Goal: Information Seeking & Learning: Learn about a topic

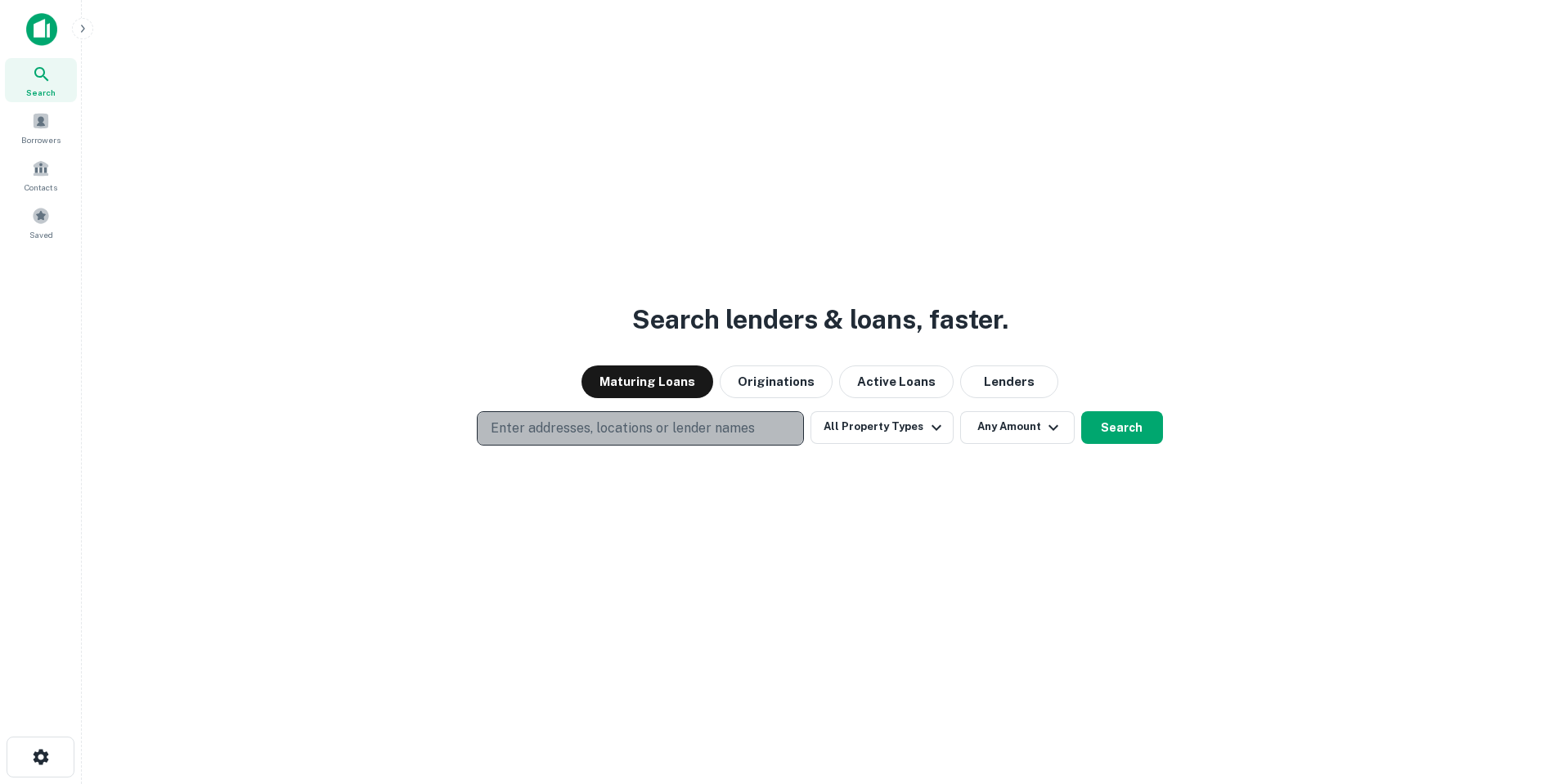
click at [658, 432] on p "Enter addresses, locations or lender names" at bounding box center [622, 428] width 265 height 20
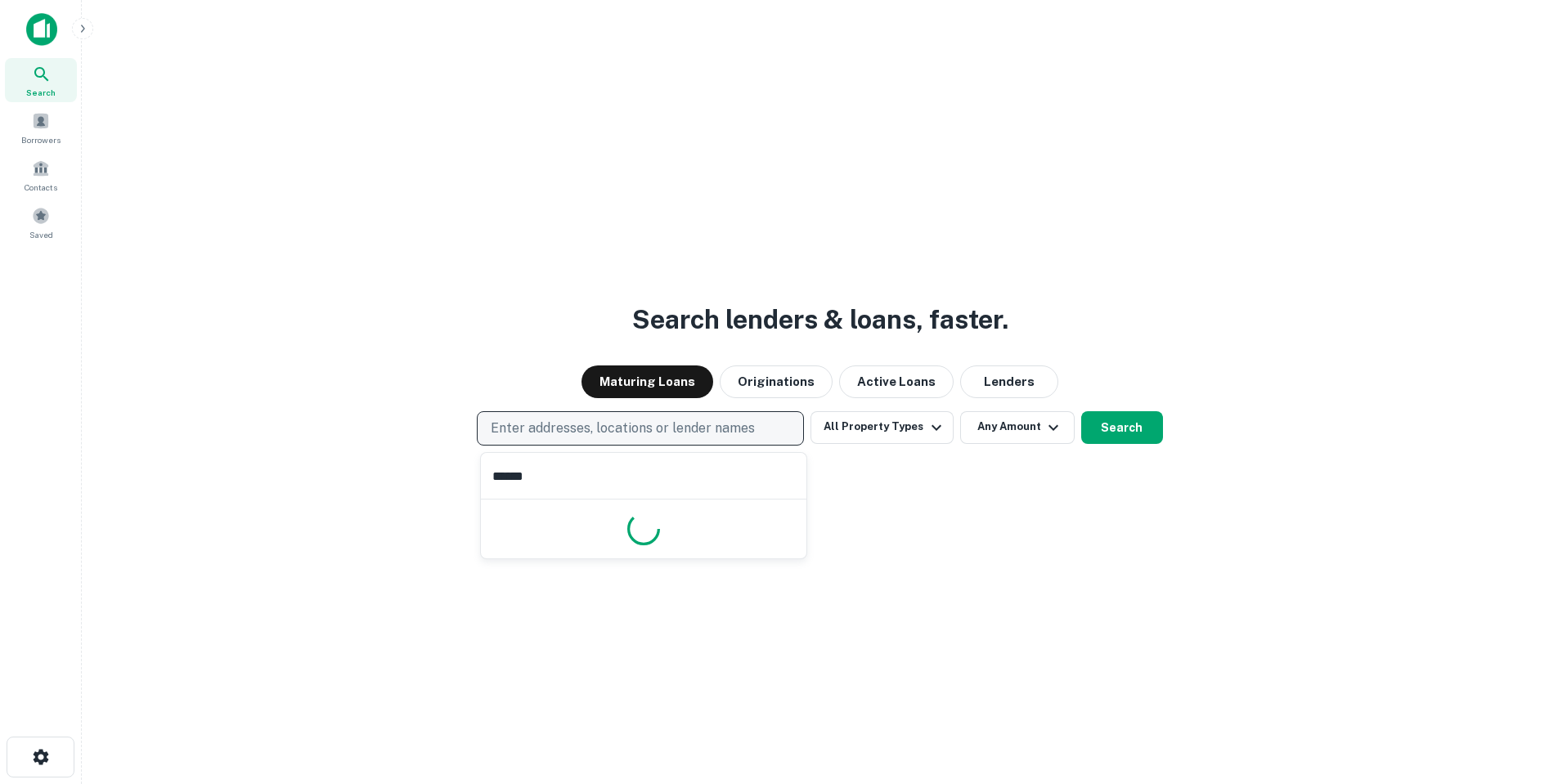
type input "*******"
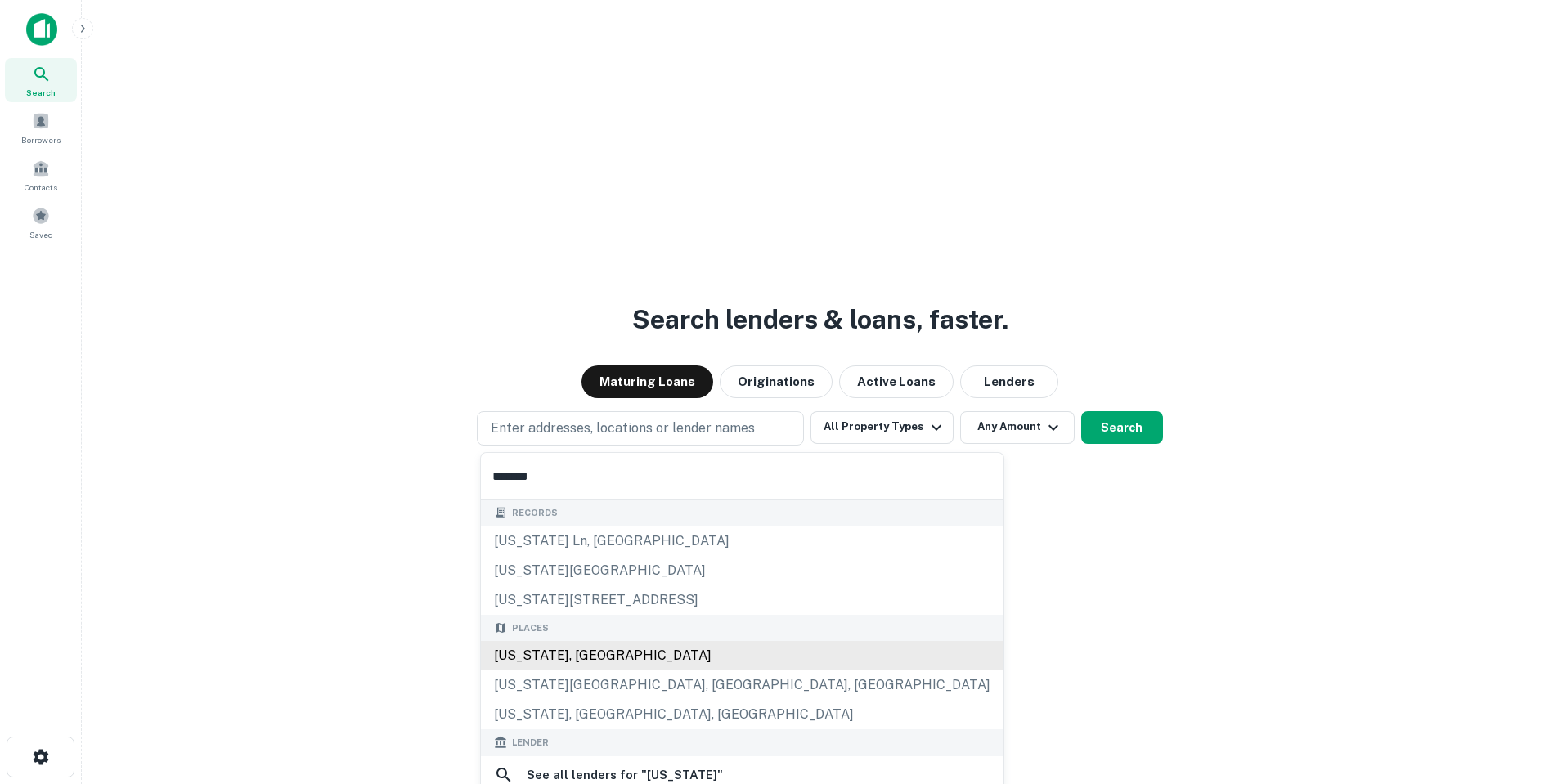
click at [619, 650] on div "[US_STATE], [GEOGRAPHIC_DATA]" at bounding box center [742, 656] width 522 height 29
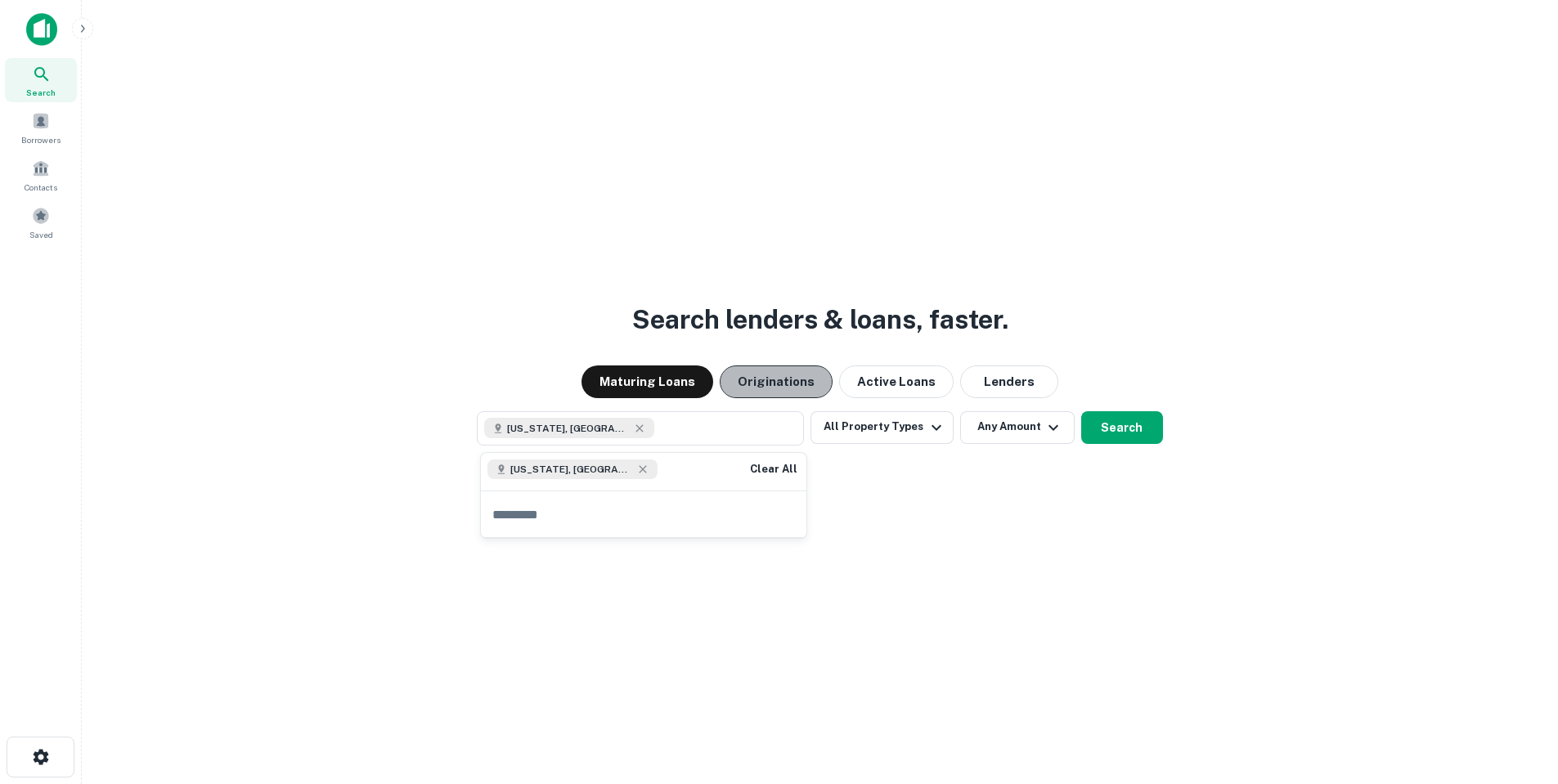
click at [794, 385] on button "Originations" at bounding box center [776, 382] width 113 height 33
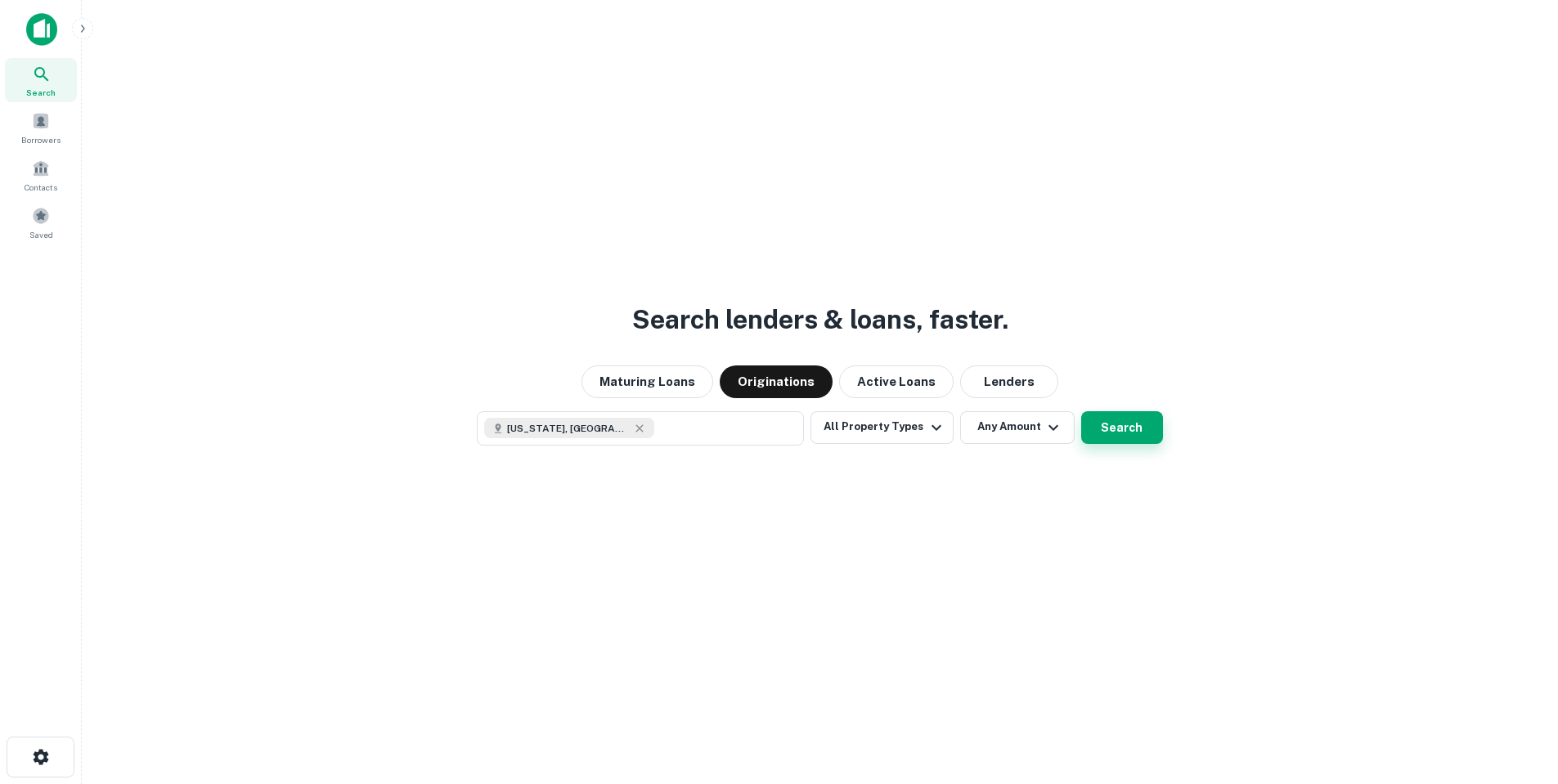
click at [1104, 423] on button "Search" at bounding box center [1122, 427] width 82 height 33
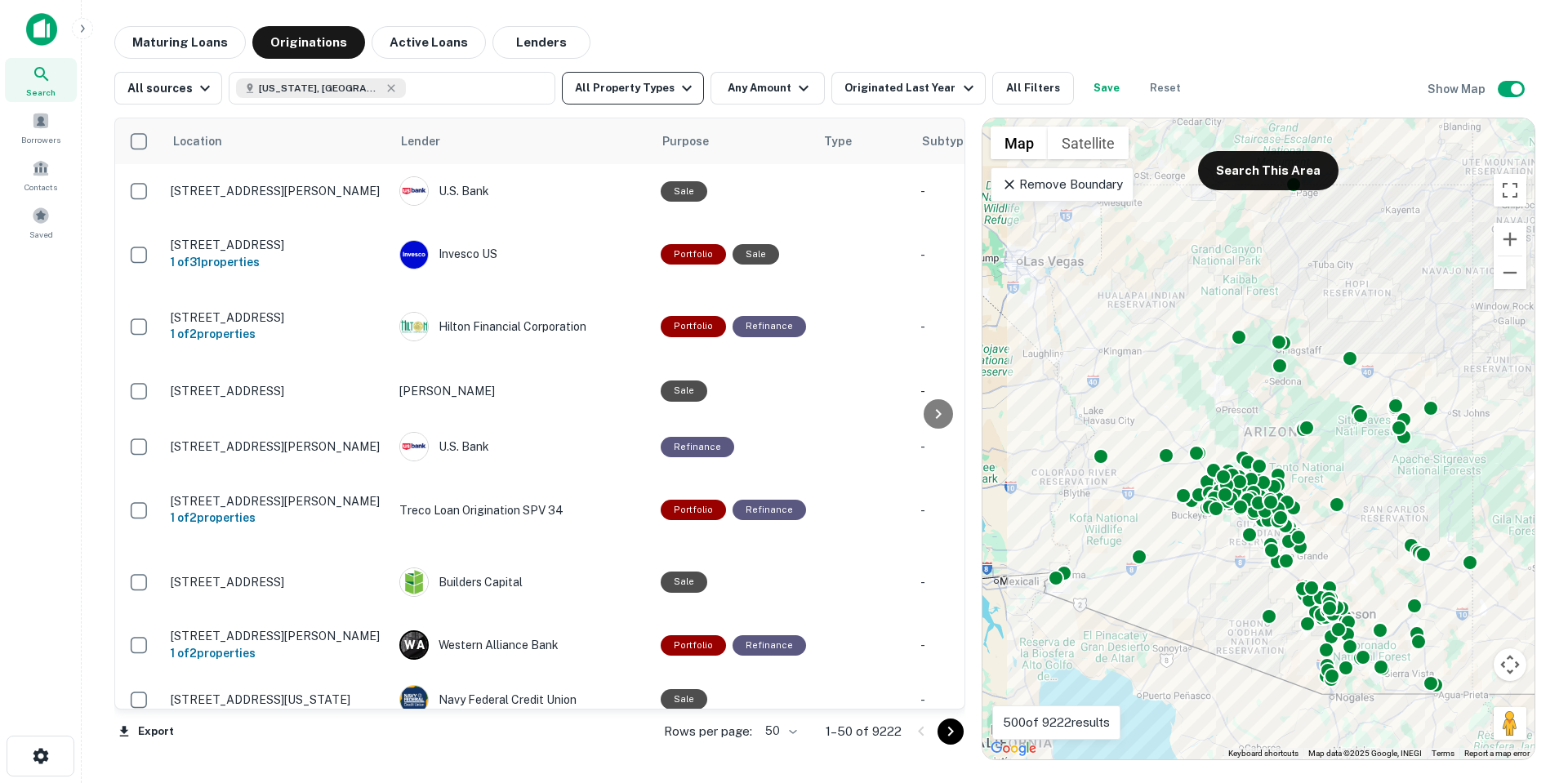
click at [662, 90] on button "All Property Types" at bounding box center [633, 88] width 142 height 32
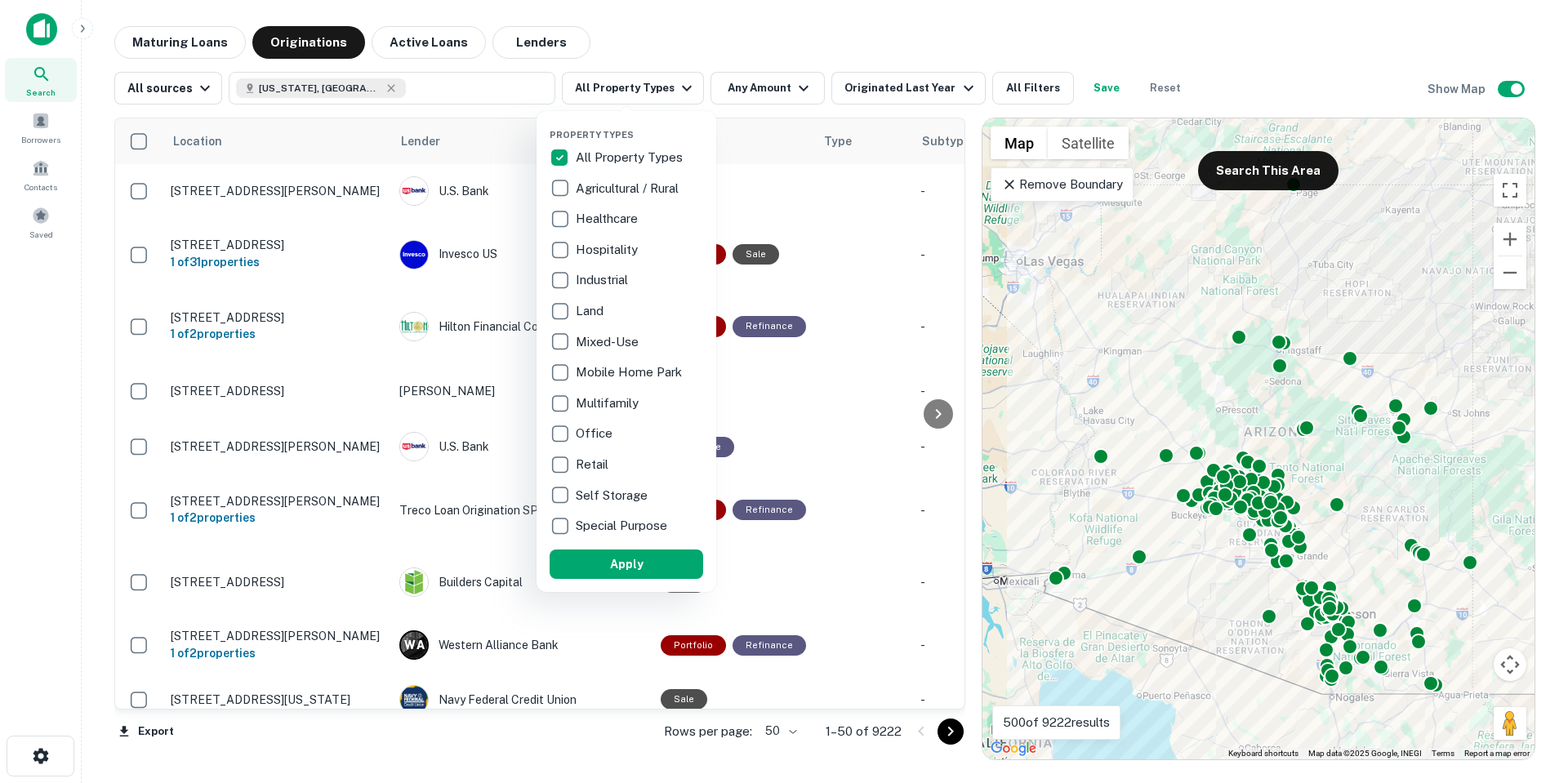
click at [1033, 85] on div at bounding box center [784, 392] width 1568 height 783
click at [1031, 85] on div at bounding box center [784, 392] width 1568 height 783
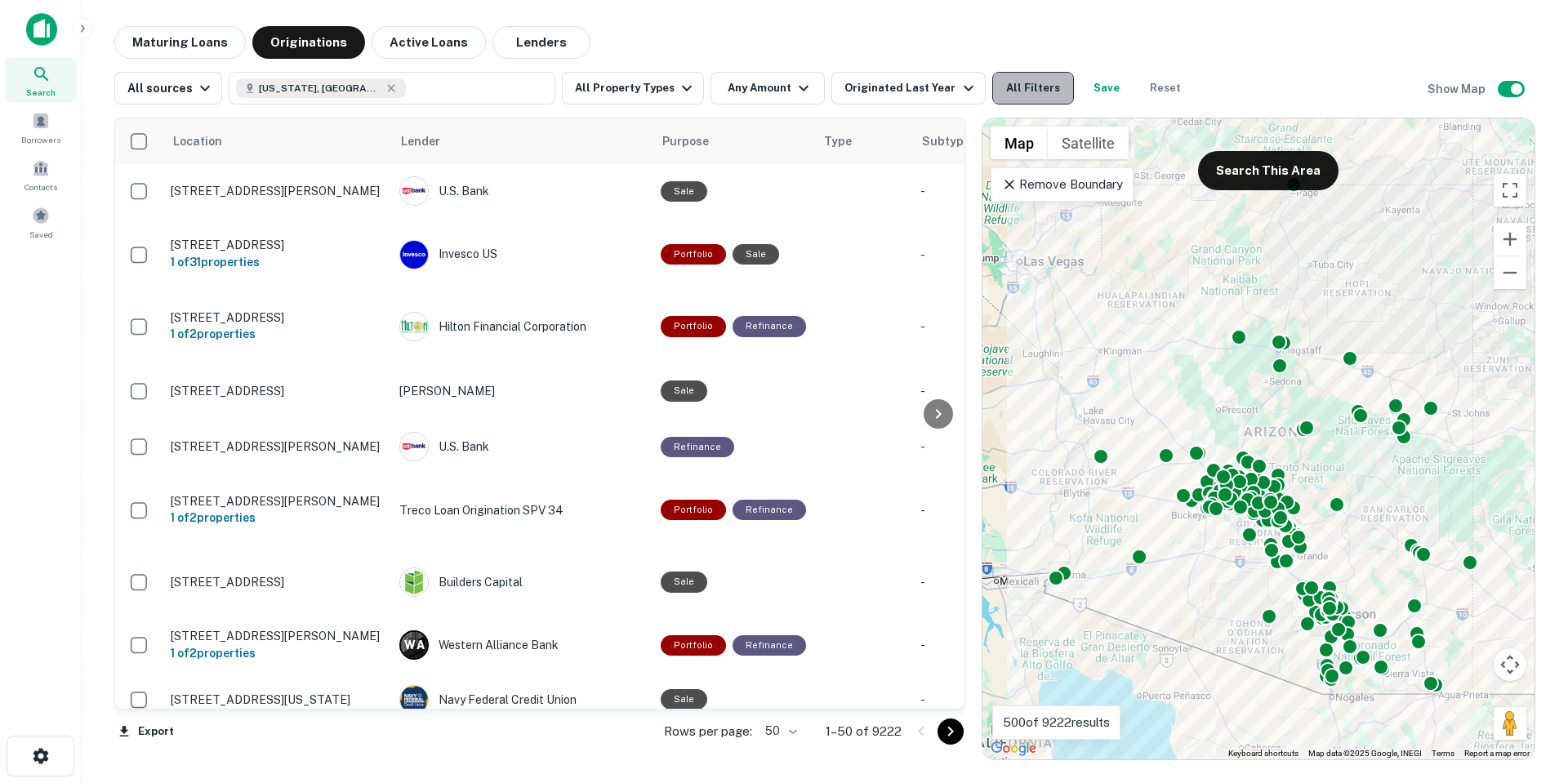
click at [1011, 88] on button "All Filters" at bounding box center [1034, 88] width 82 height 32
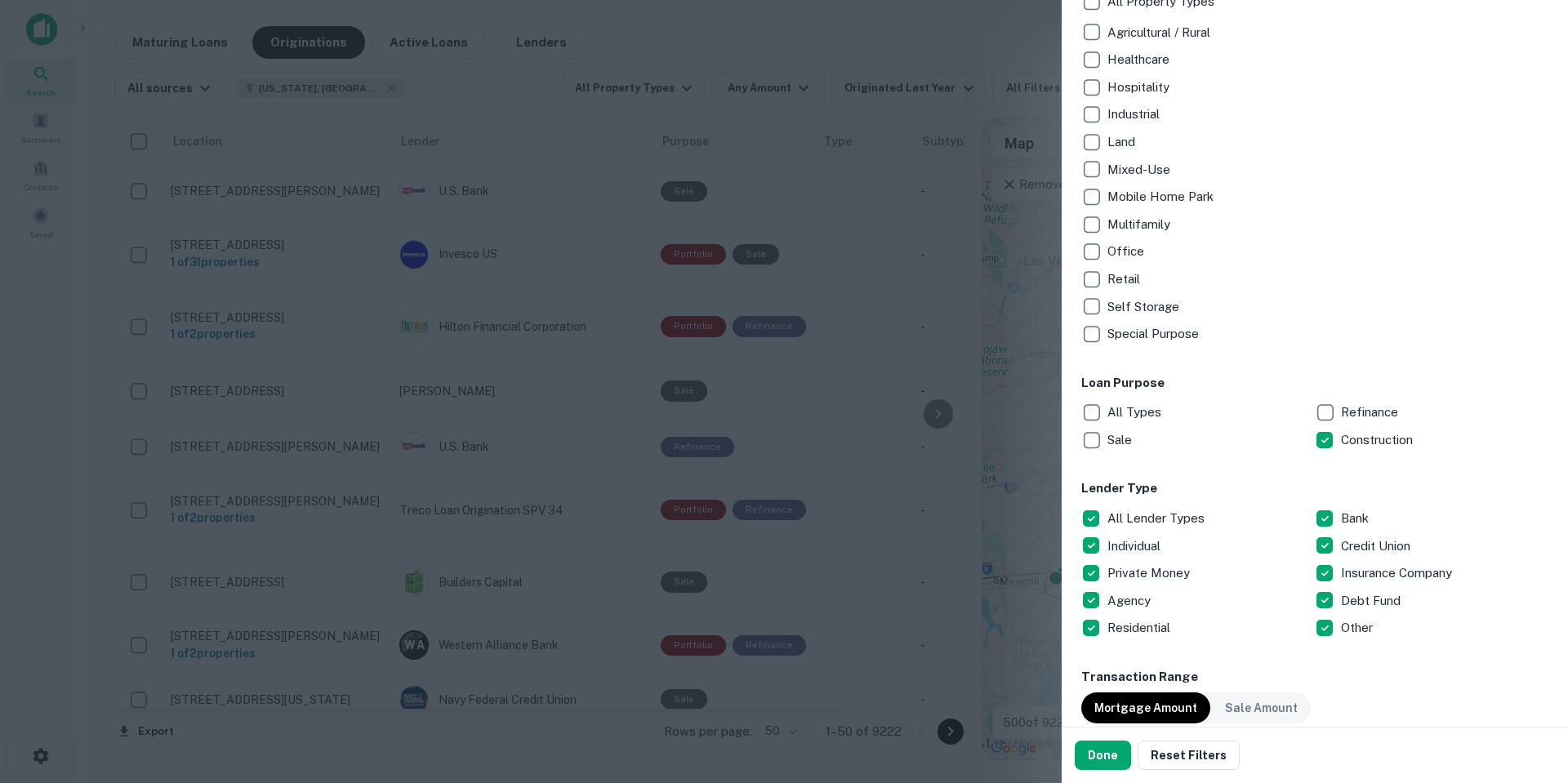
scroll to position [245, 0]
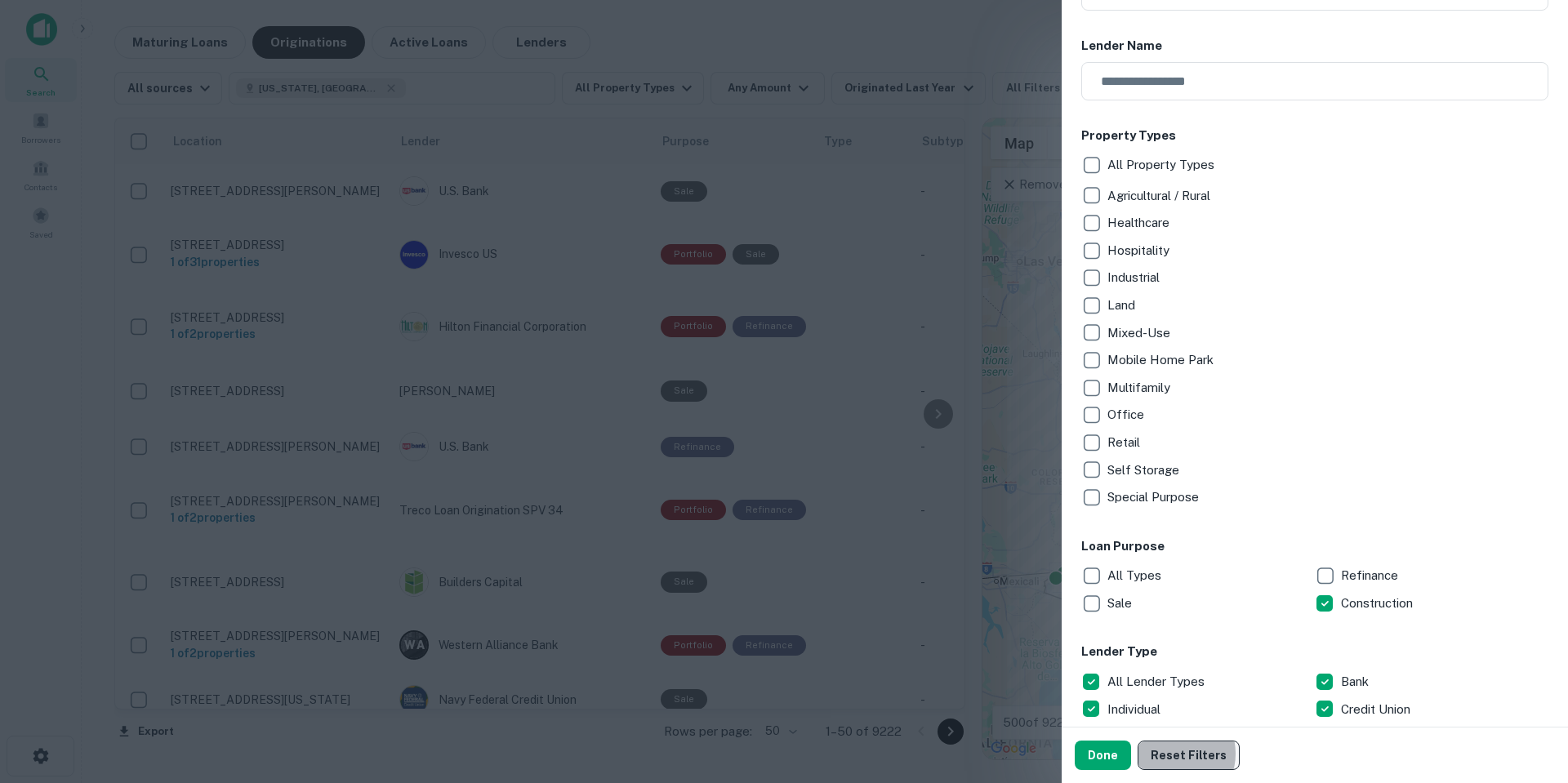
click at [1172, 755] on button "Reset Filters" at bounding box center [1188, 755] width 102 height 29
click at [1117, 761] on button "Done" at bounding box center [1103, 755] width 56 height 29
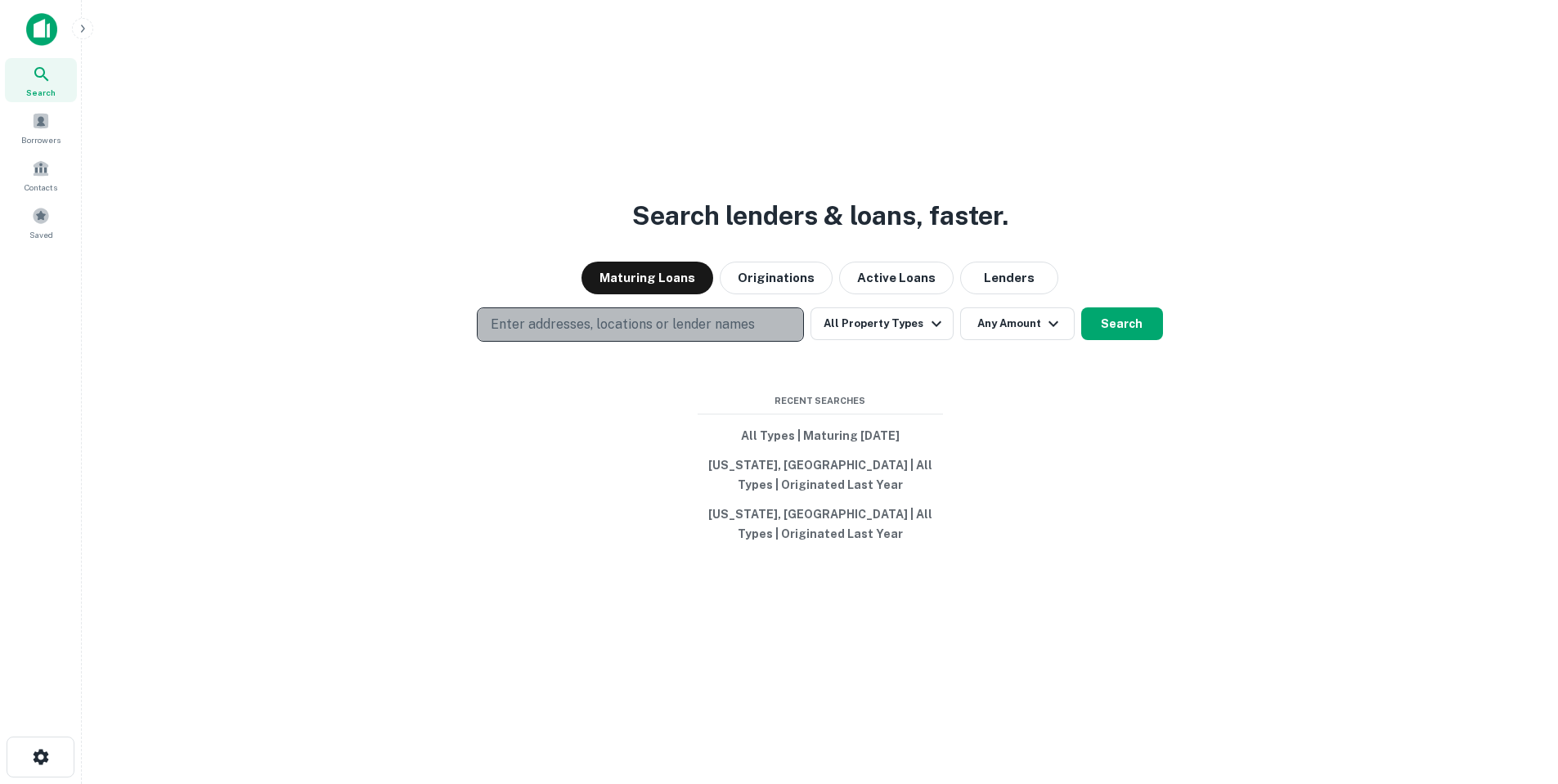
click at [684, 315] on p "Enter addresses, locations or lender names" at bounding box center [622, 324] width 265 height 20
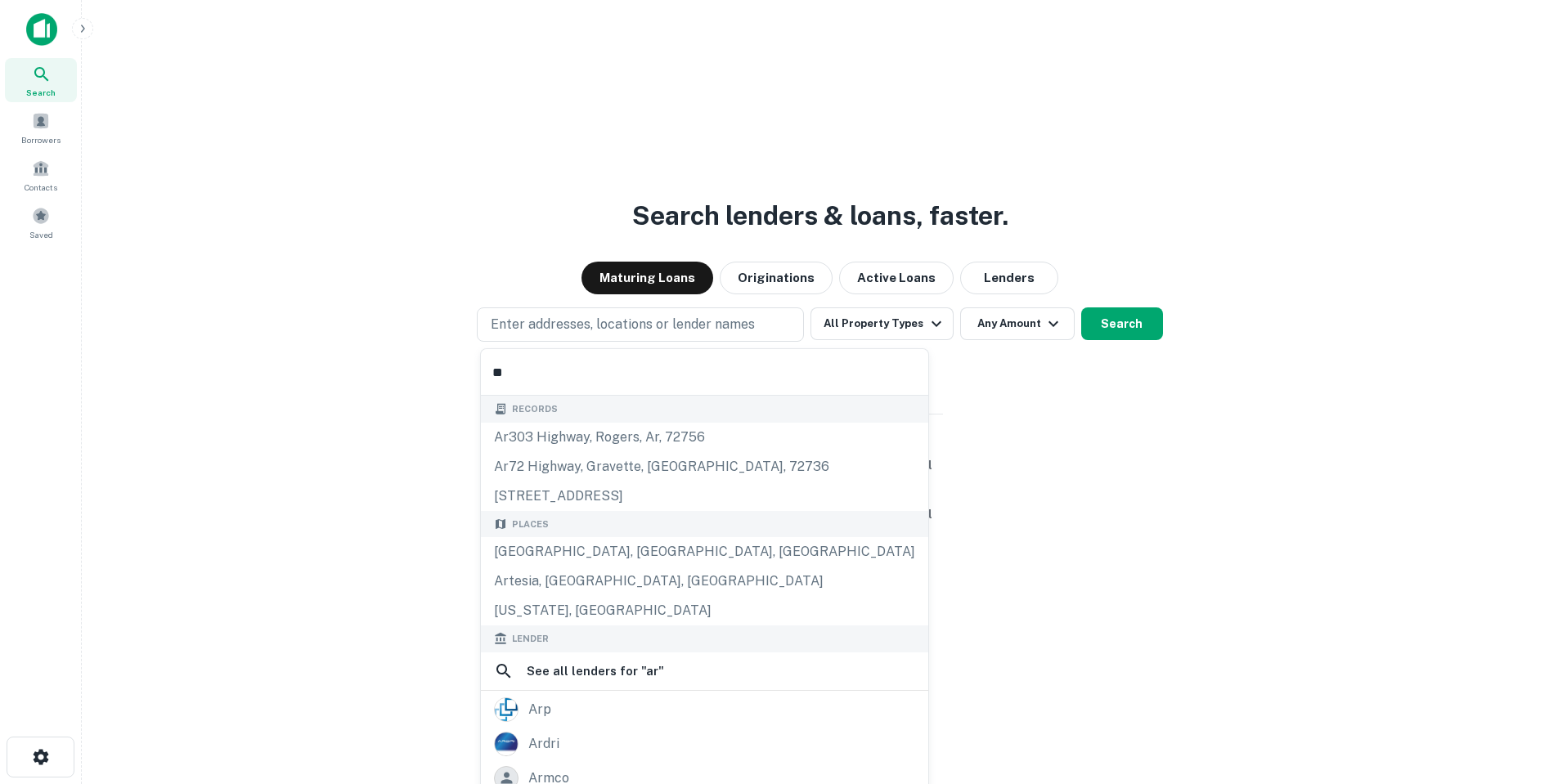
type input "*******"
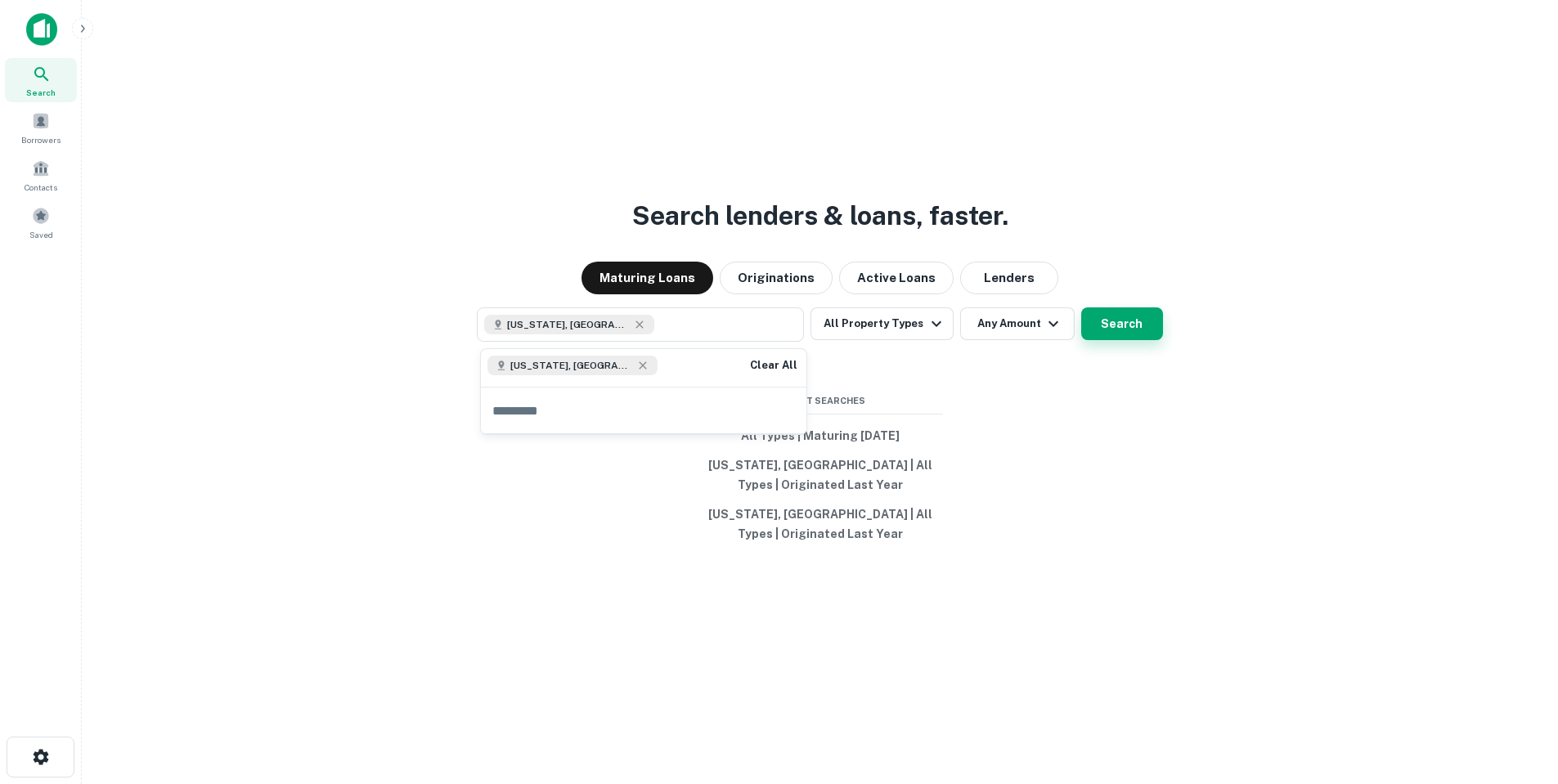
click at [1141, 324] on button "Search" at bounding box center [1122, 324] width 82 height 33
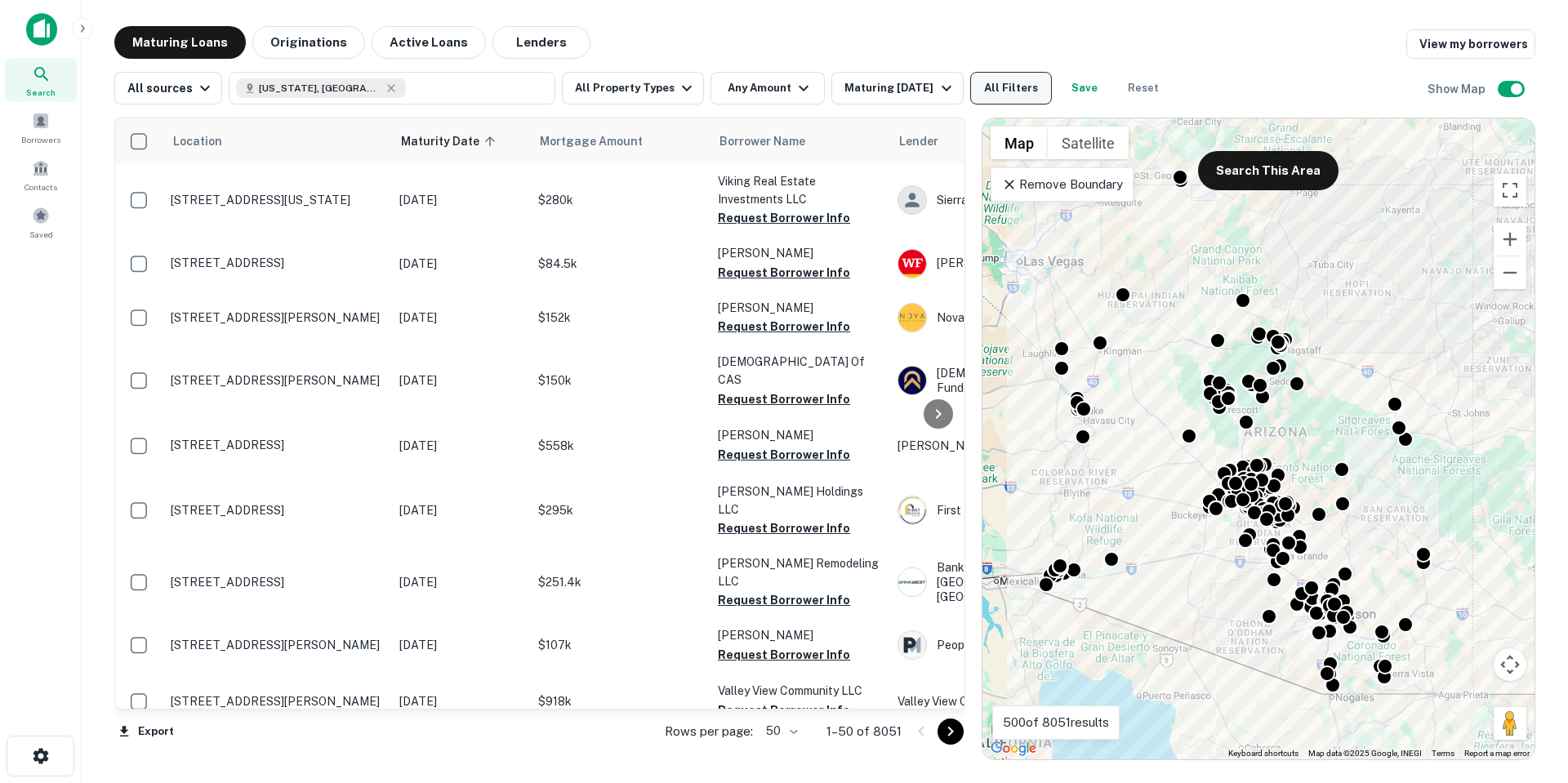
click at [1007, 86] on button "All Filters" at bounding box center [1011, 88] width 82 height 32
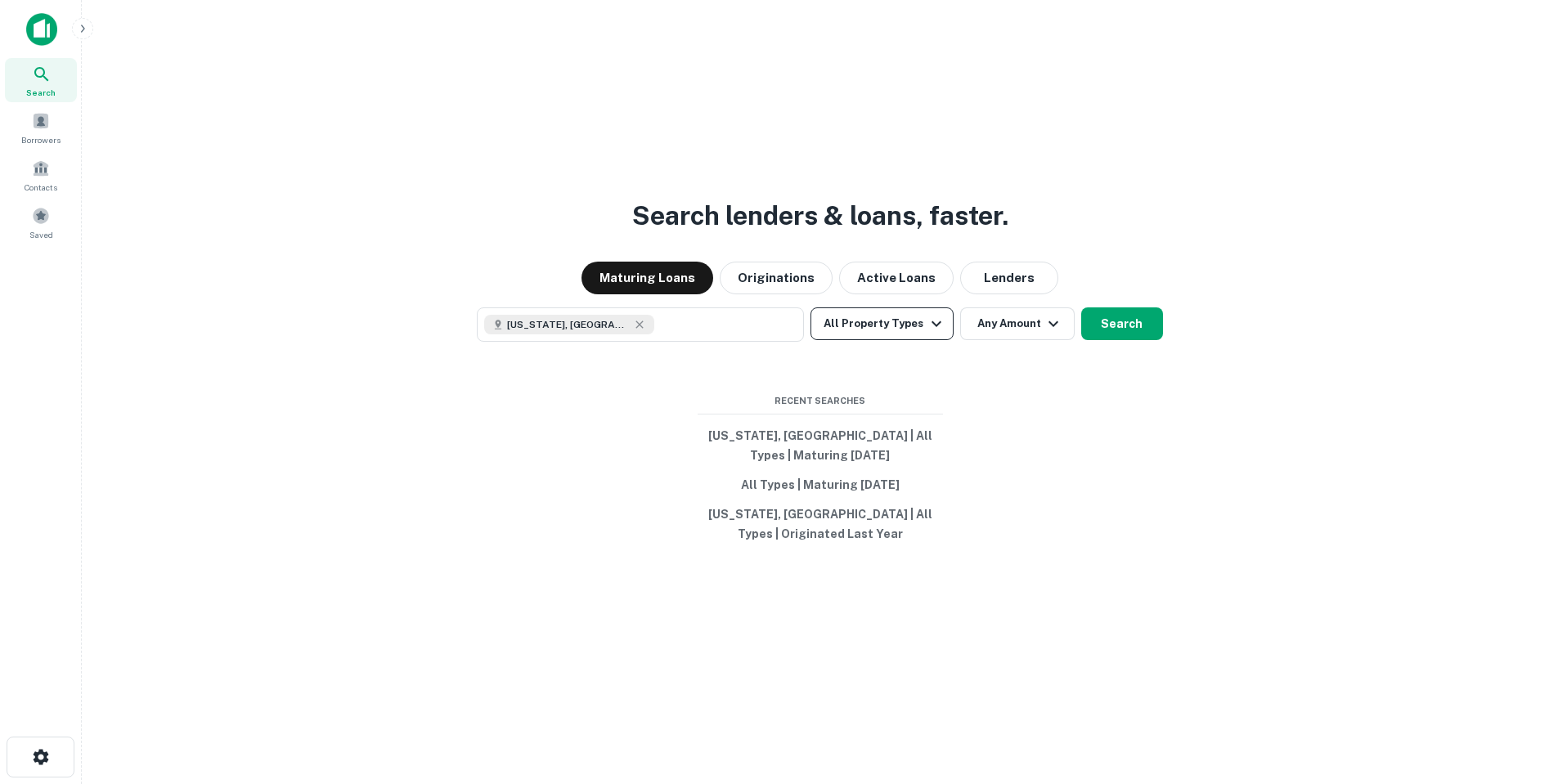
click at [890, 312] on button "All Property Types" at bounding box center [882, 324] width 142 height 33
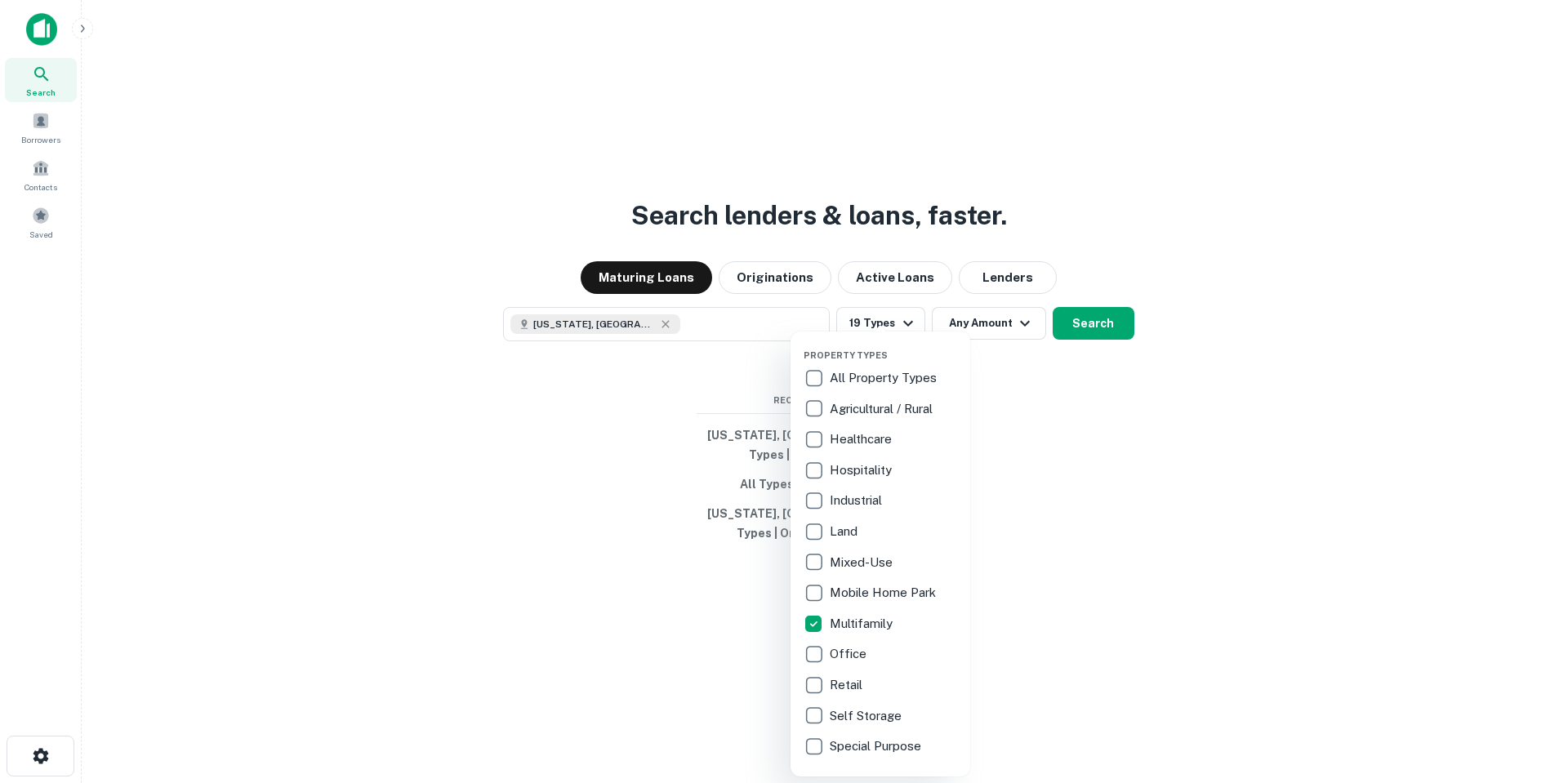
click at [1020, 503] on div at bounding box center [784, 392] width 1568 height 783
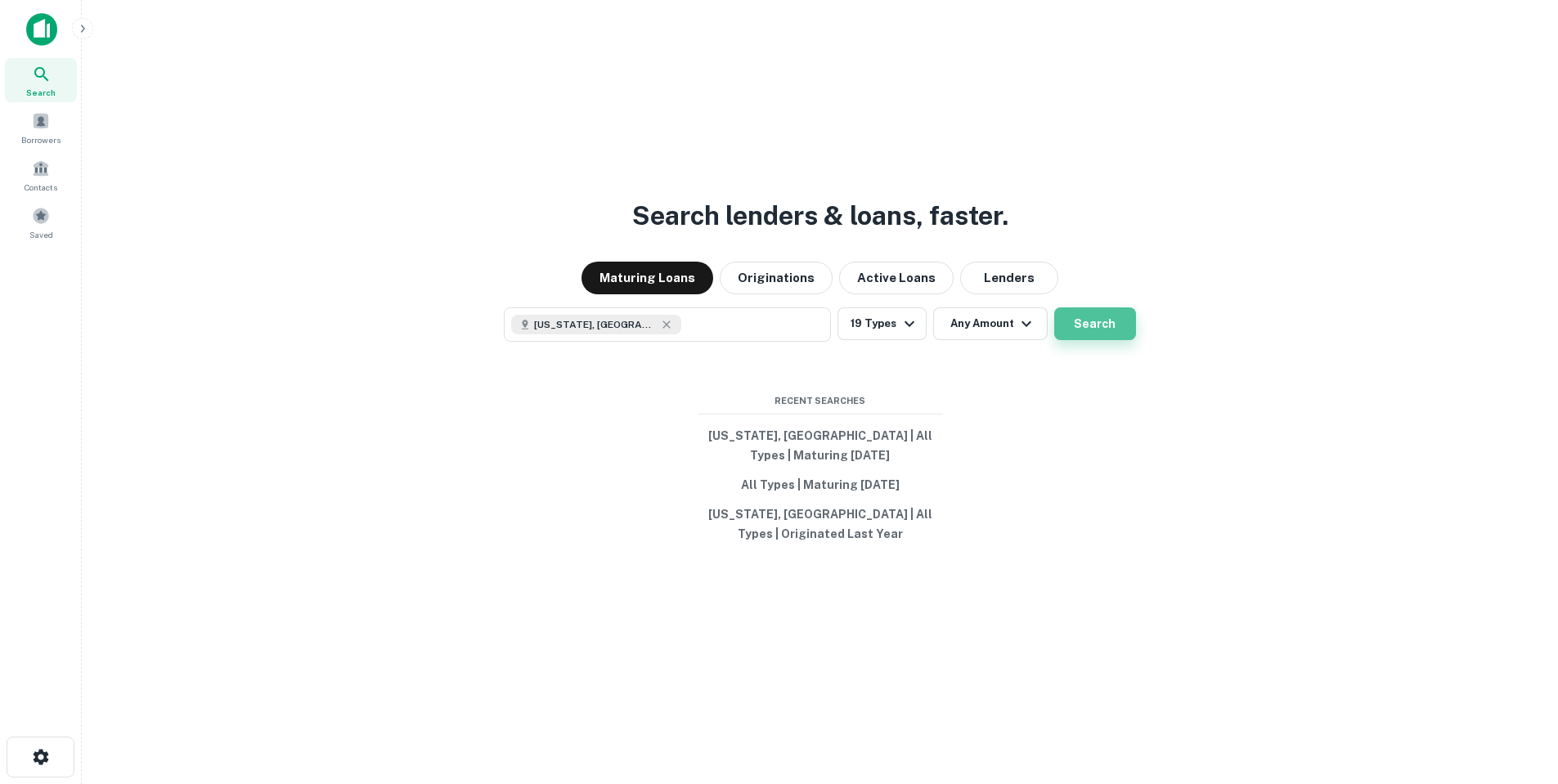
click at [1084, 324] on button "Search" at bounding box center [1095, 324] width 82 height 33
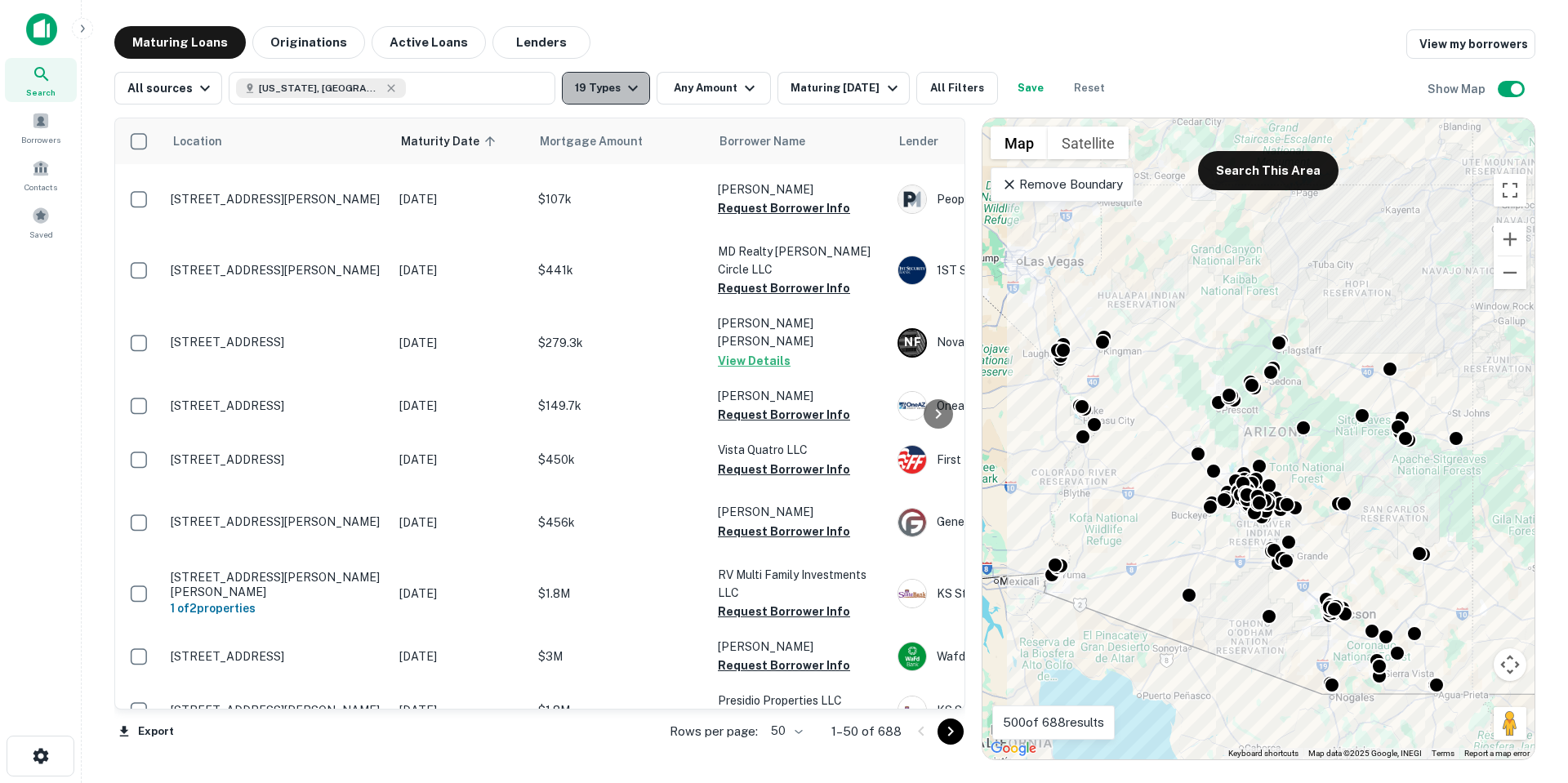
click at [624, 97] on icon "button" at bounding box center [633, 88] width 20 height 20
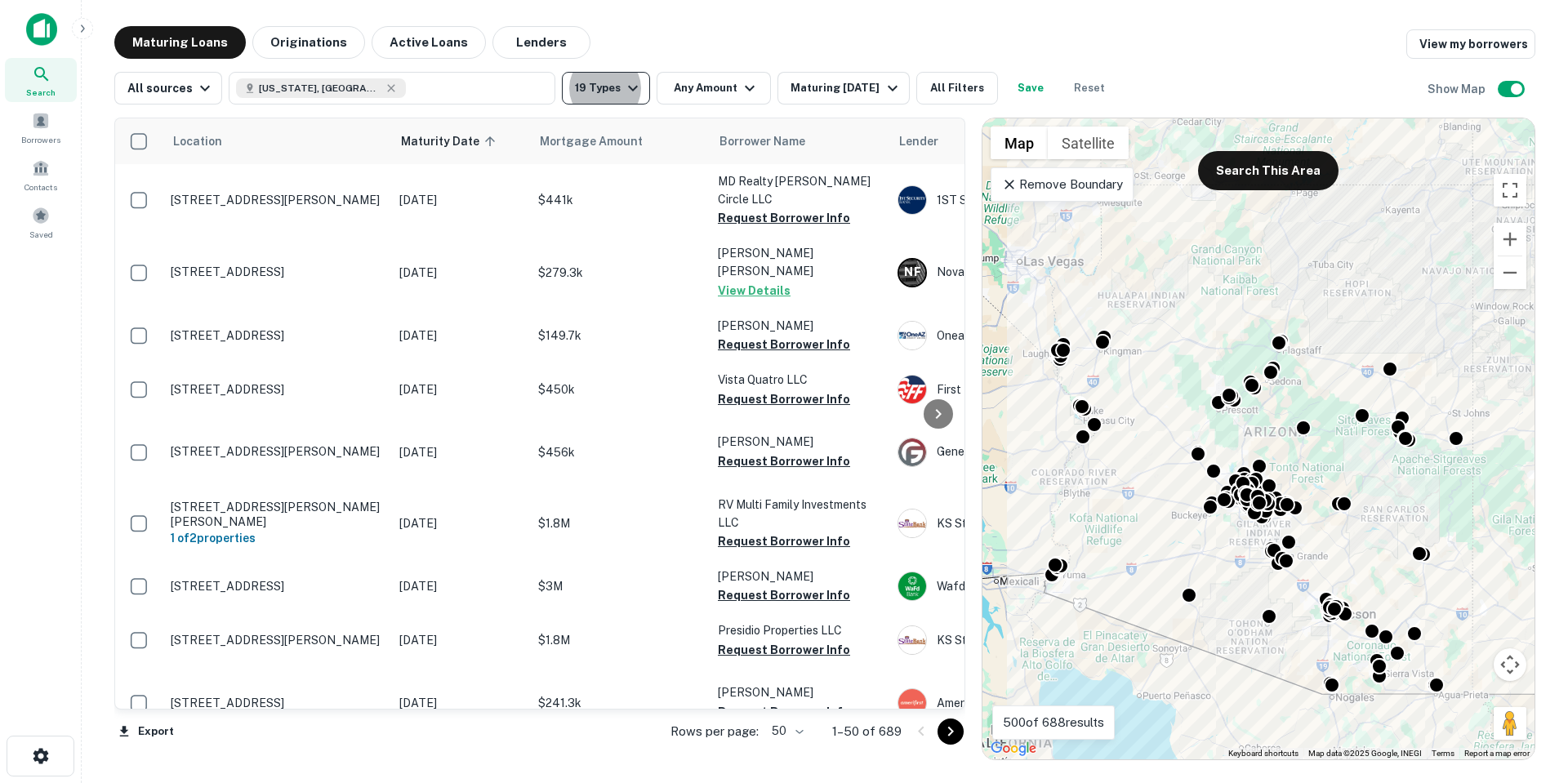
click at [612, 101] on button "19 Types" at bounding box center [605, 88] width 88 height 32
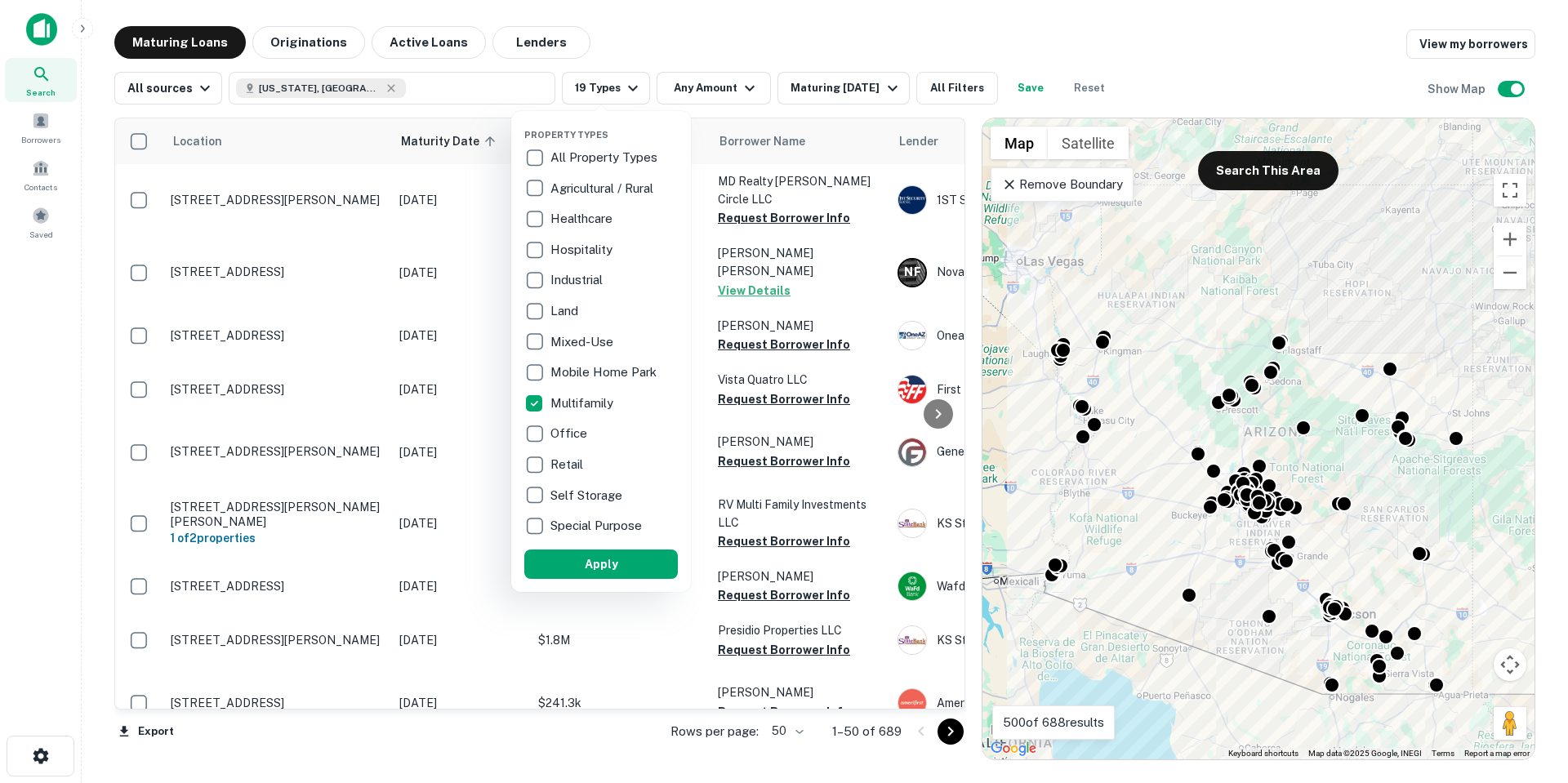
click at [556, 403] on p "Multifamily" at bounding box center [583, 403] width 66 height 20
drag, startPoint x: 600, startPoint y: 555, endPoint x: 623, endPoint y: 550, distance: 23.5
click at [600, 556] on button "Apply" at bounding box center [601, 564] width 154 height 29
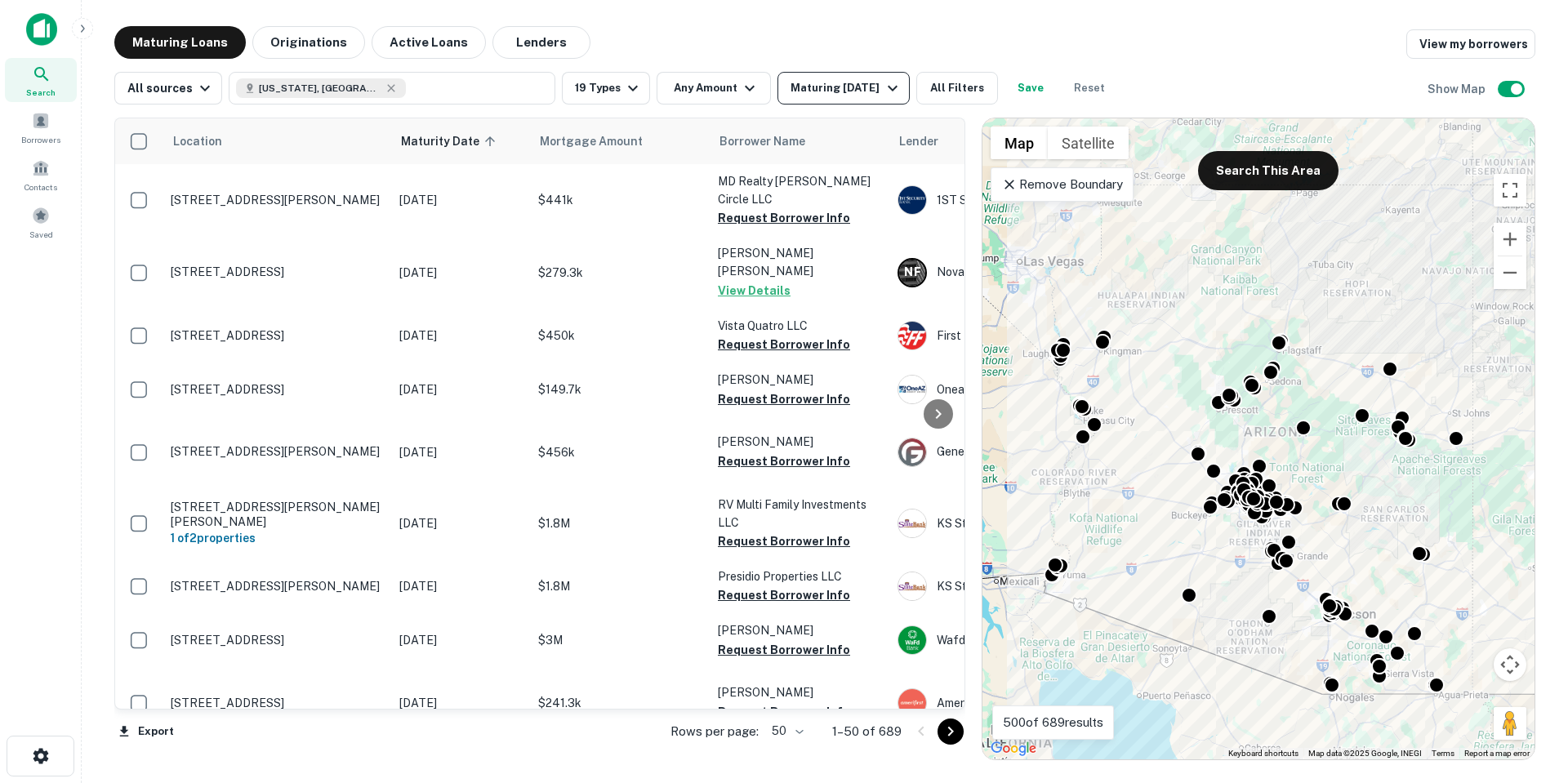
click at [874, 95] on div "Maturing [DATE]" at bounding box center [846, 88] width 111 height 20
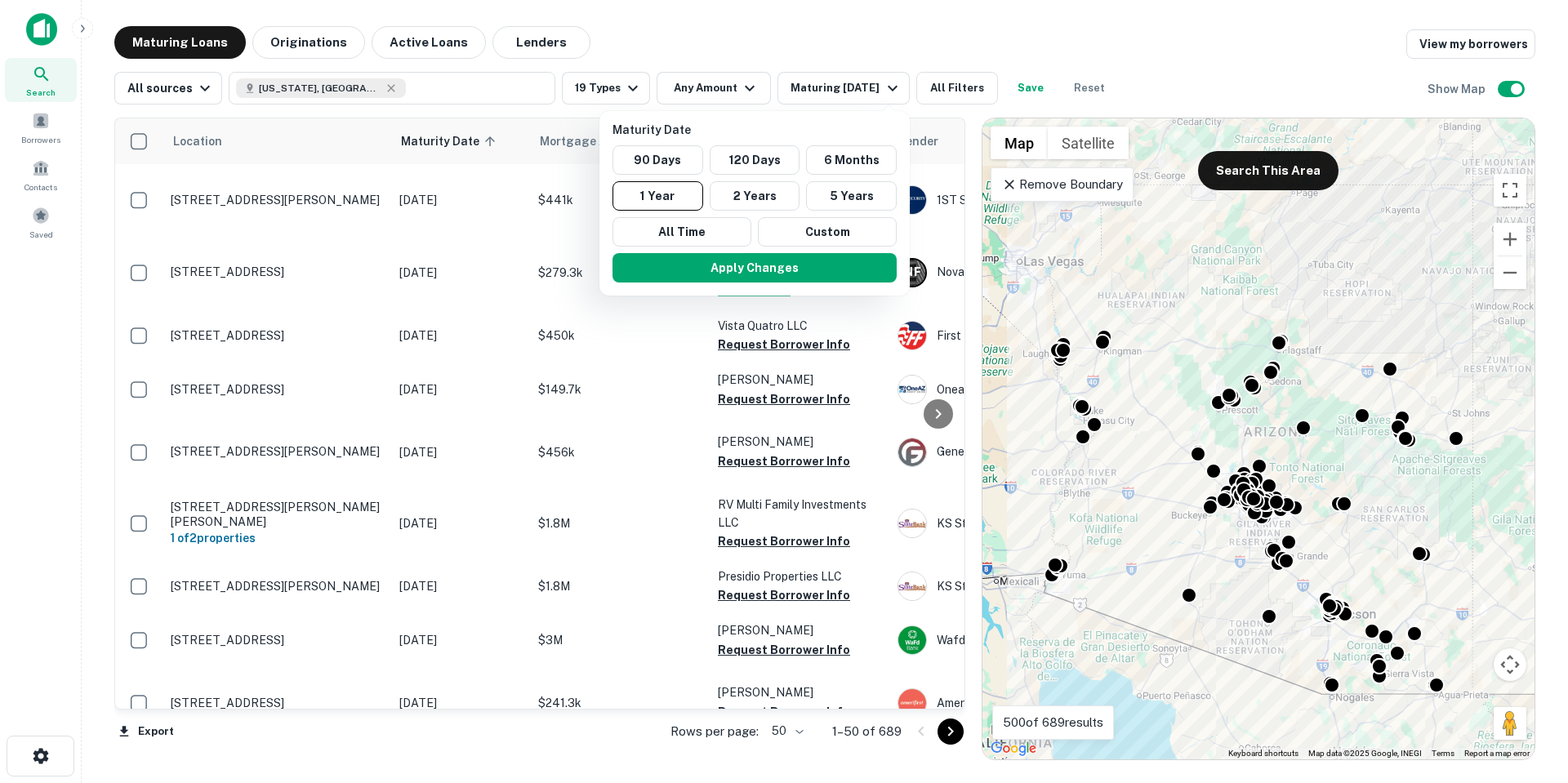
click at [712, 91] on div at bounding box center [784, 392] width 1568 height 783
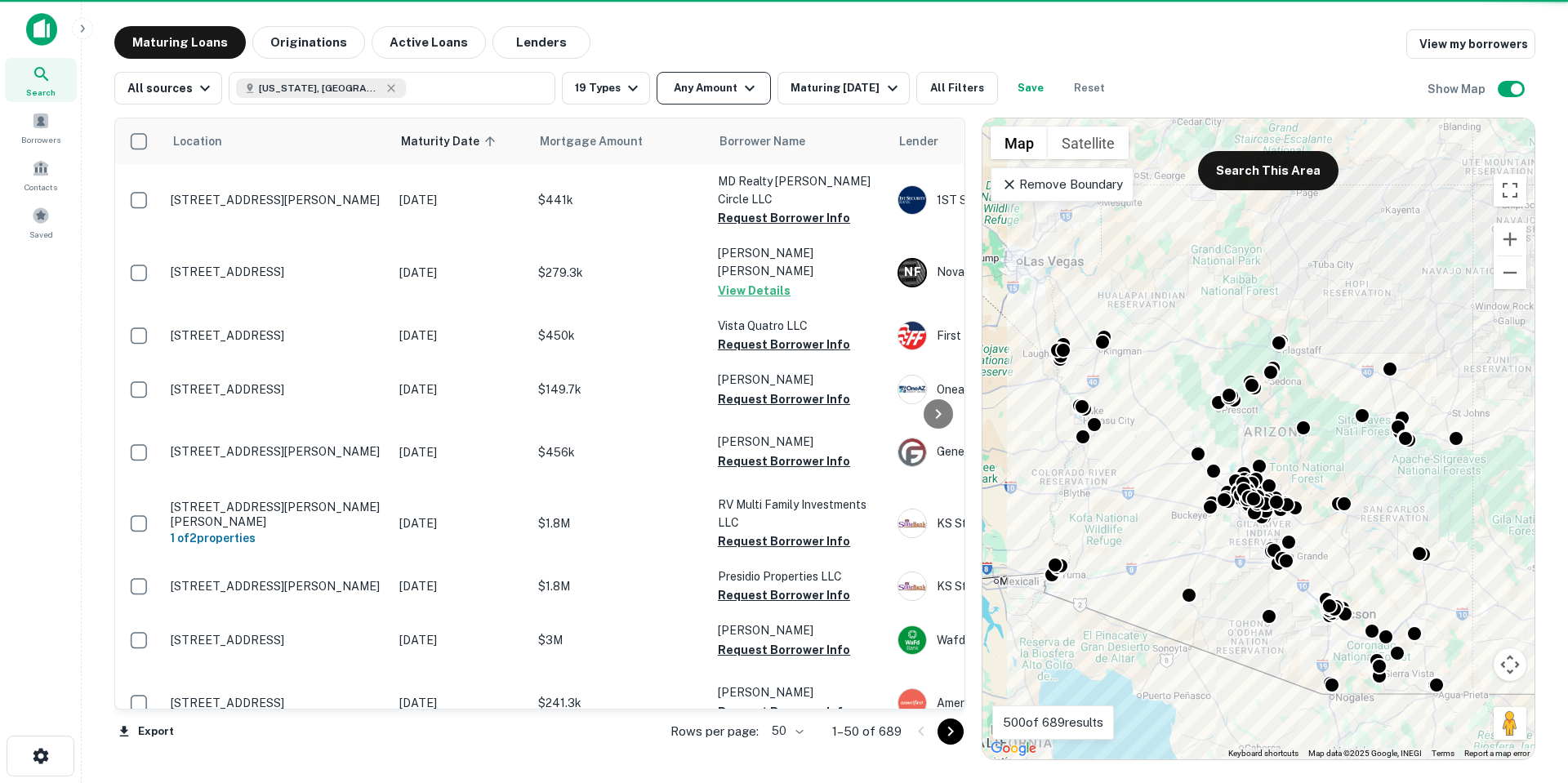
click at [713, 86] on button "Any Amount" at bounding box center [714, 88] width 115 height 32
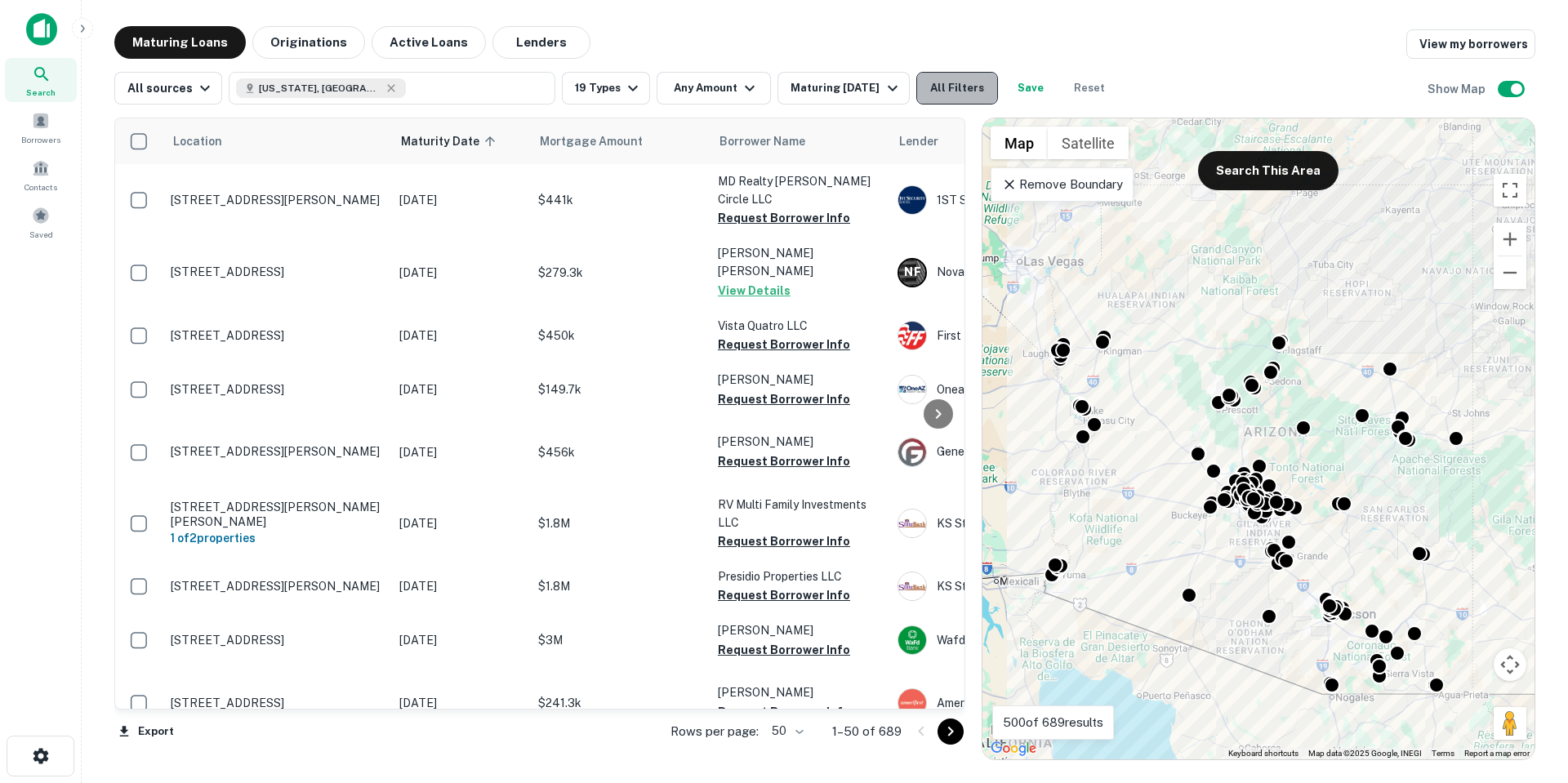
click at [957, 82] on button "All Filters" at bounding box center [958, 88] width 82 height 32
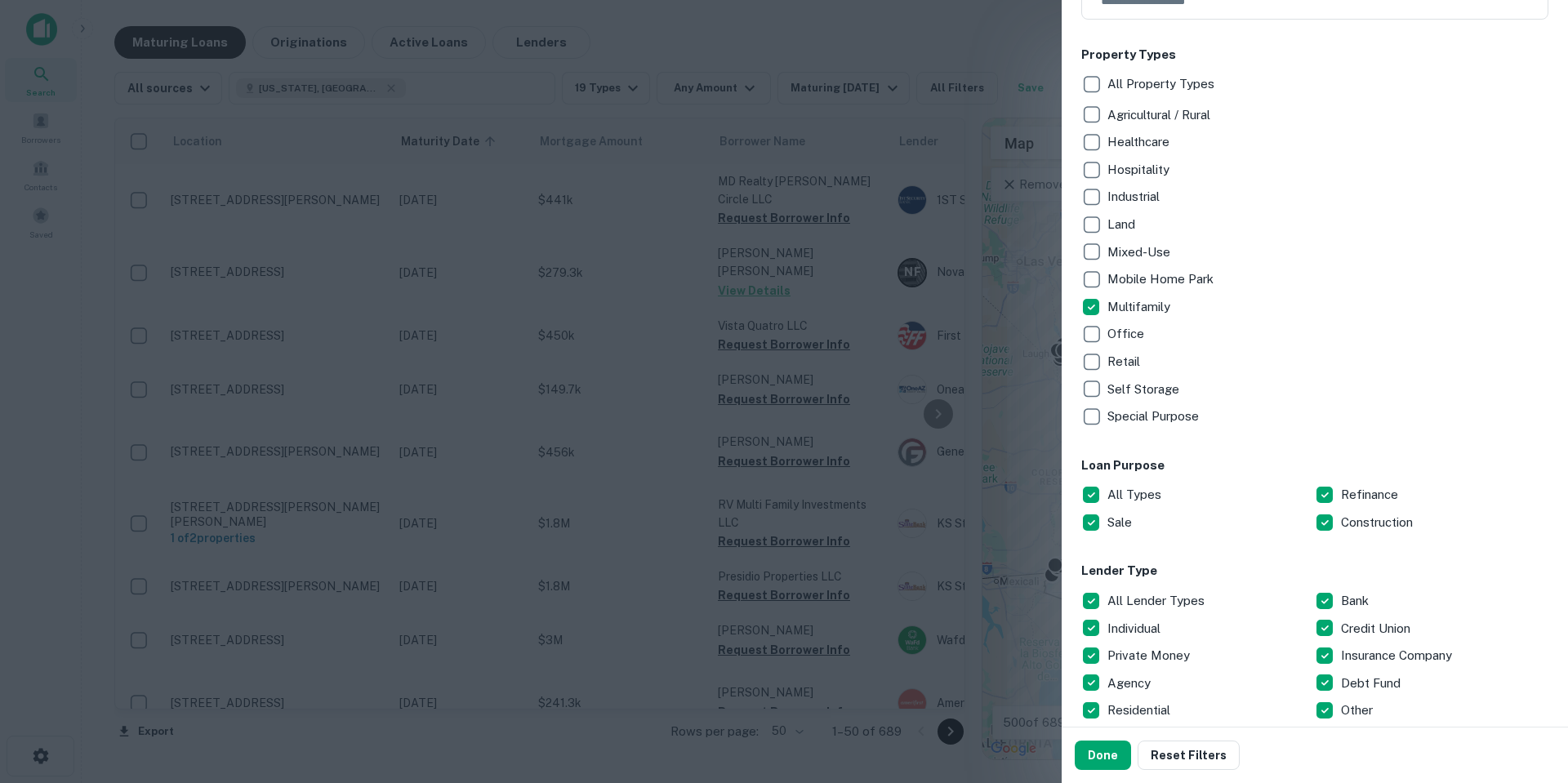
scroll to position [327, 0]
click at [1302, 521] on div "Sale" at bounding box center [1198, 521] width 233 height 27
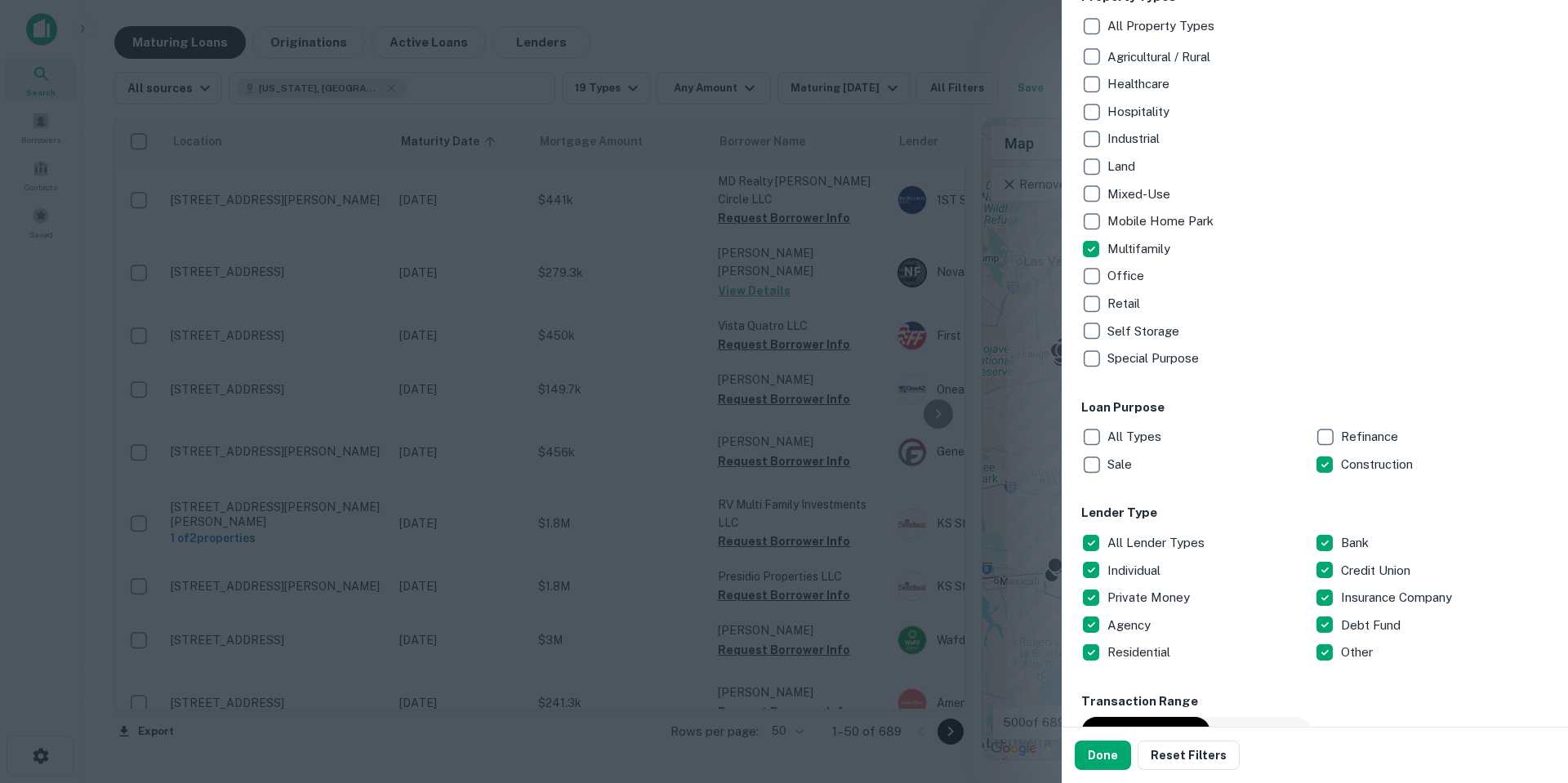
scroll to position [409, 0]
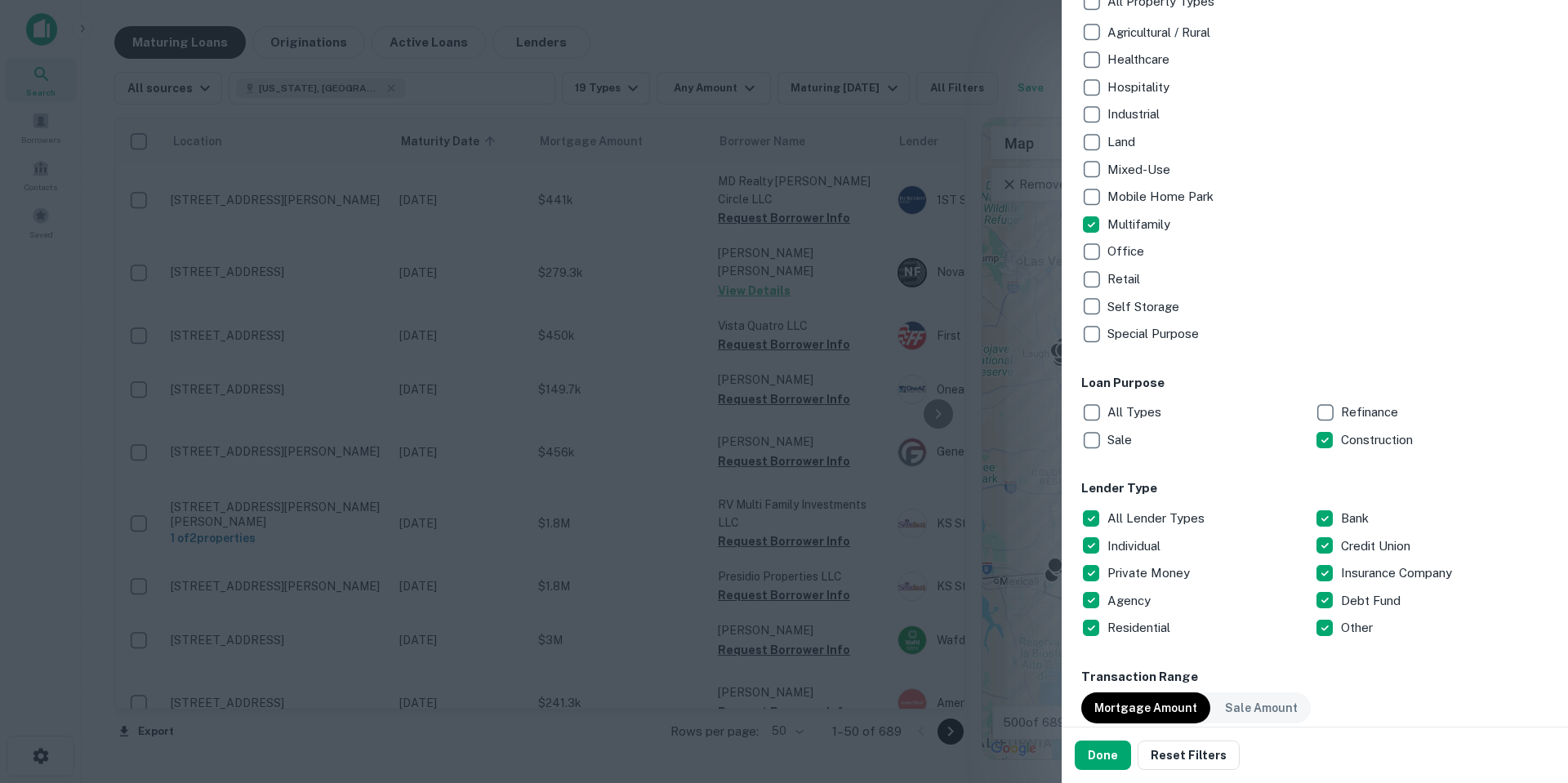
click at [1082, 513] on div "Customize data sources and filters All Sources CMBS GSE Locations [US_STATE], […" at bounding box center [1315, 363] width 506 height 727
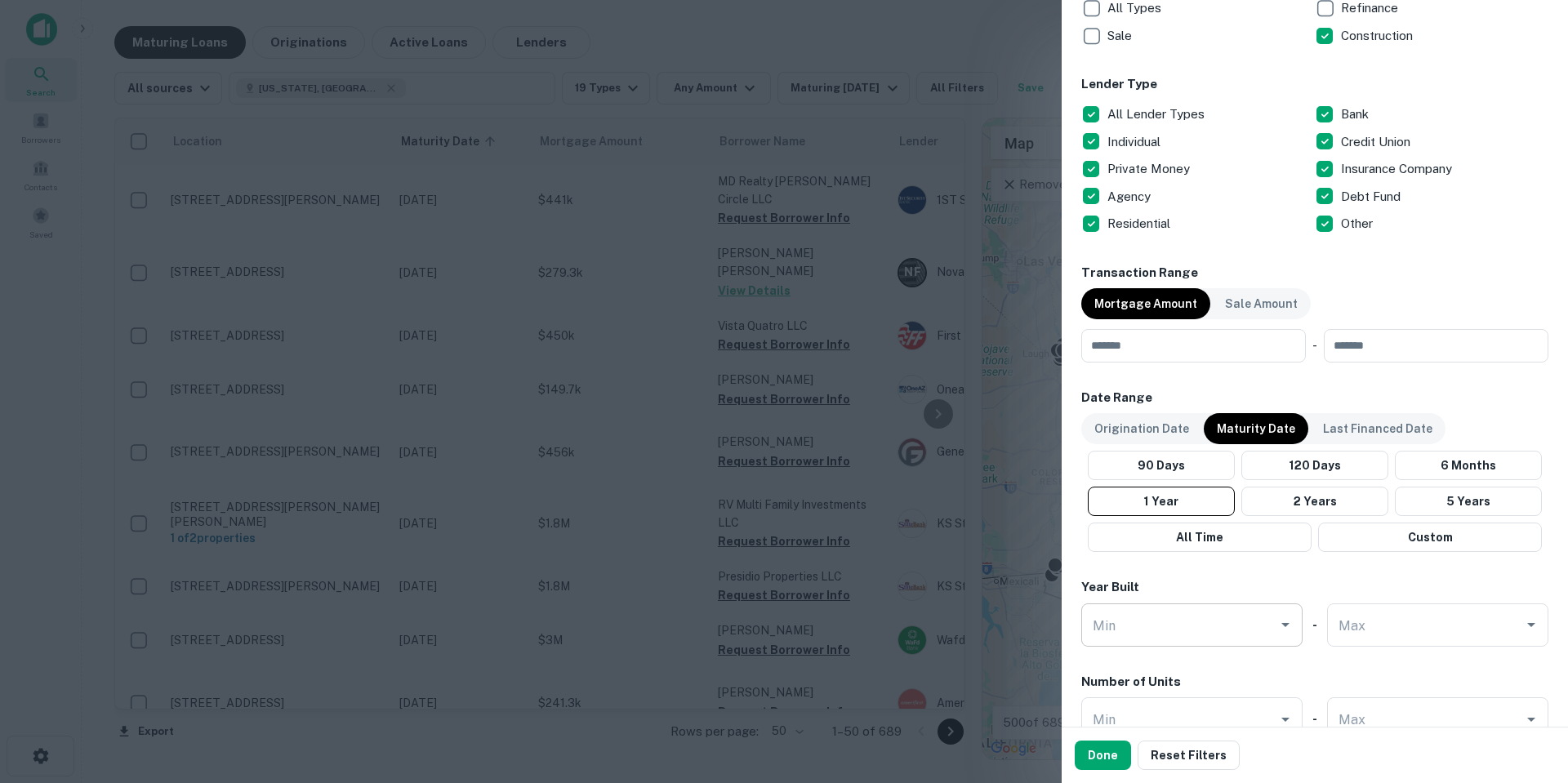
scroll to position [816, 0]
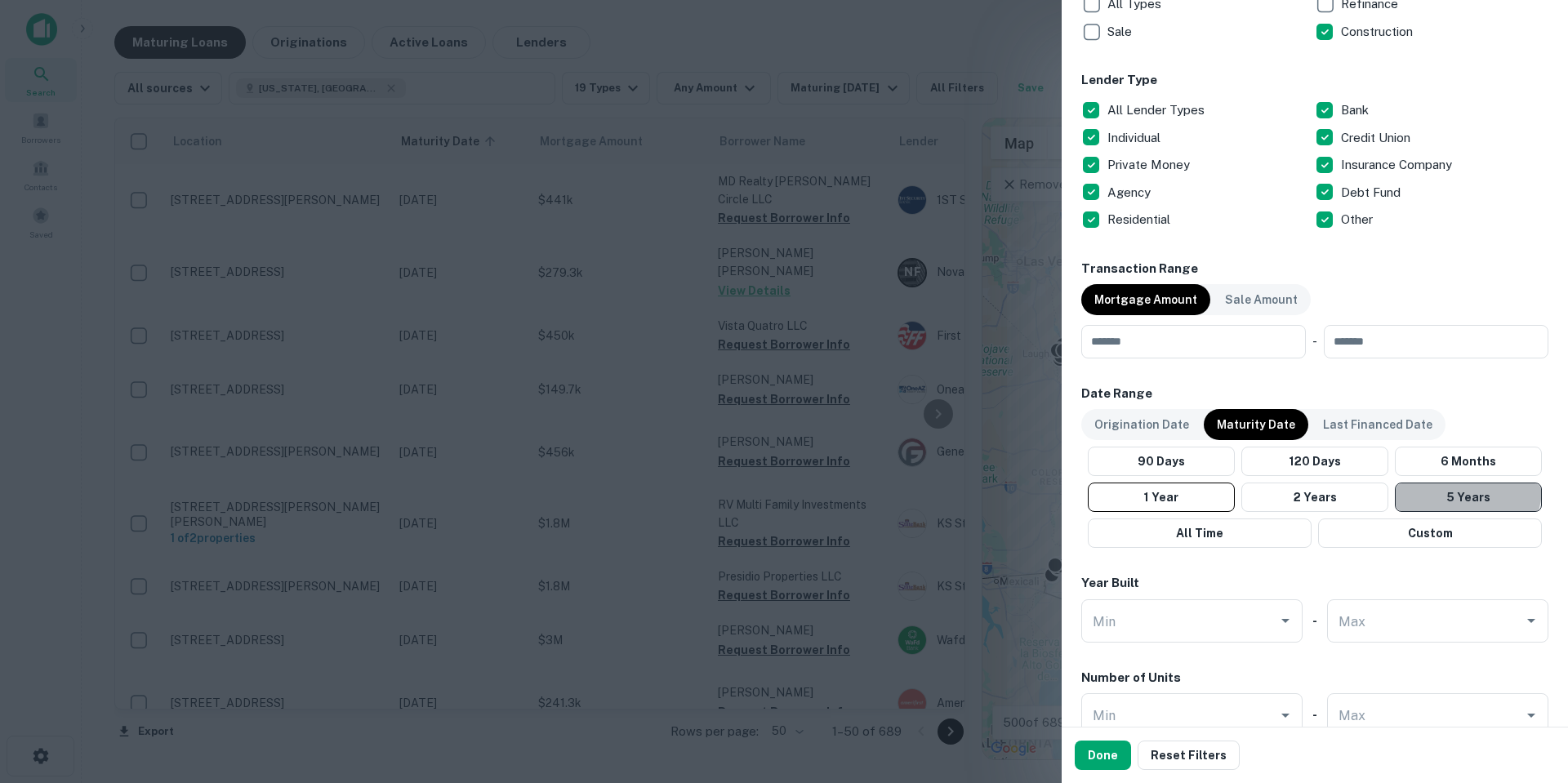
click at [1450, 487] on button "5 Years" at bounding box center [1468, 497] width 147 height 29
drag, startPoint x: 1098, startPoint y: 757, endPoint x: 1107, endPoint y: 754, distance: 9.5
click at [1099, 757] on button "Done" at bounding box center [1103, 755] width 56 height 29
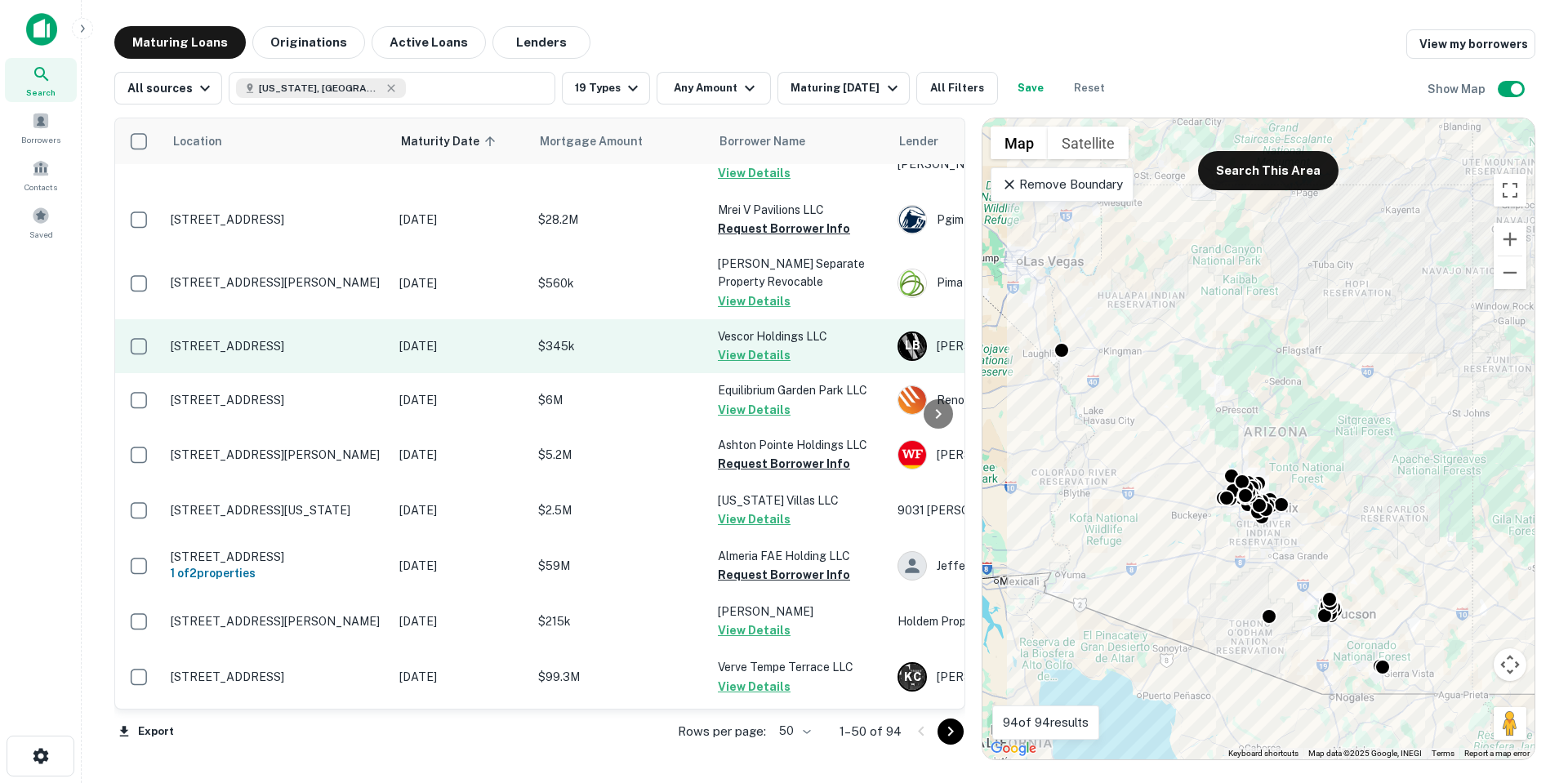
scroll to position [245, 0]
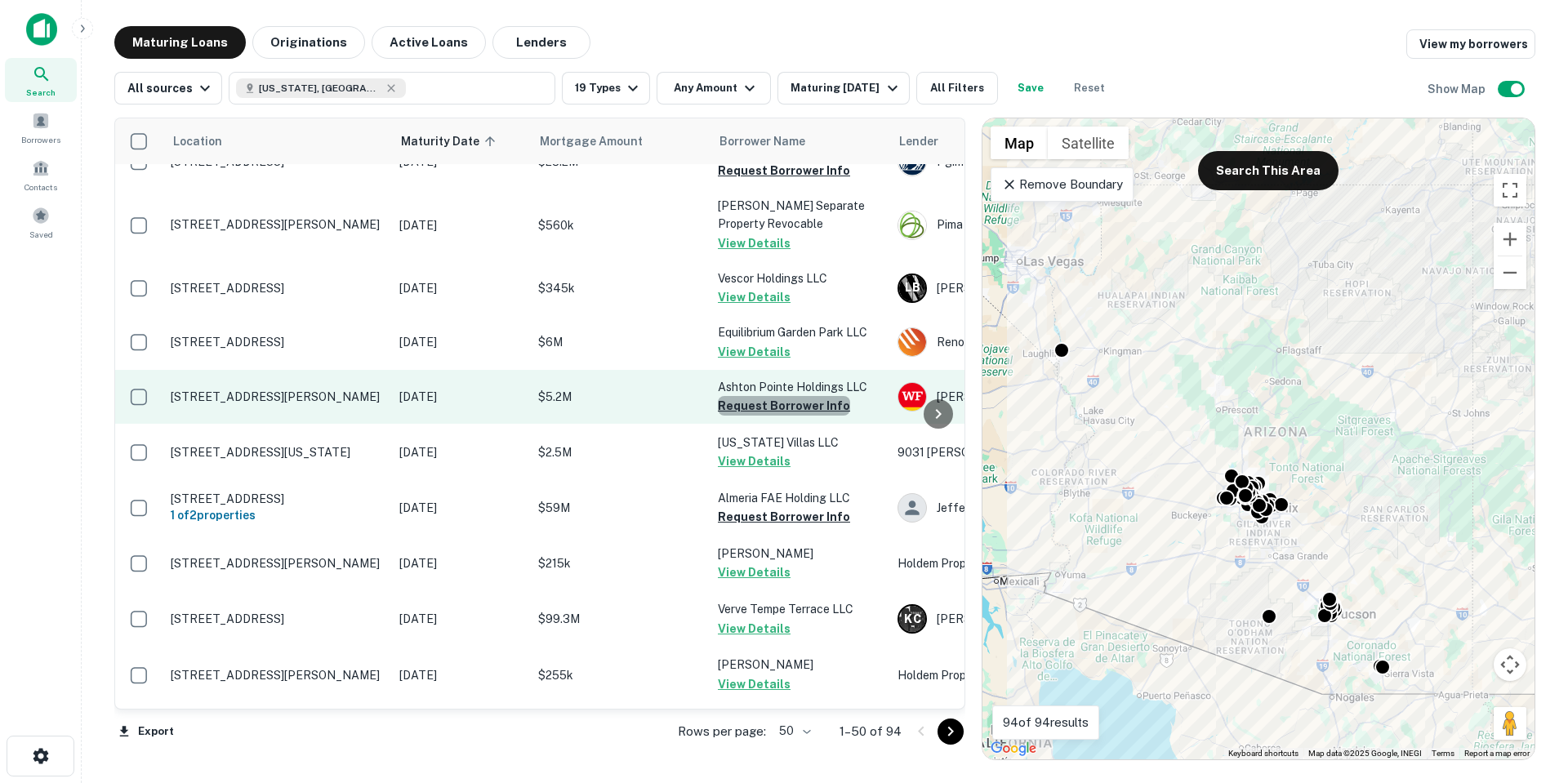
click at [793, 396] on button "Request Borrower Info" at bounding box center [784, 405] width 133 height 20
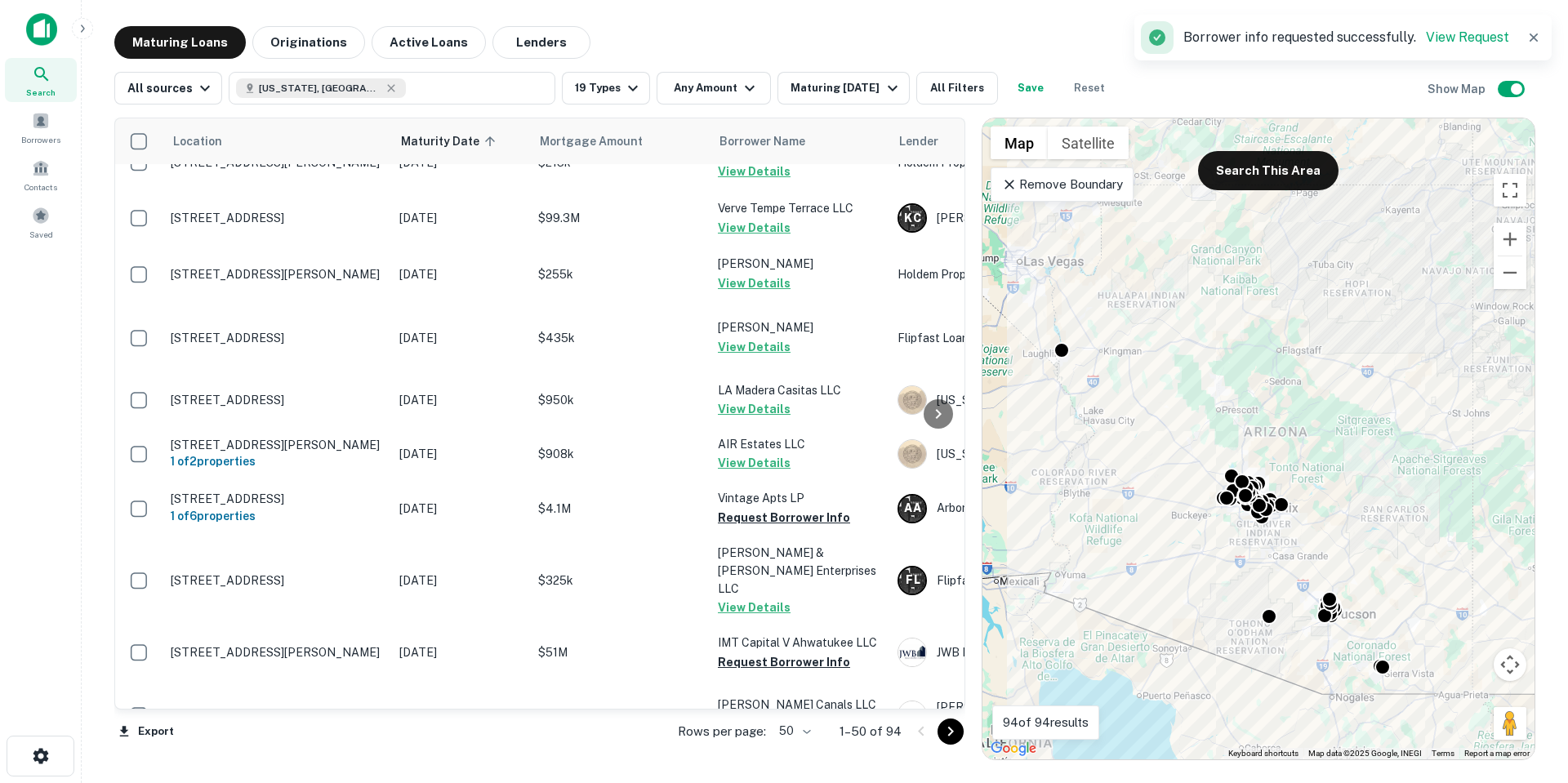
scroll to position [653, 0]
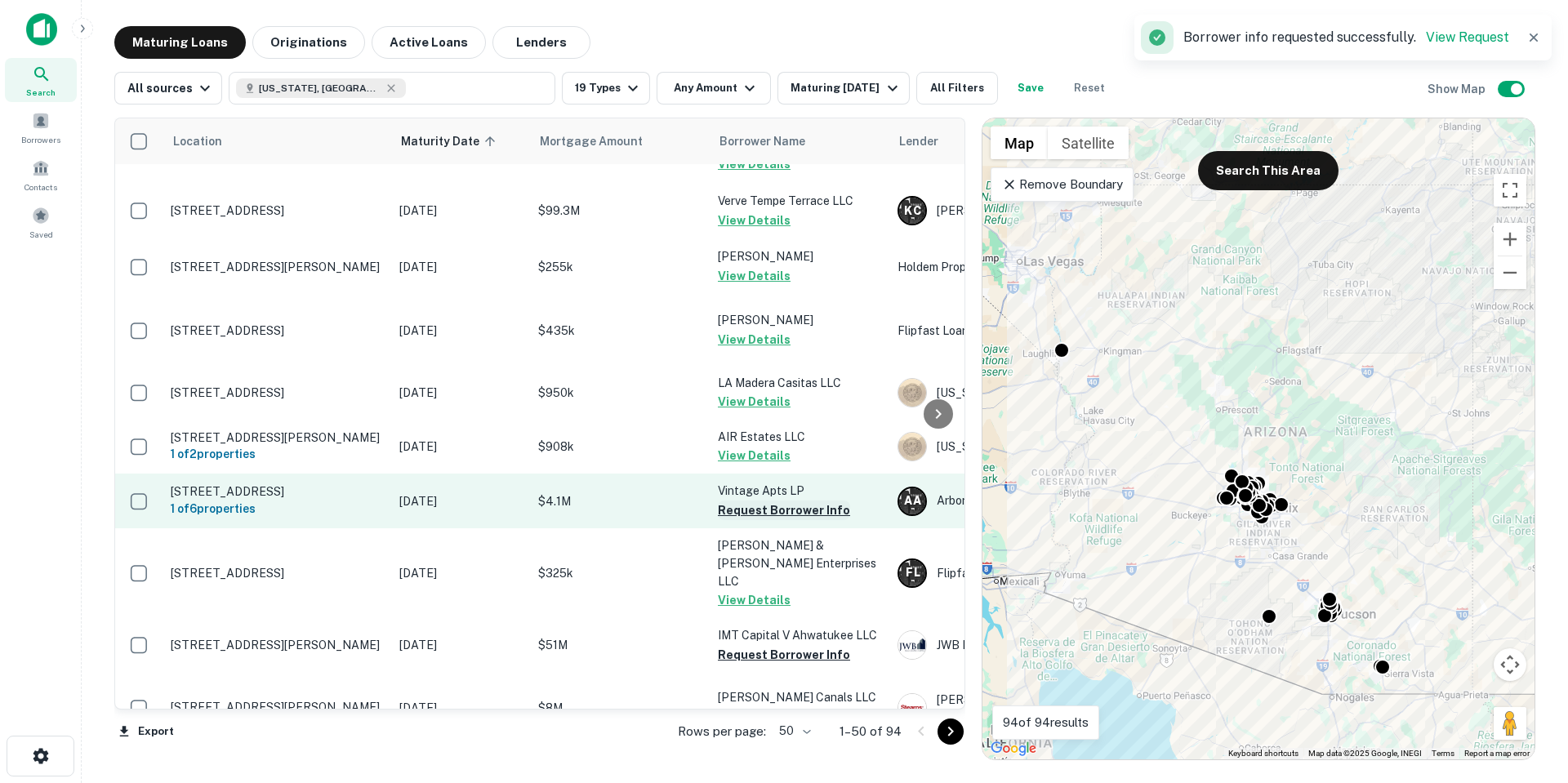
click at [781, 515] on button "Request Borrower Info" at bounding box center [784, 510] width 133 height 20
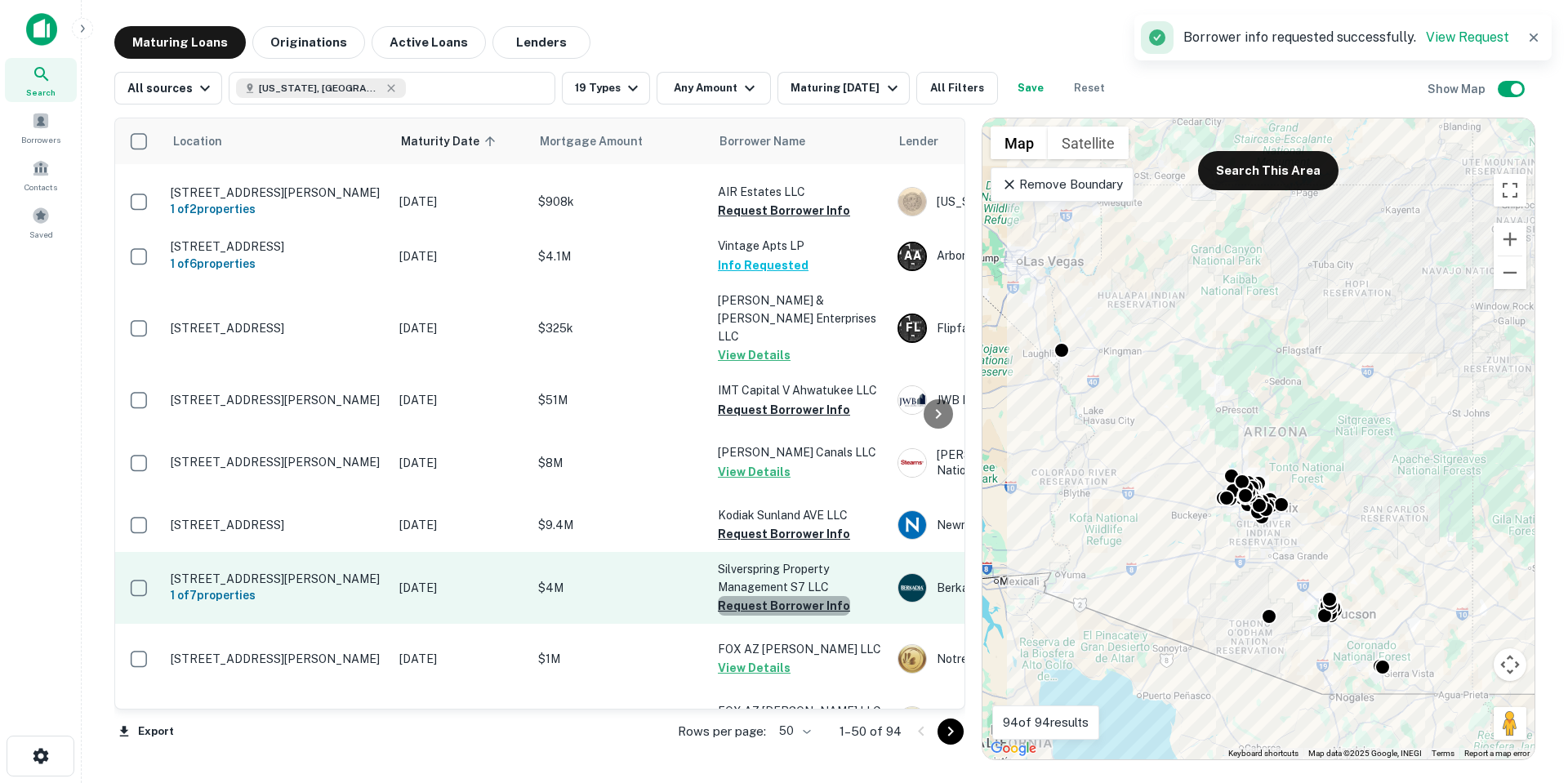
click at [794, 596] on button "Request Borrower Info" at bounding box center [784, 605] width 133 height 20
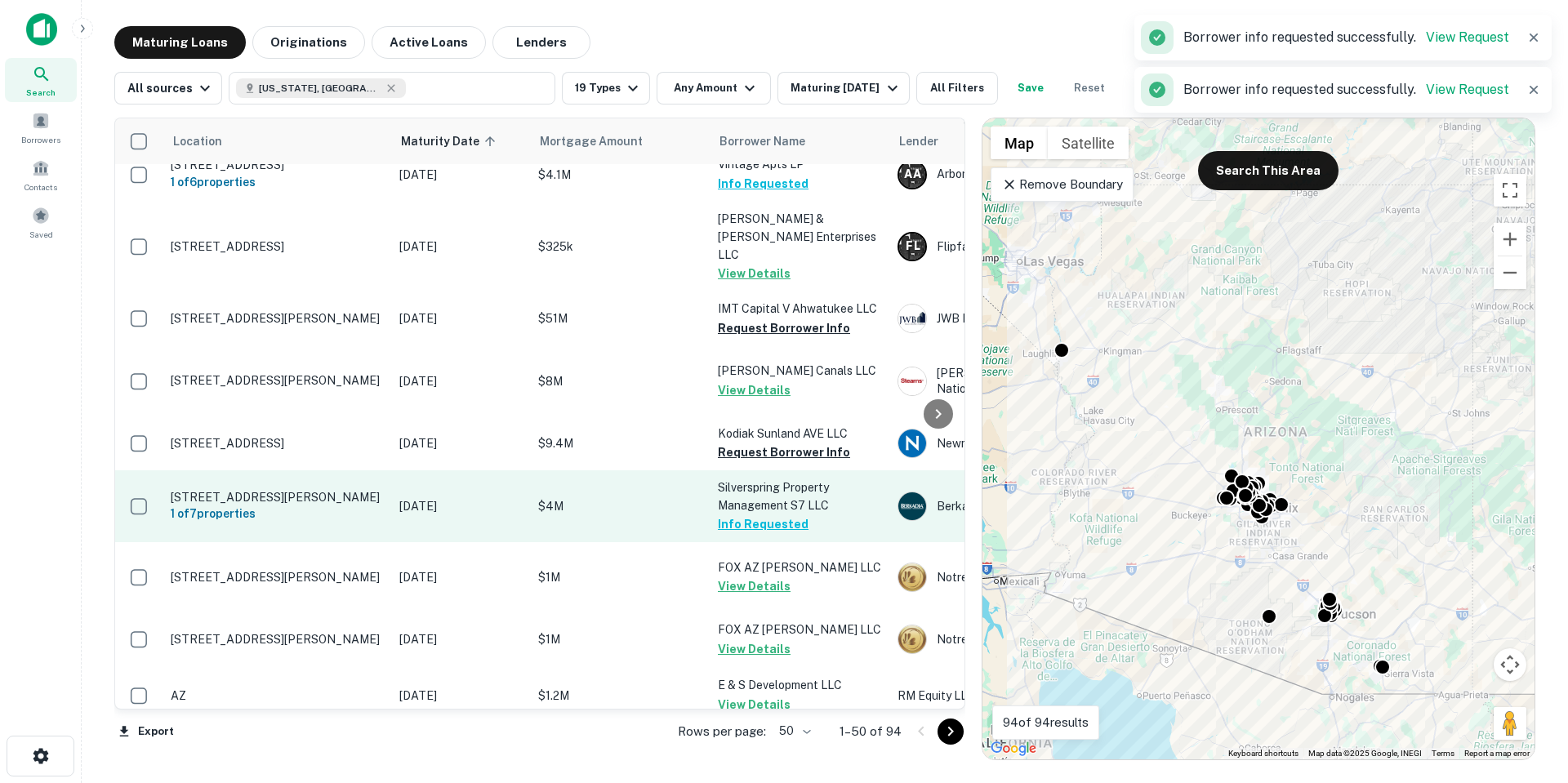
scroll to position [1143, 0]
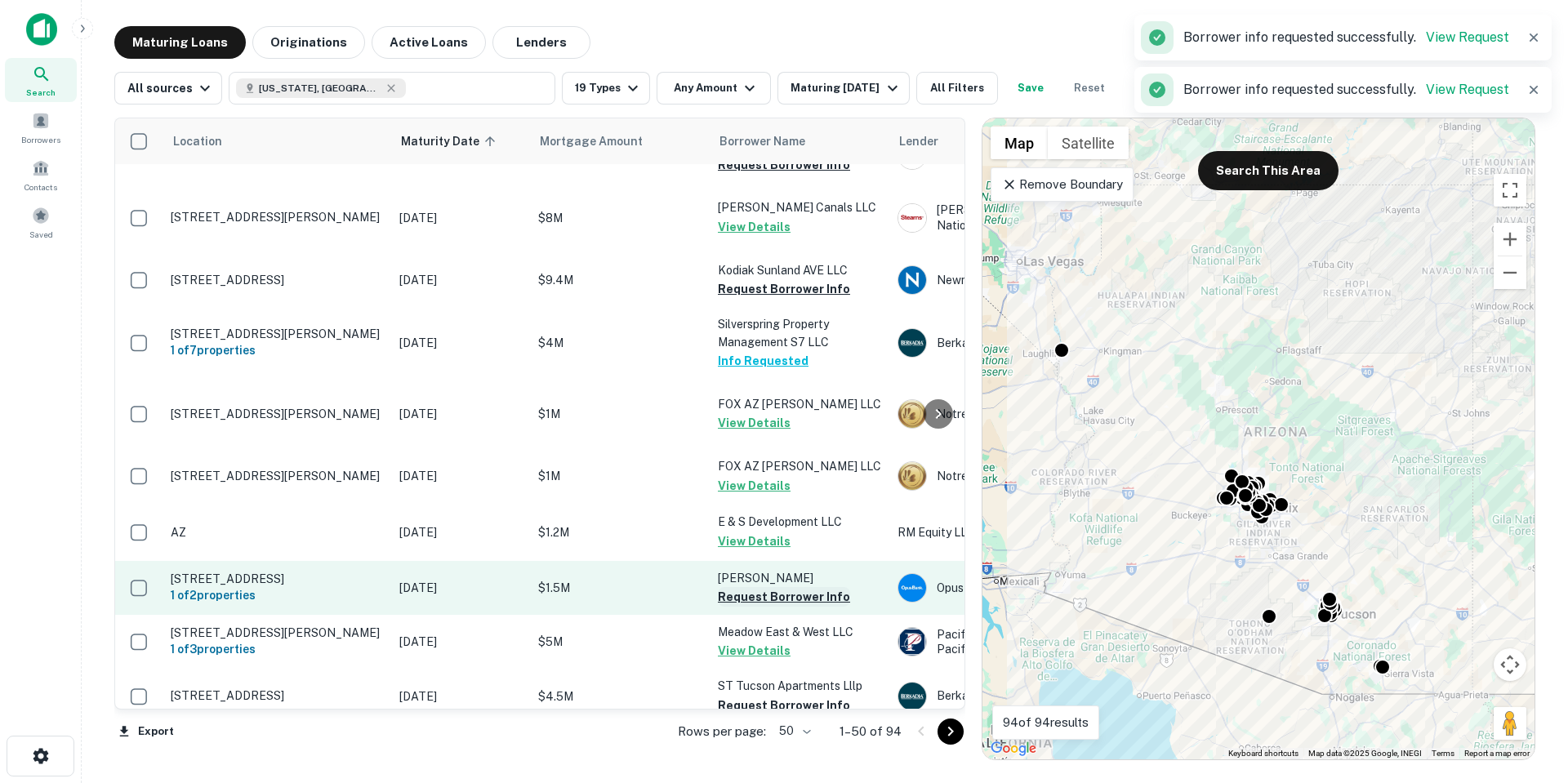
click at [787, 590] on button "Request Borrower Info" at bounding box center [784, 597] width 133 height 20
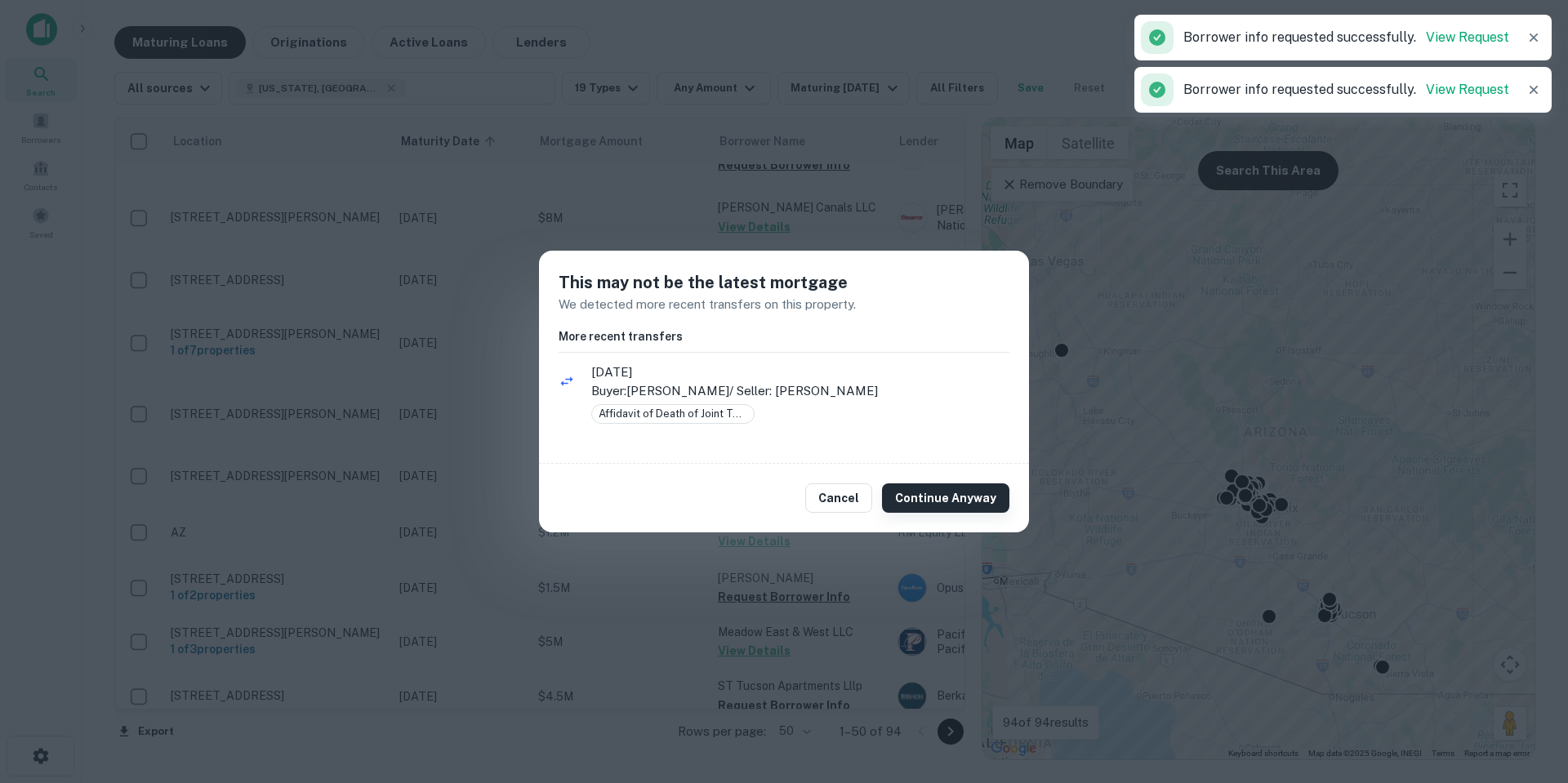
click at [964, 496] on button "Continue Anyway" at bounding box center [946, 497] width 127 height 29
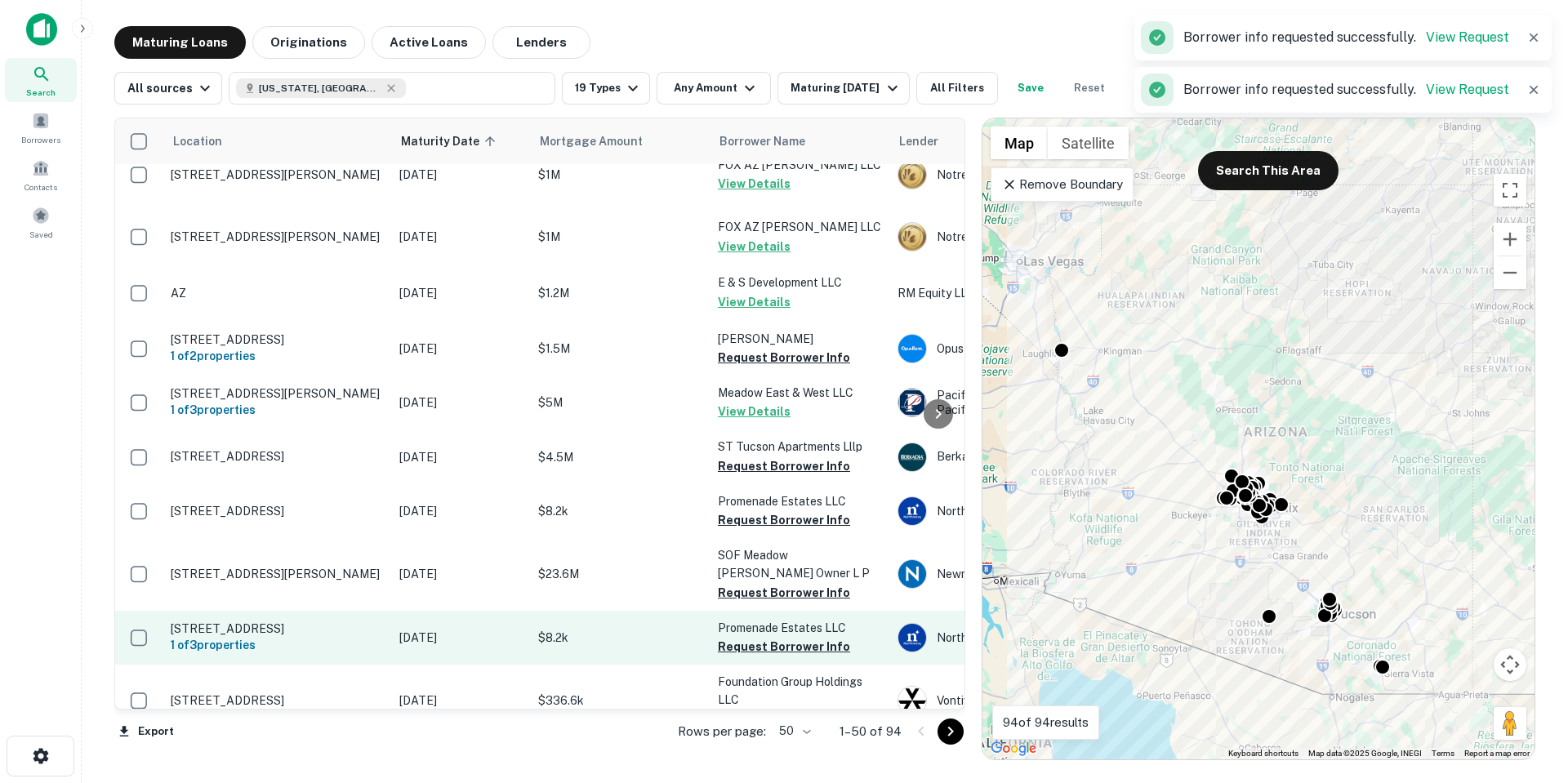
scroll to position [1388, 0]
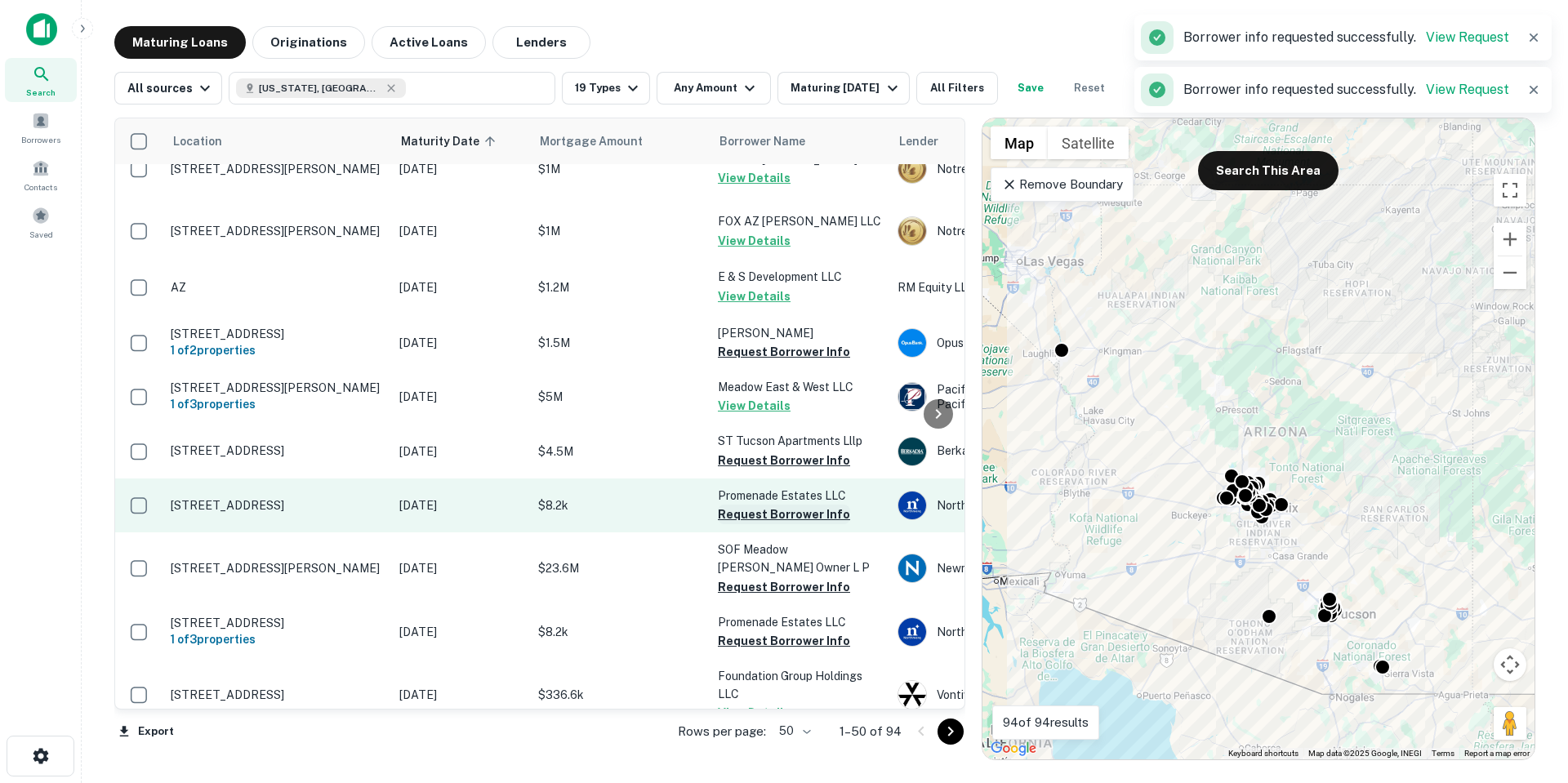
click at [792, 514] on button "Request Borrower Info" at bounding box center [784, 514] width 133 height 20
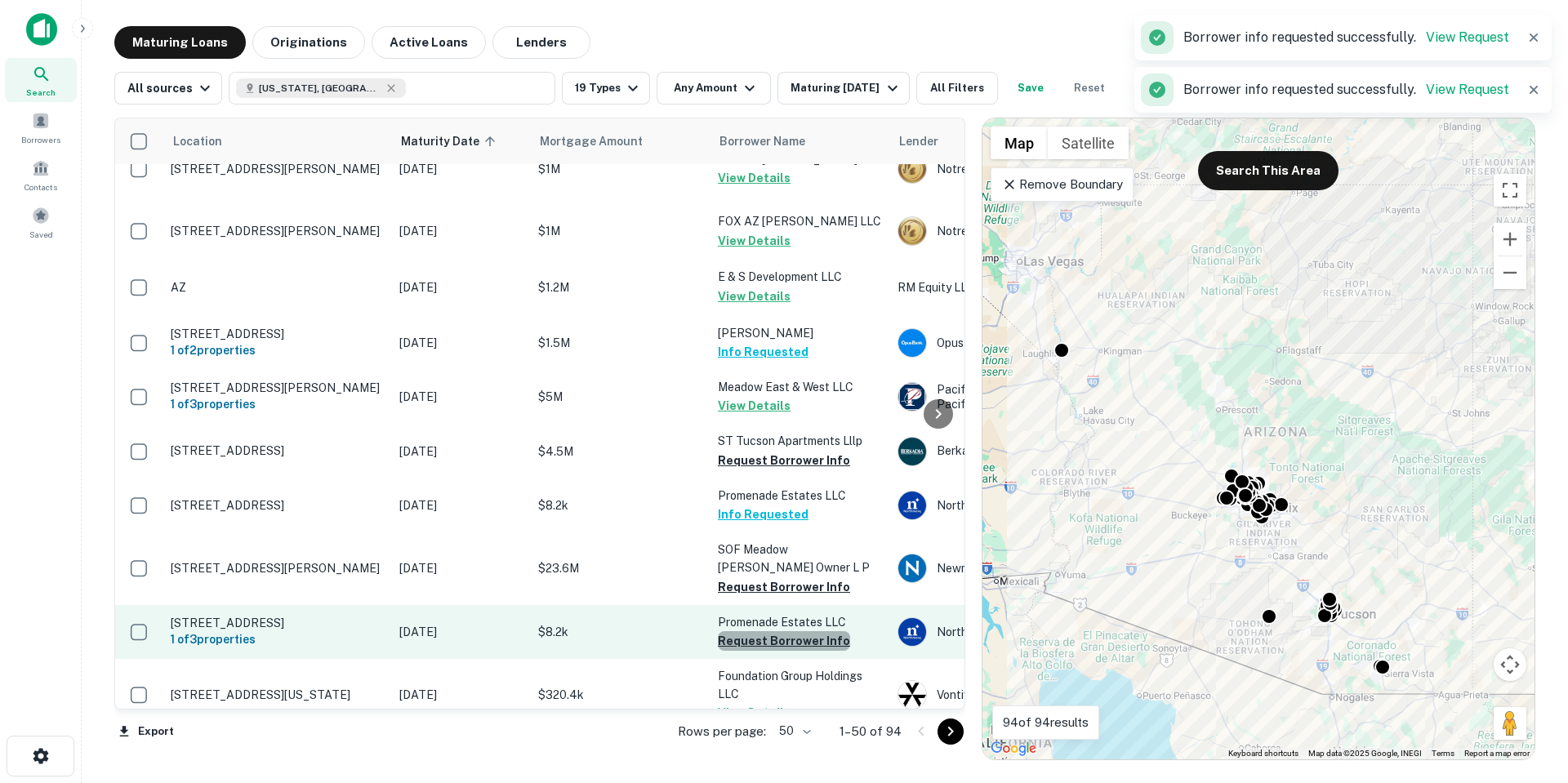
click at [792, 631] on button "Request Borrower Info" at bounding box center [784, 640] width 133 height 20
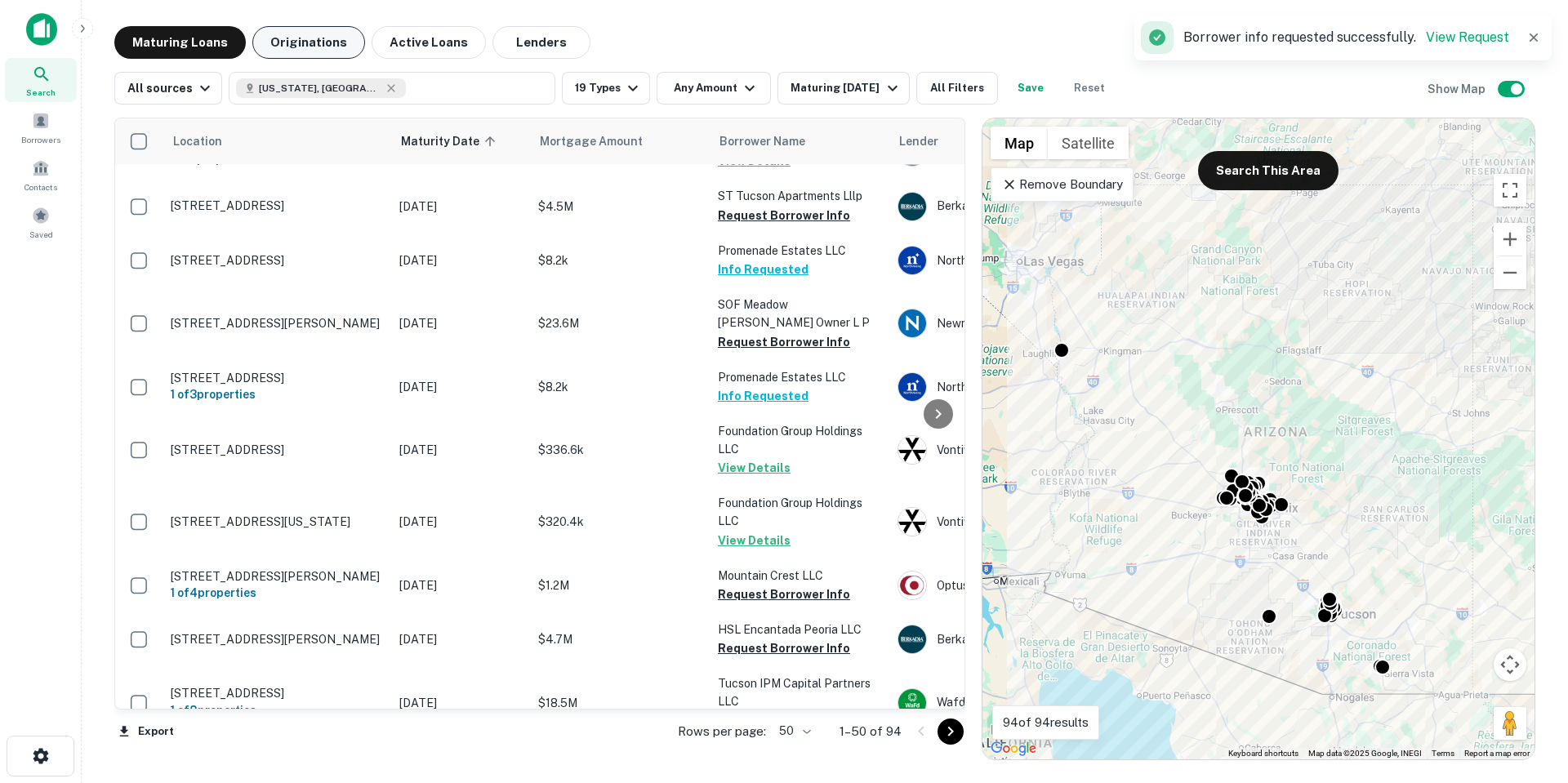
click at [300, 38] on button "Originations" at bounding box center [309, 43] width 113 height 32
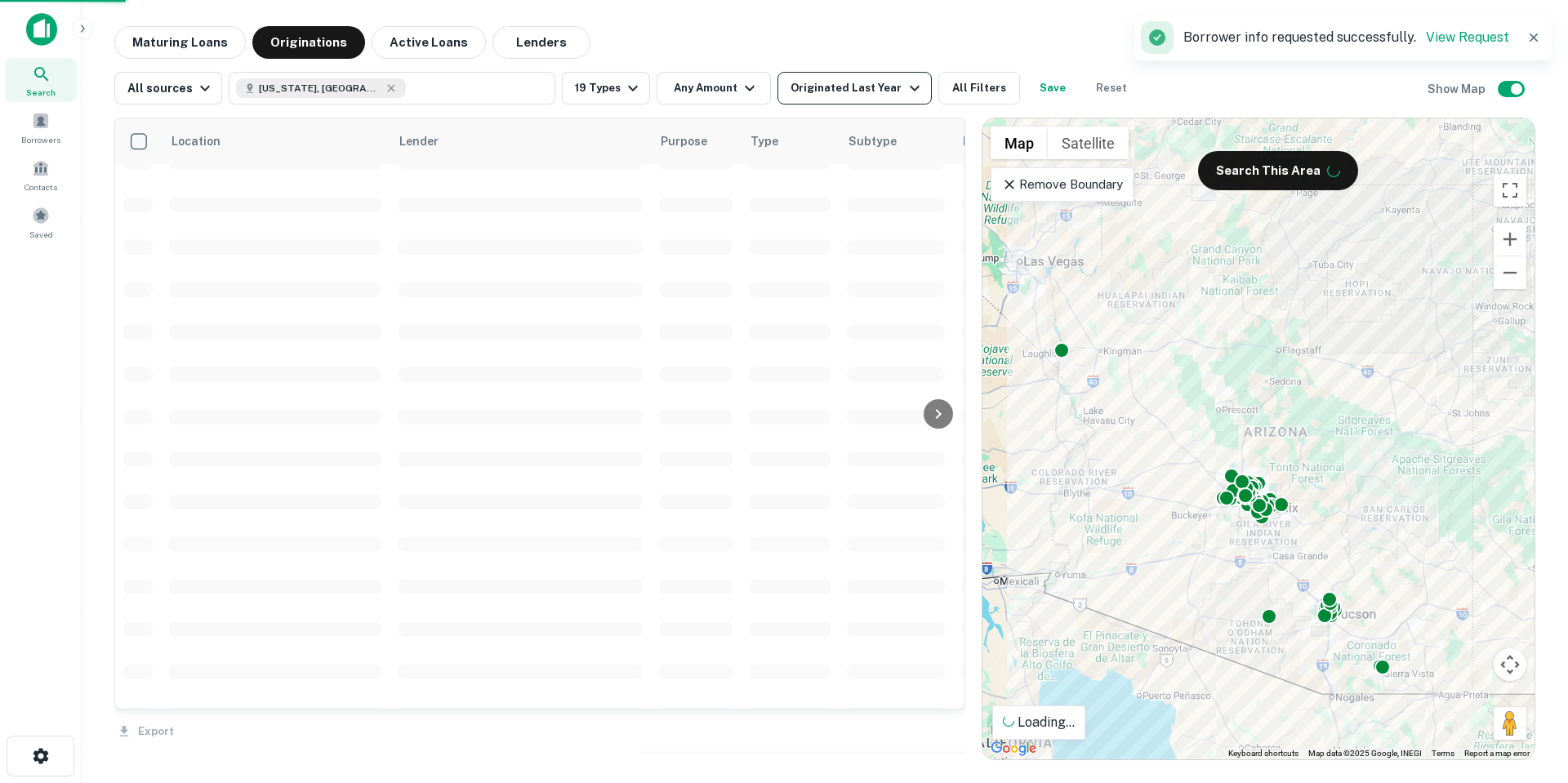
scroll to position [715, 0]
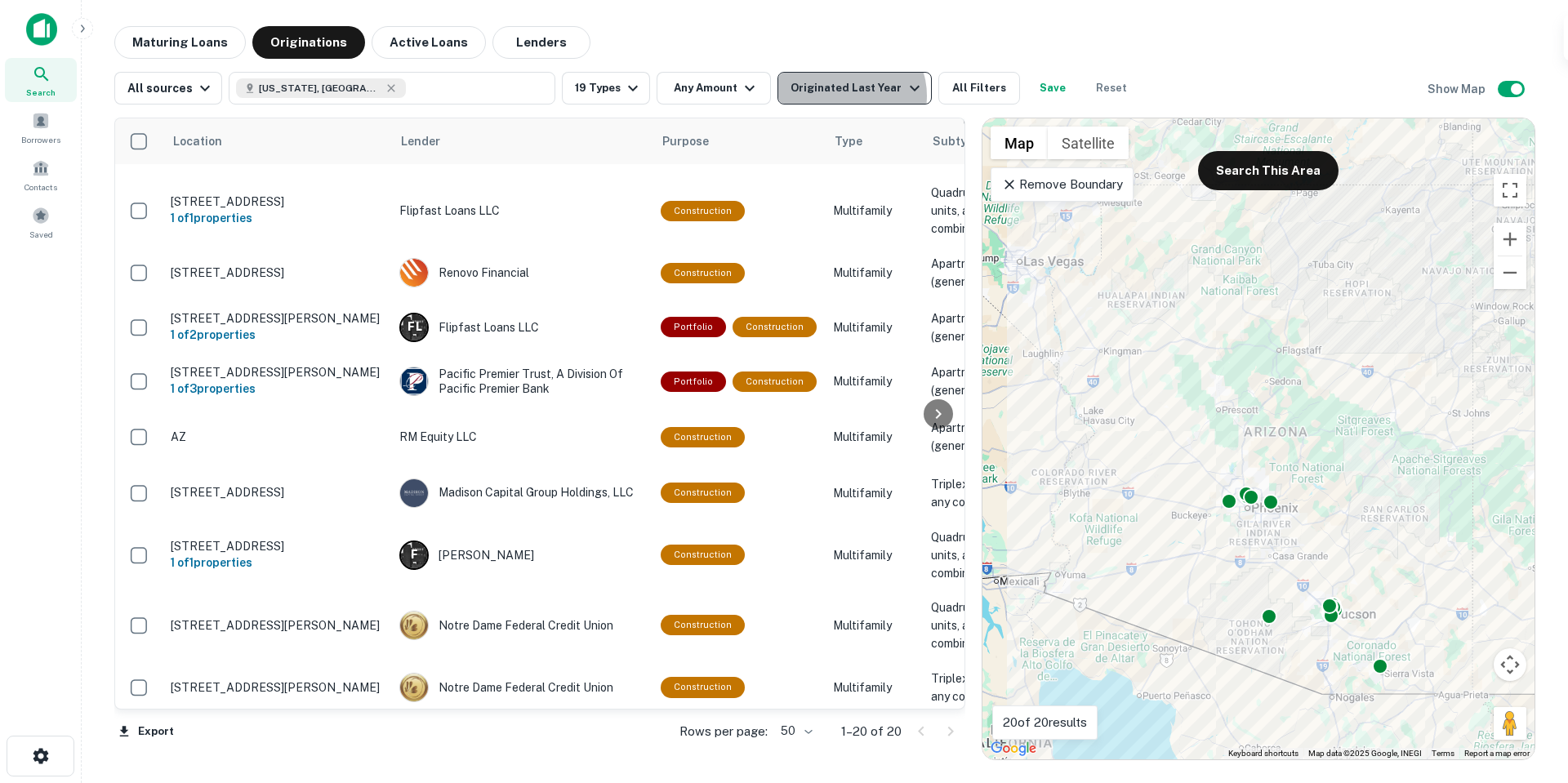
click at [842, 96] on div "Originated Last Year" at bounding box center [858, 88] width 133 height 20
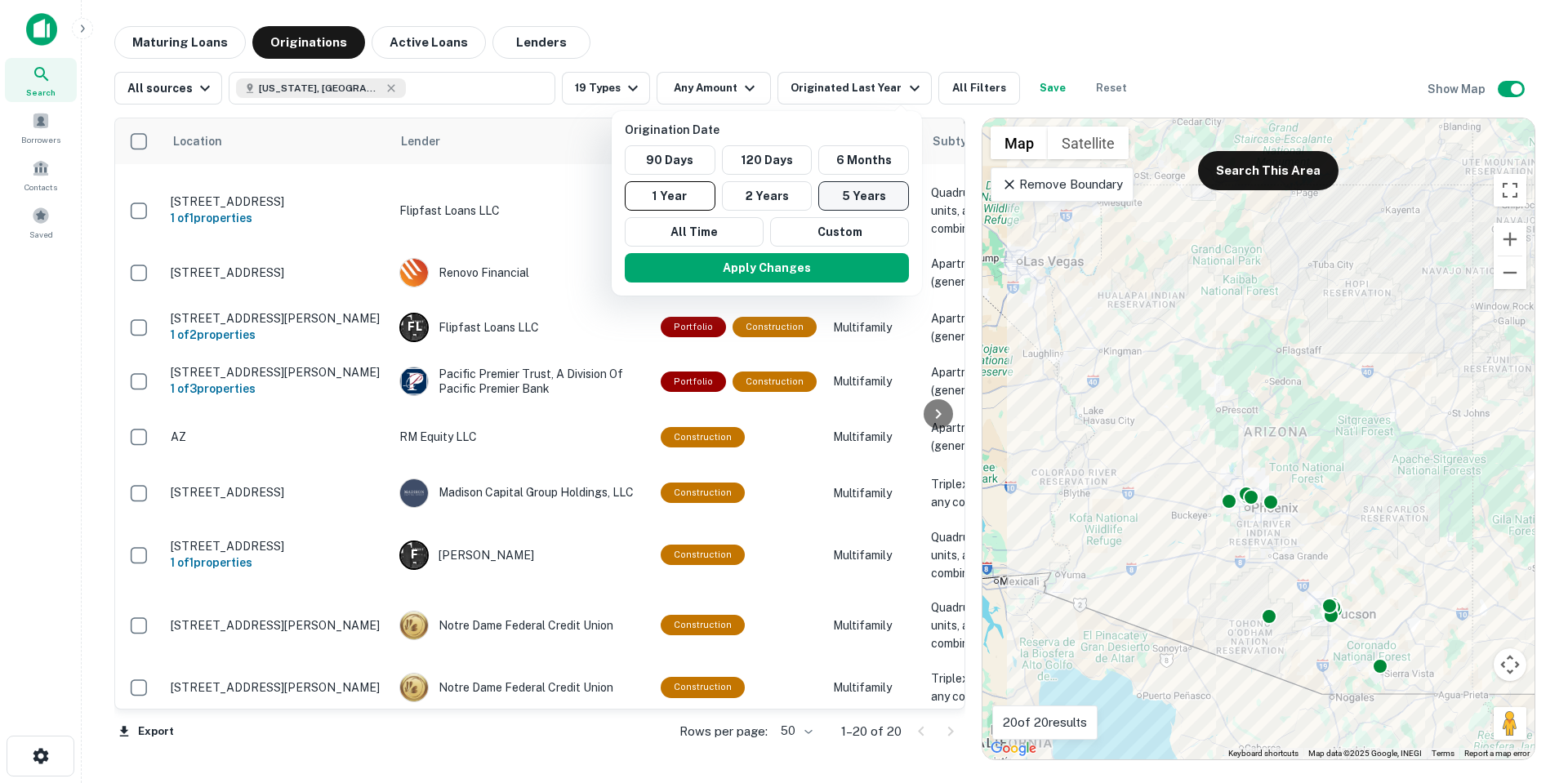
click at [848, 198] on button "5 Years" at bounding box center [864, 196] width 91 height 29
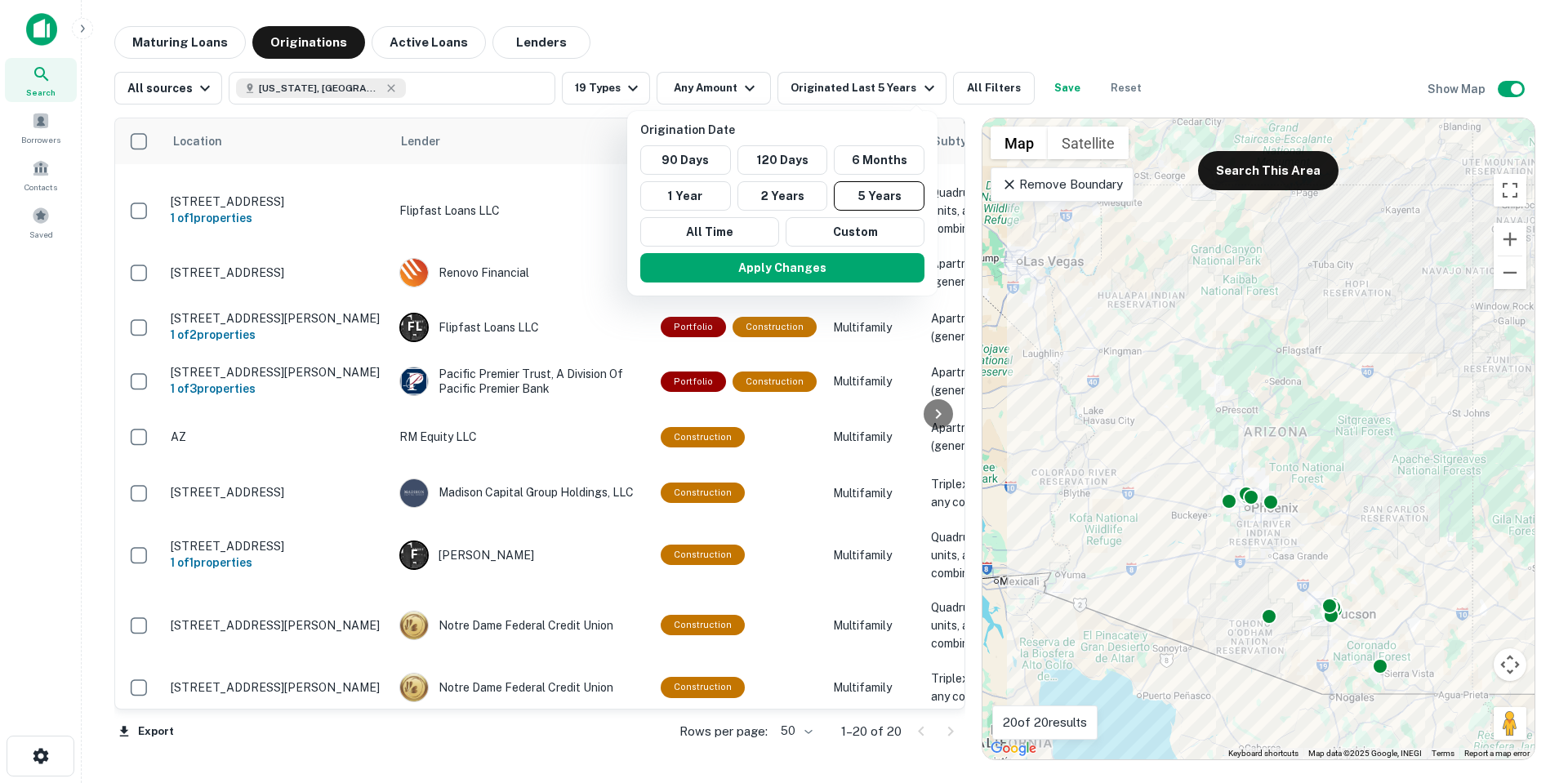
drag, startPoint x: 325, startPoint y: 703, endPoint x: 382, endPoint y: 703, distance: 57.0
click at [382, 703] on div at bounding box center [784, 392] width 1568 height 783
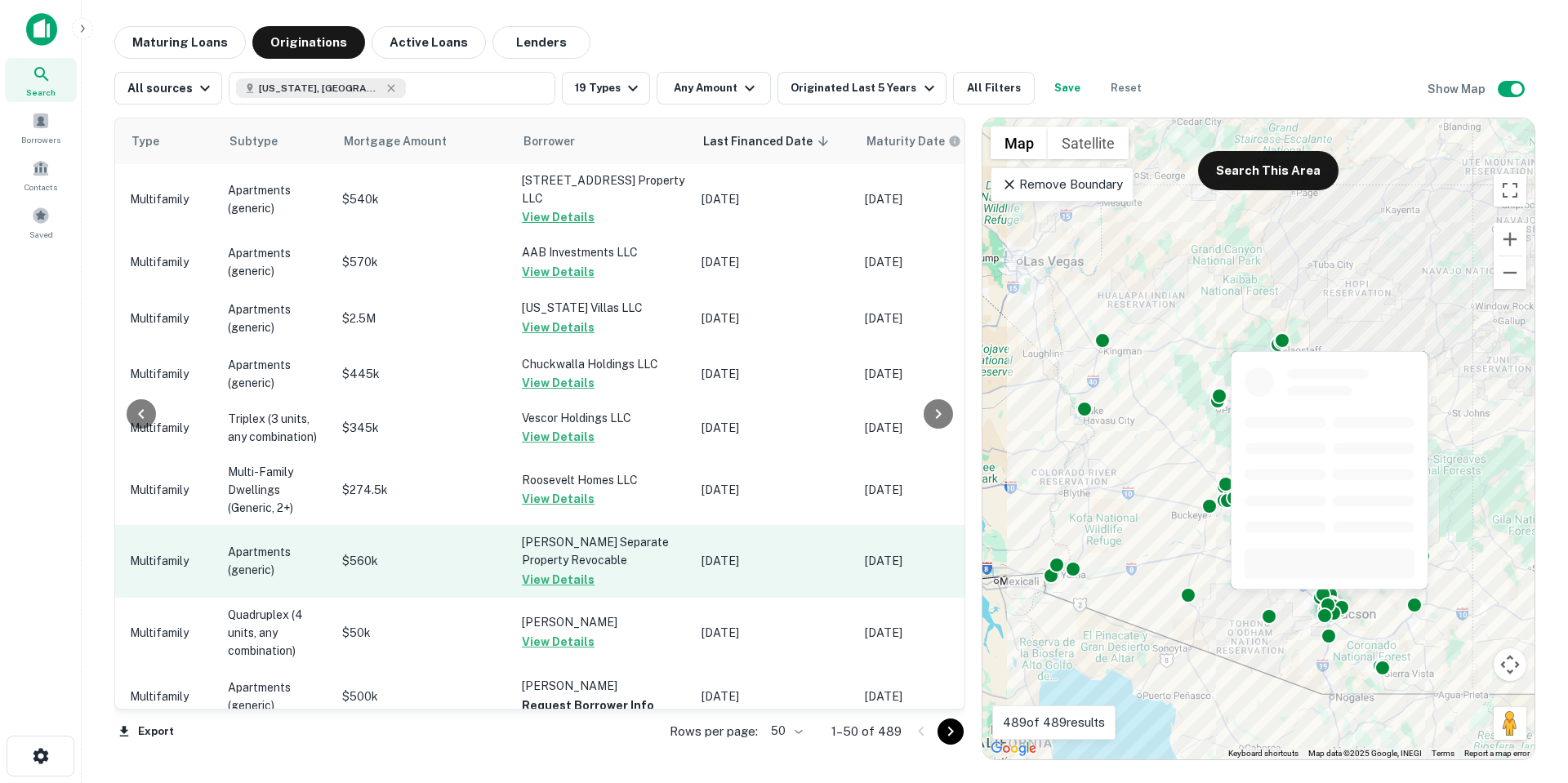
scroll to position [2371, 703]
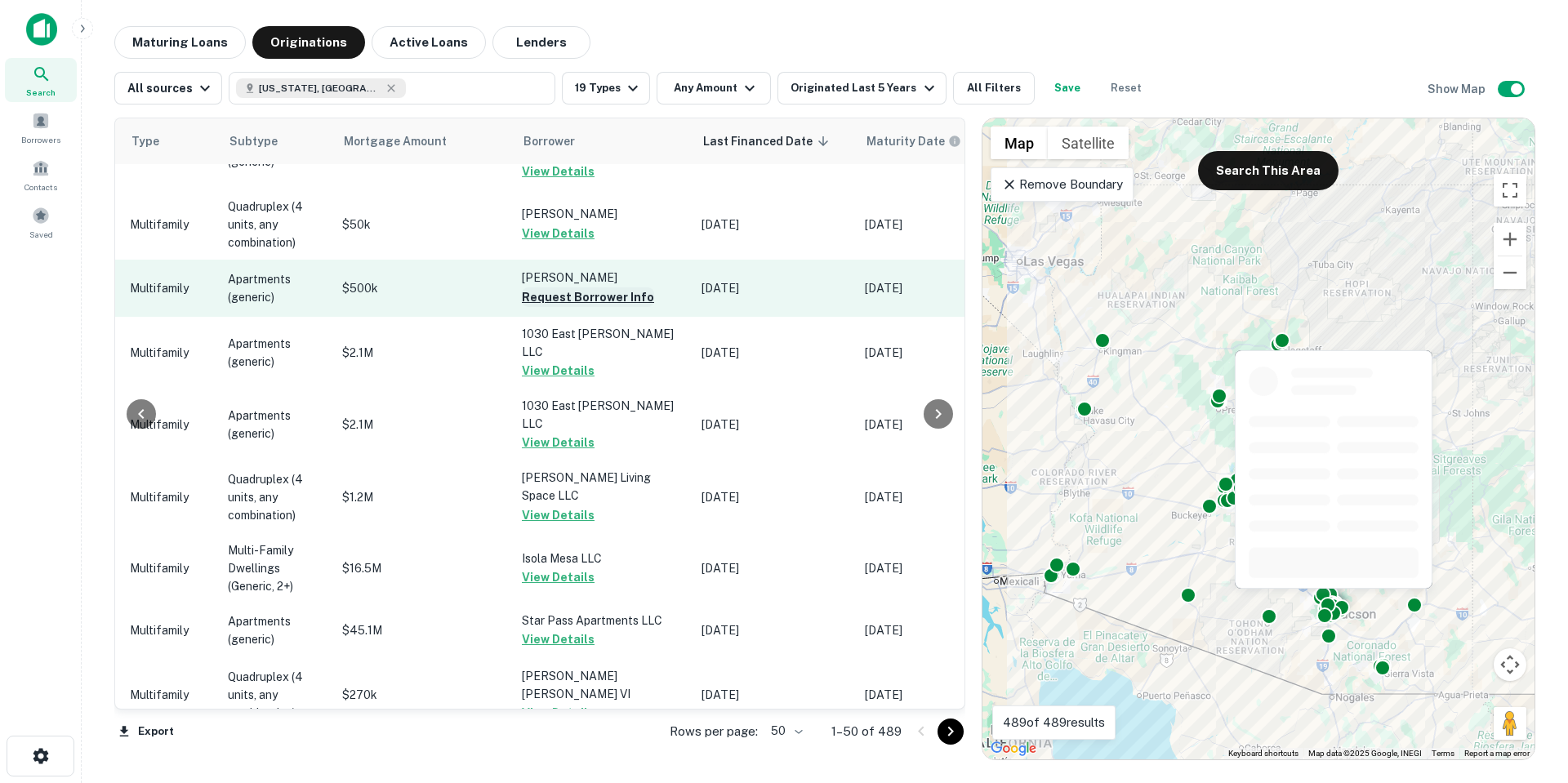
click at [596, 287] on button "Request Borrower Info" at bounding box center [587, 297] width 133 height 20
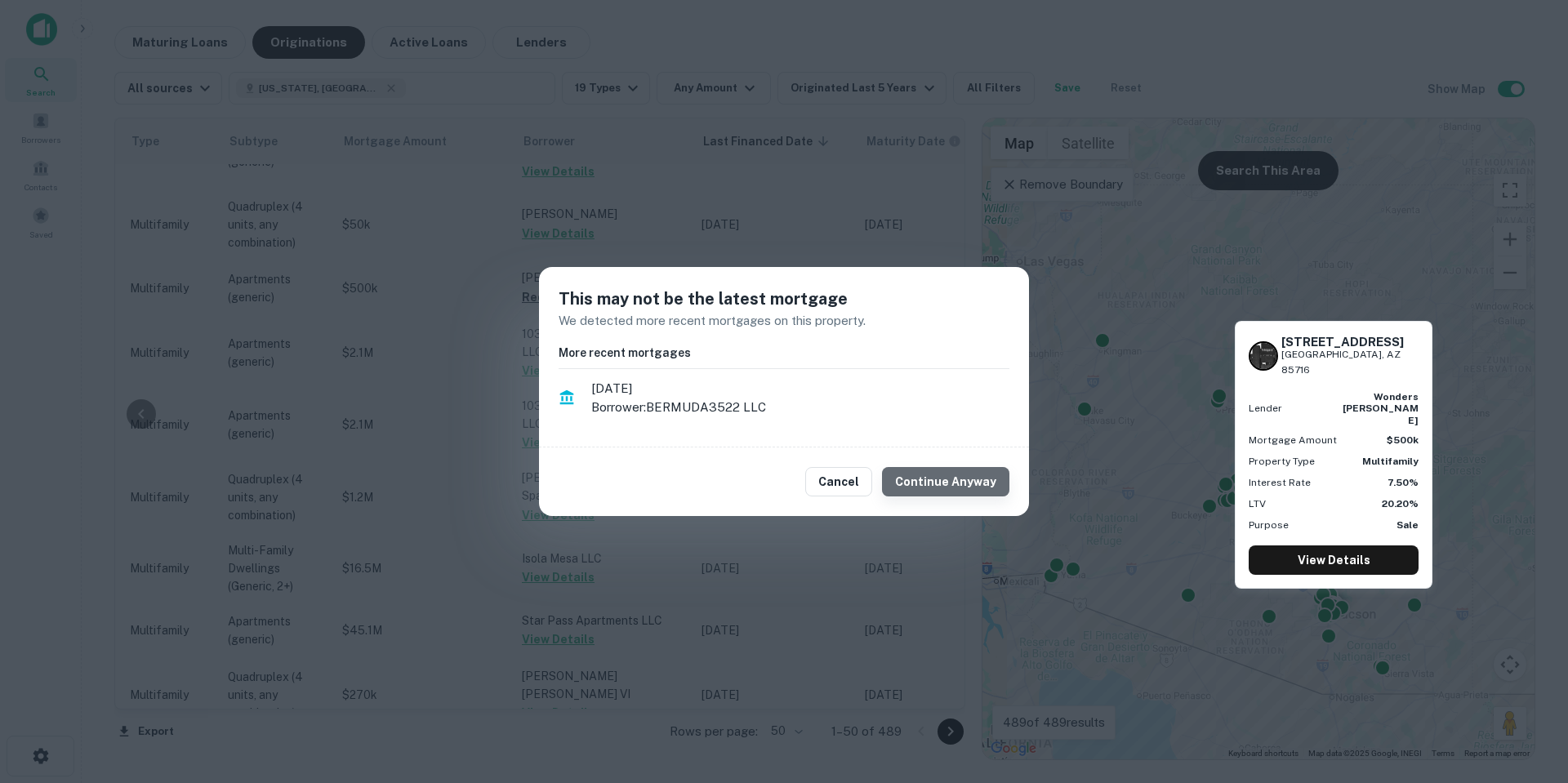
click at [989, 479] on button "Continue Anyway" at bounding box center [946, 481] width 127 height 29
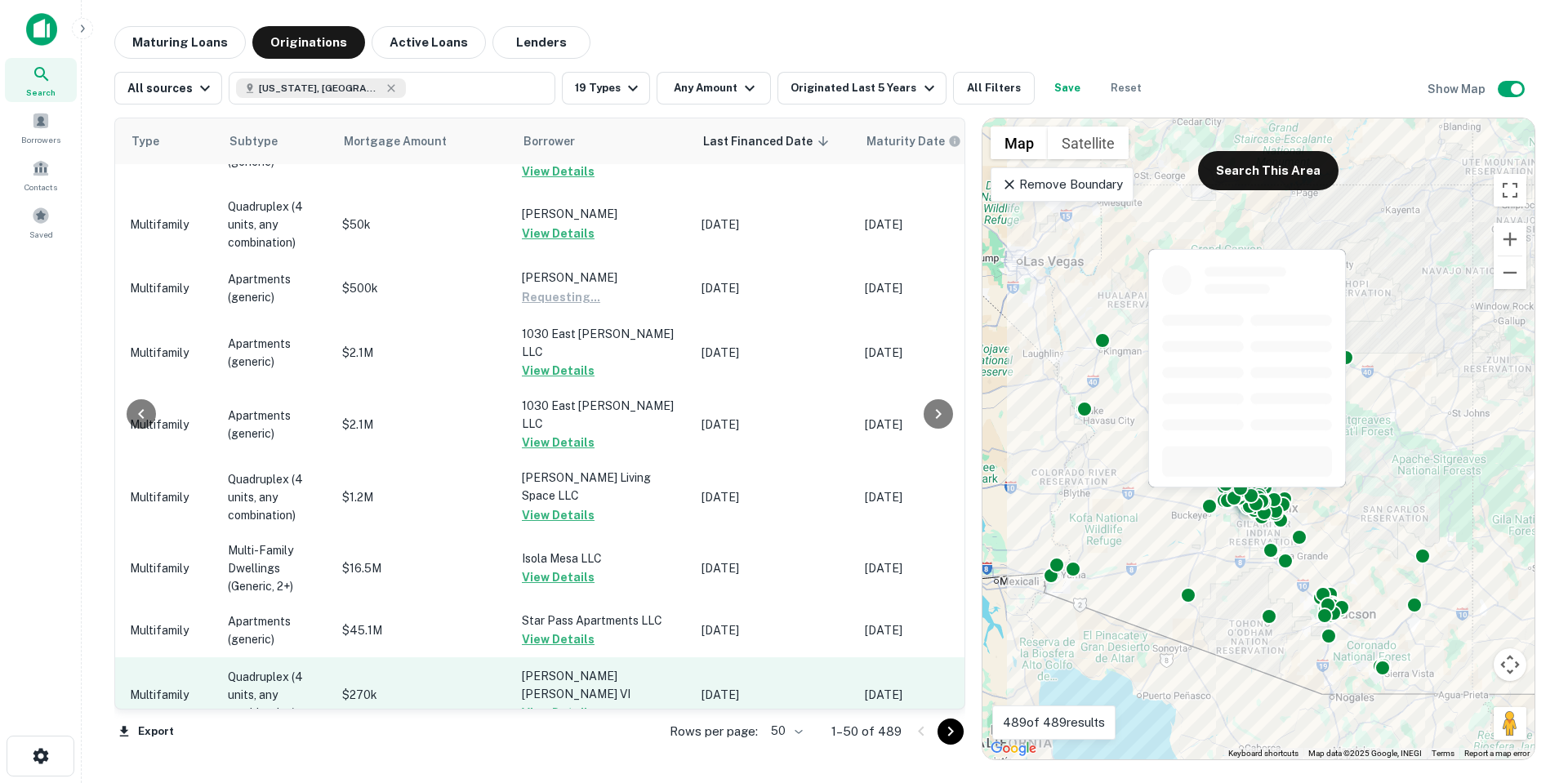
scroll to position [2578, 703]
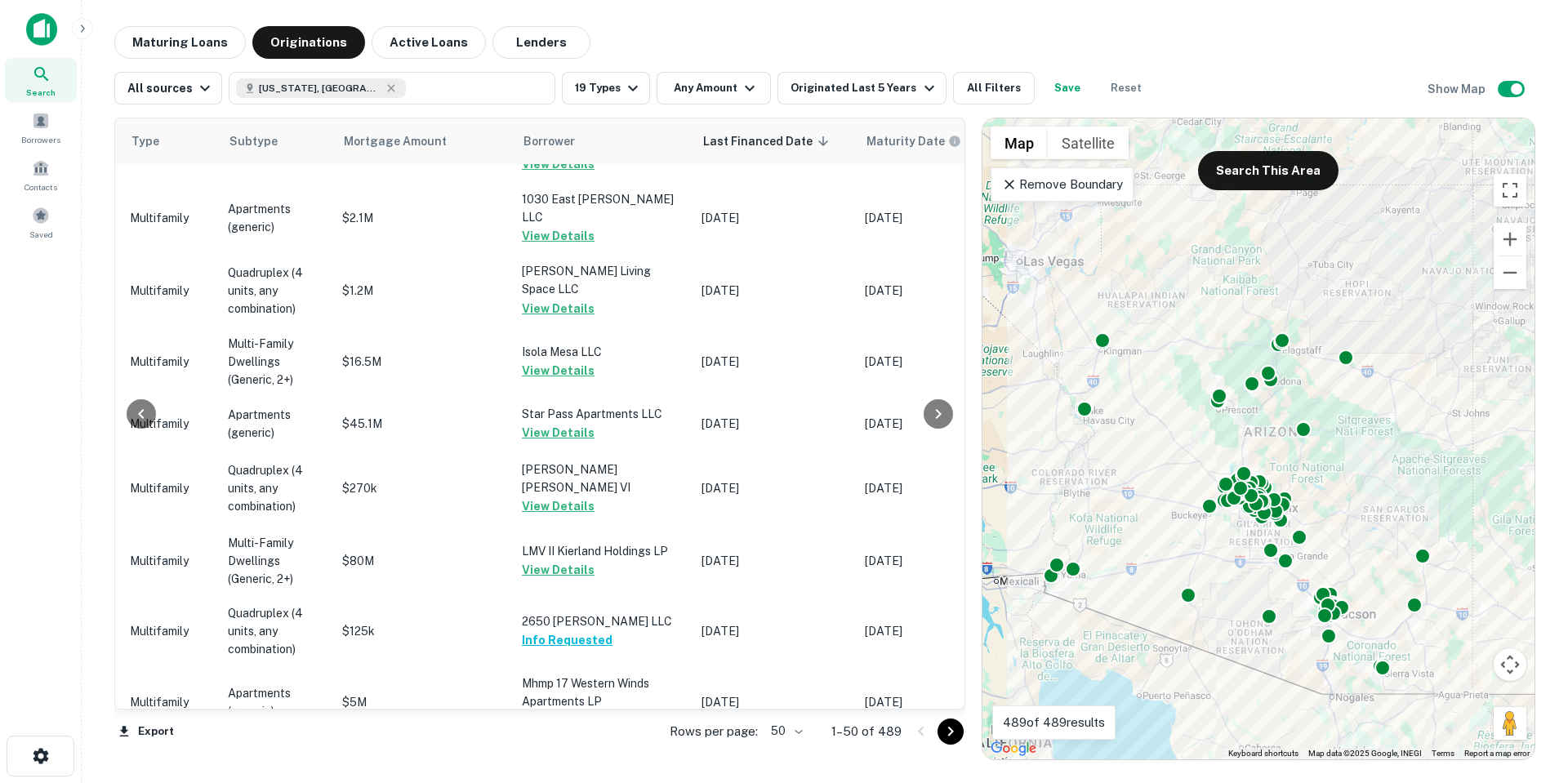
click at [943, 737] on icon "Go to next page" at bounding box center [950, 731] width 20 height 20
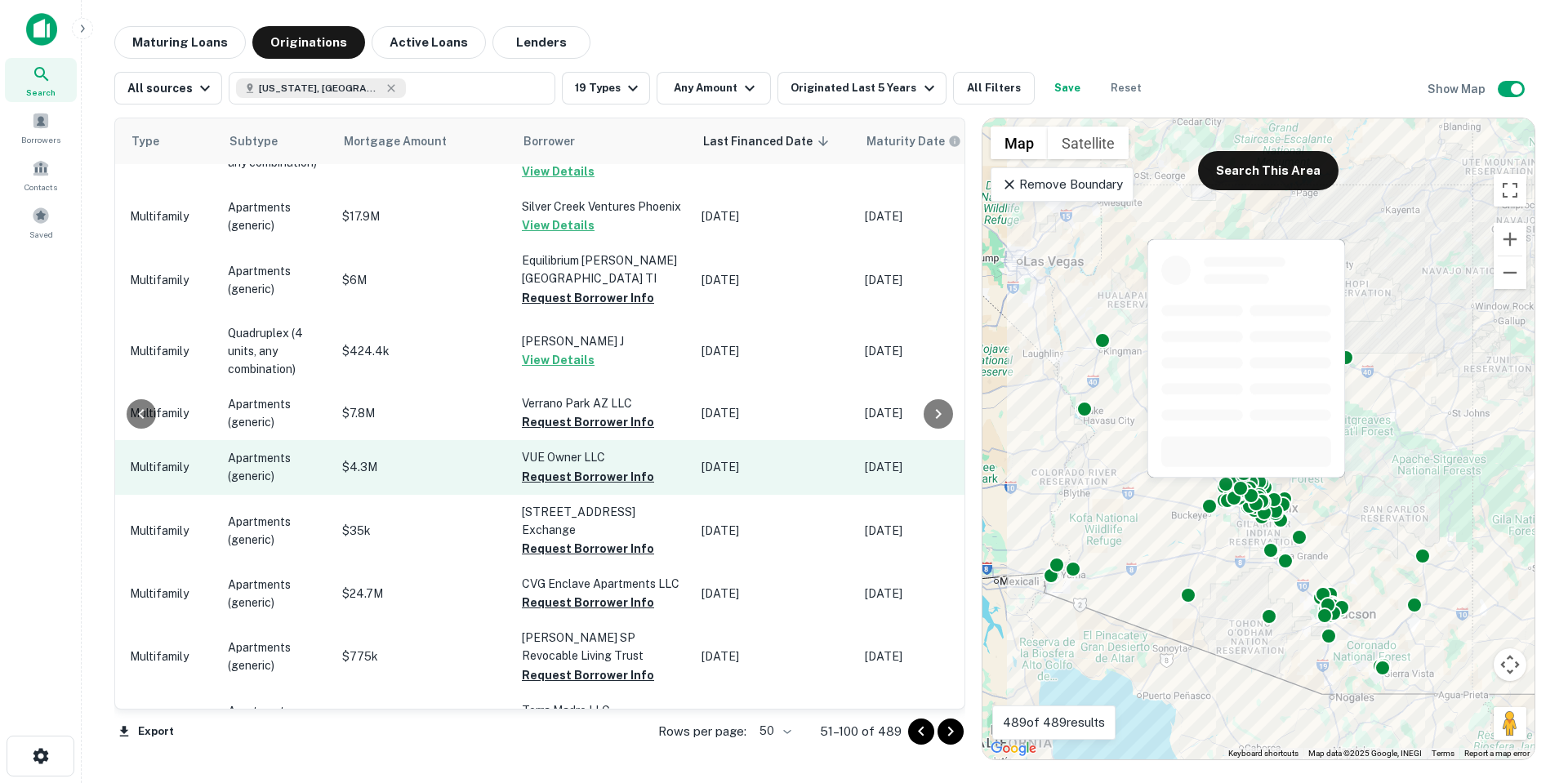
scroll to position [735, 703]
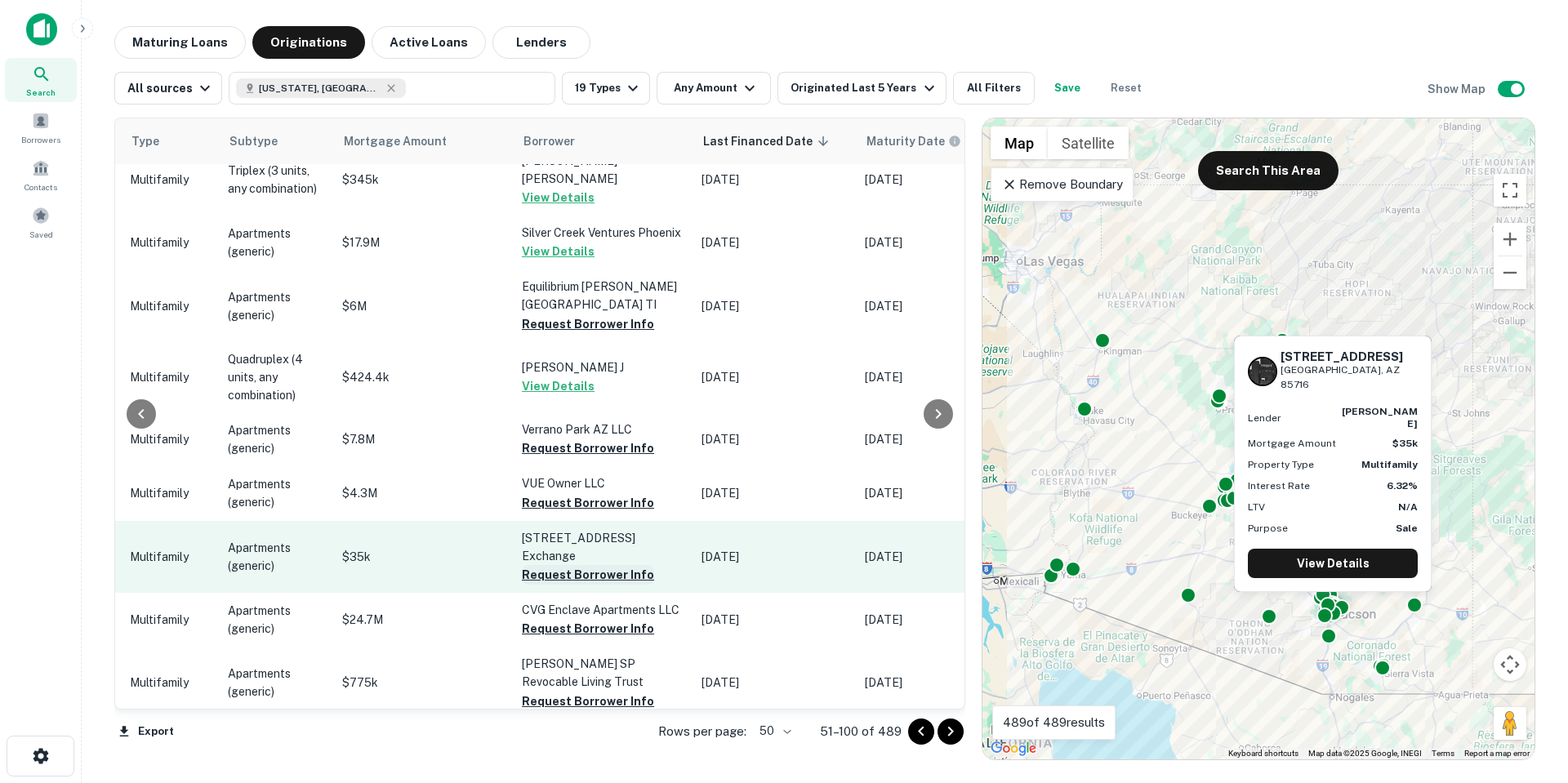
click at [587, 565] on button "Request Borrower Info" at bounding box center [587, 574] width 133 height 20
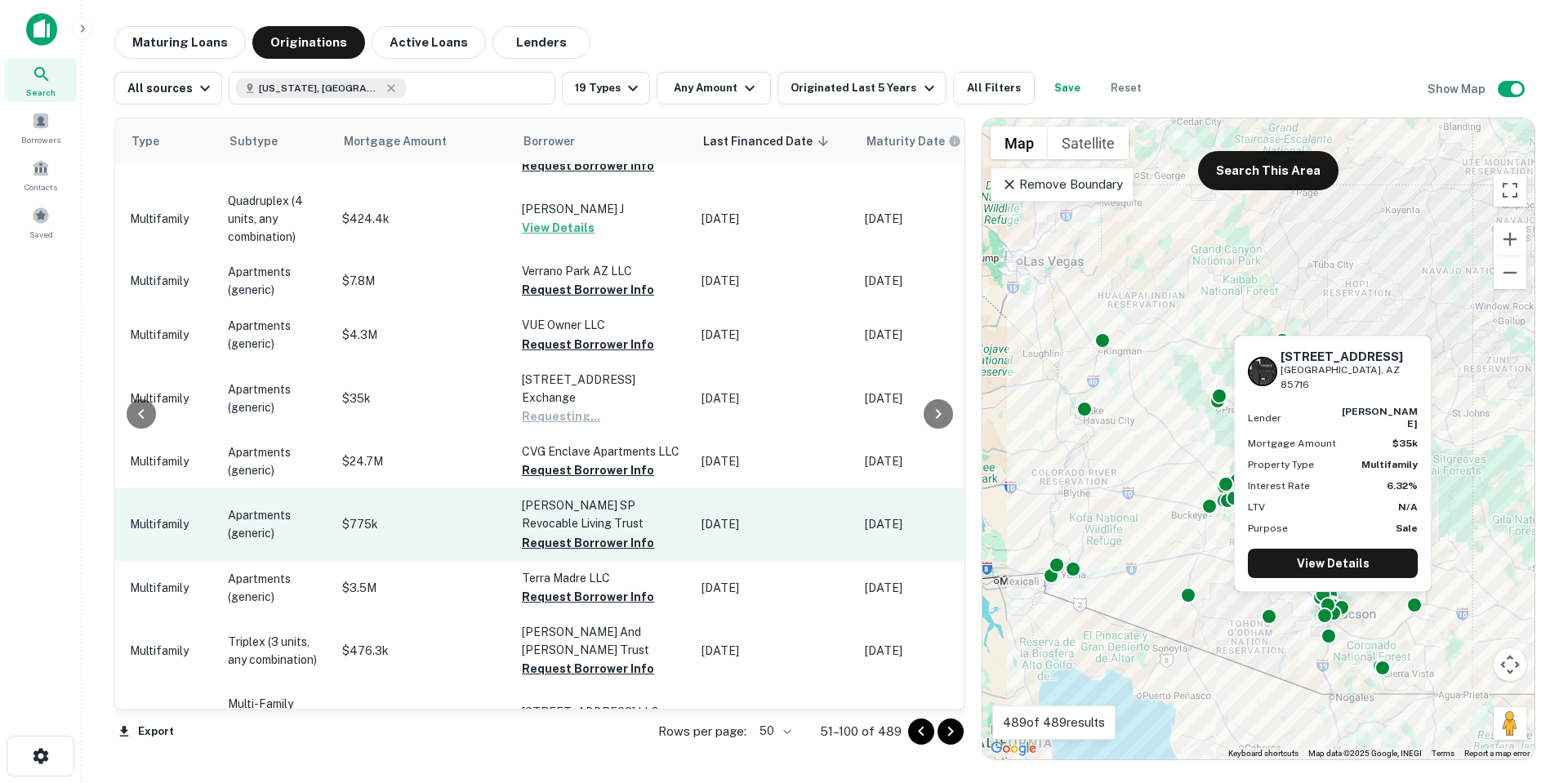
scroll to position [898, 703]
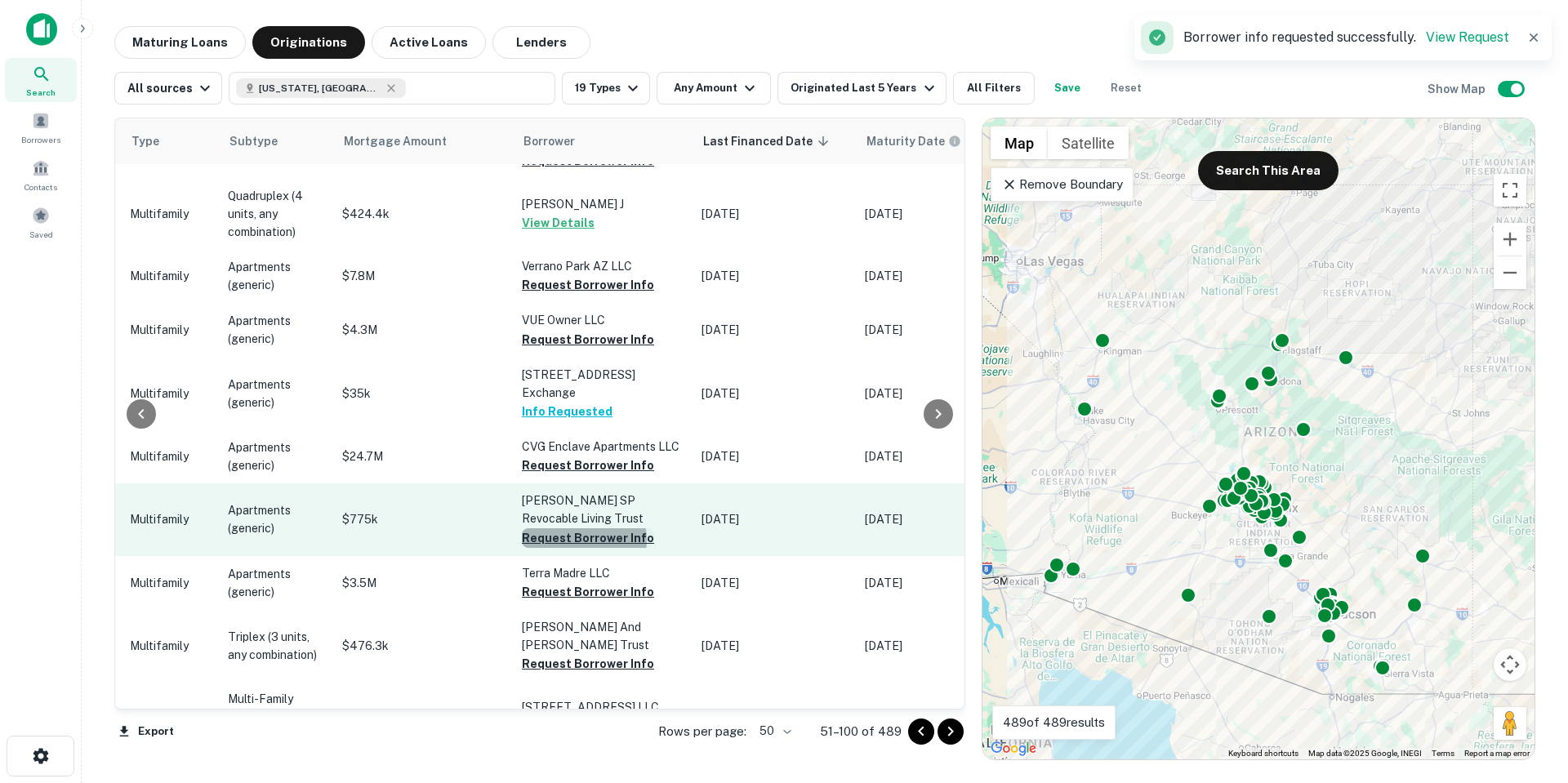
click at [571, 528] on button "Request Borrower Info" at bounding box center [587, 538] width 133 height 20
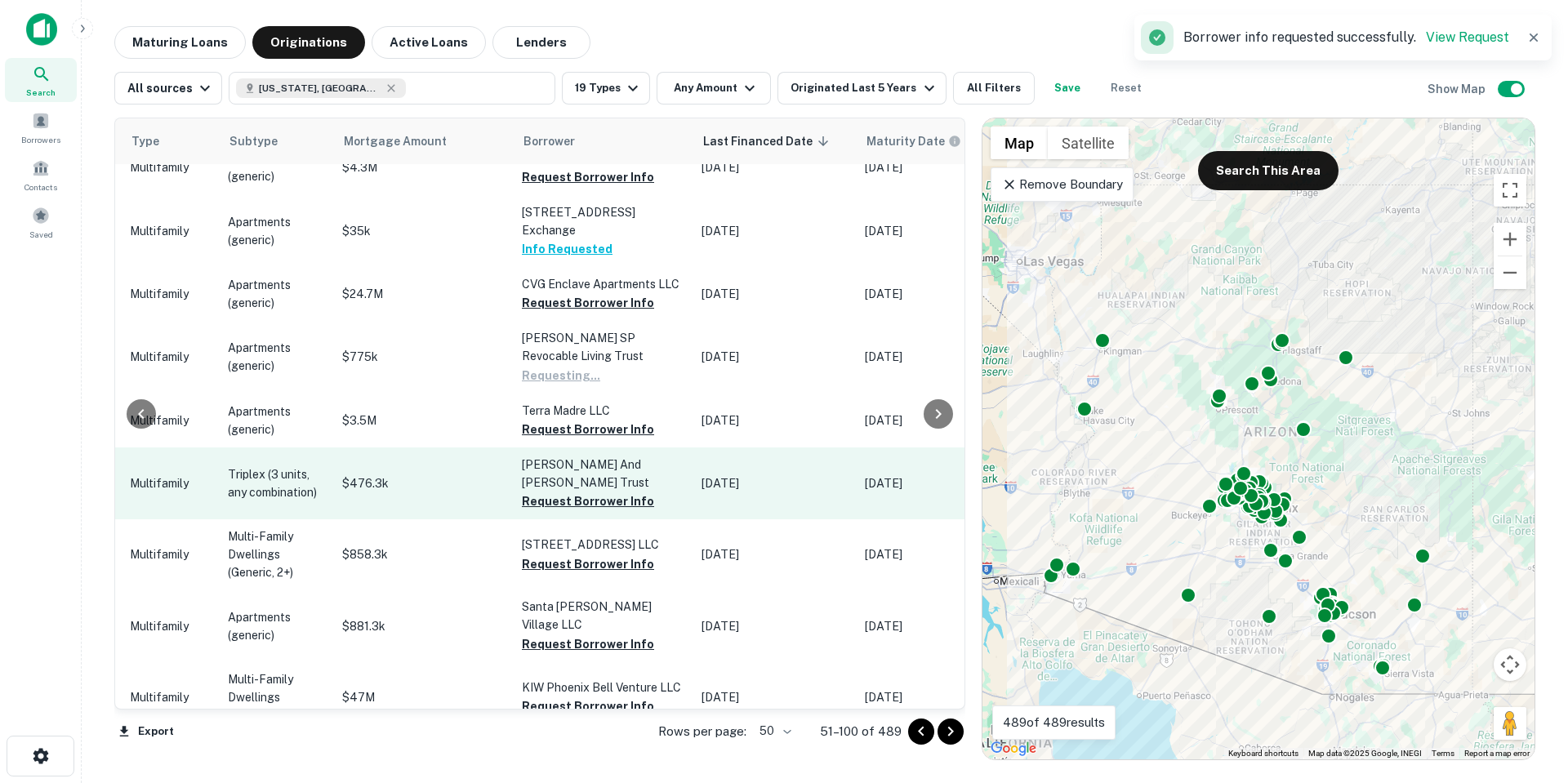
scroll to position [1062, 703]
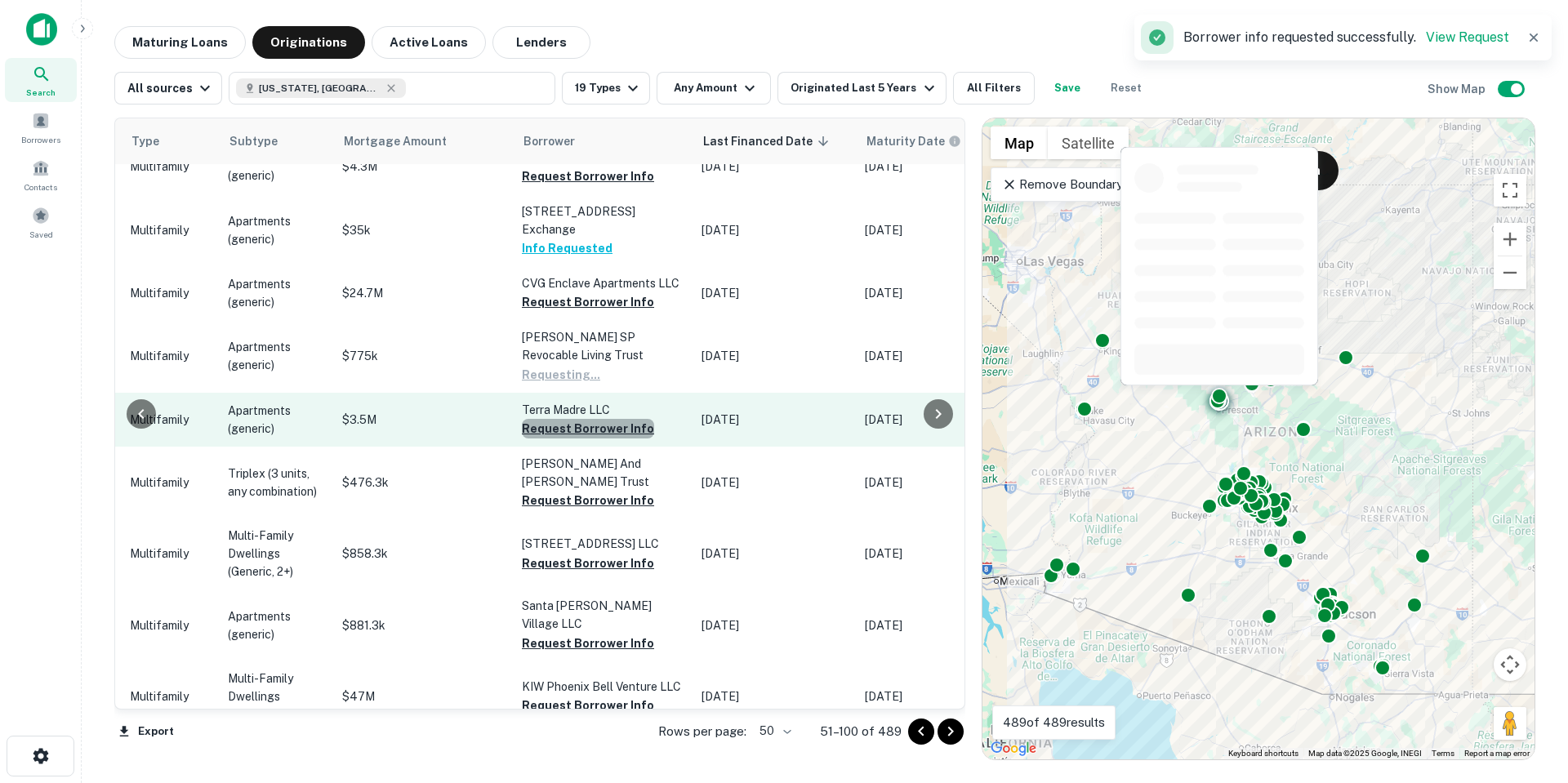
click at [580, 419] on button "Request Borrower Info" at bounding box center [587, 428] width 133 height 20
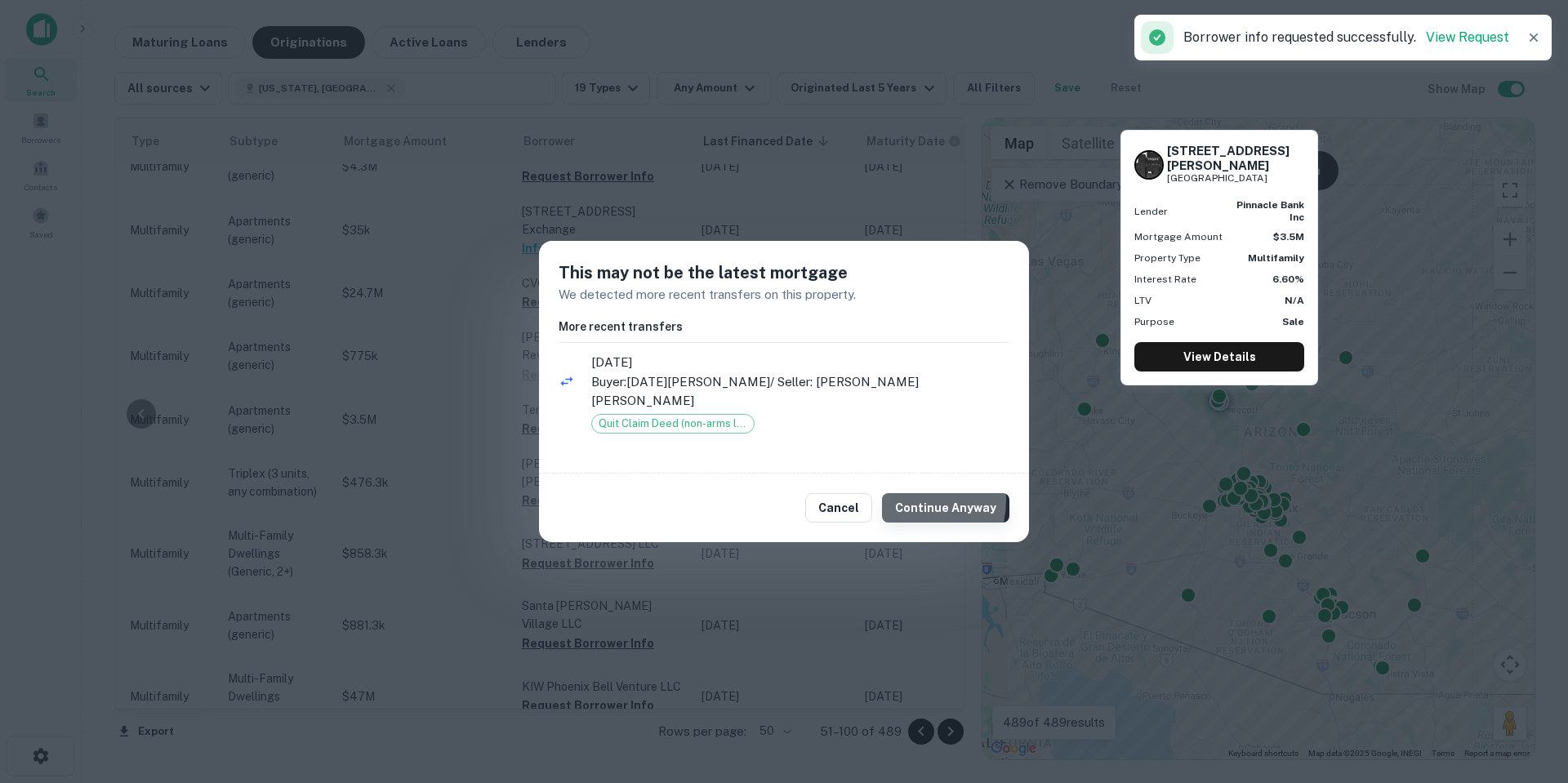
click at [904, 493] on button "Continue Anyway" at bounding box center [946, 508] width 127 height 29
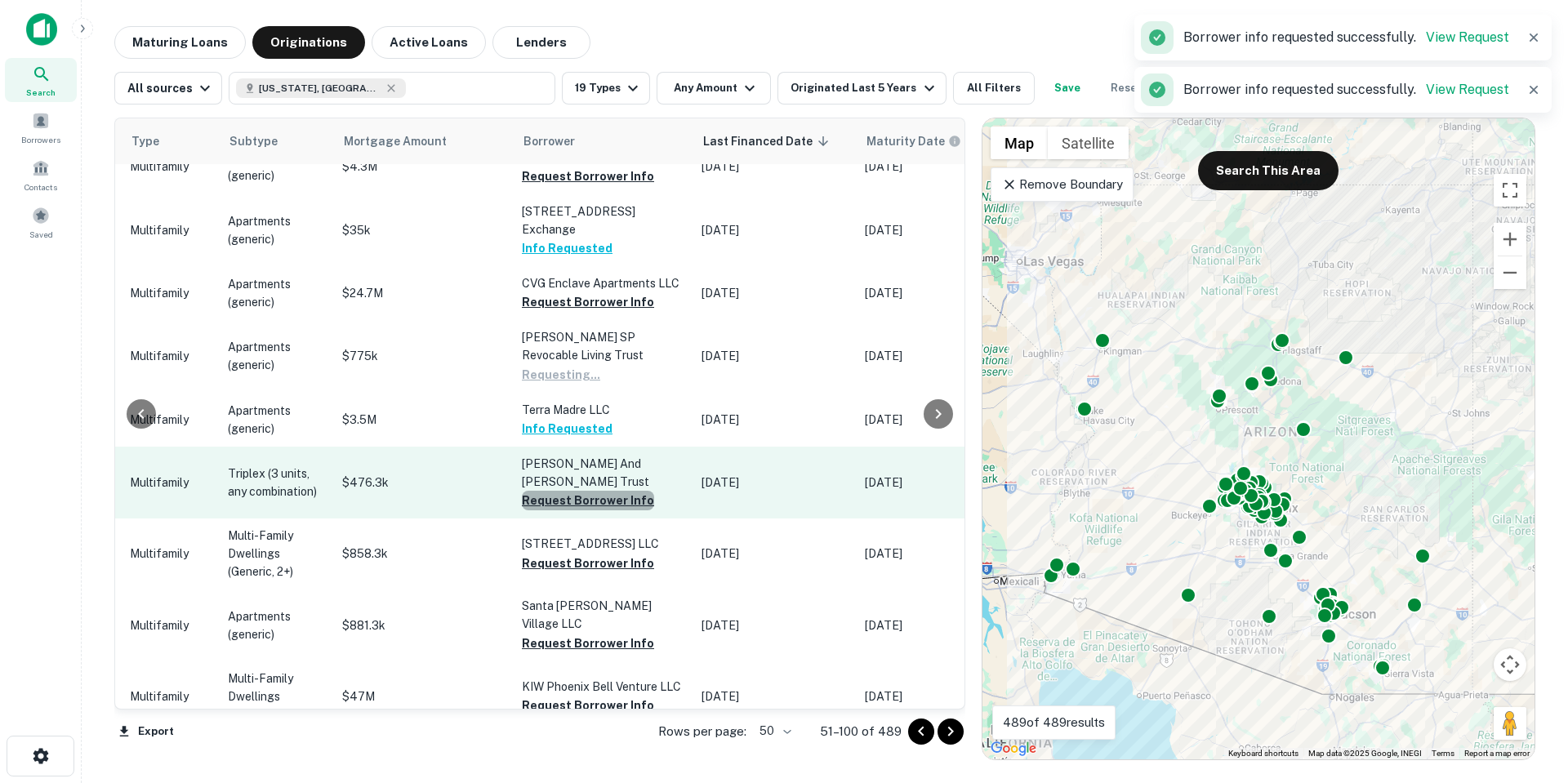
click at [595, 491] on button "Request Borrower Info" at bounding box center [587, 500] width 133 height 20
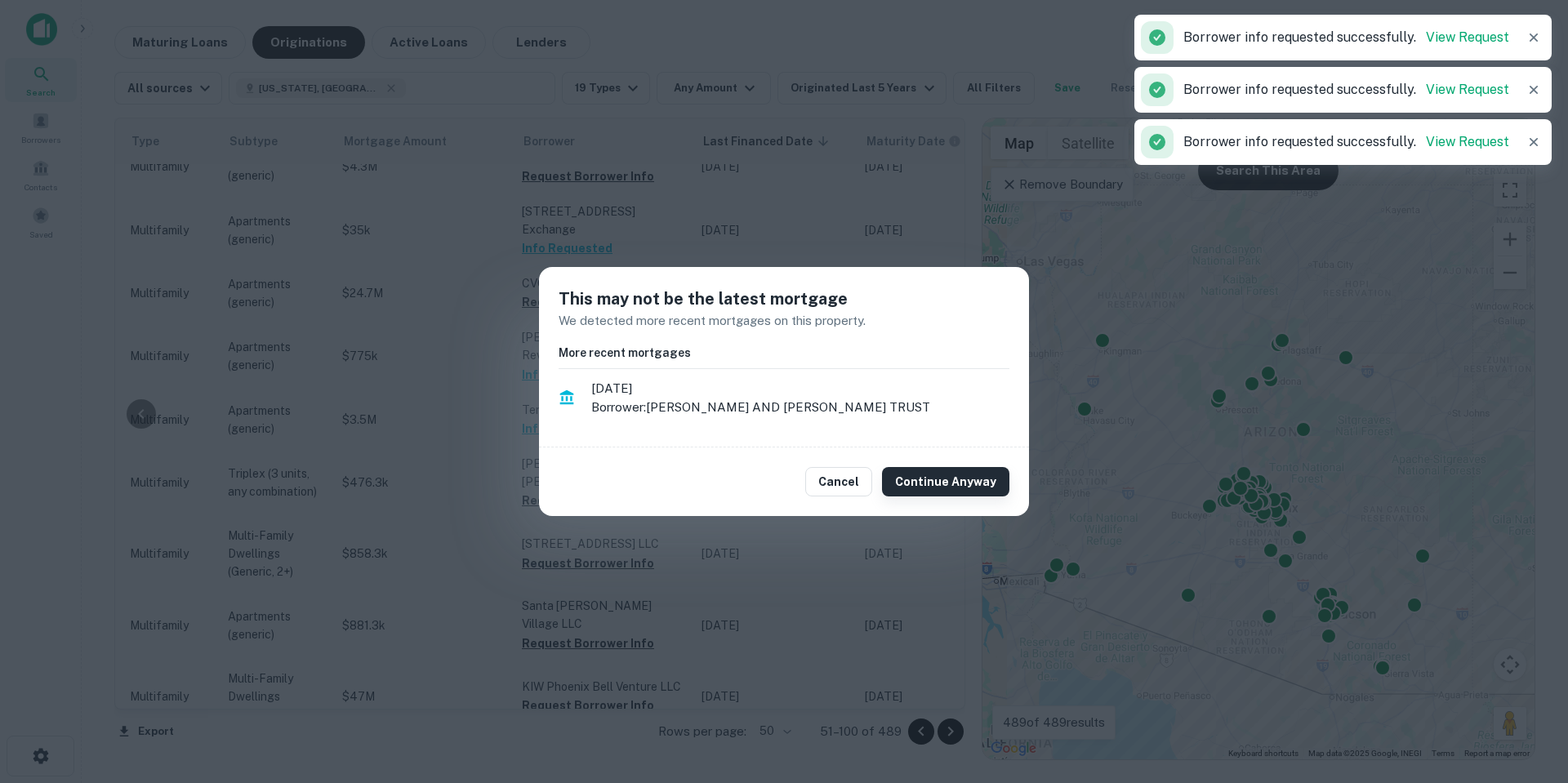
click at [960, 475] on button "Continue Anyway" at bounding box center [946, 481] width 127 height 29
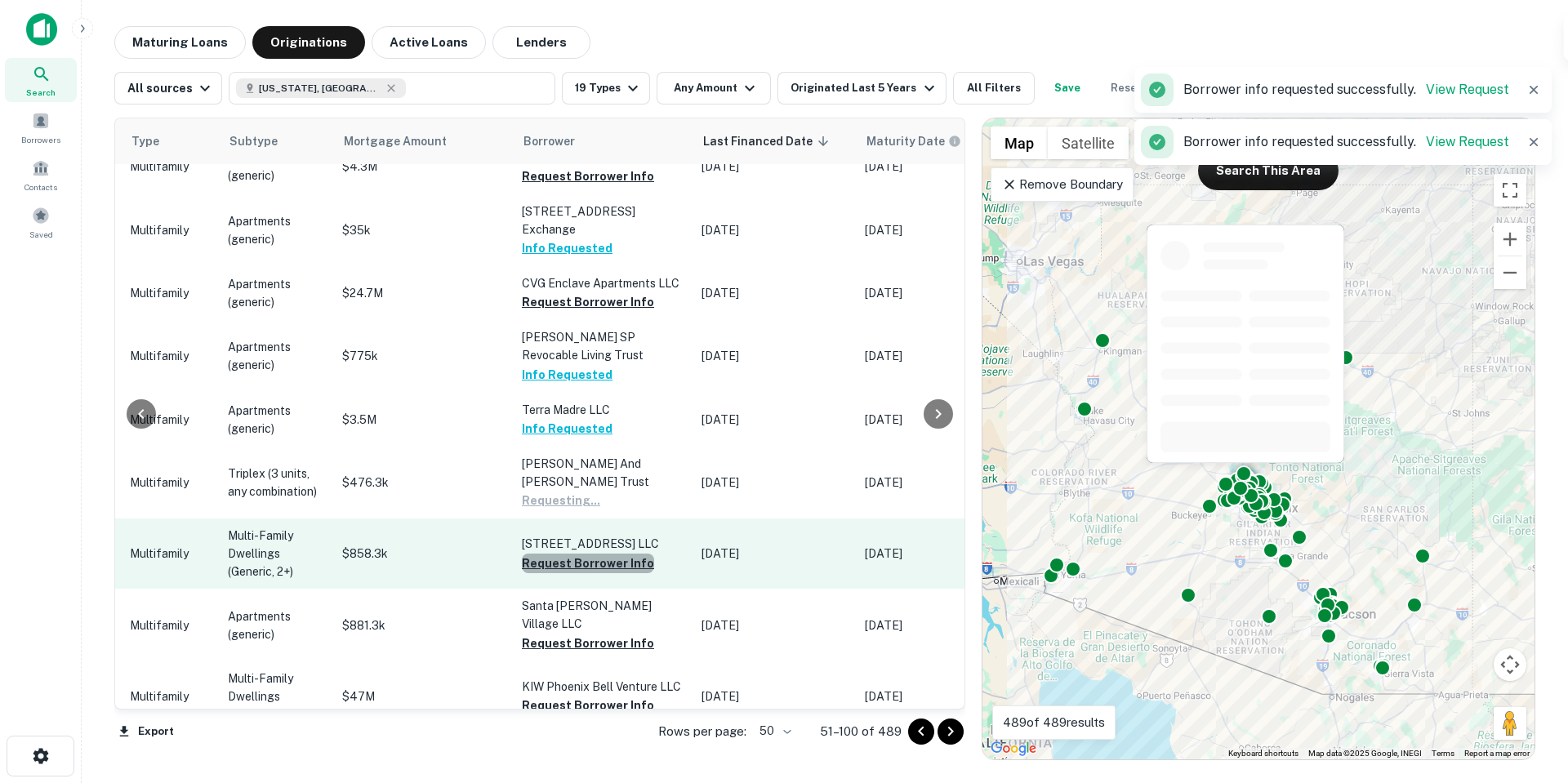
click at [610, 554] on button "Request Borrower Info" at bounding box center [587, 563] width 133 height 20
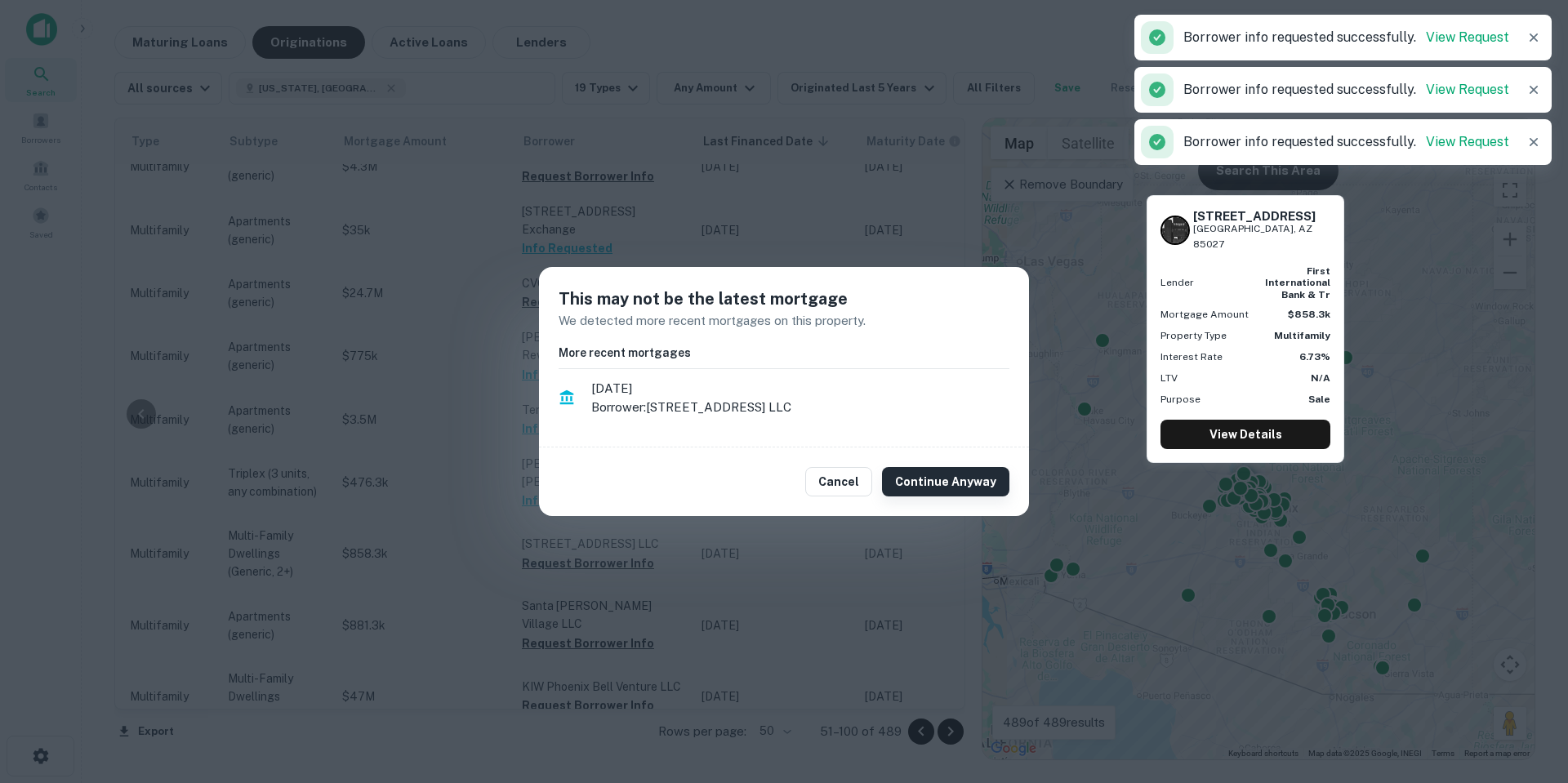
click at [987, 472] on button "Continue Anyway" at bounding box center [946, 481] width 127 height 29
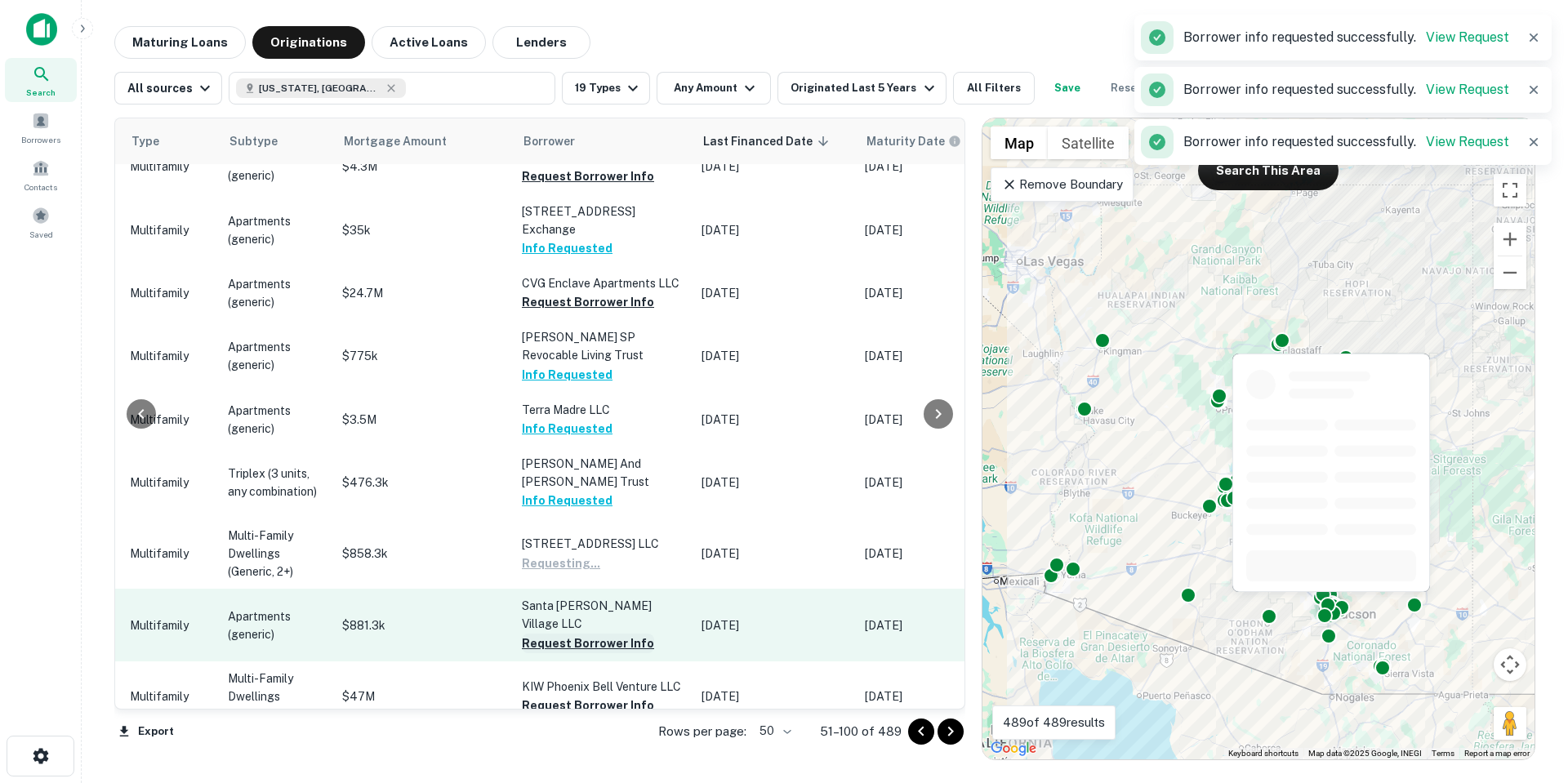
click at [590, 633] on button "Request Borrower Info" at bounding box center [587, 643] width 133 height 20
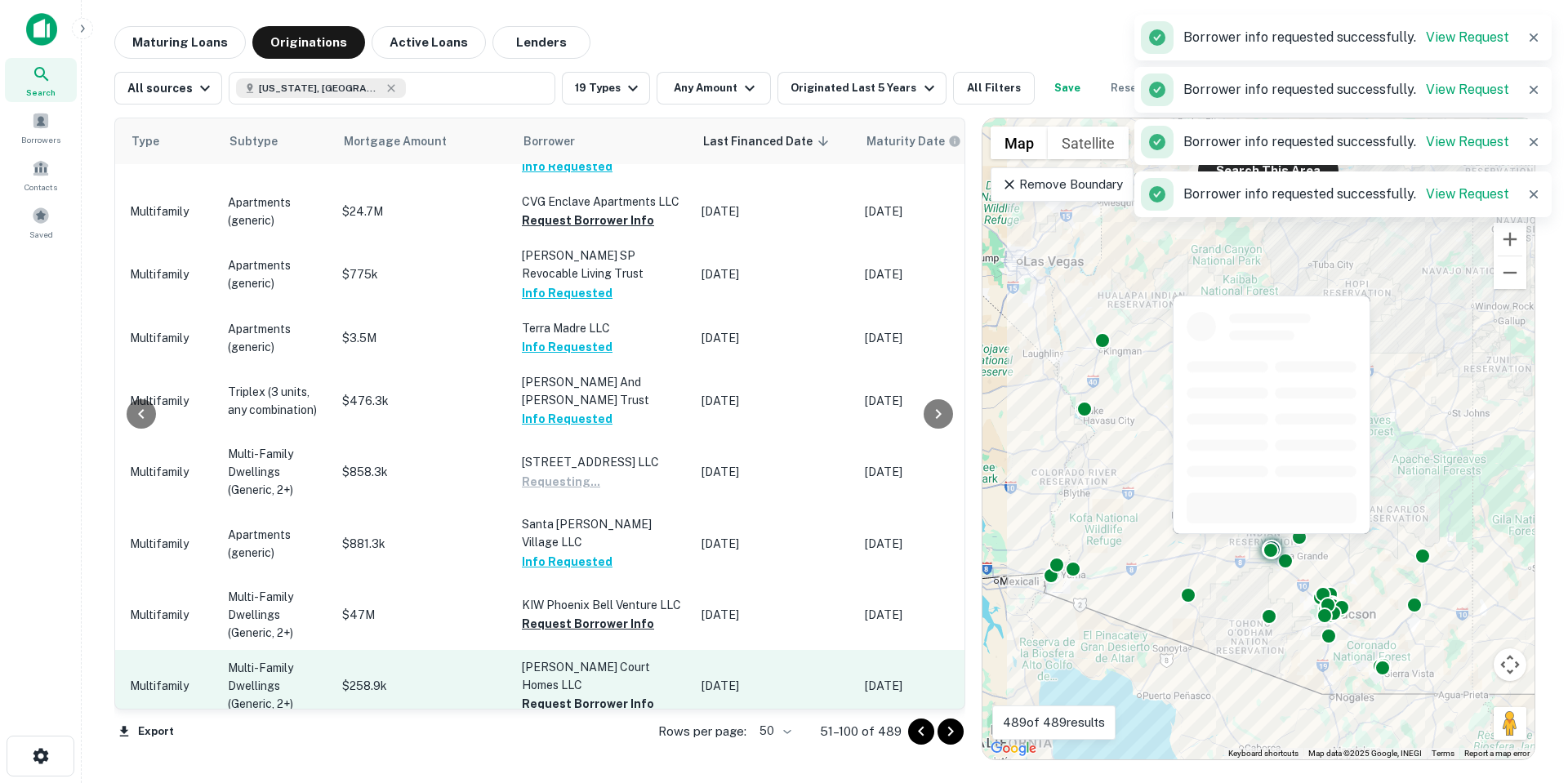
scroll to position [1225, 703]
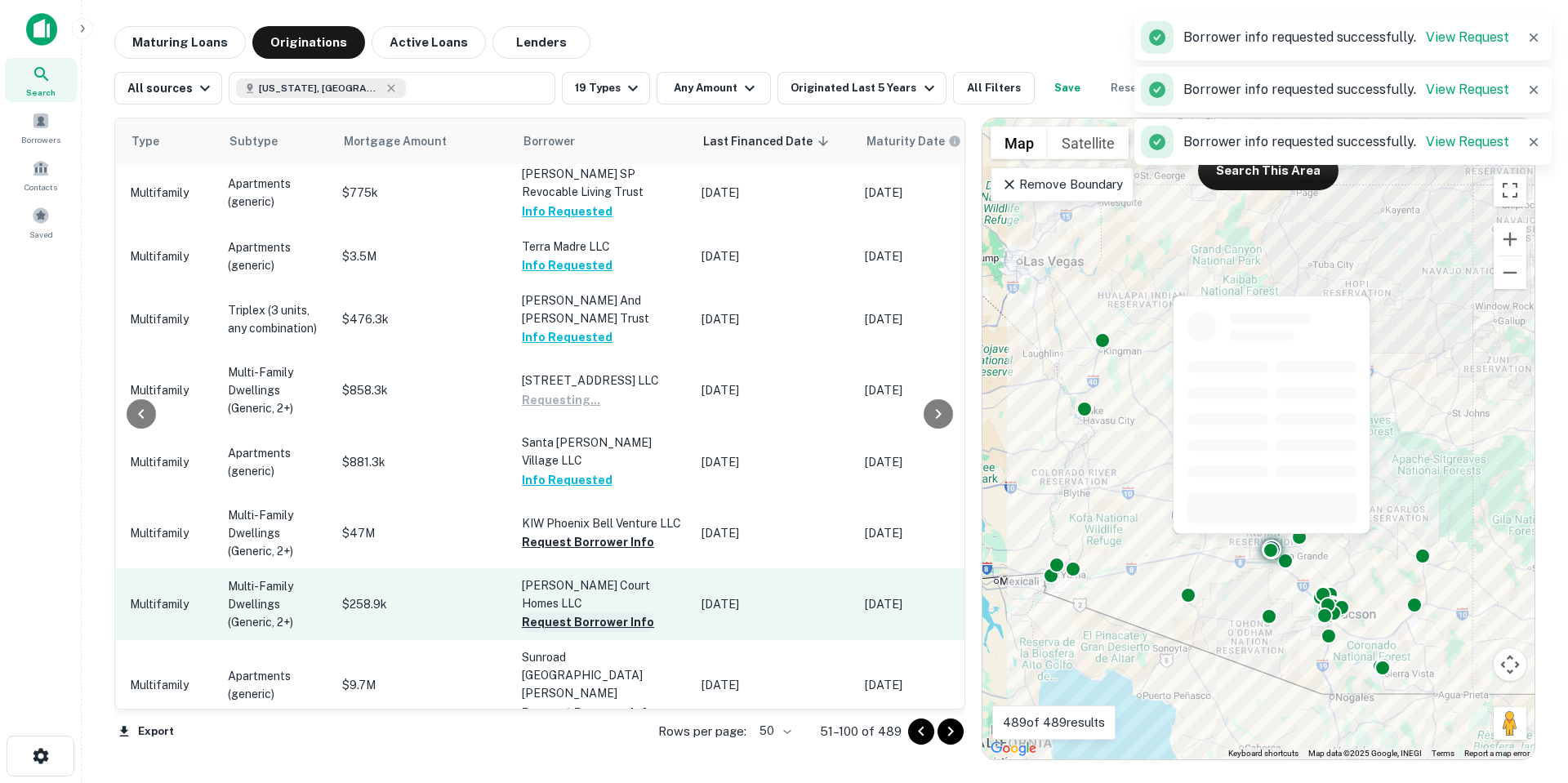
click at [604, 612] on button "Request Borrower Info" at bounding box center [587, 621] width 133 height 20
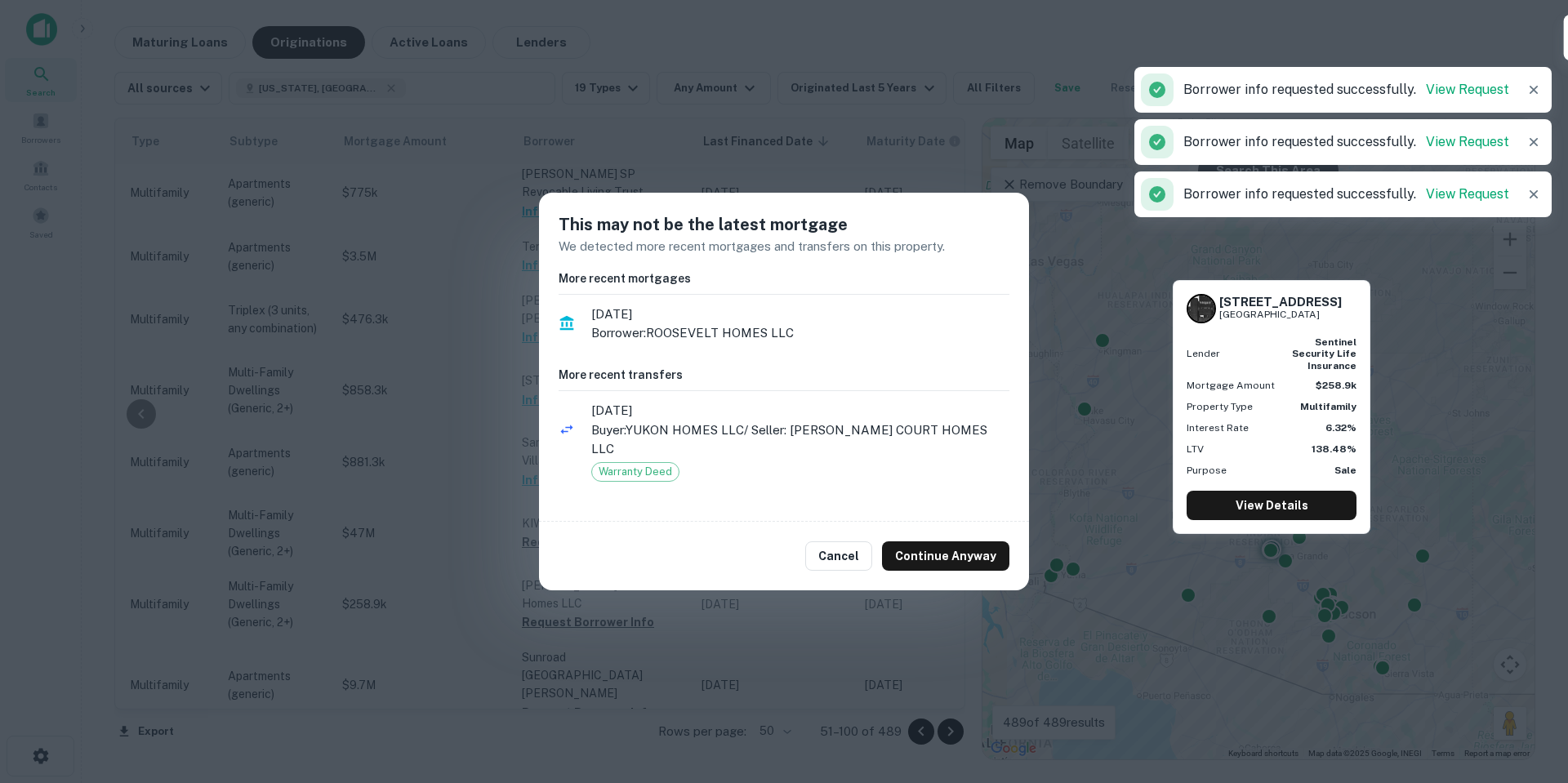
click at [951, 546] on button "Continue Anyway" at bounding box center [946, 556] width 127 height 29
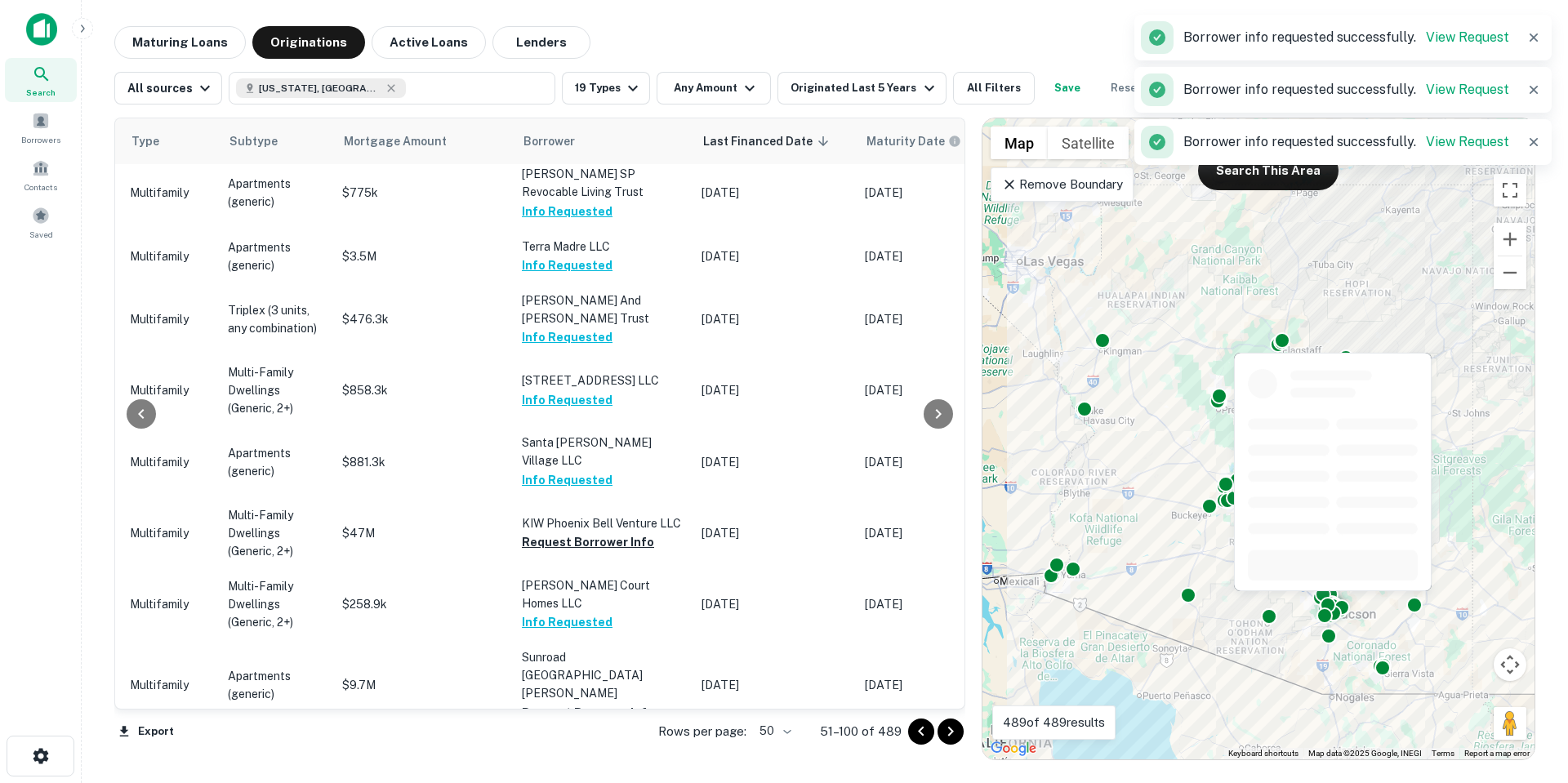
scroll to position [1306, 703]
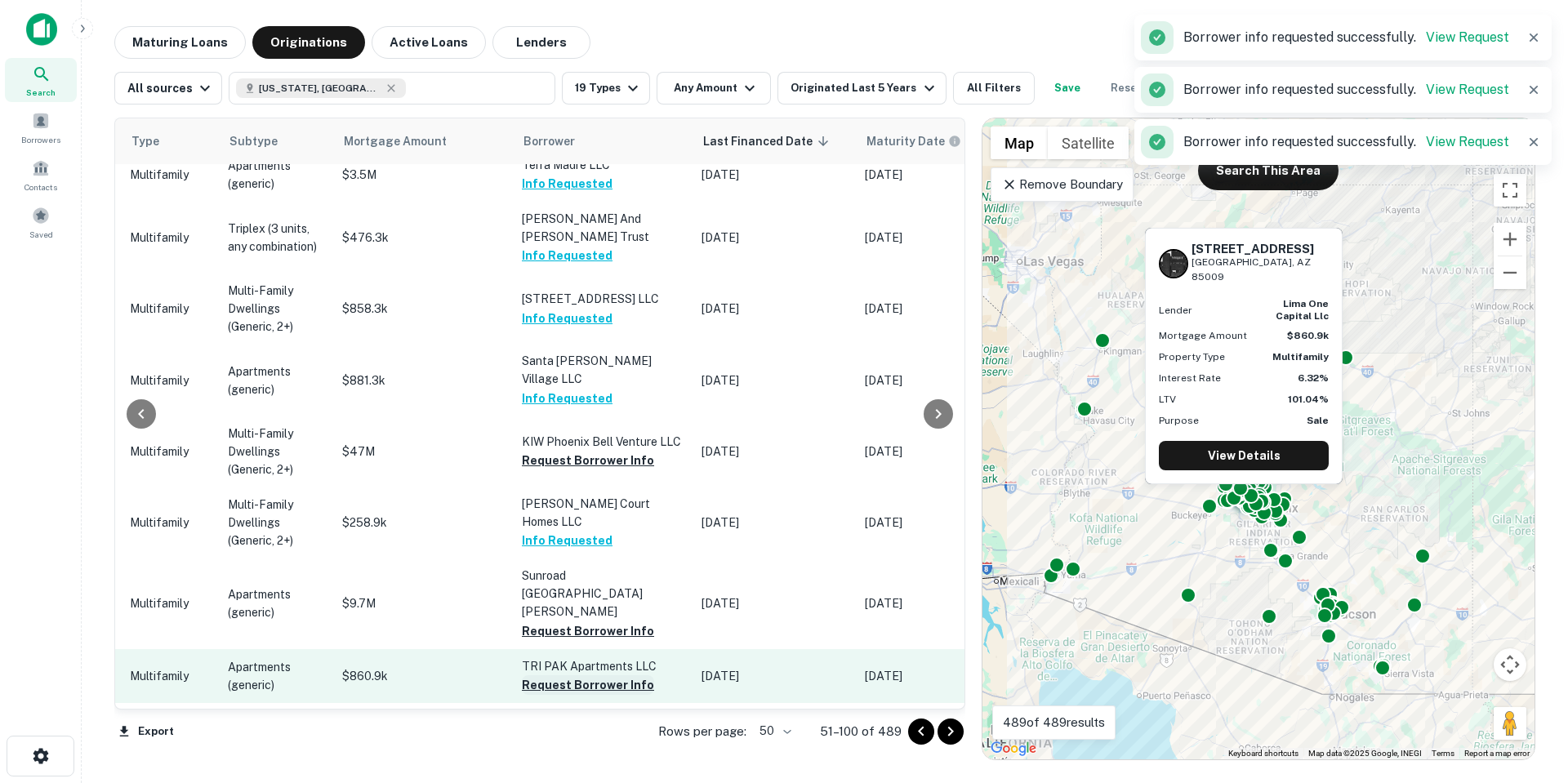
click at [569, 675] on button "Request Borrower Info" at bounding box center [587, 685] width 133 height 20
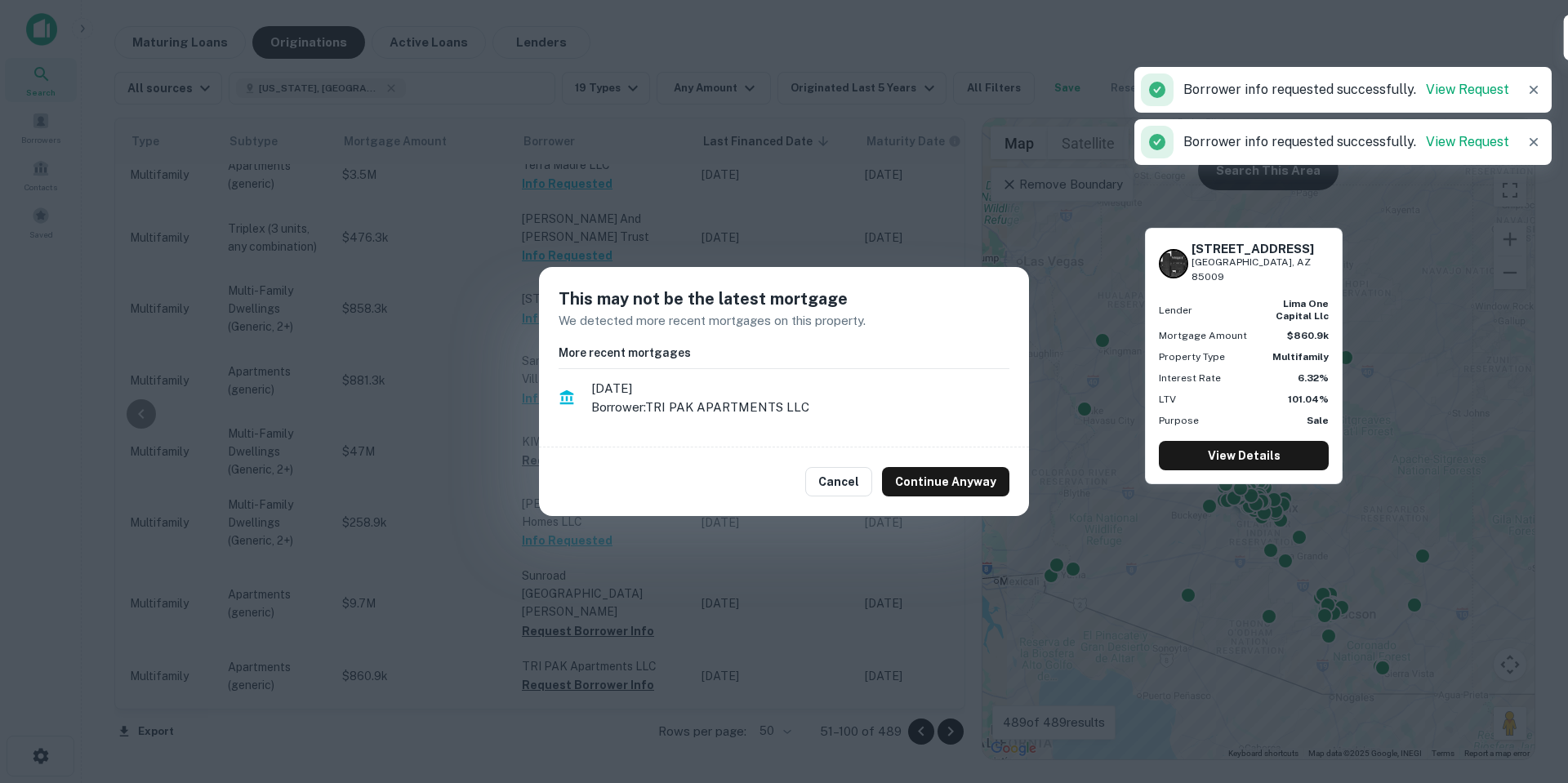
click at [934, 484] on button "Continue Anyway" at bounding box center [946, 481] width 127 height 29
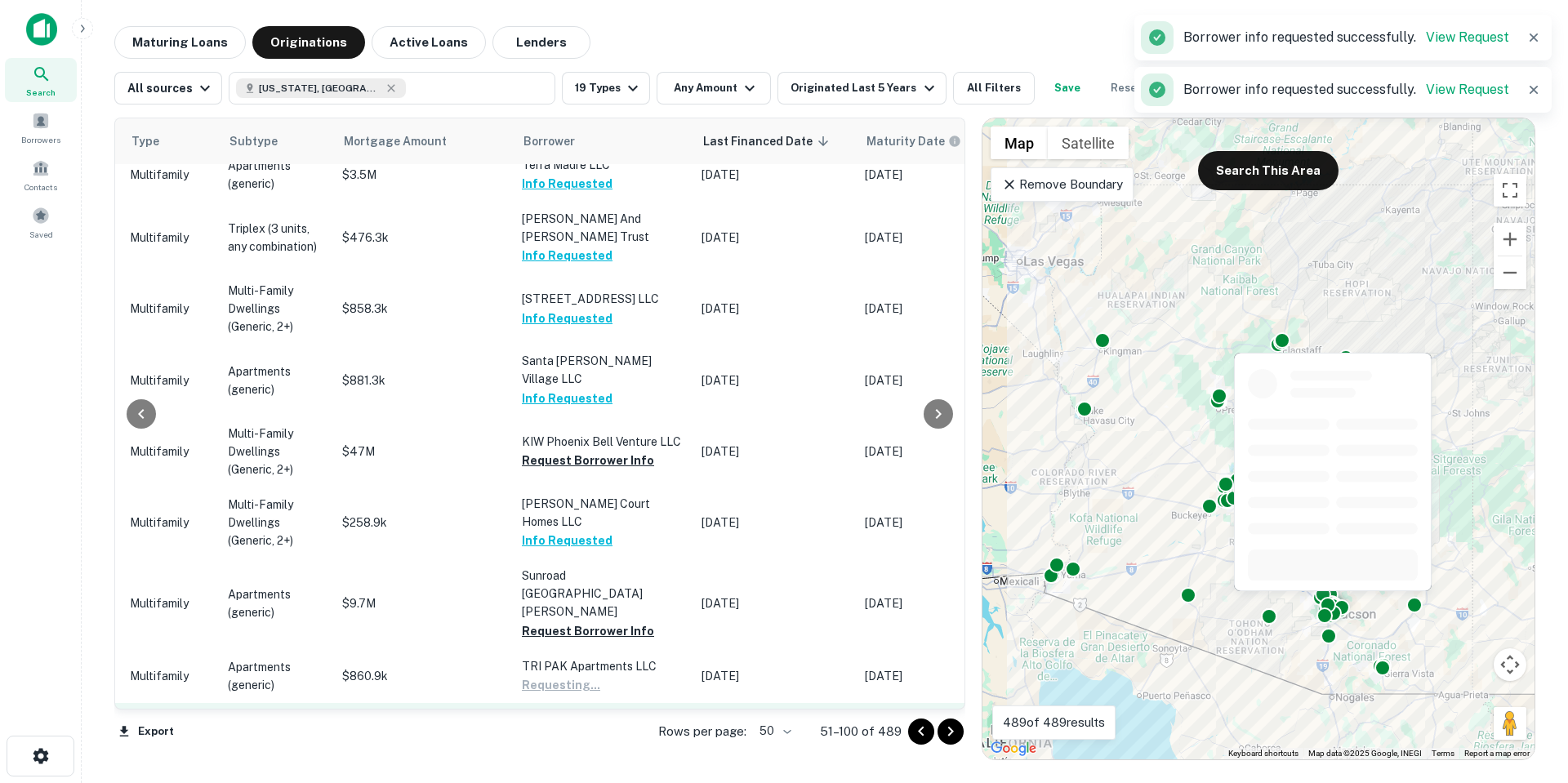
click at [583, 729] on button "Request Borrower Info" at bounding box center [587, 739] width 133 height 20
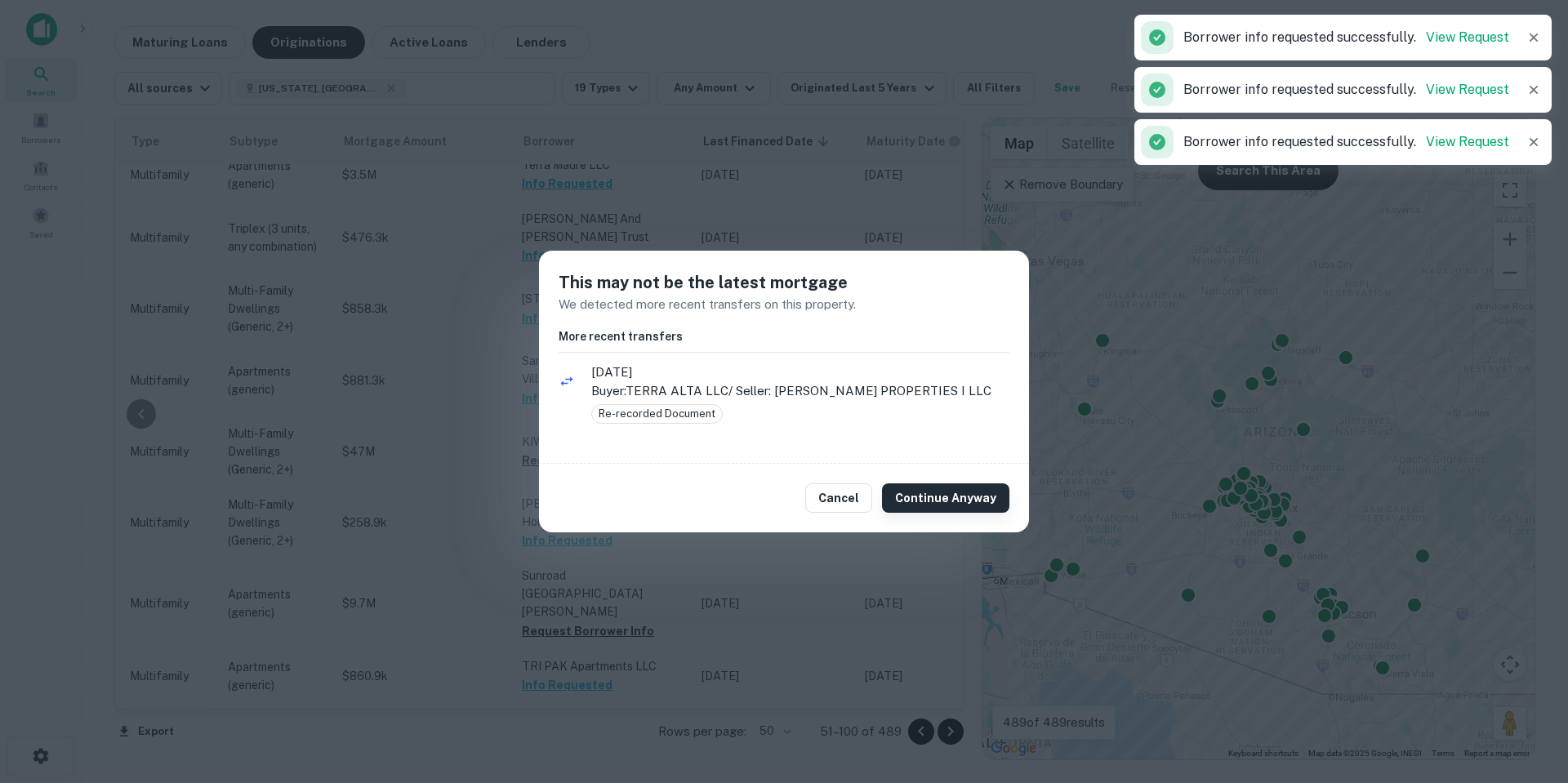
click at [923, 489] on button "Continue Anyway" at bounding box center [946, 497] width 127 height 29
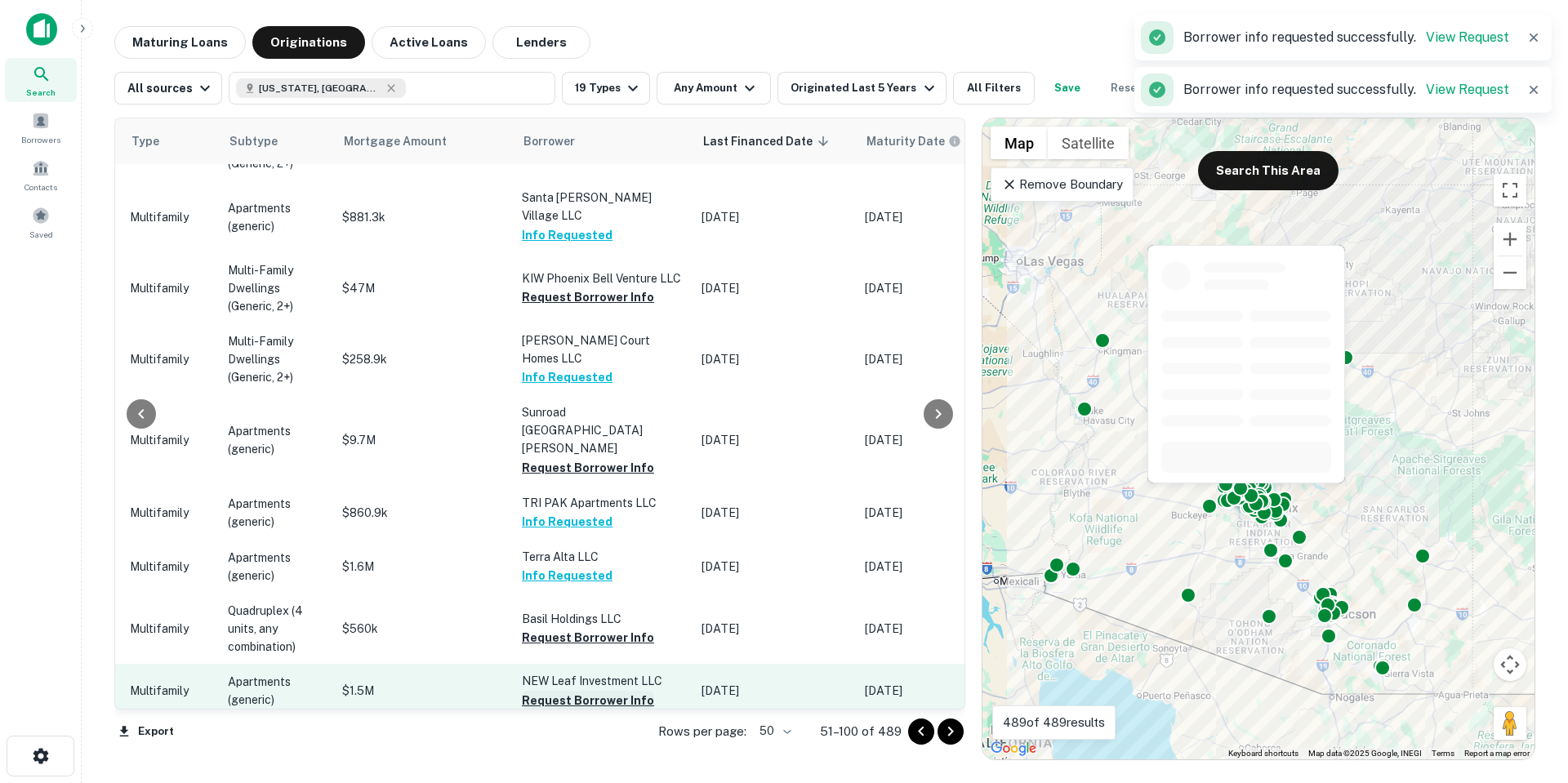
scroll to position [1551, 703]
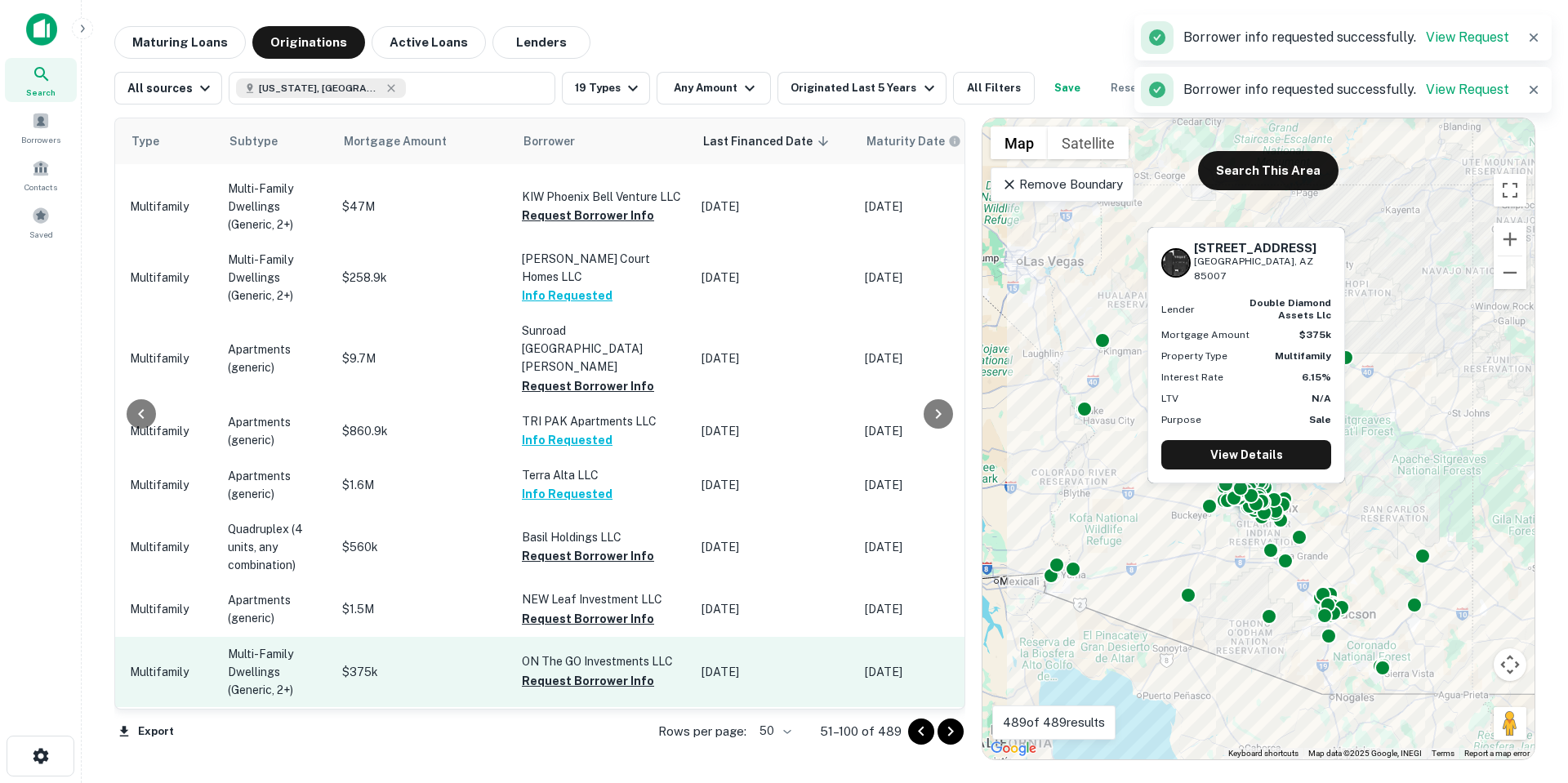
click at [594, 671] on button "Request Borrower Info" at bounding box center [587, 680] width 133 height 20
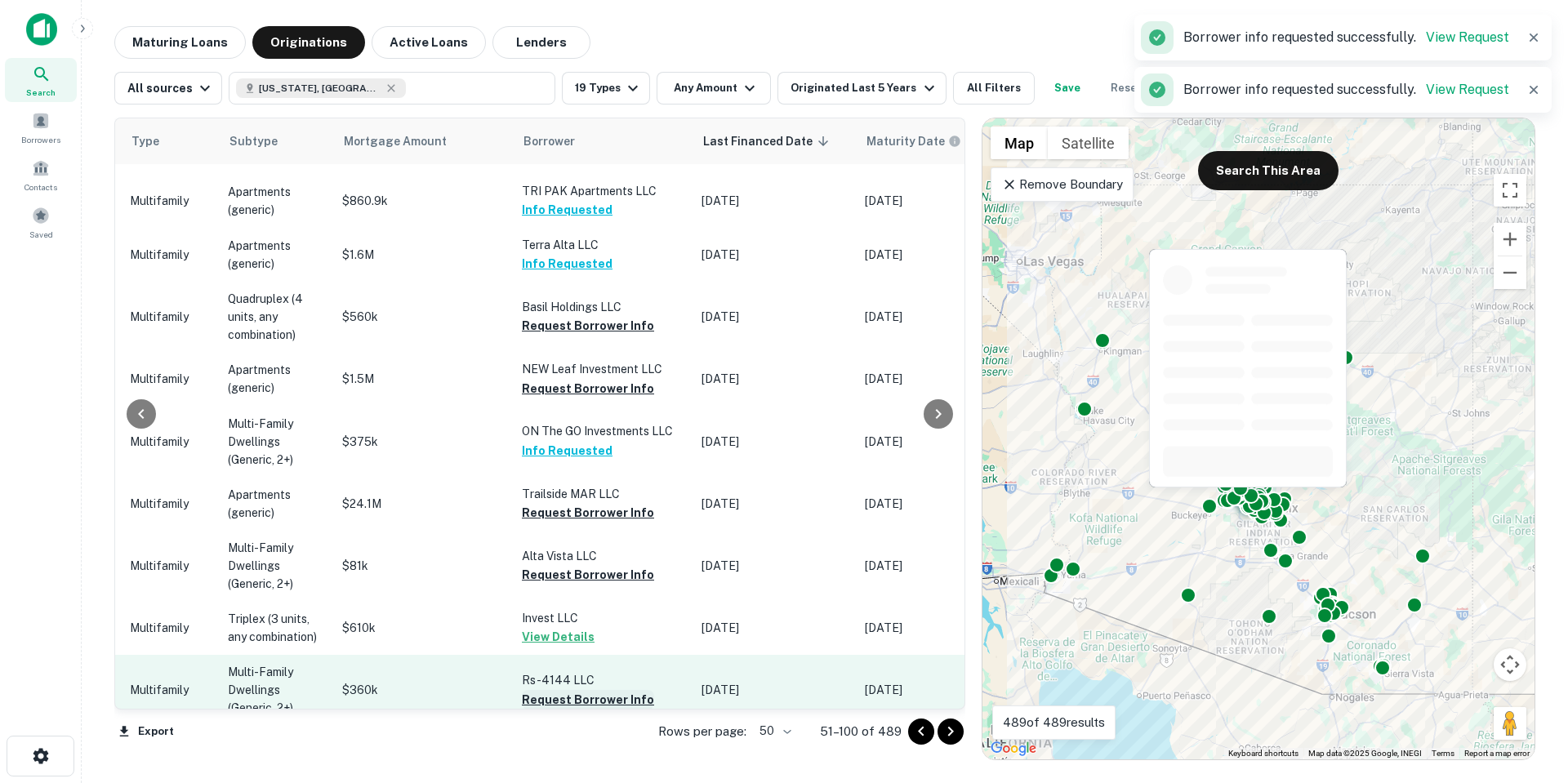
scroll to position [1796, 703]
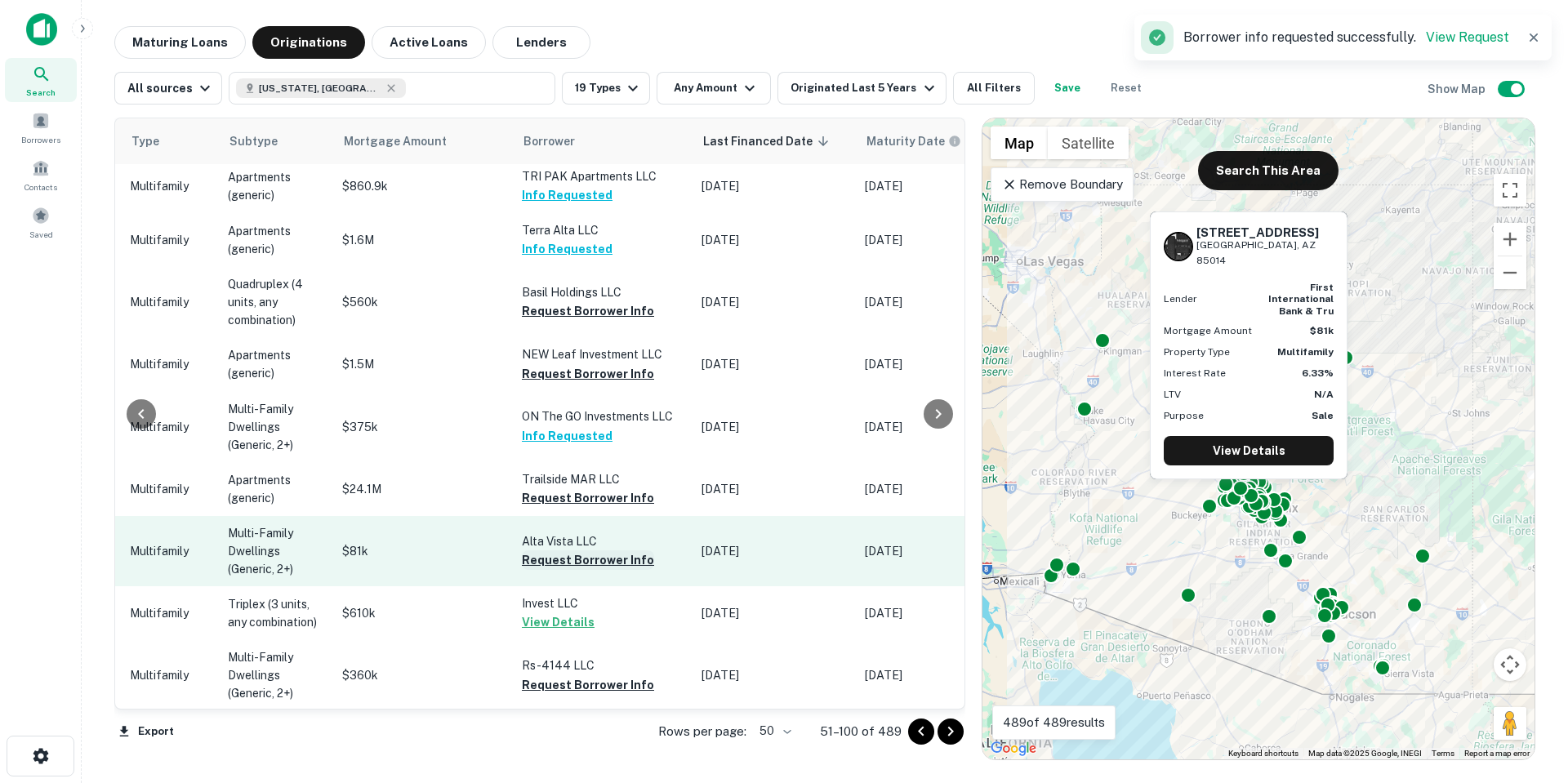
click at [573, 550] on button "Request Borrower Info" at bounding box center [587, 560] width 133 height 20
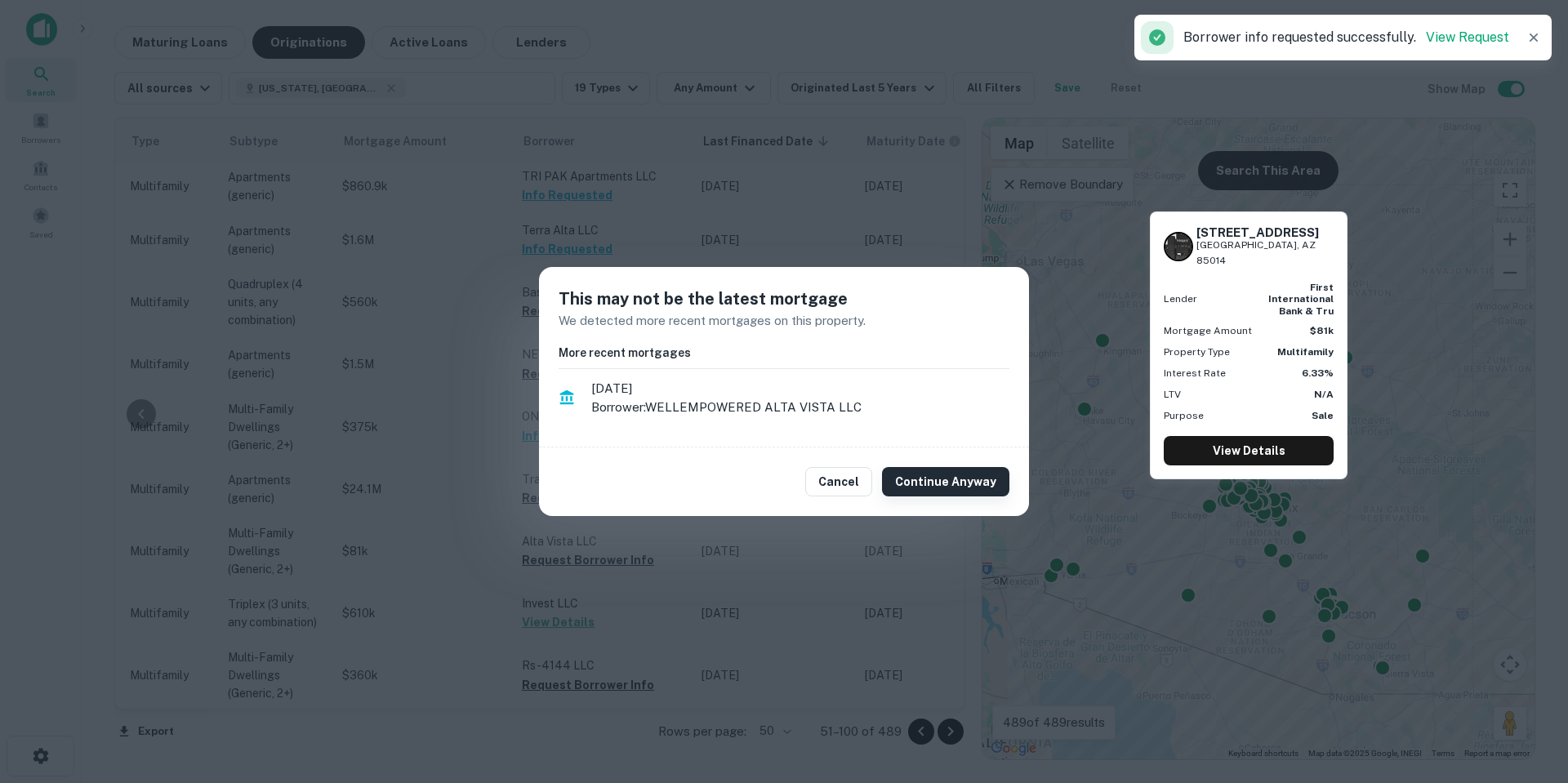
click at [924, 479] on button "Continue Anyway" at bounding box center [946, 481] width 127 height 29
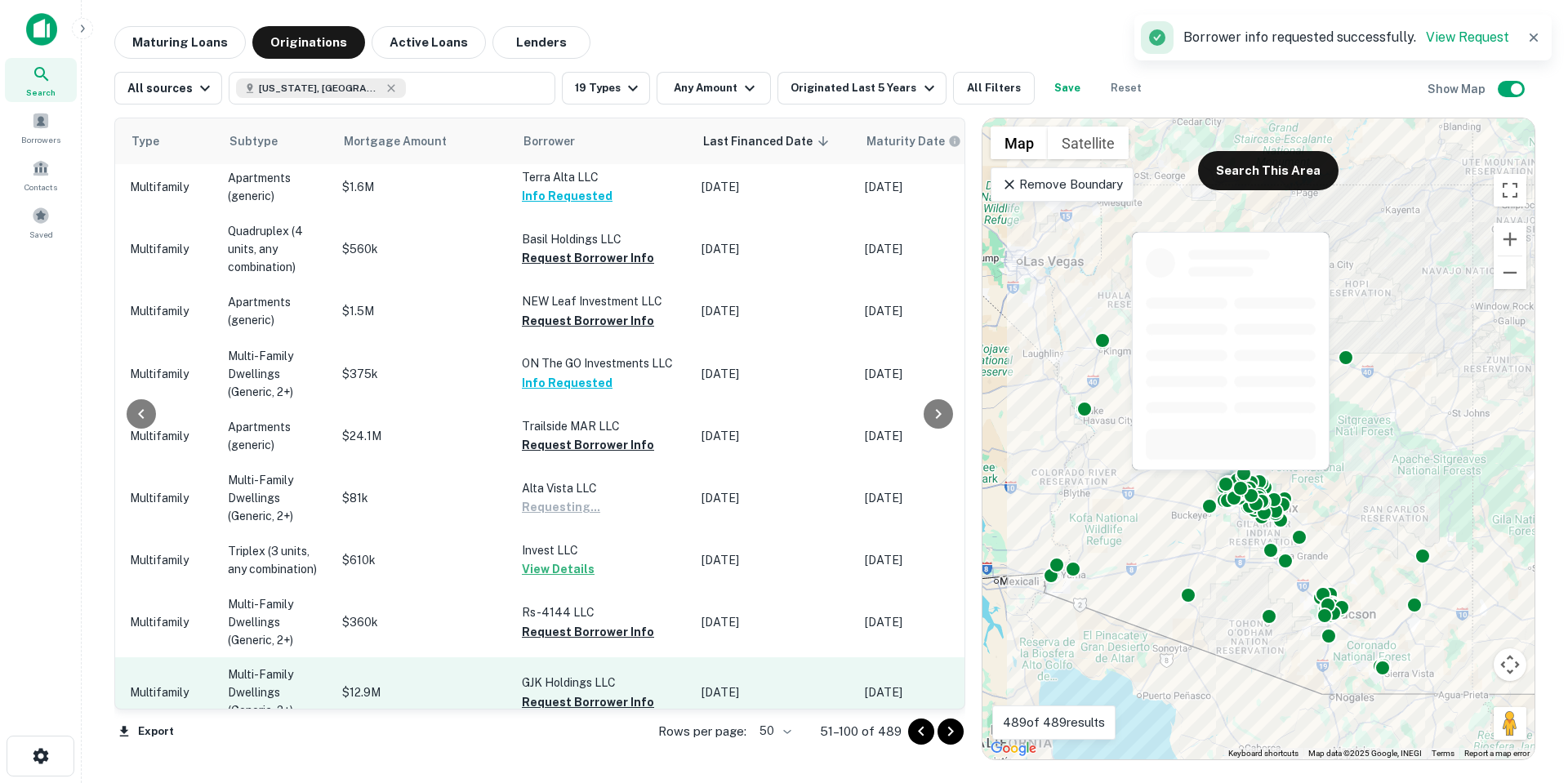
scroll to position [1878, 703]
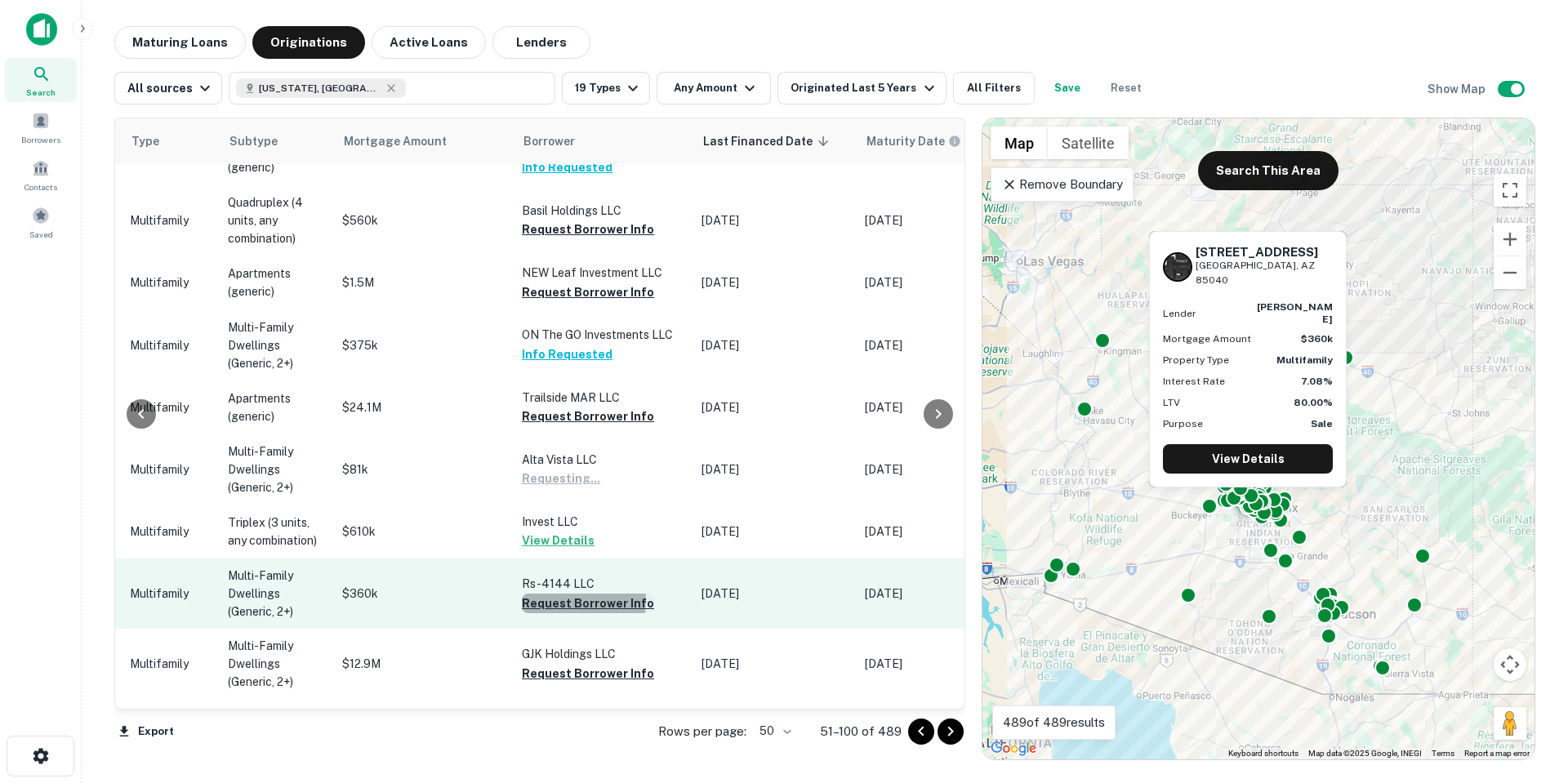
click at [563, 593] on button "Request Borrower Info" at bounding box center [587, 603] width 133 height 20
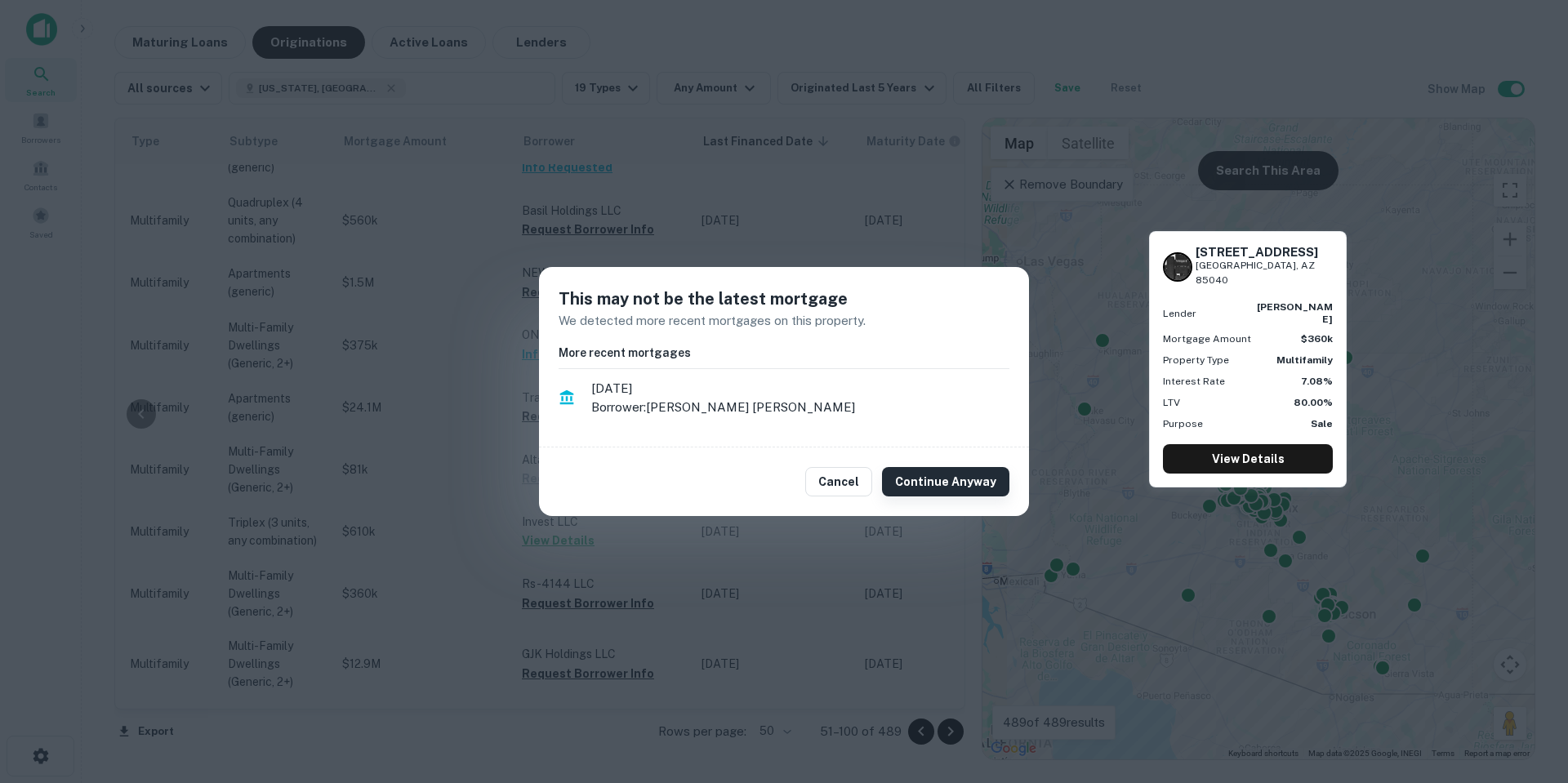
click at [957, 488] on button "Continue Anyway" at bounding box center [946, 481] width 127 height 29
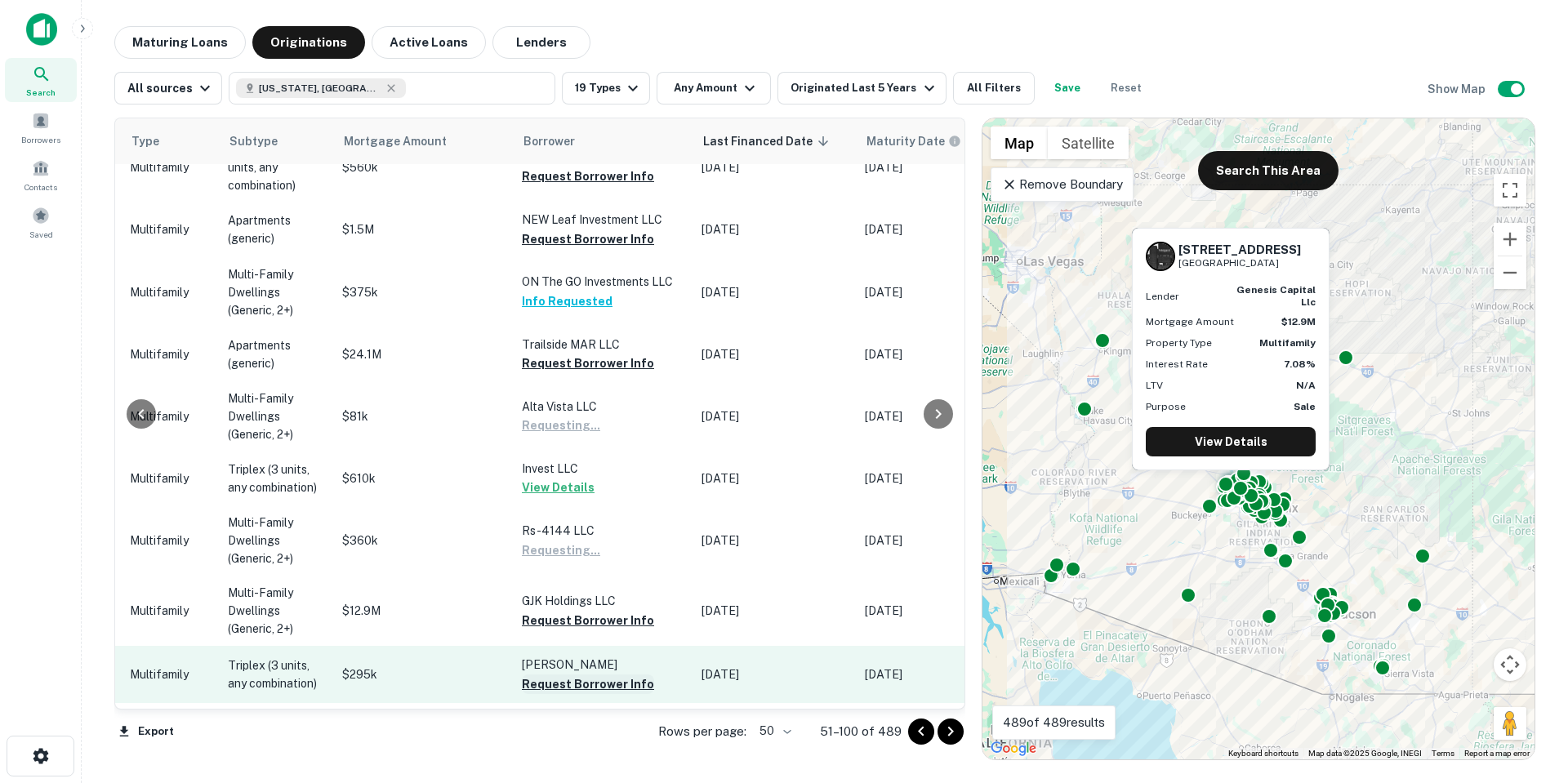
scroll to position [1959, 703]
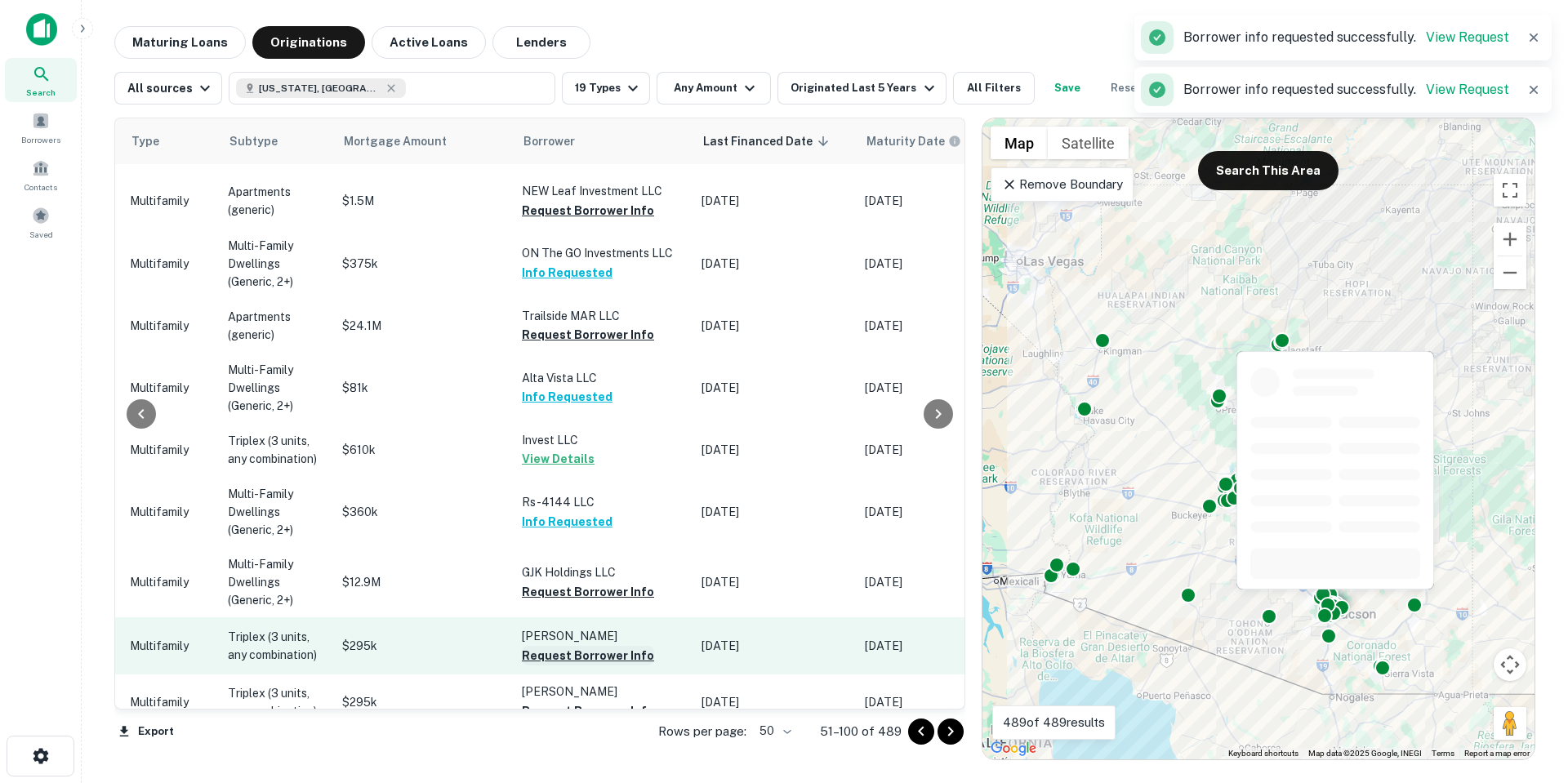
click at [563, 646] on button "Request Borrower Info" at bounding box center [587, 656] width 133 height 20
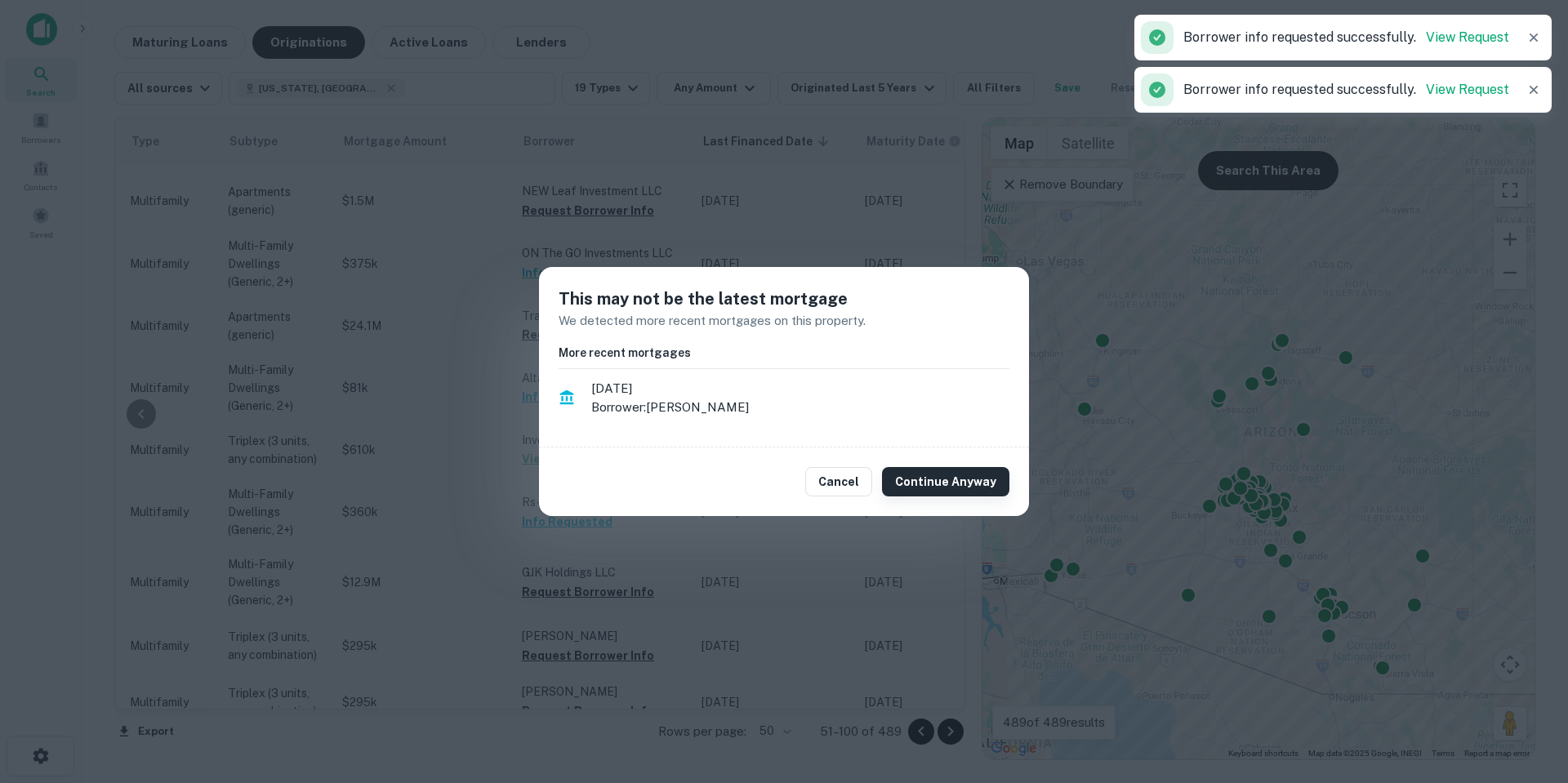
click at [932, 471] on button "Continue Anyway" at bounding box center [946, 481] width 127 height 29
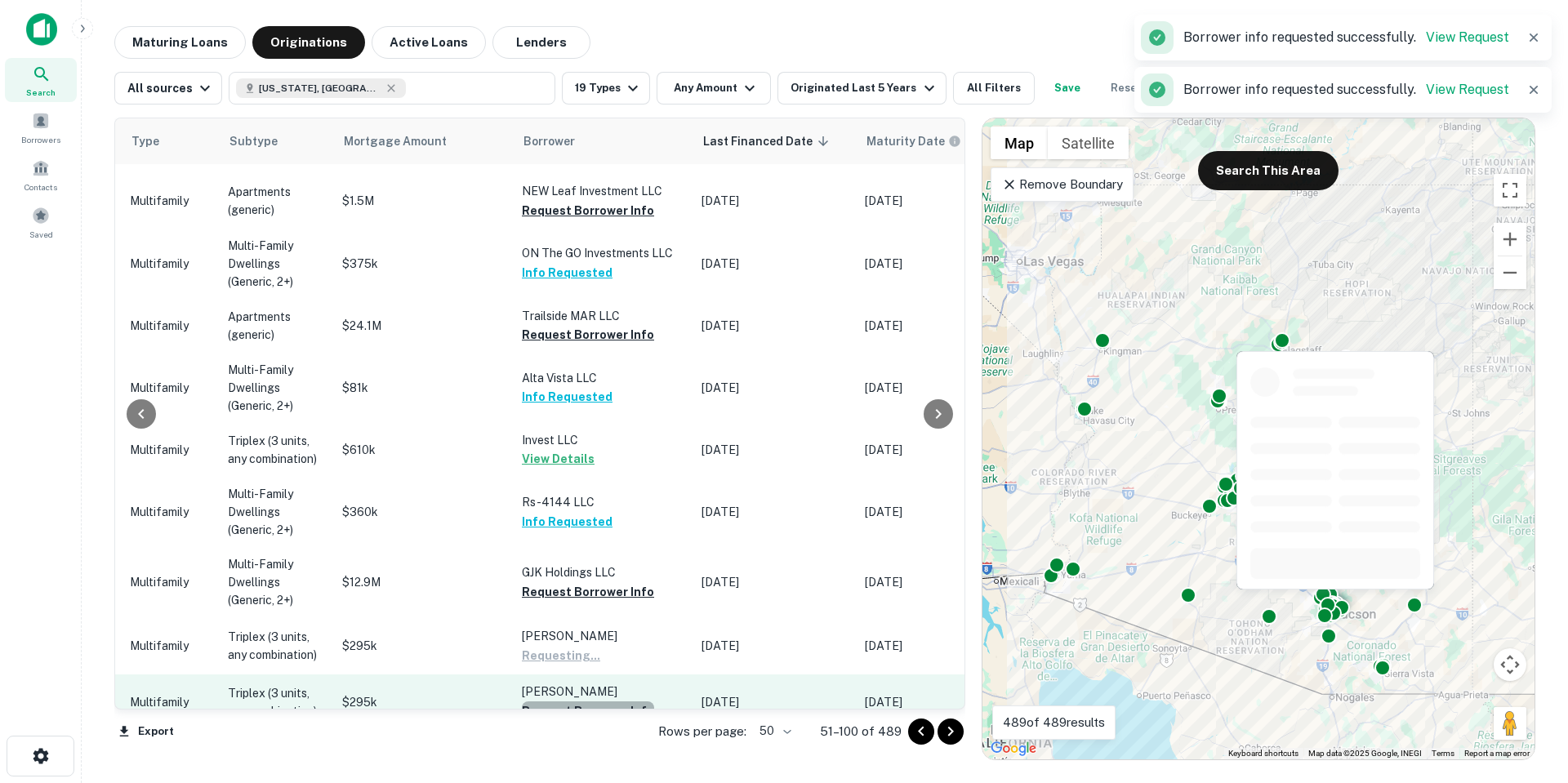
click at [605, 702] on button "Request Borrower Info" at bounding box center [587, 711] width 133 height 20
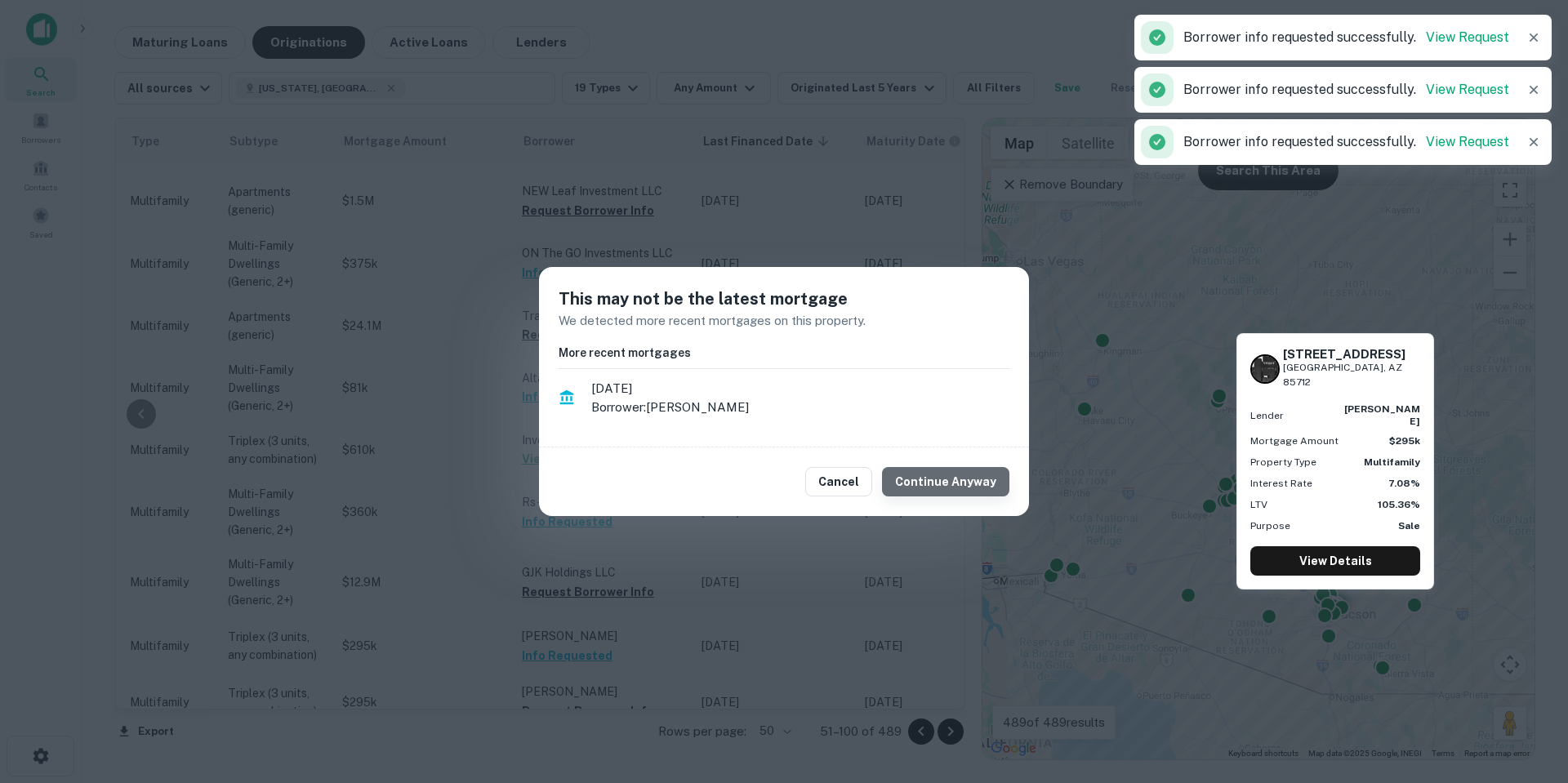
click at [972, 469] on button "Continue Anyway" at bounding box center [946, 481] width 127 height 29
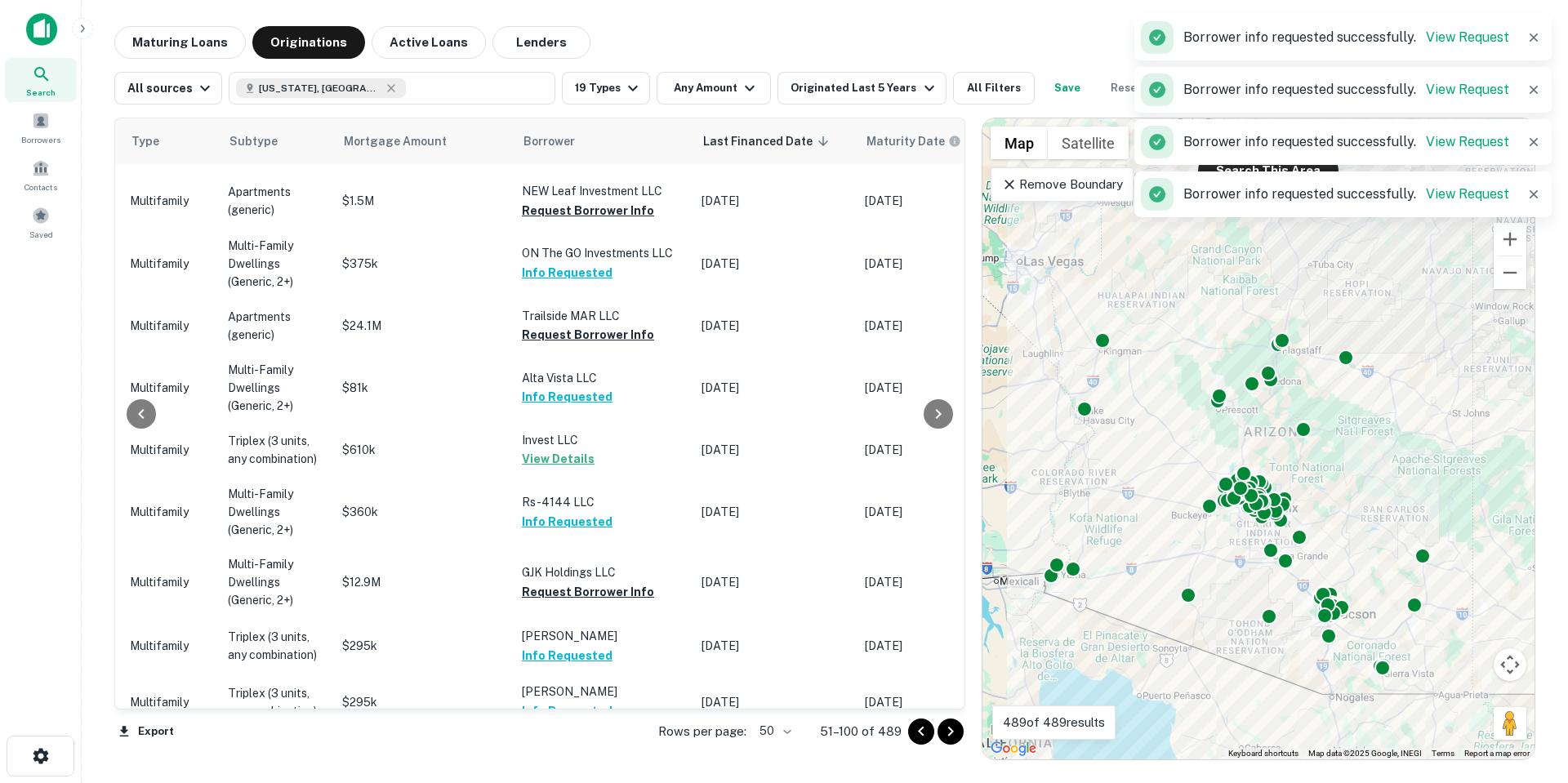
click at [959, 728] on icon "Go to next page" at bounding box center [950, 731] width 20 height 20
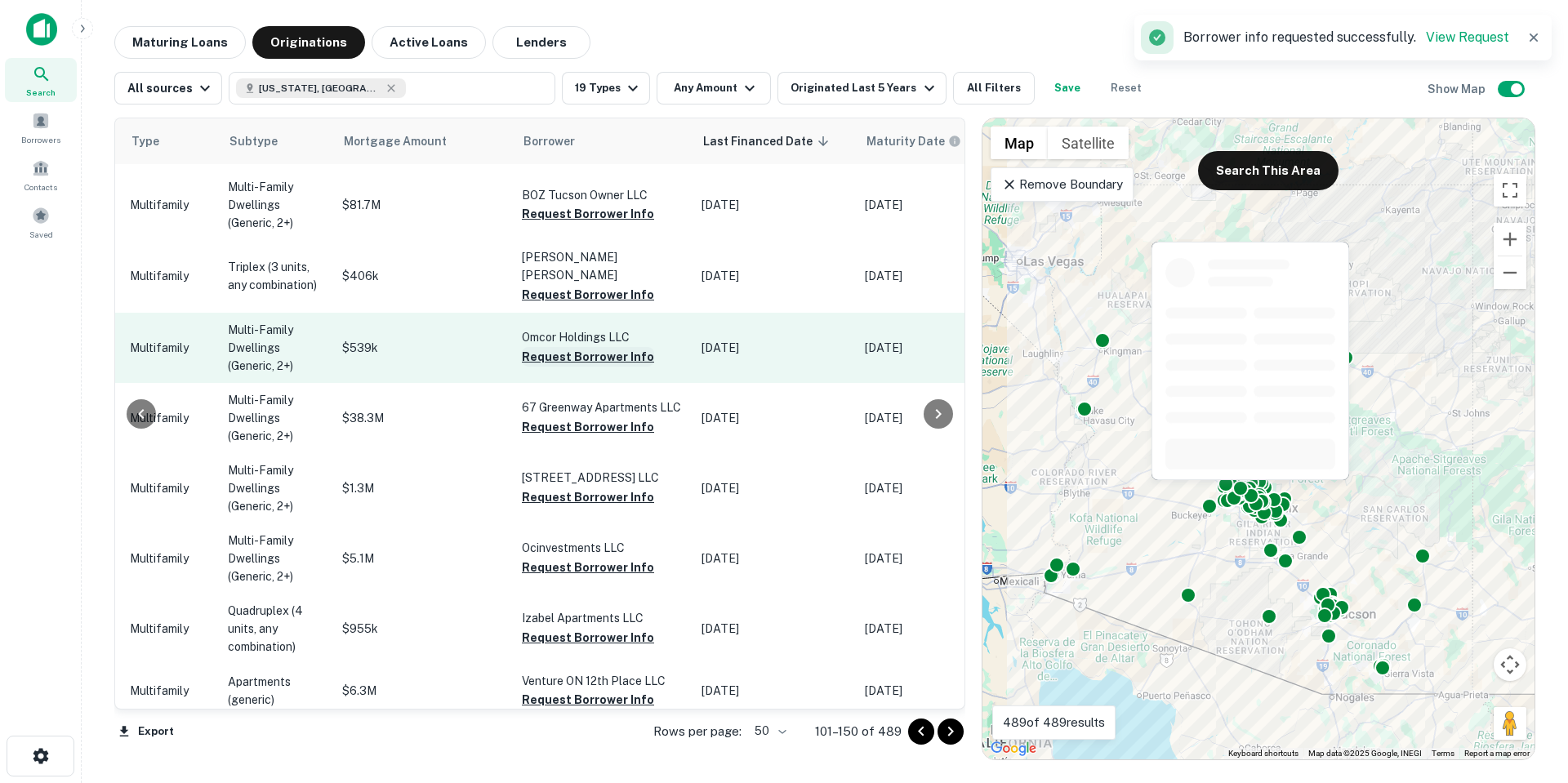
scroll to position [0, 703]
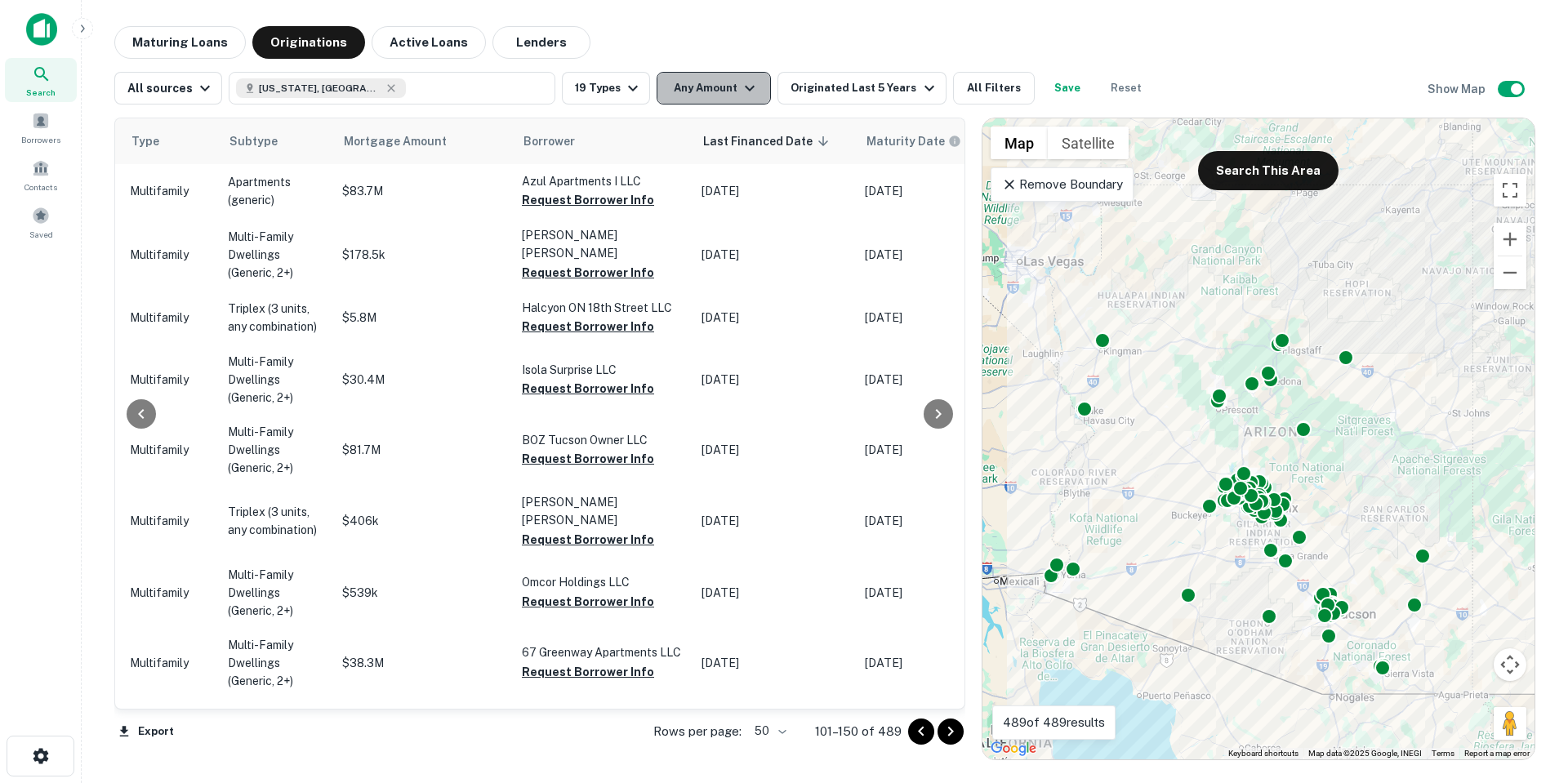
click at [738, 101] on button "Any Amount" at bounding box center [714, 88] width 115 height 32
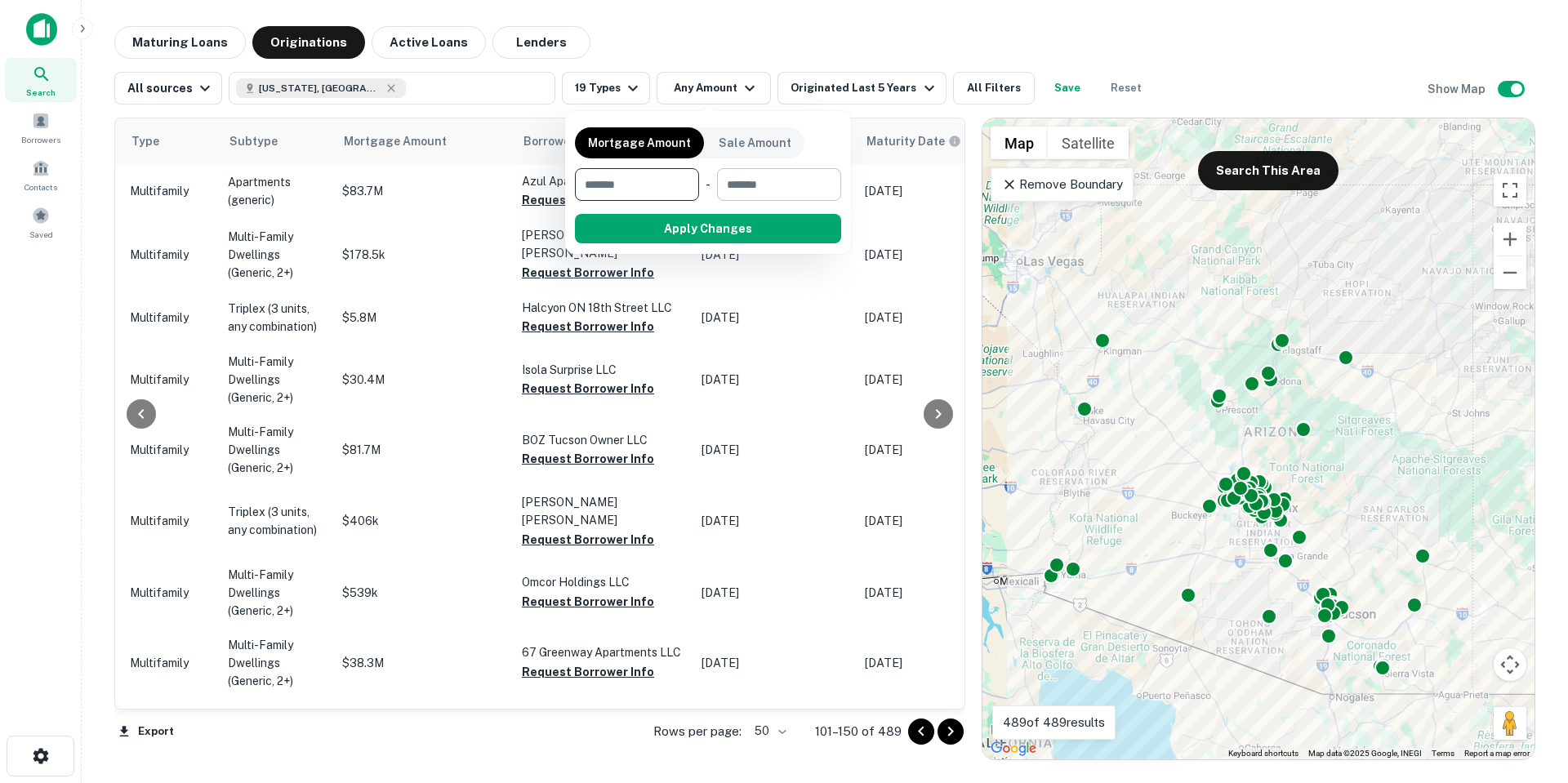
click at [749, 178] on input "number" at bounding box center [774, 185] width 113 height 32
type input "*"
type input "*******"
click at [702, 231] on button "Apply Changes" at bounding box center [737, 228] width 208 height 29
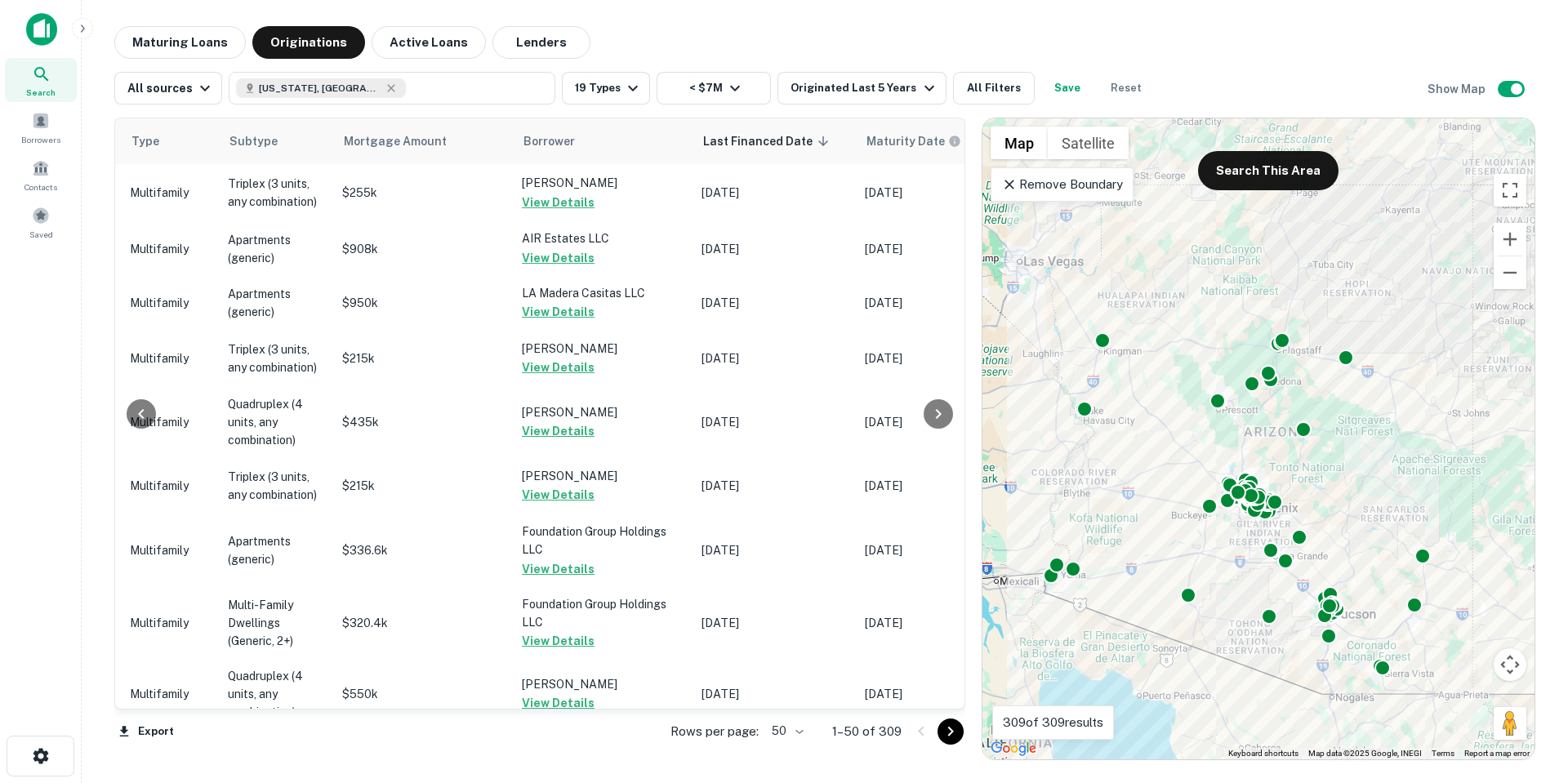
scroll to position [327, 703]
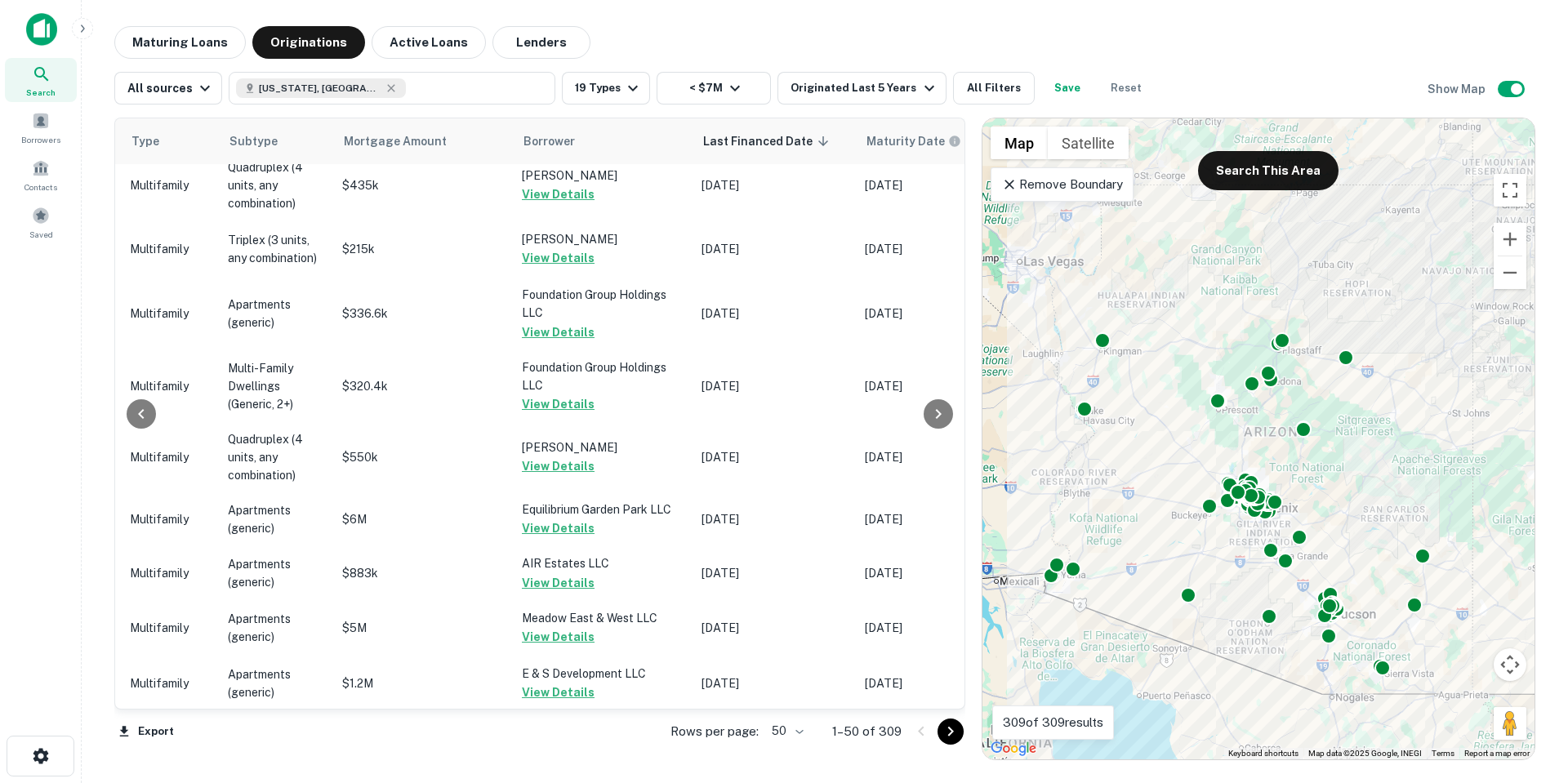
click at [952, 728] on icon "Go to next page" at bounding box center [950, 731] width 20 height 20
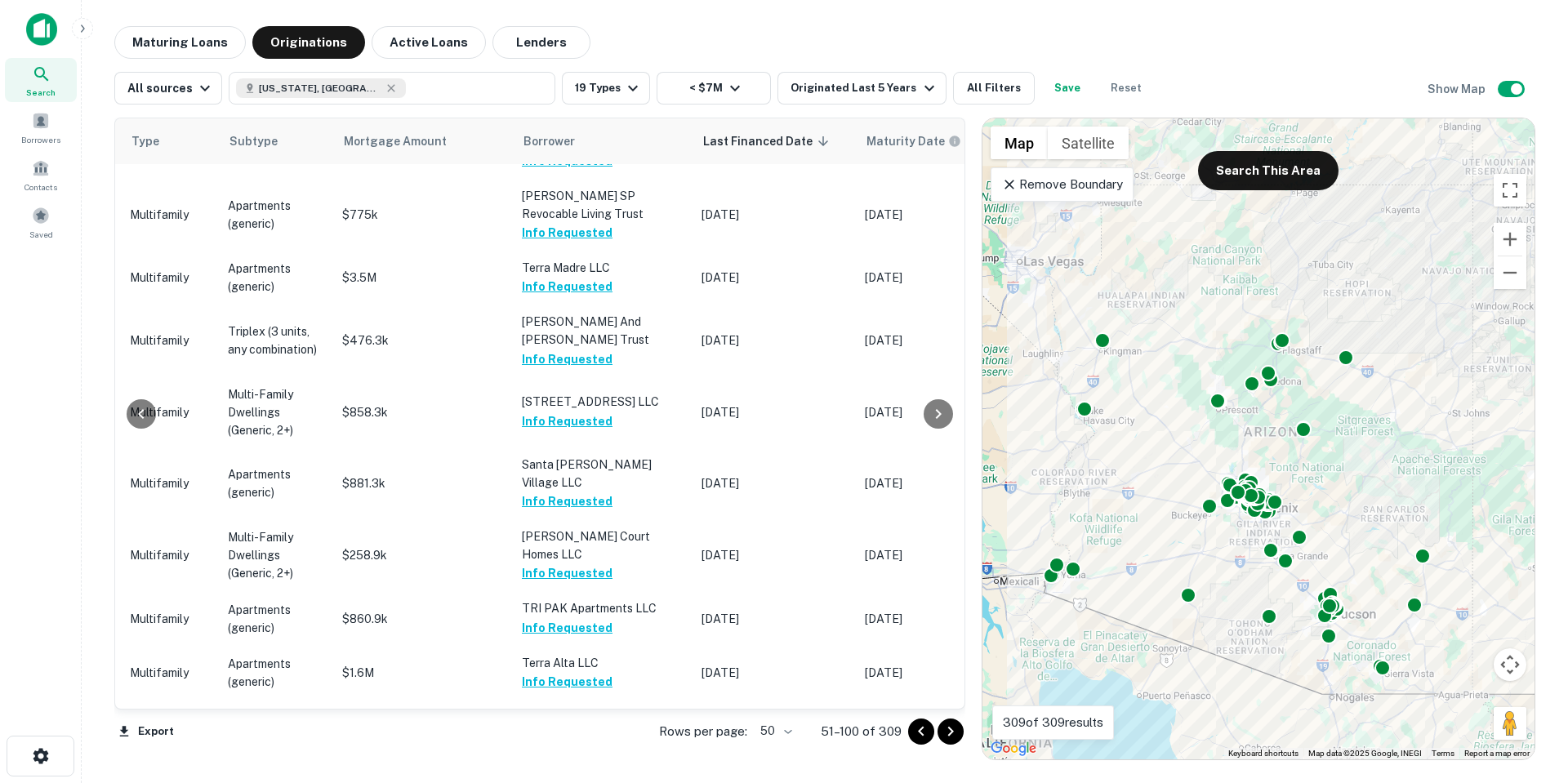
click at [952, 728] on icon "Go to next page" at bounding box center [950, 731] width 20 height 20
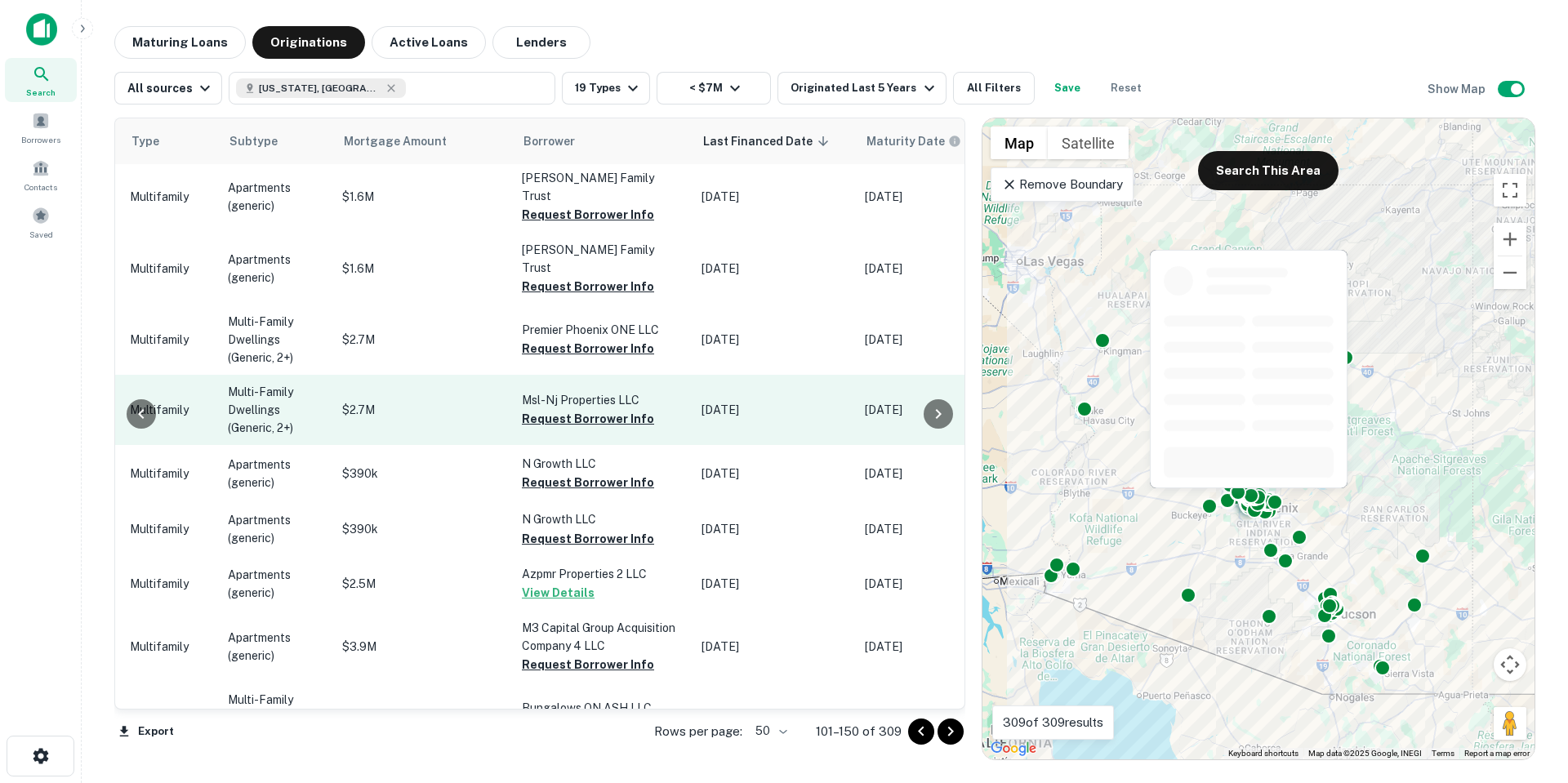
scroll to position [0, 703]
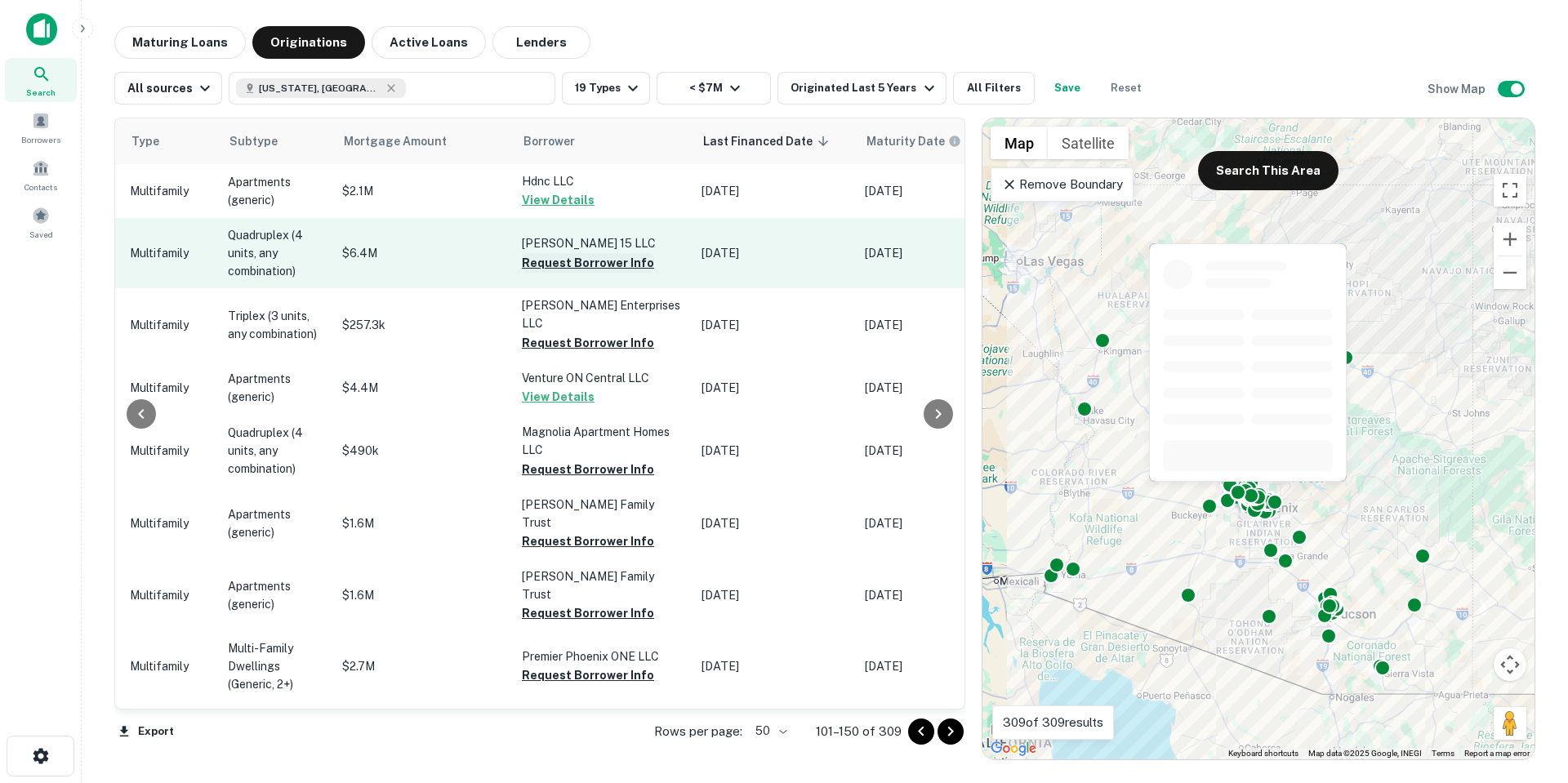
click at [594, 265] on button "Request Borrower Info" at bounding box center [587, 262] width 133 height 20
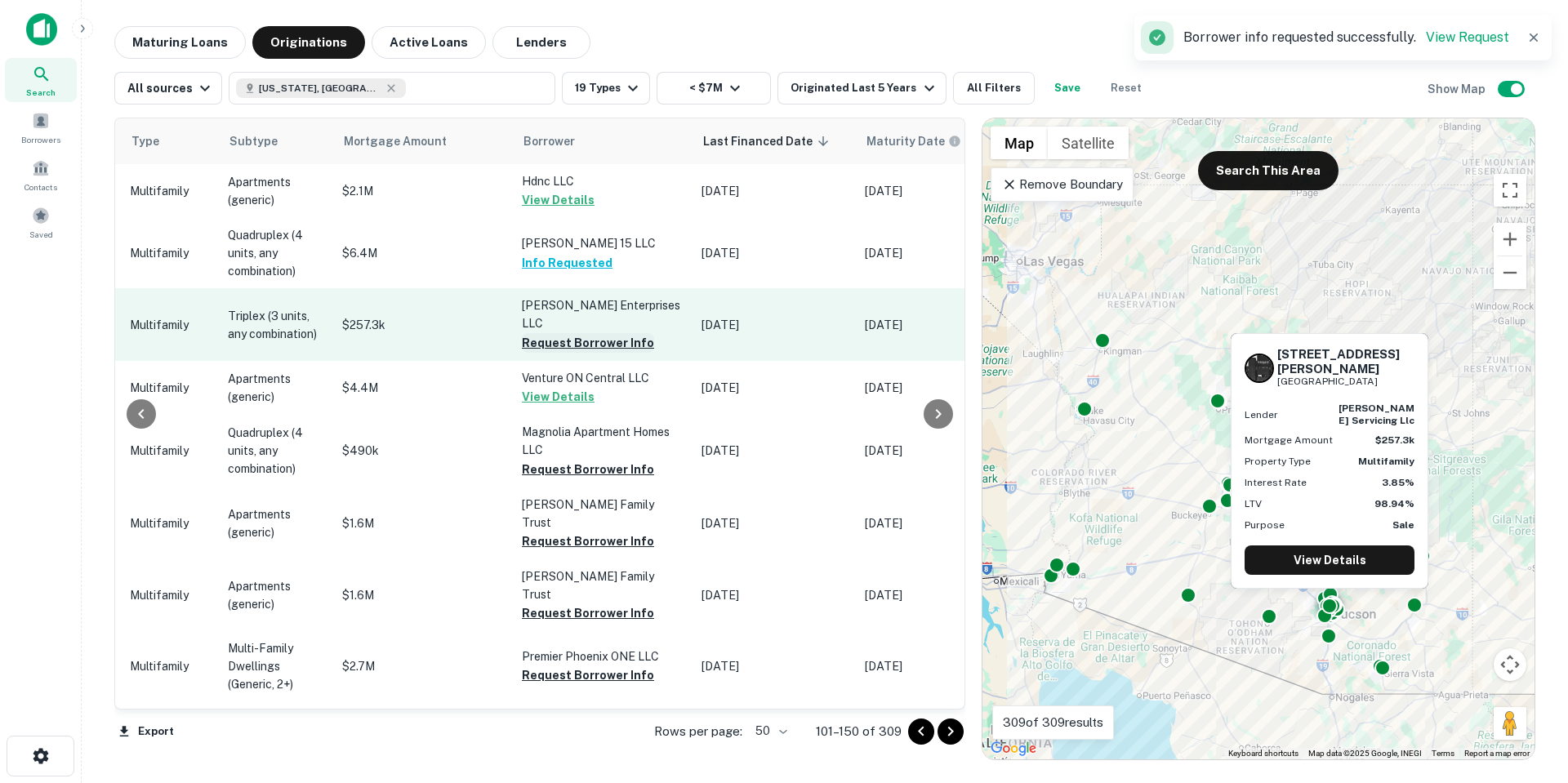
click at [616, 333] on button "Request Borrower Info" at bounding box center [587, 343] width 133 height 20
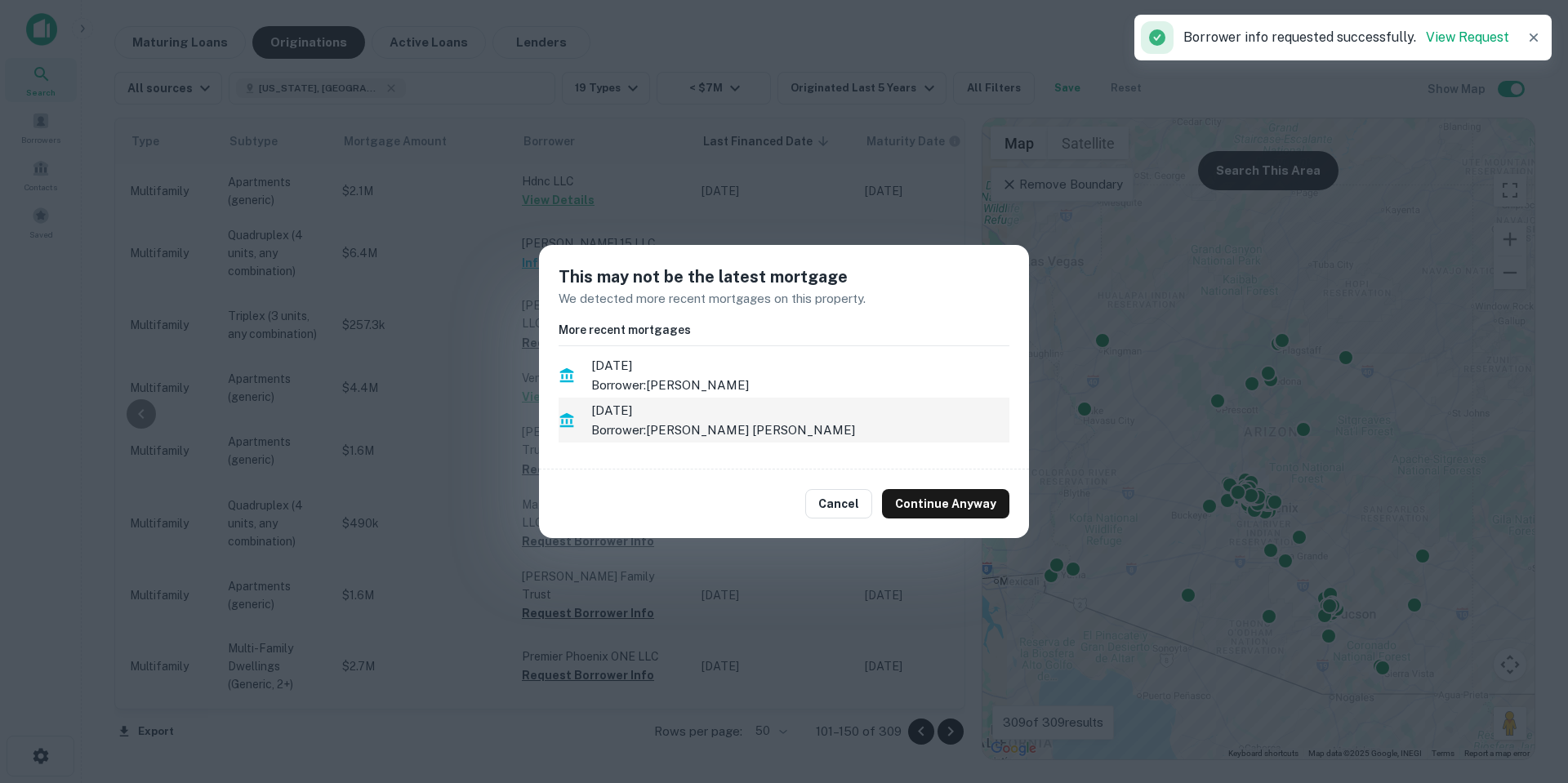
click at [971, 503] on button "Continue Anyway" at bounding box center [946, 503] width 127 height 29
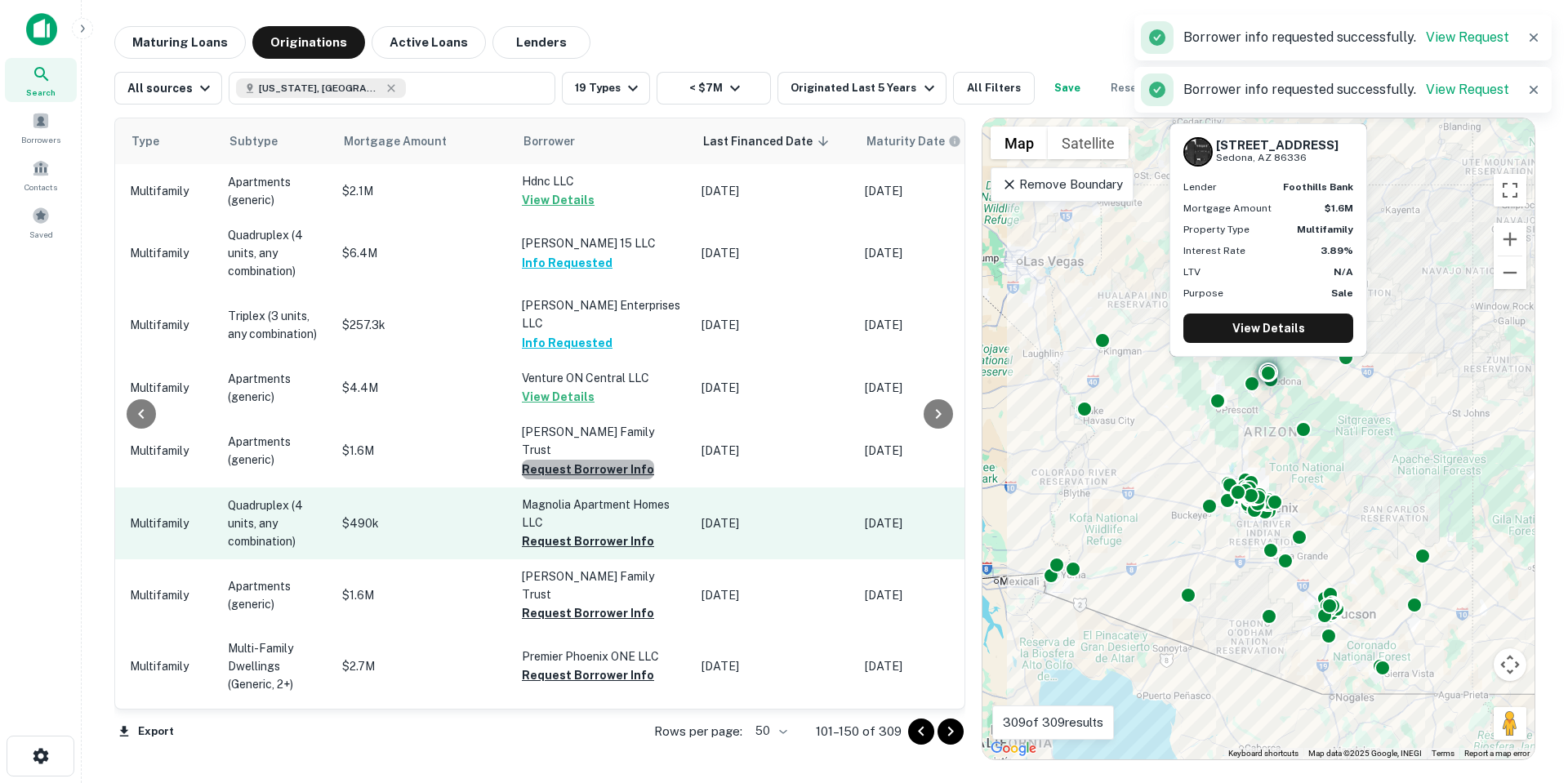
drag, startPoint x: 601, startPoint y: 432, endPoint x: 611, endPoint y: 455, distance: 25.1
click at [602, 460] on button "Request Borrower Info" at bounding box center [587, 469] width 133 height 20
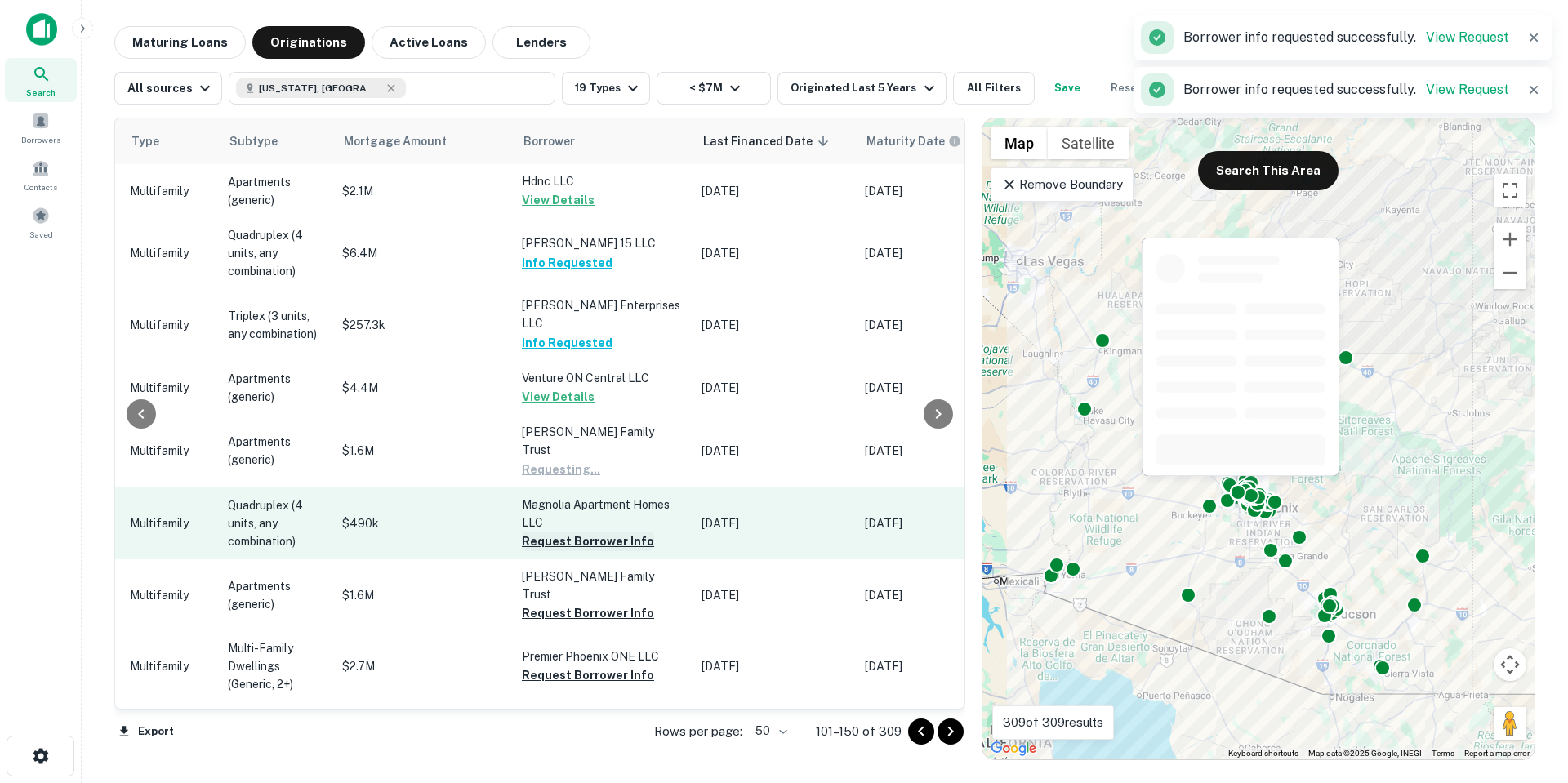
click at [608, 532] on button "Request Borrower Info" at bounding box center [587, 541] width 133 height 20
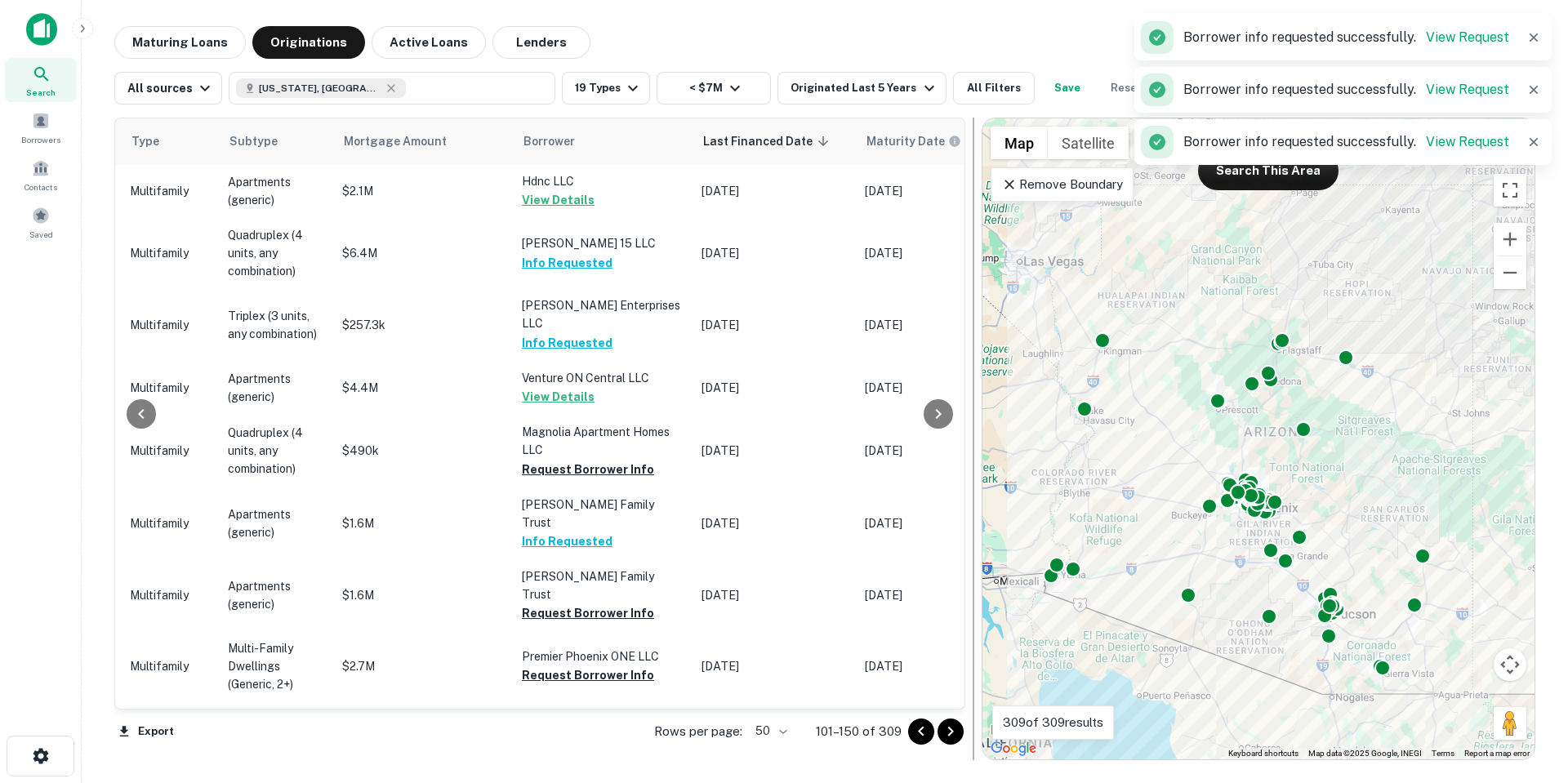
click at [972, 499] on div at bounding box center [973, 439] width 16 height 643
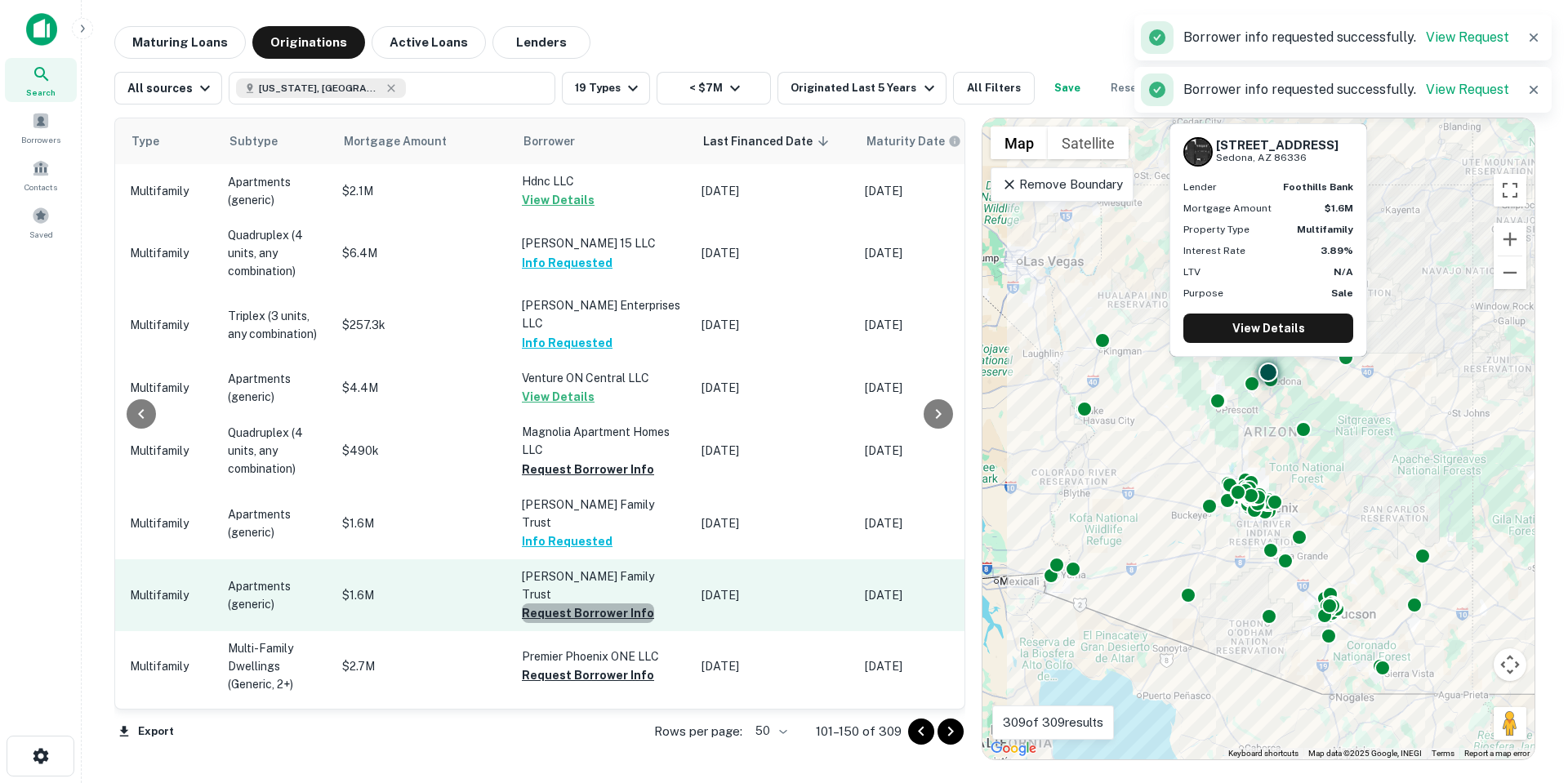
drag, startPoint x: 622, startPoint y: 558, endPoint x: 619, endPoint y: 538, distance: 20.2
click at [622, 603] on button "Request Borrower Info" at bounding box center [587, 613] width 133 height 20
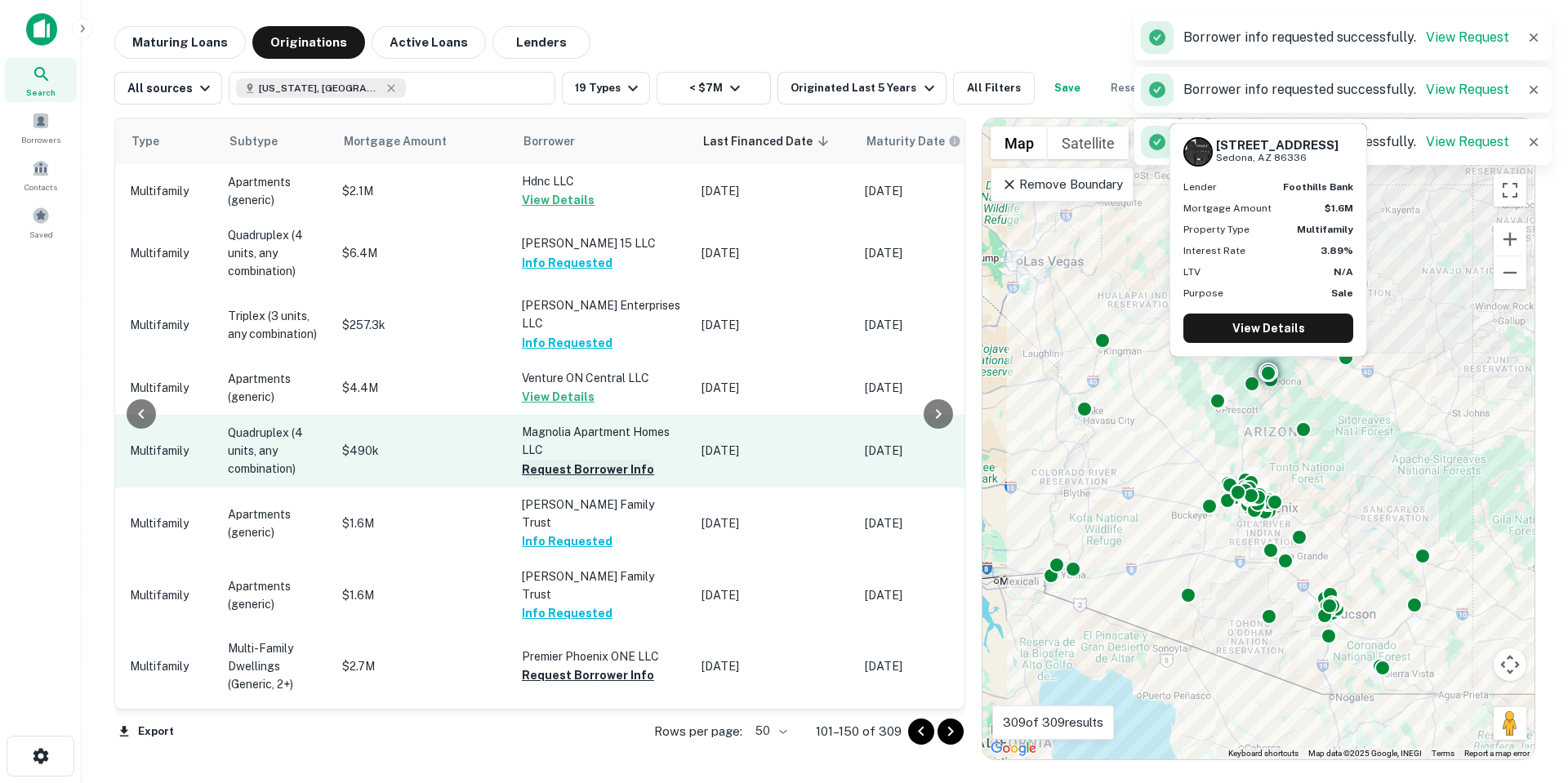
click at [606, 460] on button "Request Borrower Info" at bounding box center [587, 469] width 133 height 20
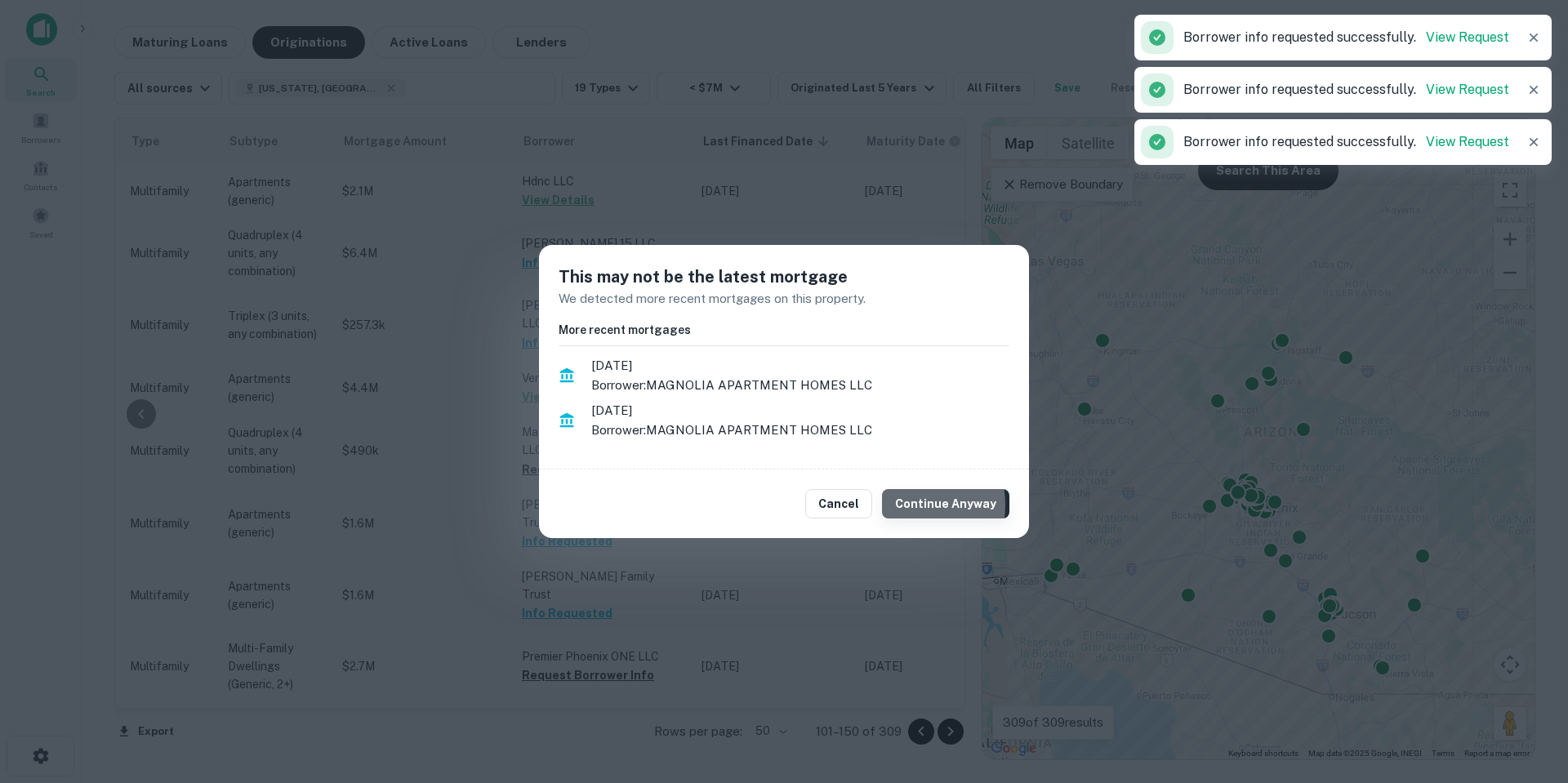
click at [905, 504] on button "Continue Anyway" at bounding box center [946, 503] width 127 height 29
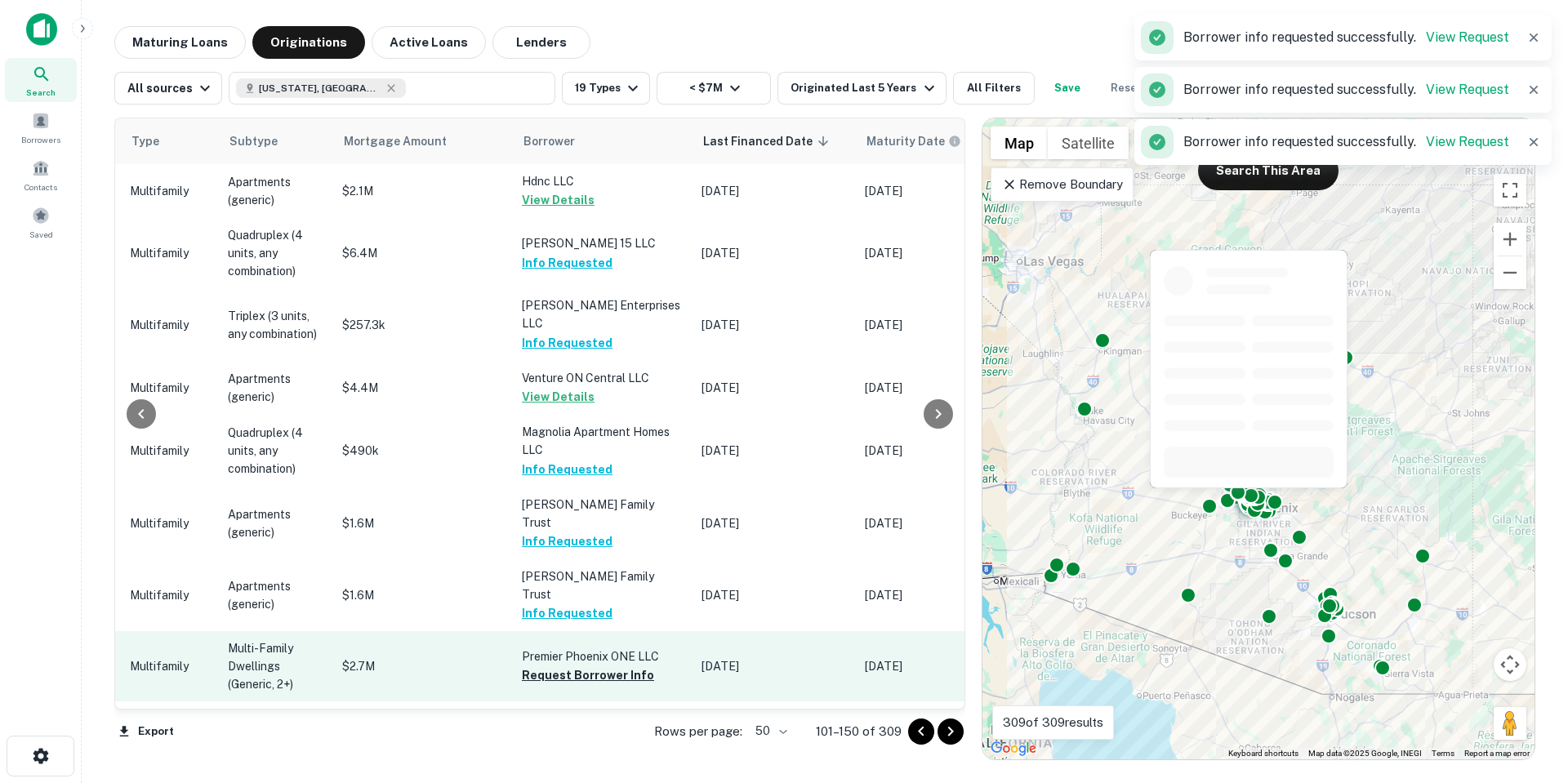
click at [607, 665] on button "Request Borrower Info" at bounding box center [587, 674] width 133 height 20
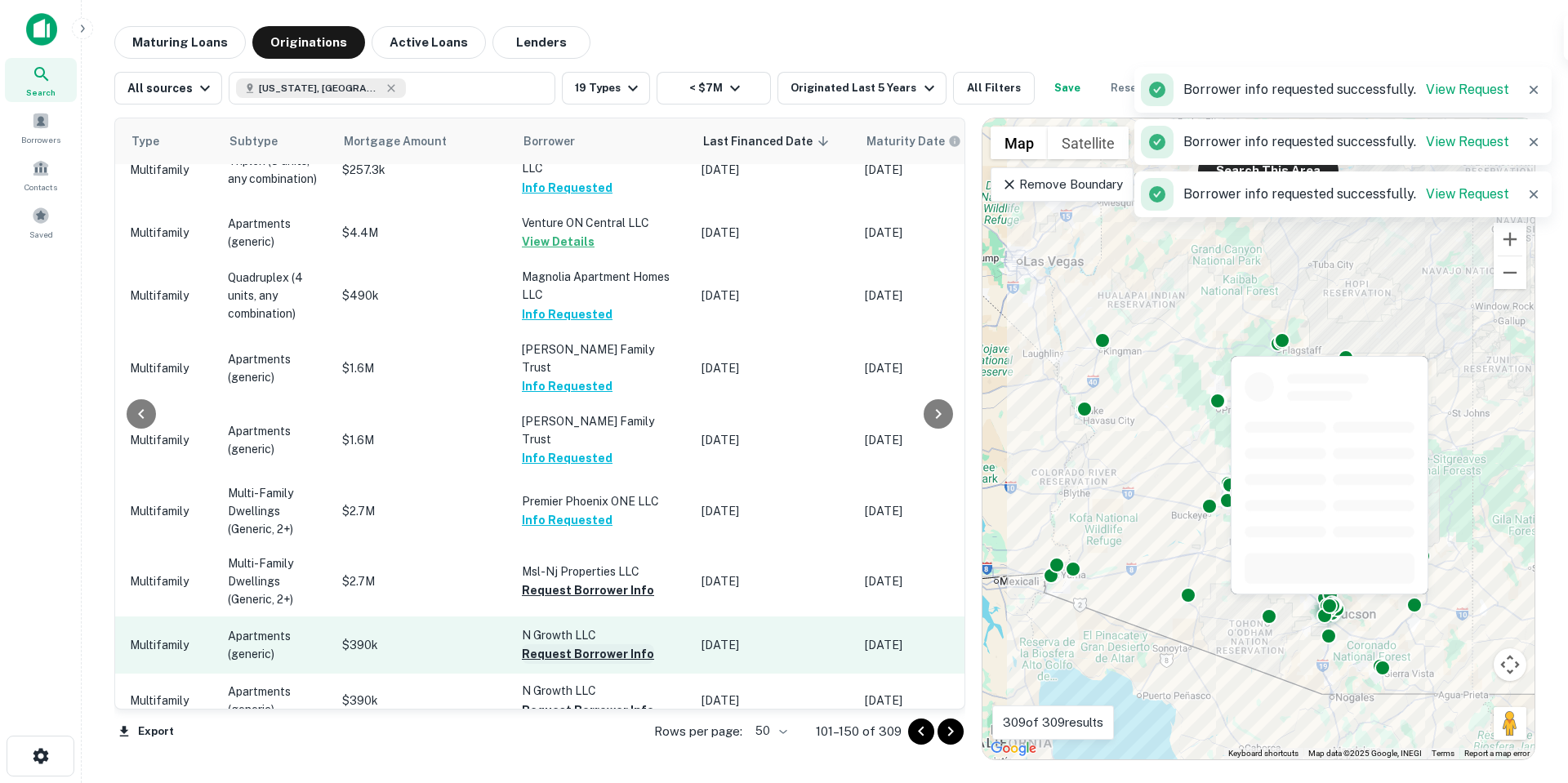
scroll to position [163, 703]
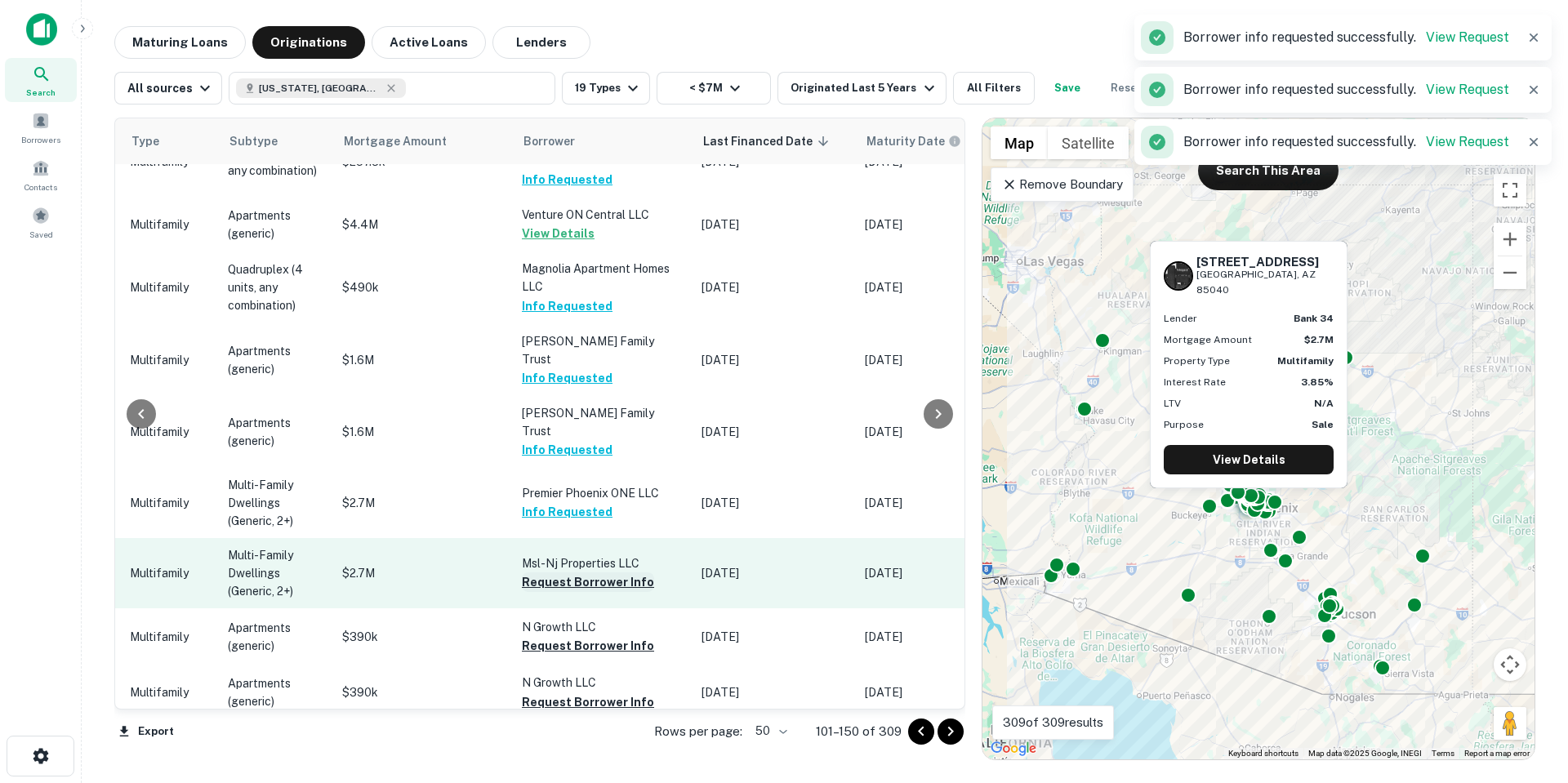
click at [598, 573] on button "Request Borrower Info" at bounding box center [587, 582] width 133 height 20
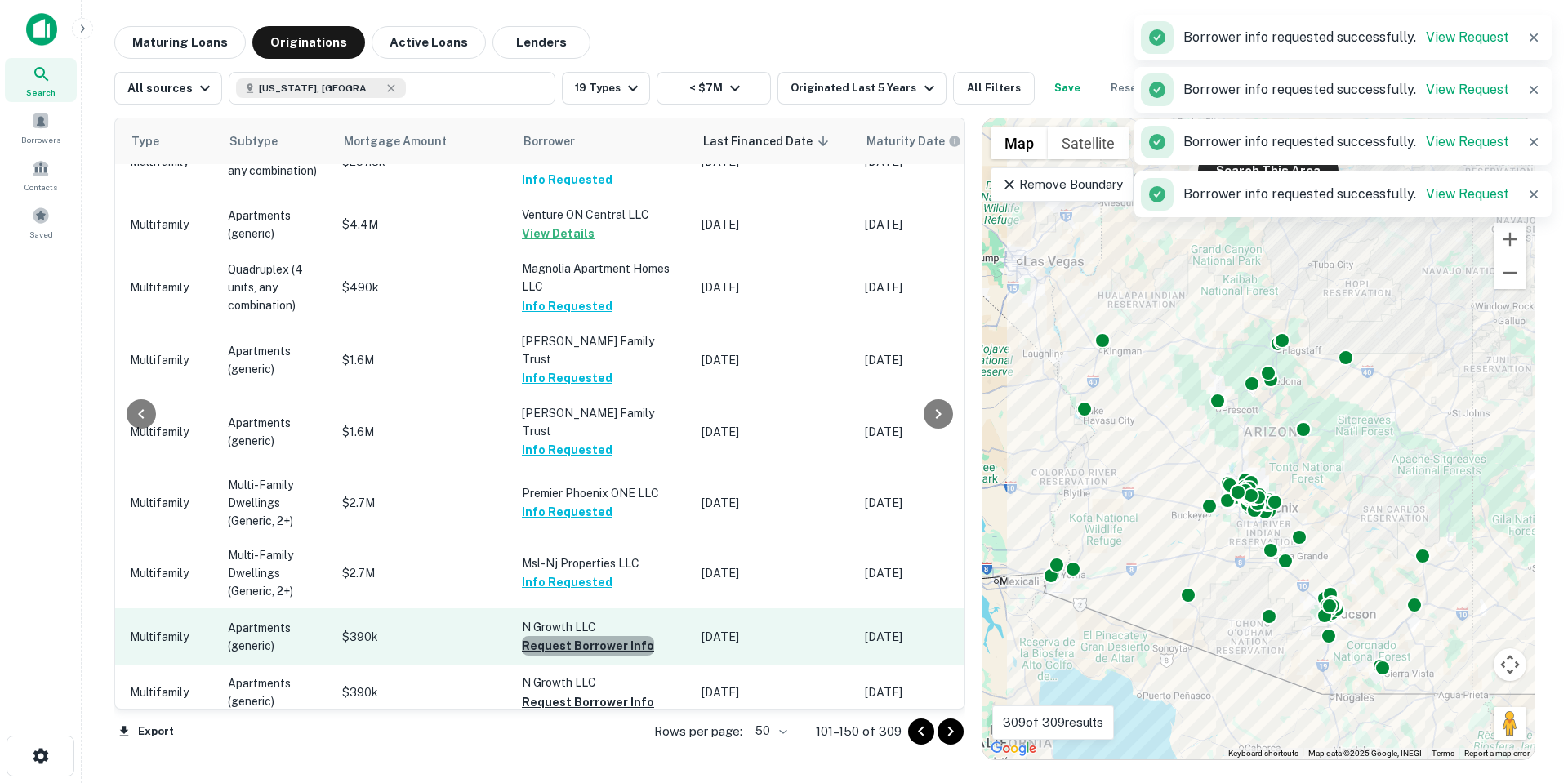
click at [609, 636] on button "Request Borrower Info" at bounding box center [587, 645] width 133 height 20
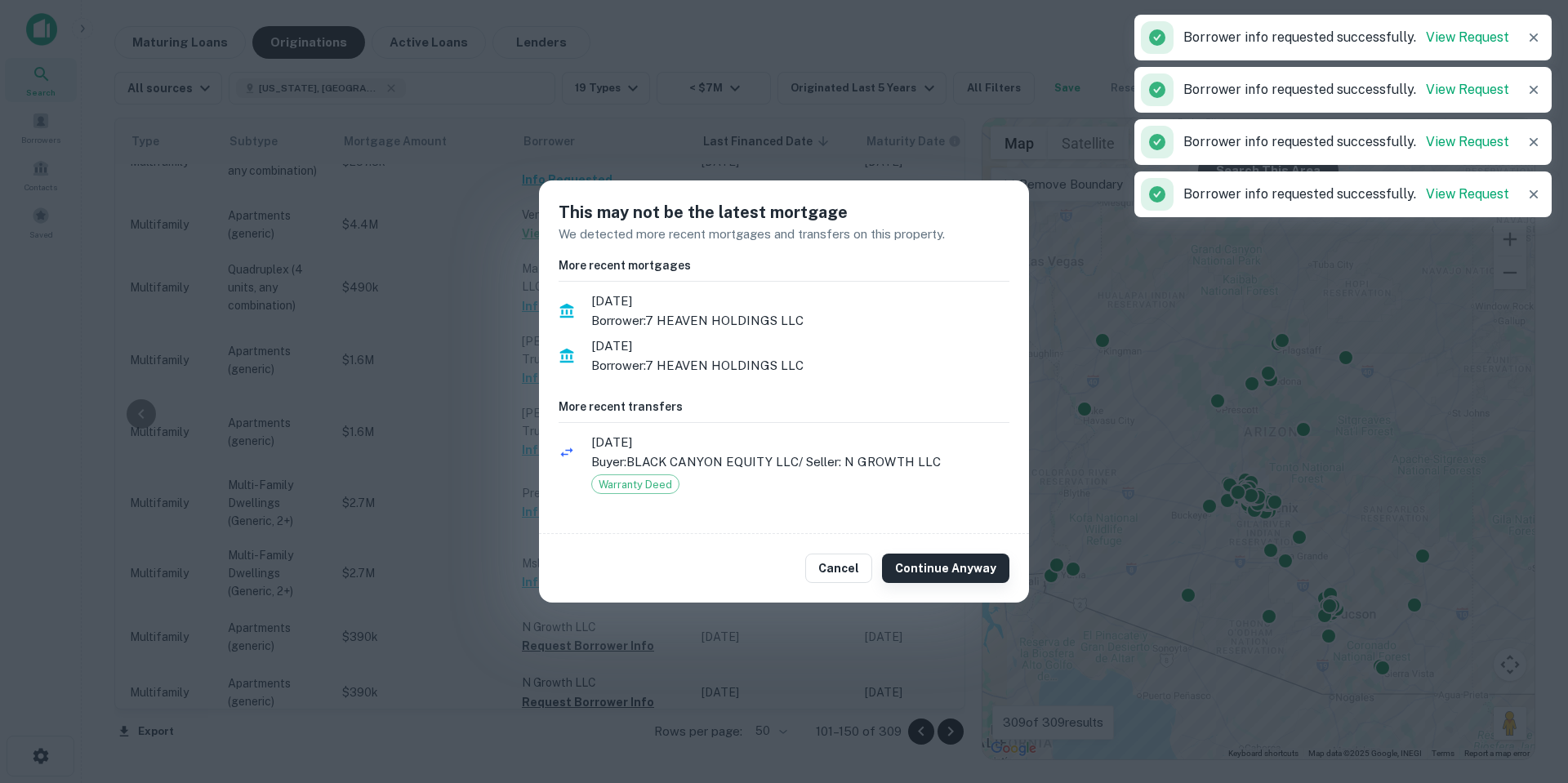
click at [915, 574] on button "Continue Anyway" at bounding box center [946, 568] width 127 height 29
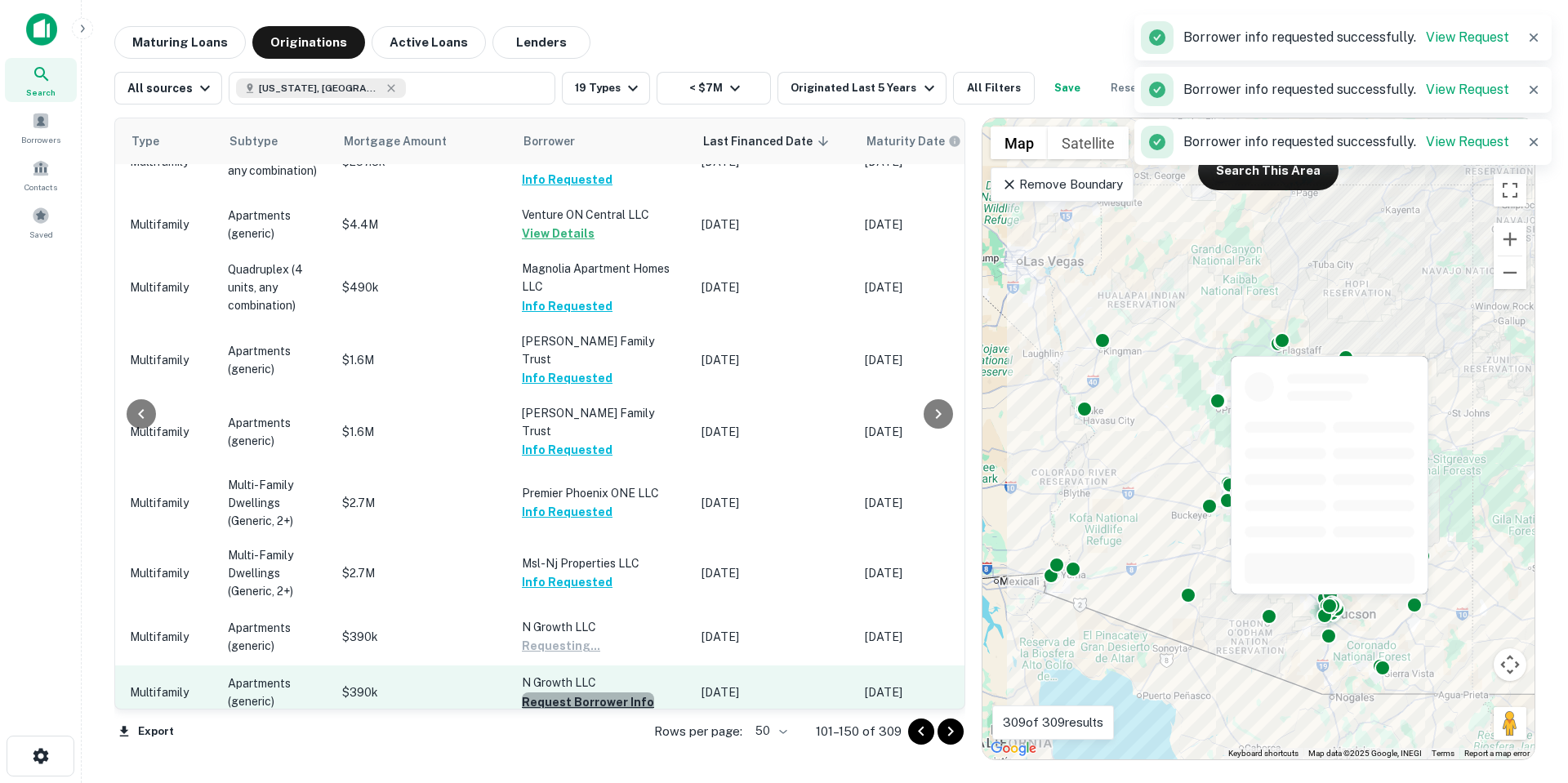
click at [590, 692] on button "Request Borrower Info" at bounding box center [587, 702] width 133 height 20
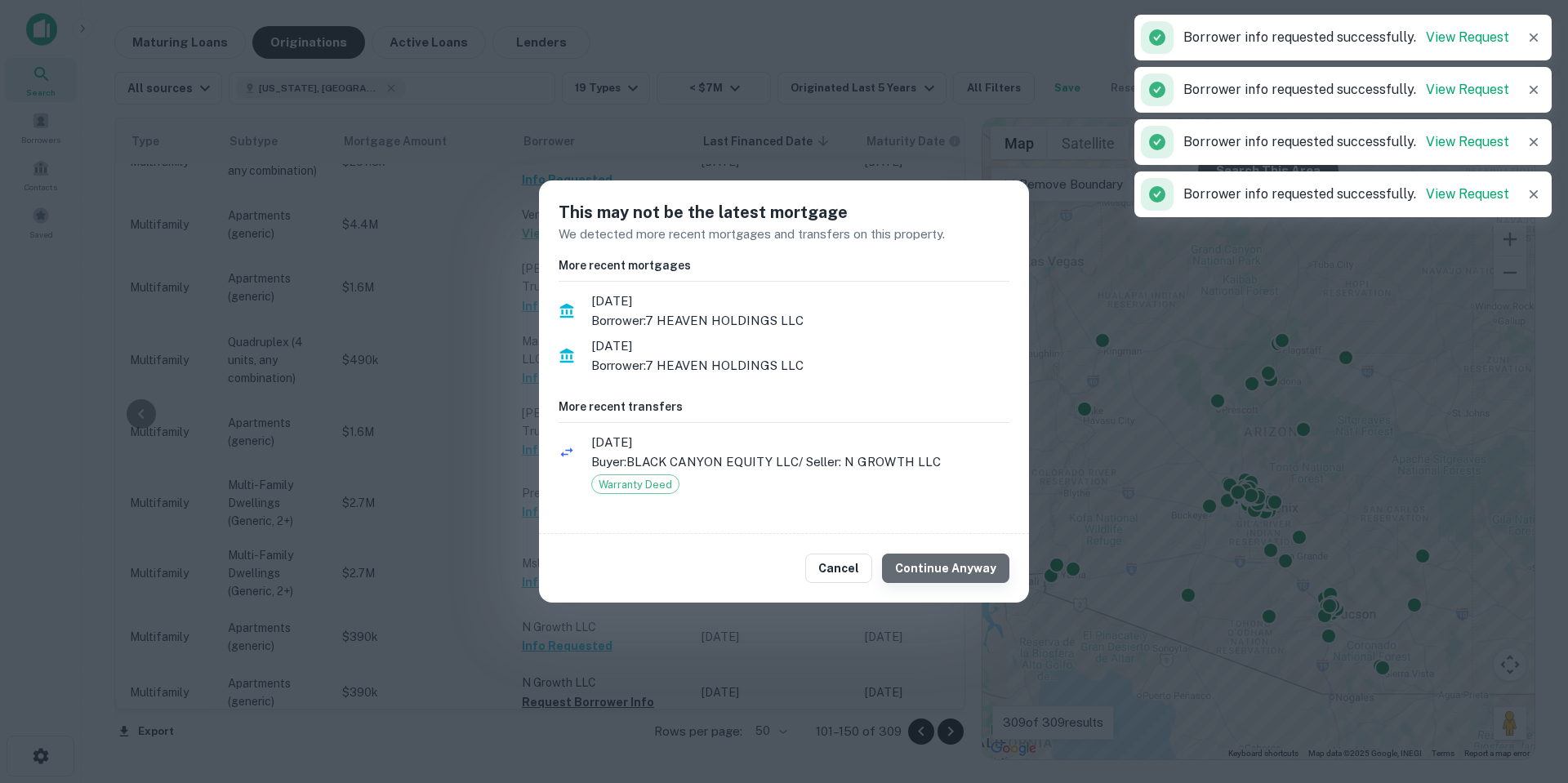
click at [957, 571] on button "Continue Anyway" at bounding box center [946, 568] width 127 height 29
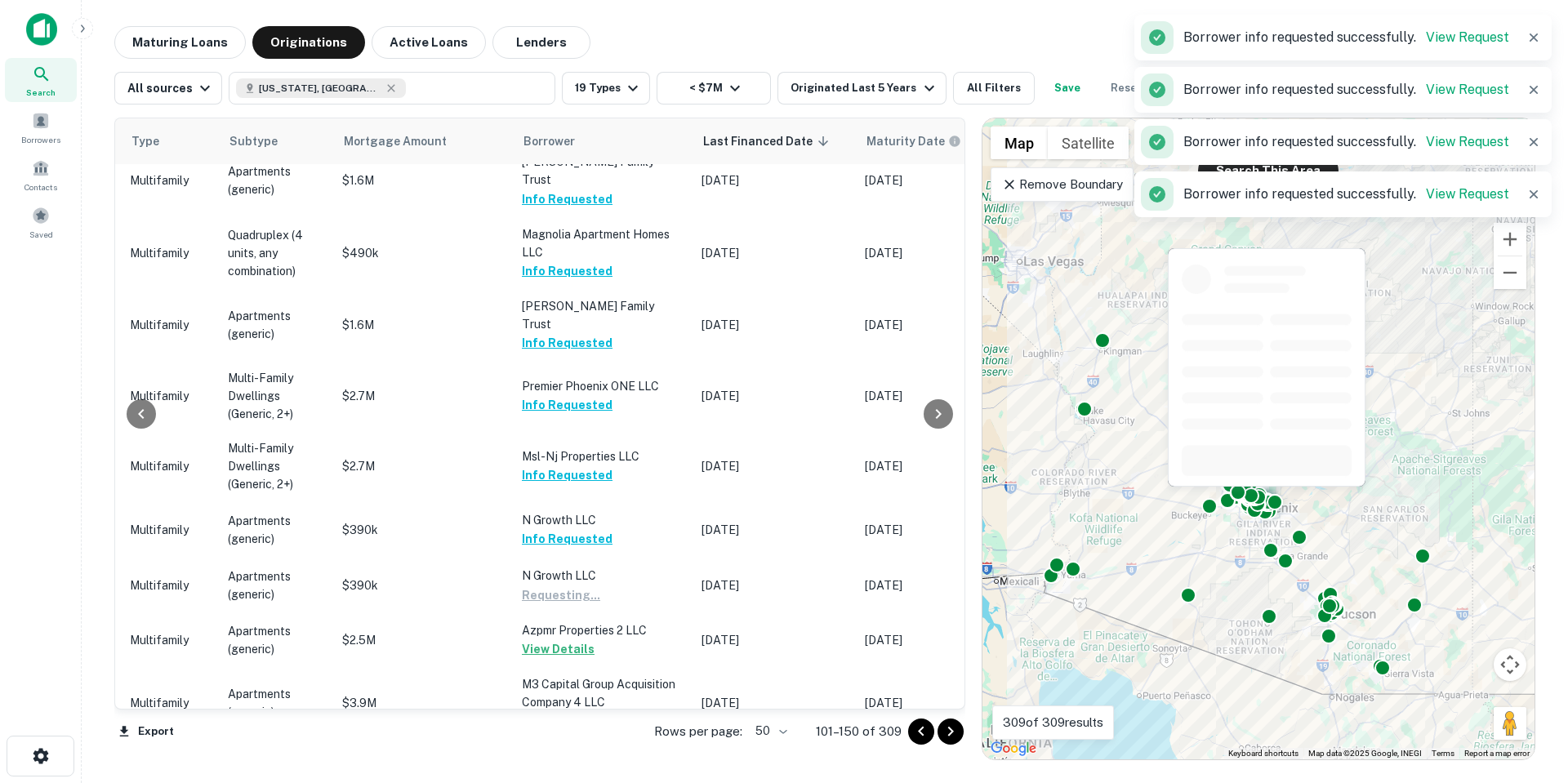
scroll to position [409, 703]
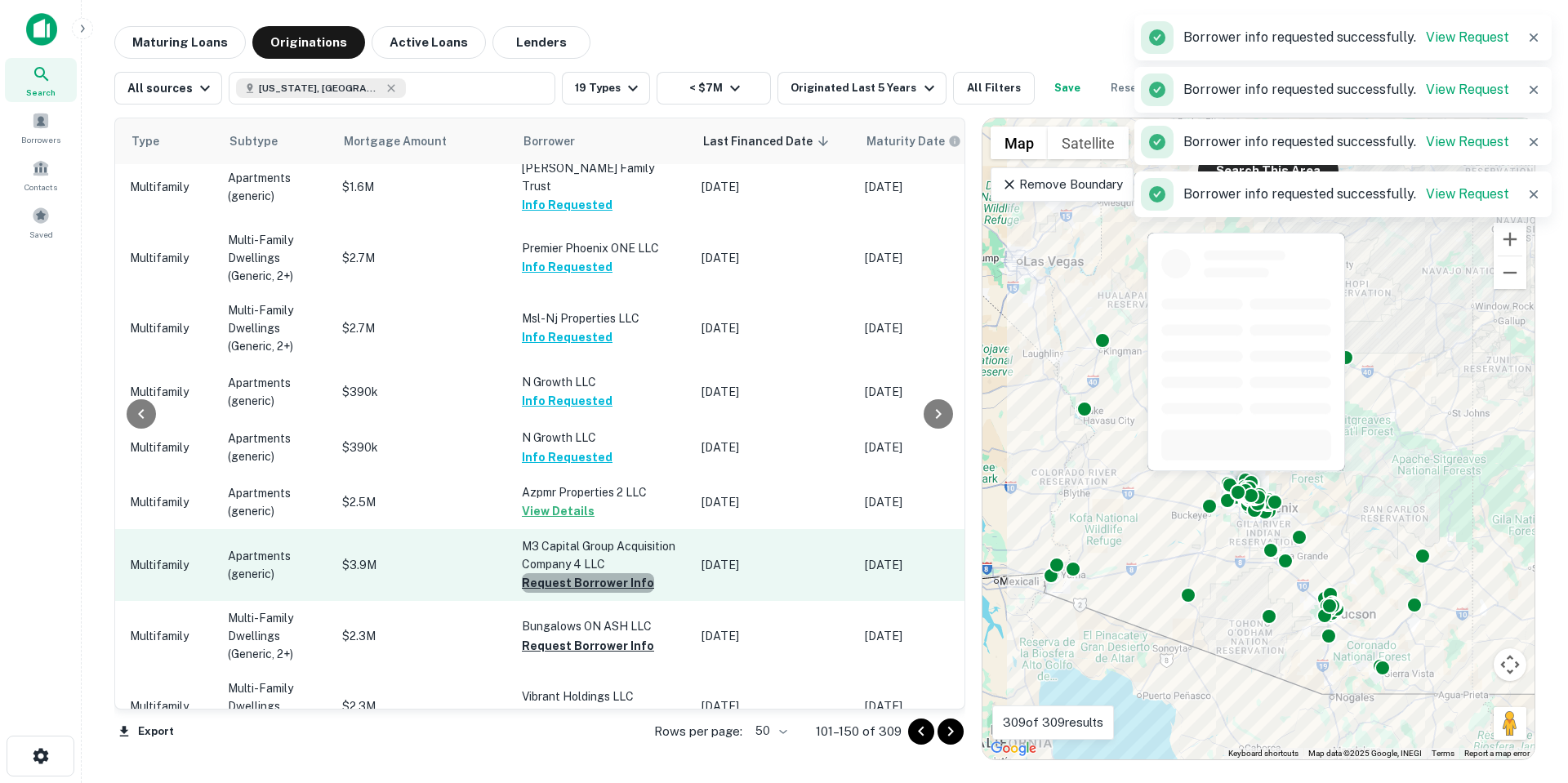
click at [596, 574] on button "Request Borrower Info" at bounding box center [587, 583] width 133 height 20
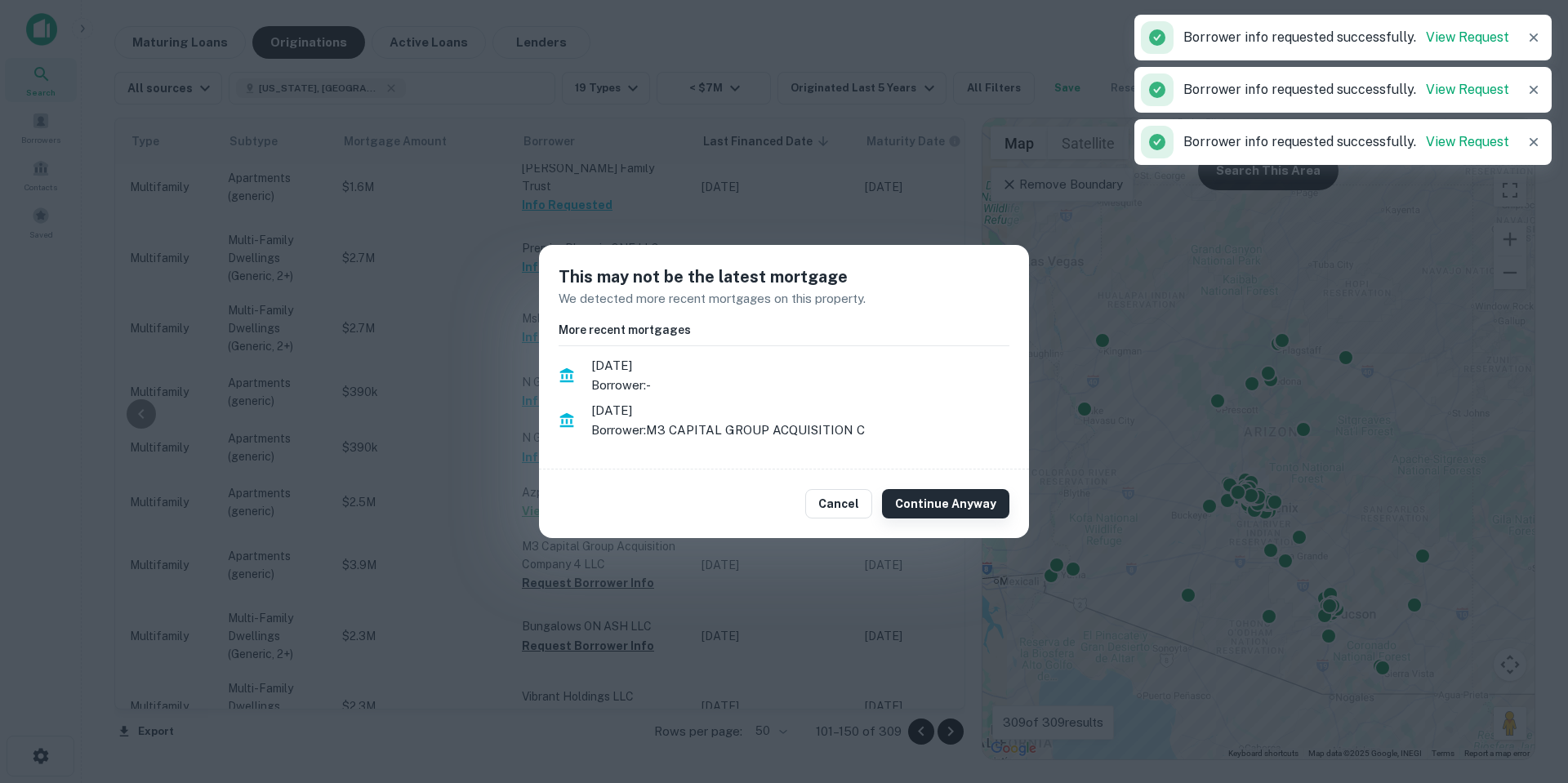
click at [951, 506] on button "Continue Anyway" at bounding box center [946, 503] width 127 height 29
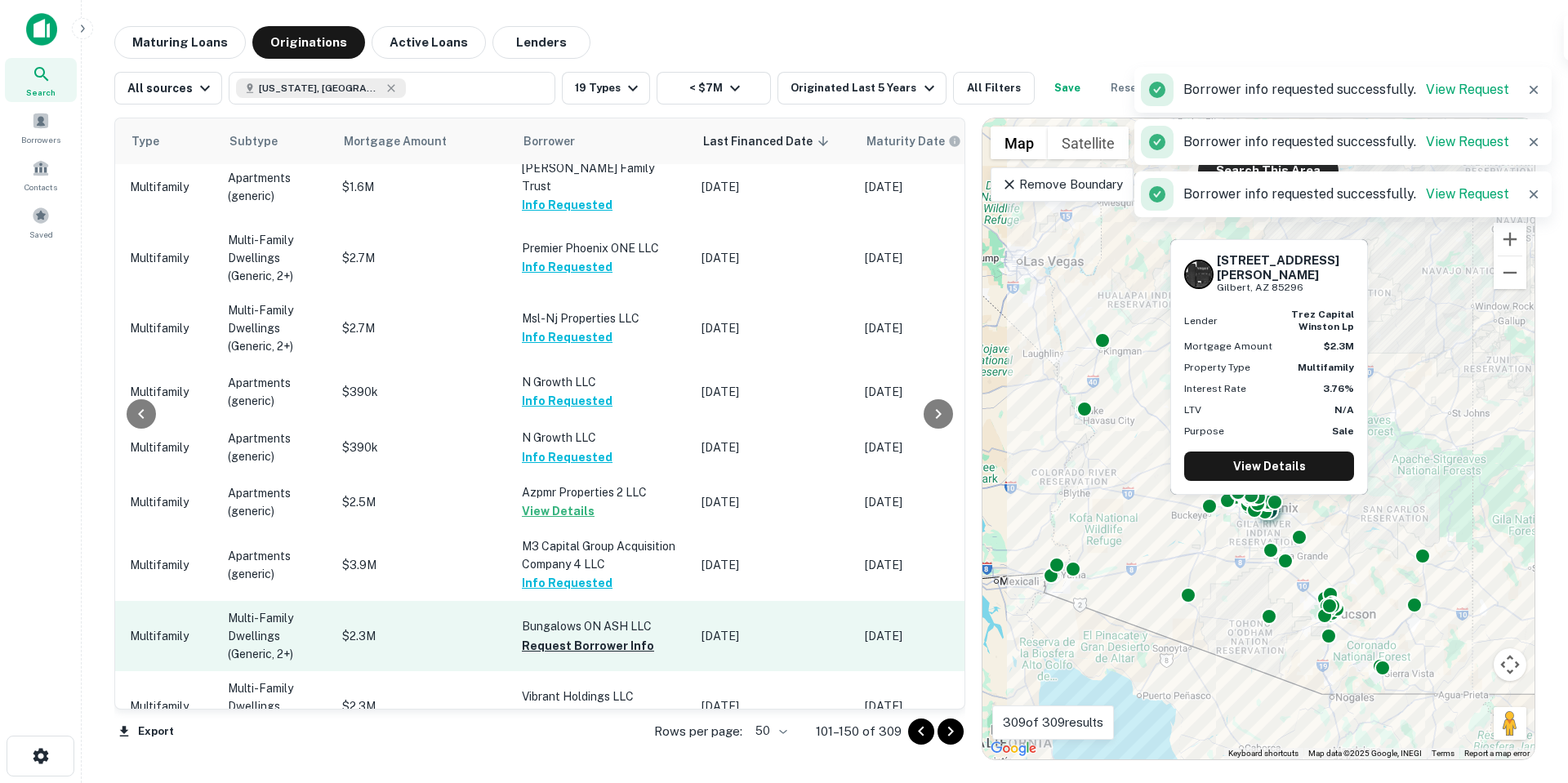
click at [644, 601] on td "Bungalows ON ASH LLC Request Borrower Info" at bounding box center [604, 636] width 180 height 70
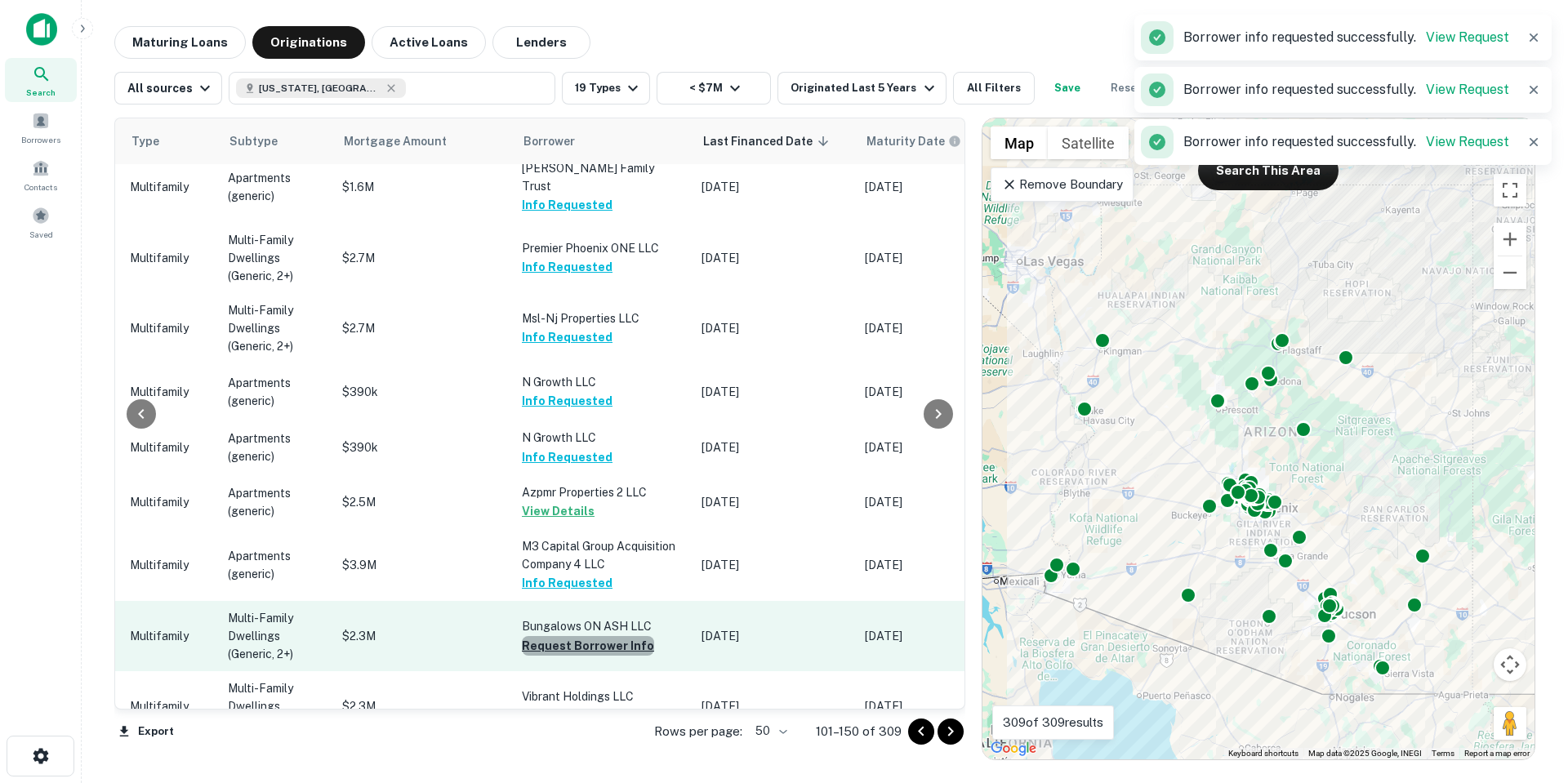
click at [618, 636] on button "Request Borrower Info" at bounding box center [587, 645] width 133 height 20
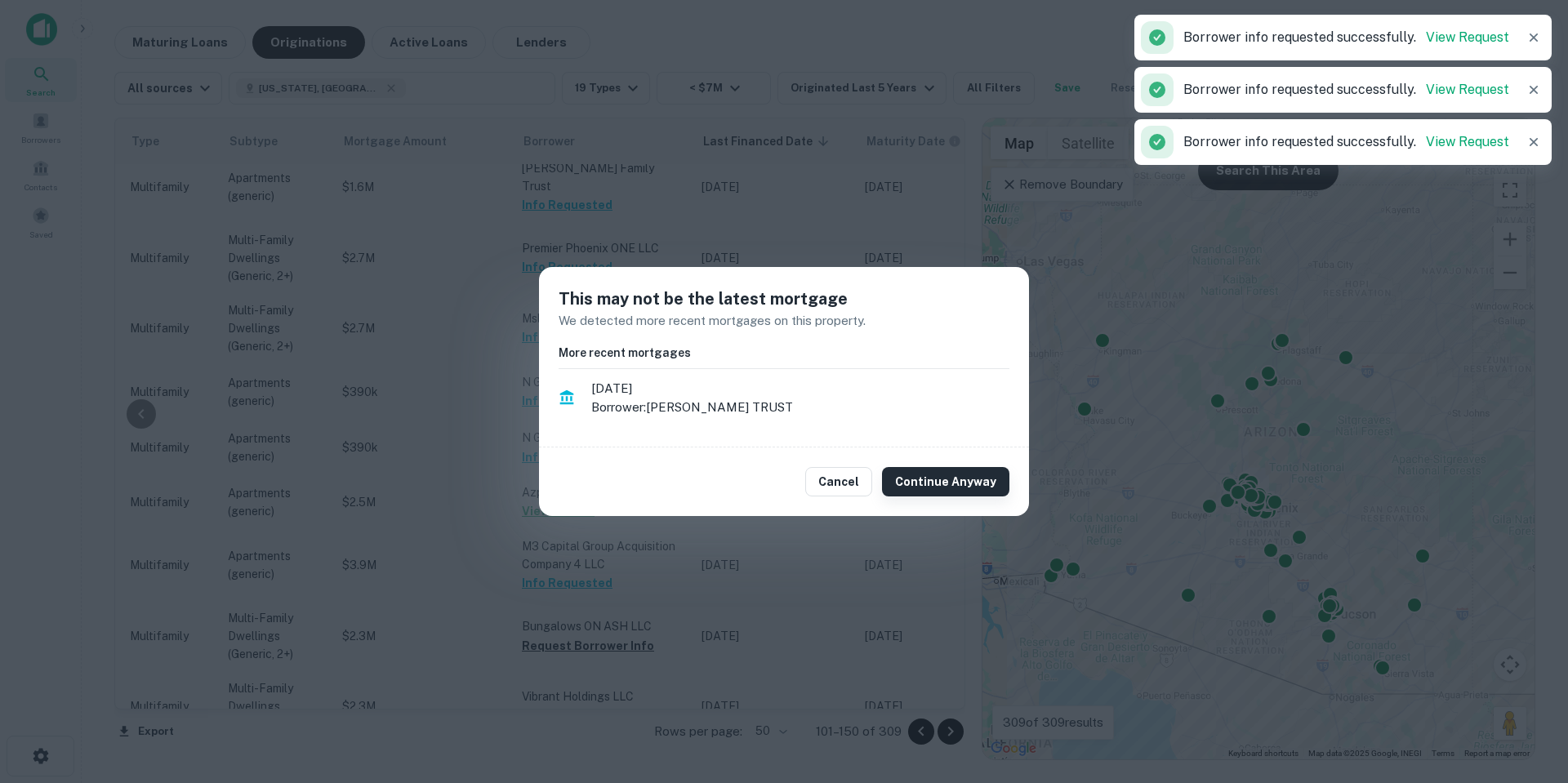
click at [938, 481] on button "Continue Anyway" at bounding box center [946, 481] width 127 height 29
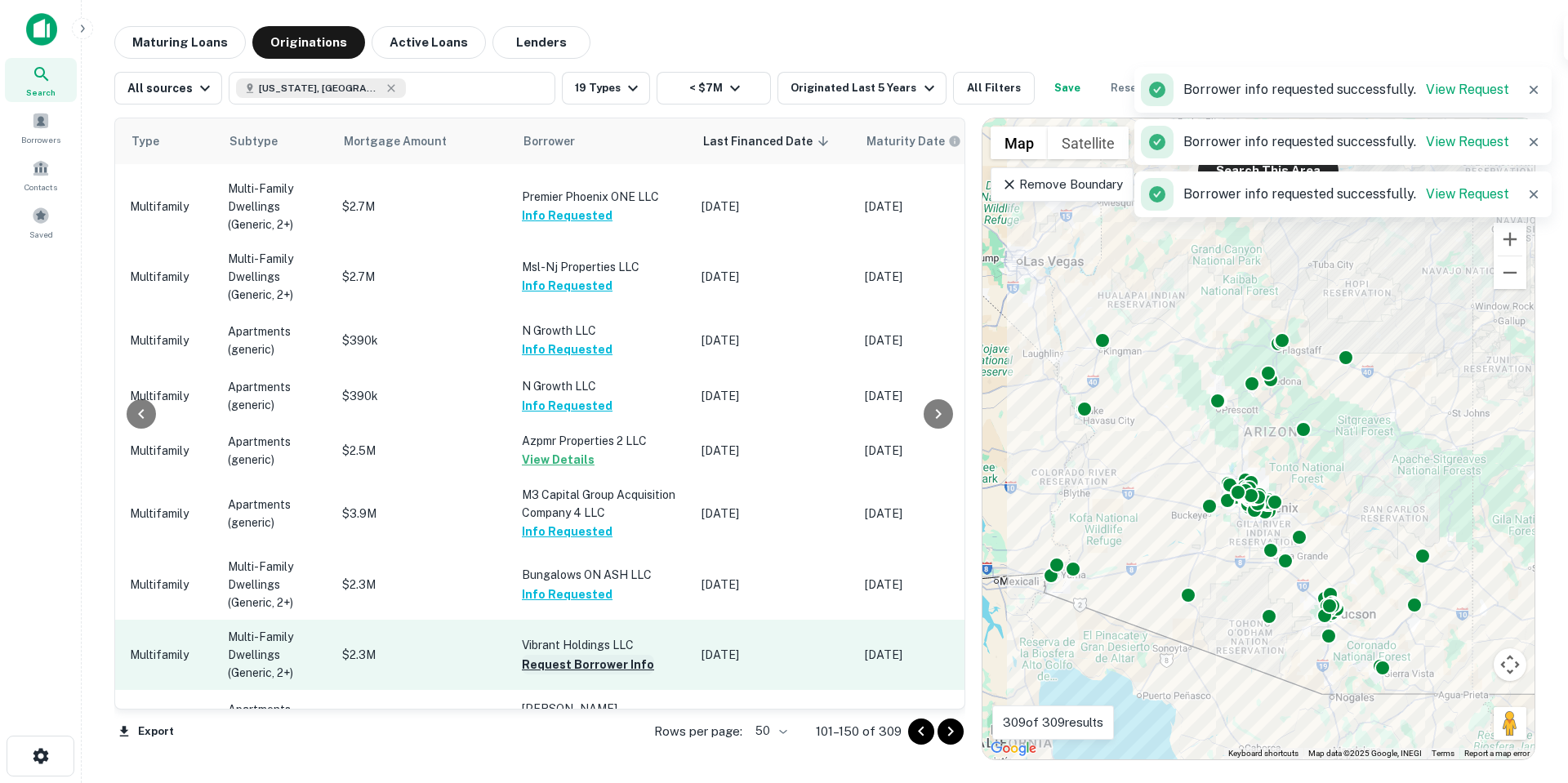
scroll to position [572, 703]
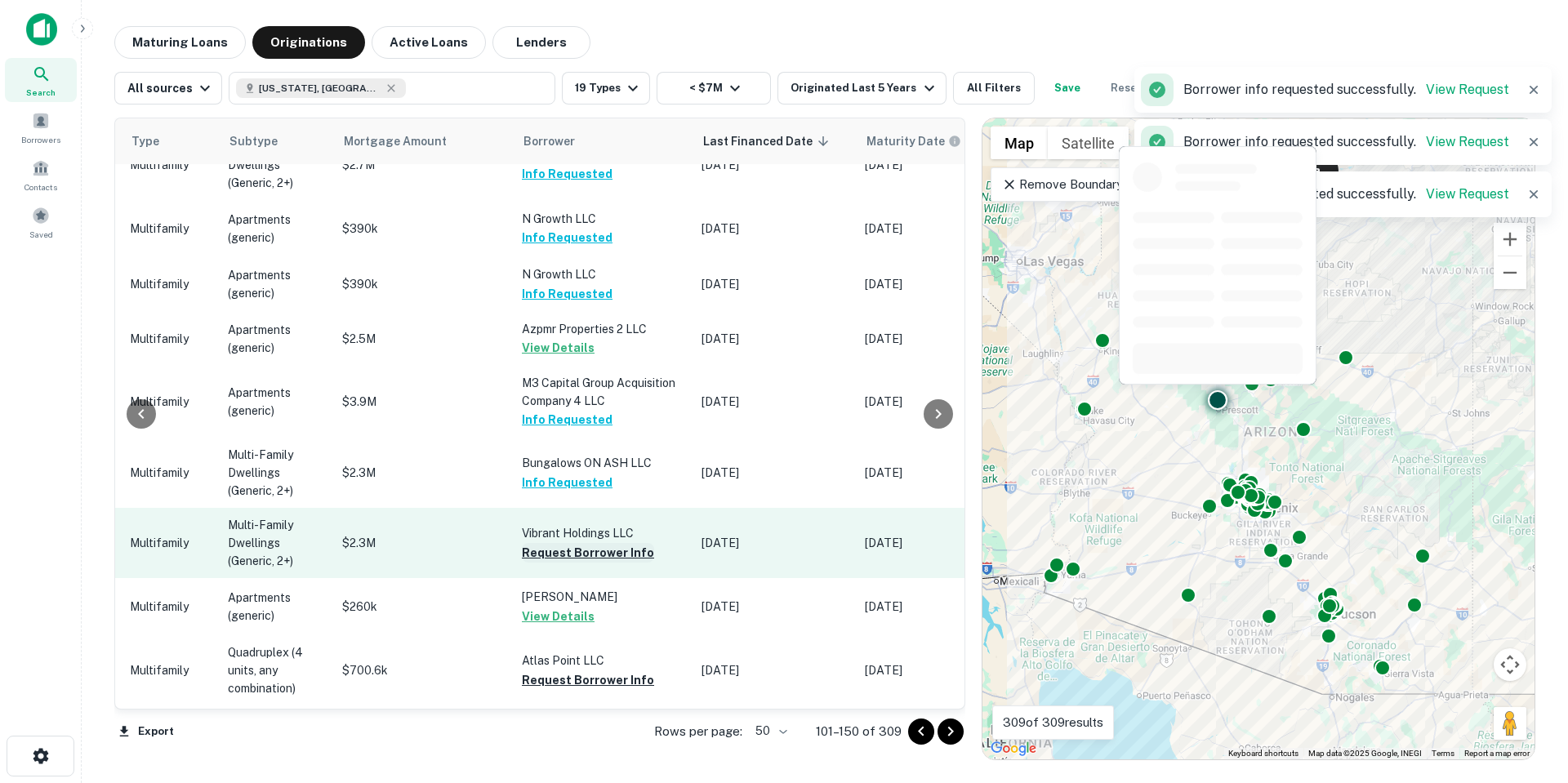
click at [595, 543] on button "Request Borrower Info" at bounding box center [587, 552] width 133 height 20
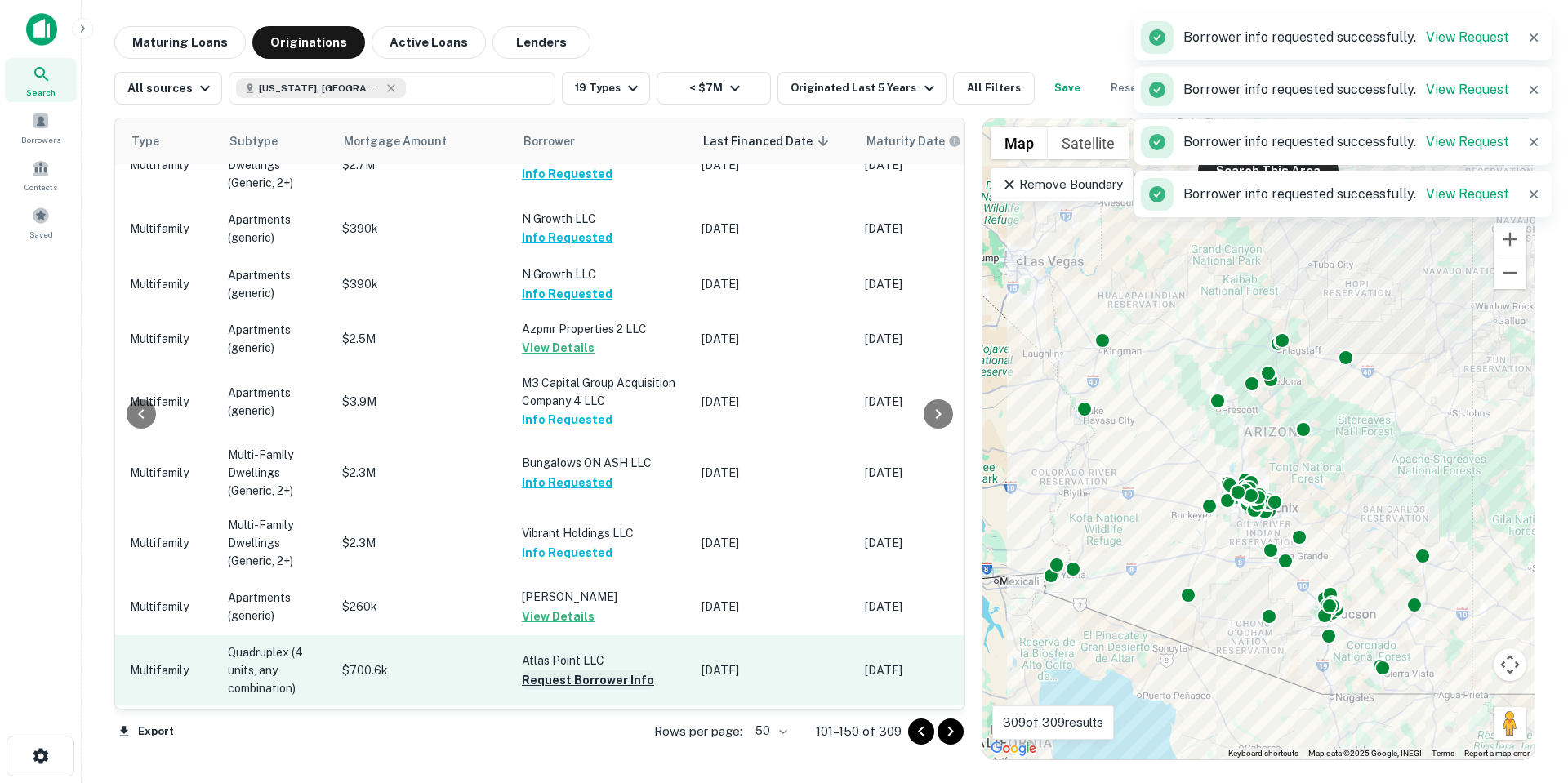
click at [587, 670] on button "Request Borrower Info" at bounding box center [587, 680] width 133 height 20
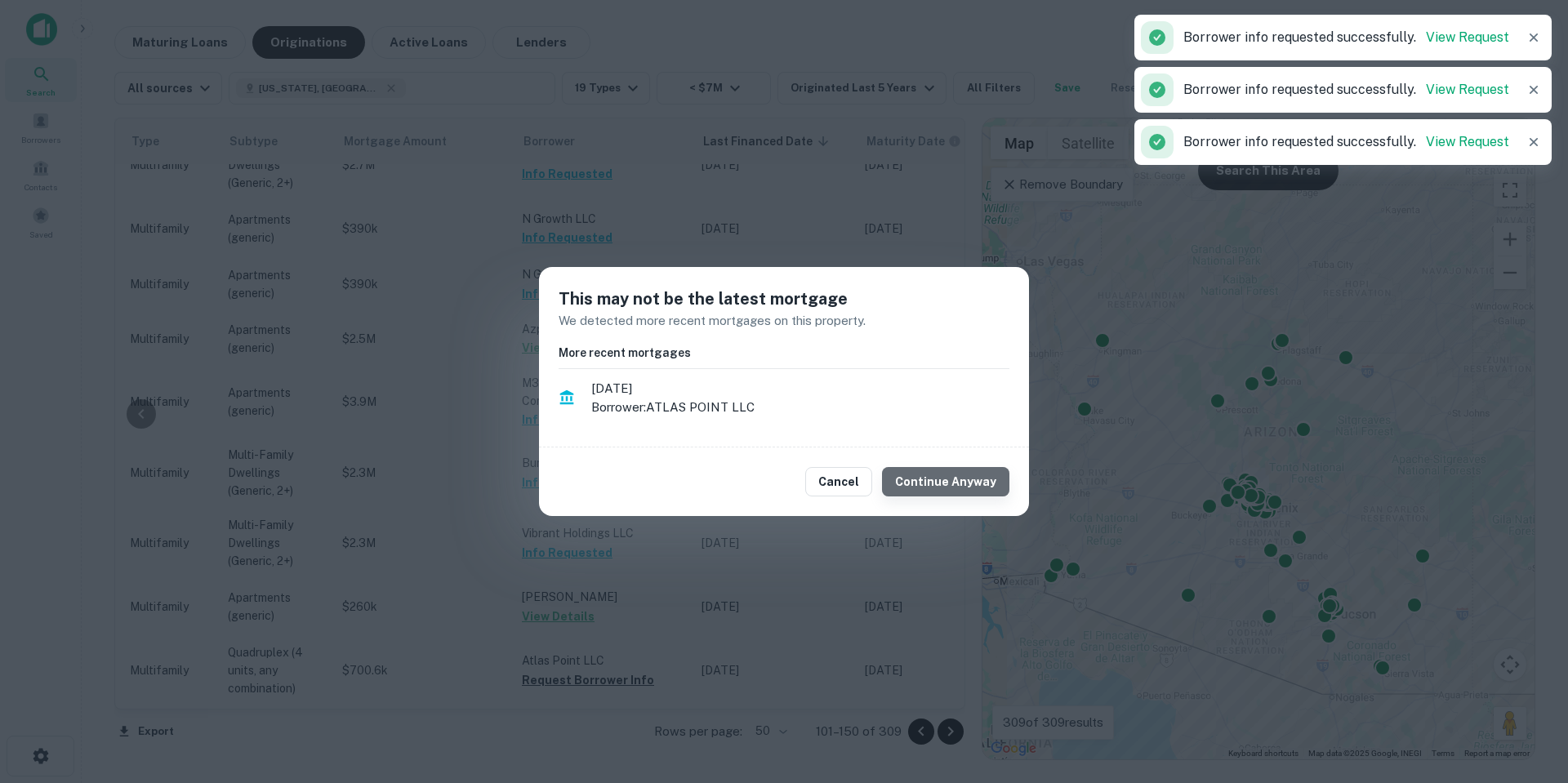
click at [953, 477] on button "Continue Anyway" at bounding box center [946, 481] width 127 height 29
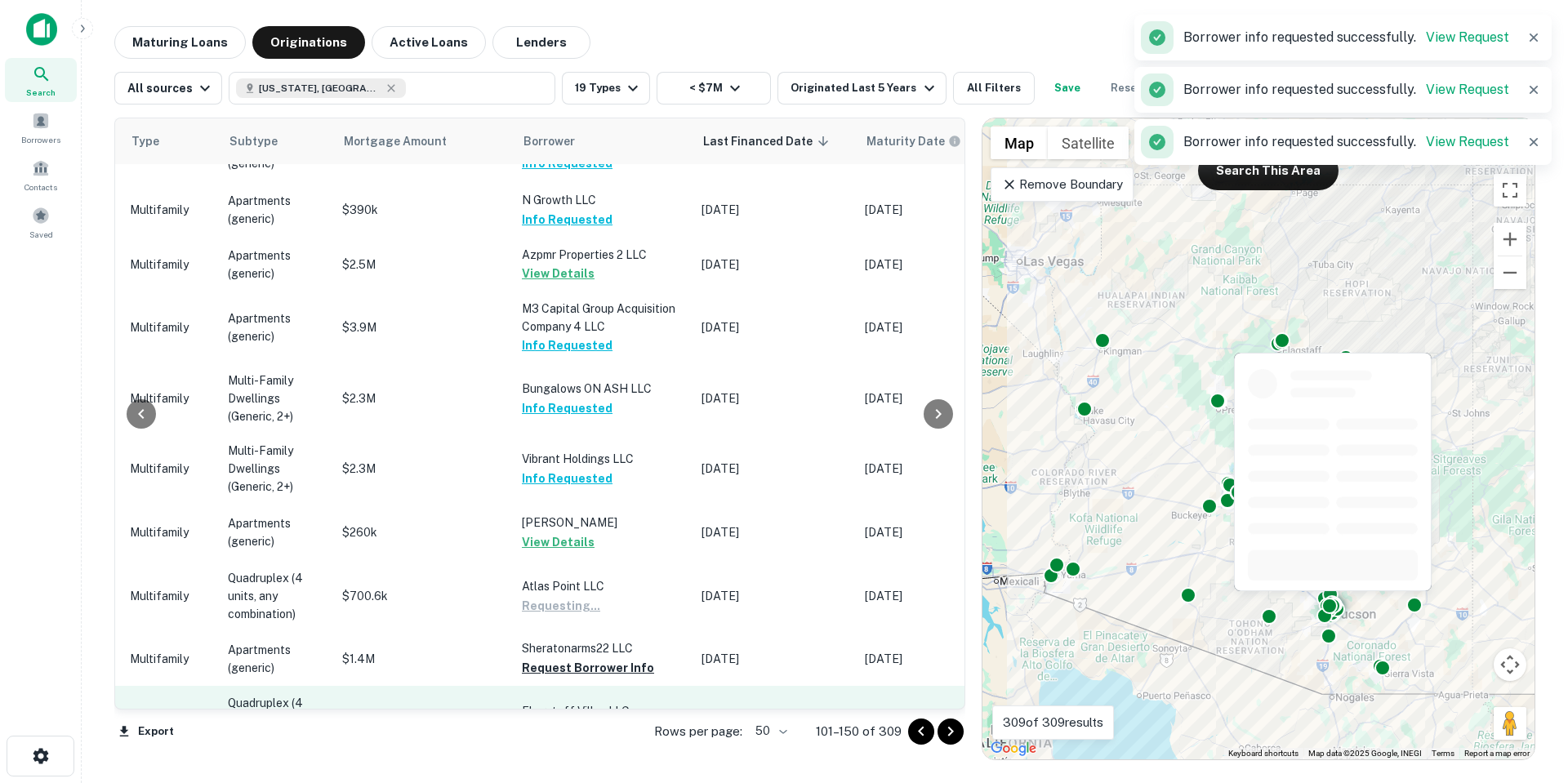
scroll to position [735, 703]
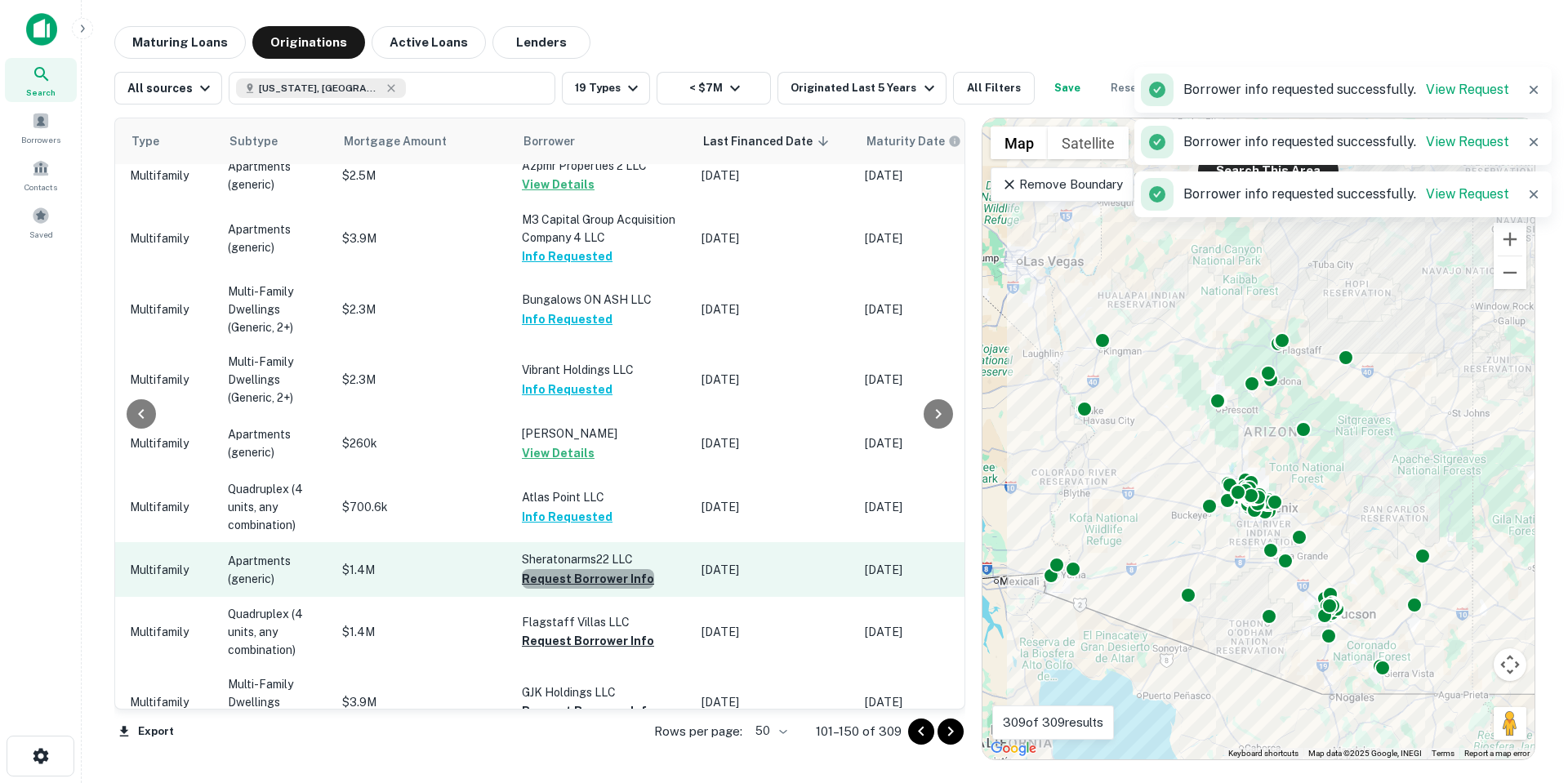
click at [598, 569] on button "Request Borrower Info" at bounding box center [587, 579] width 133 height 20
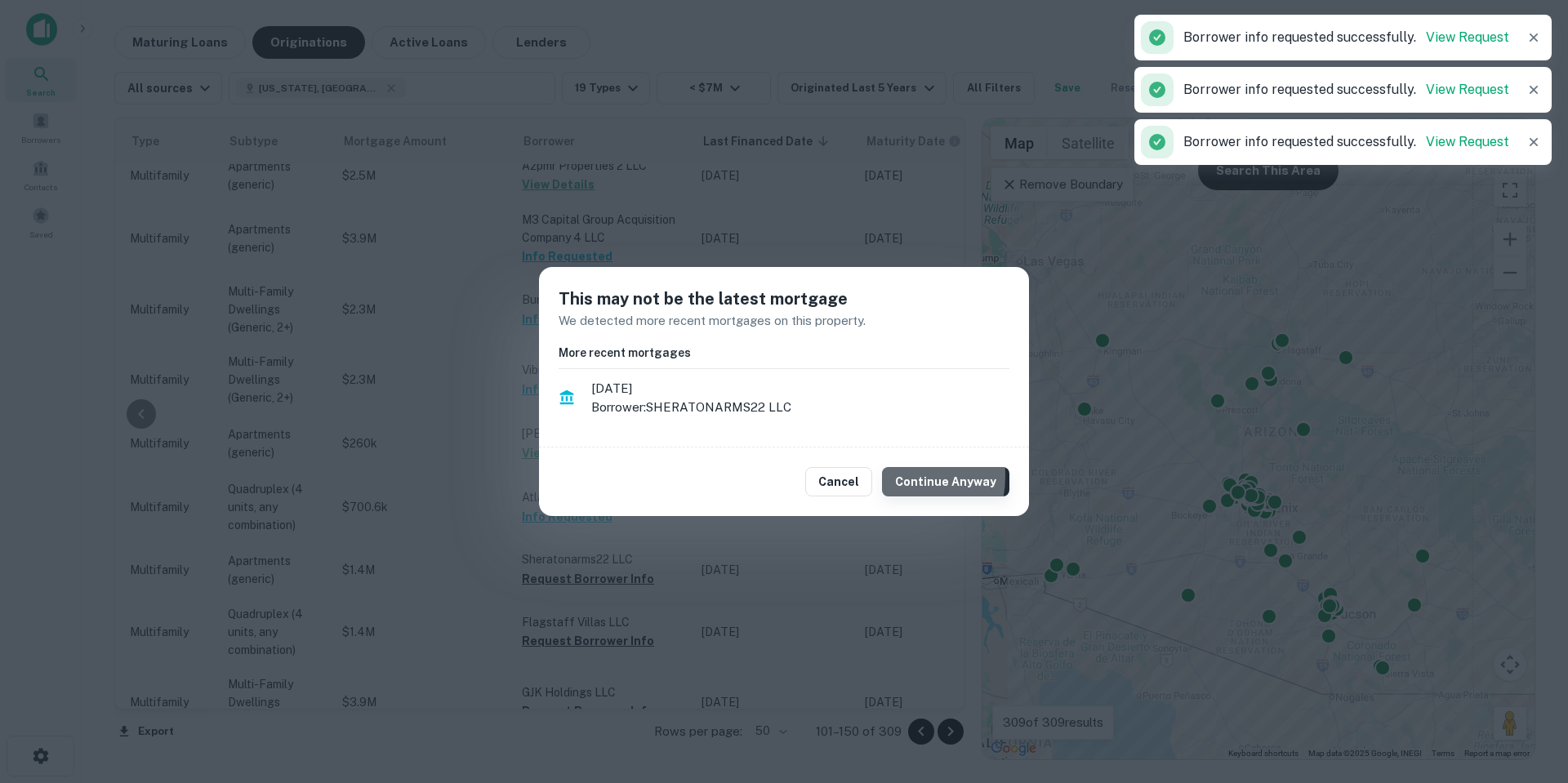
click at [894, 476] on button "Continue Anyway" at bounding box center [946, 481] width 127 height 29
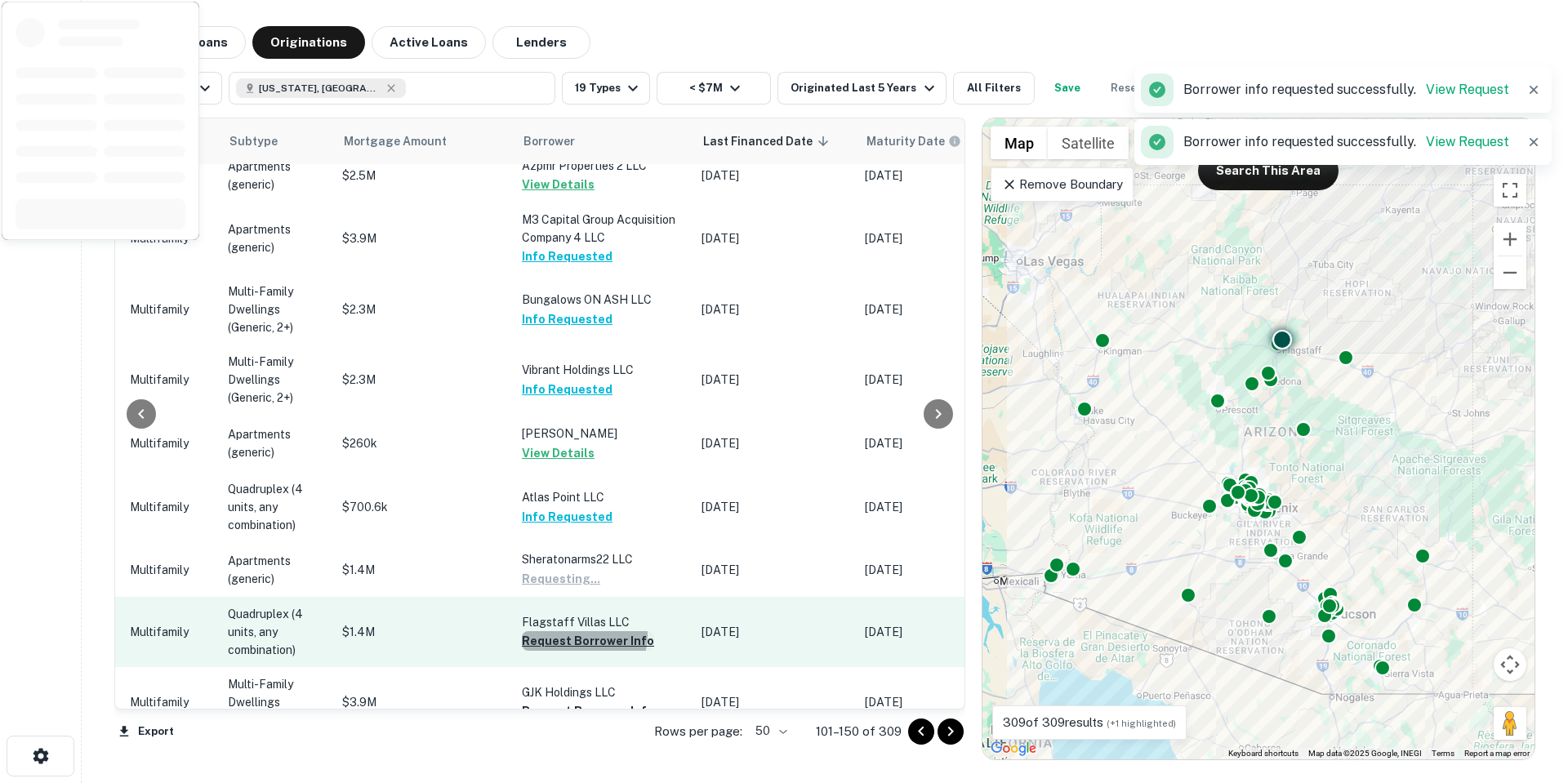
click at [570, 631] on button "Request Borrower Info" at bounding box center [587, 640] width 133 height 20
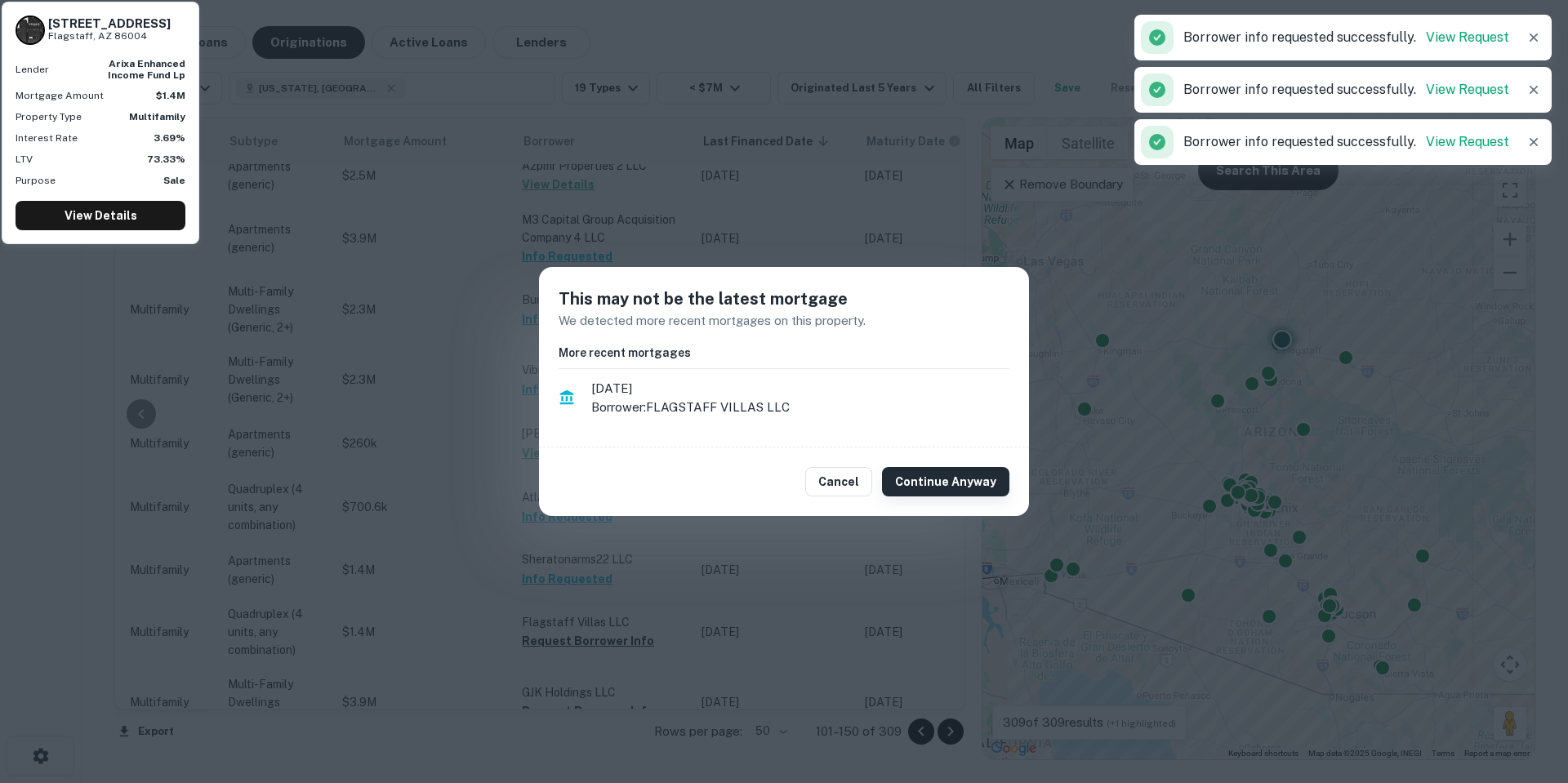
click at [946, 461] on div "Cancel Continue Anyway" at bounding box center [783, 481] width 490 height 68
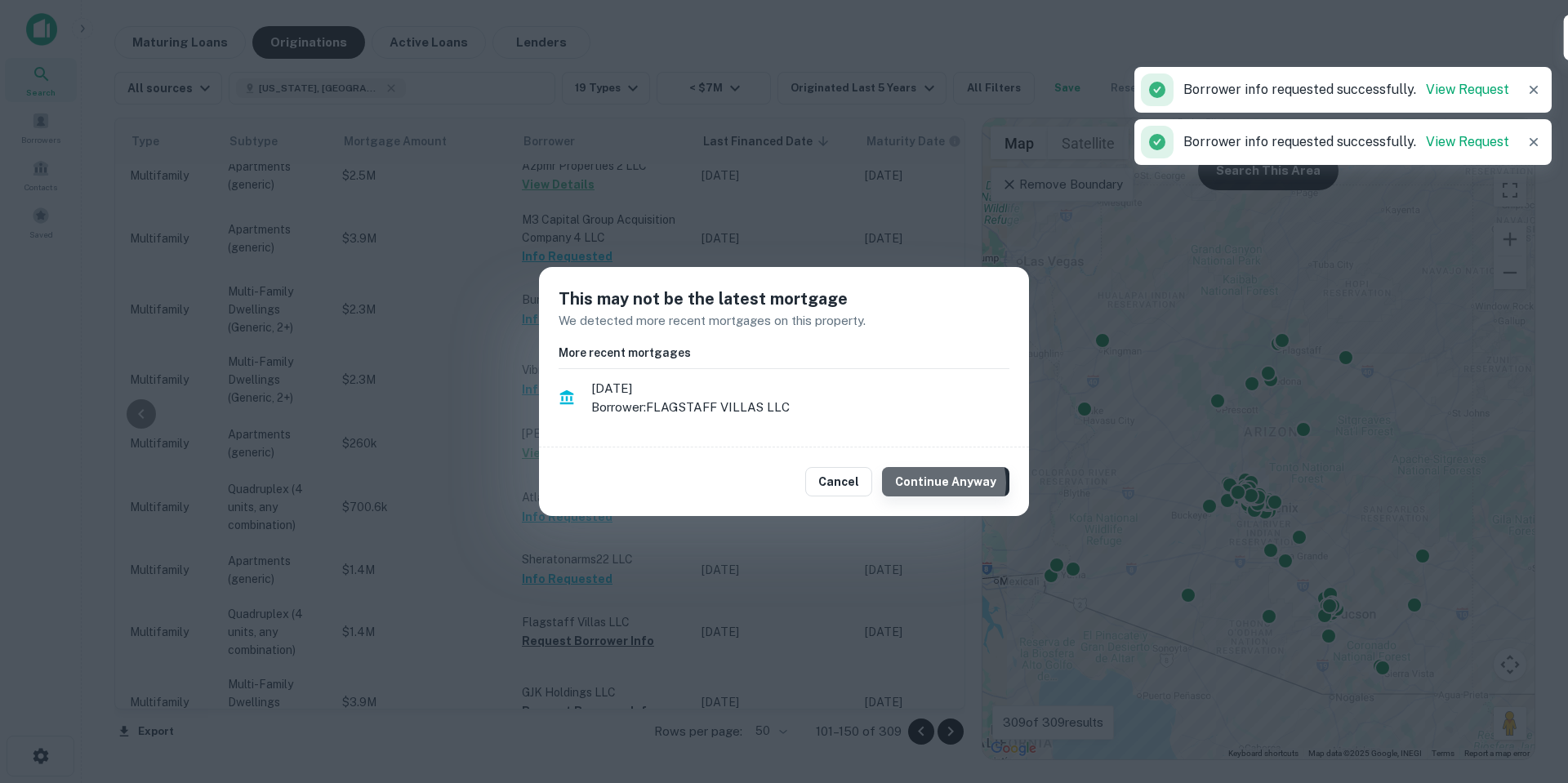
click at [943, 483] on button "Continue Anyway" at bounding box center [946, 481] width 127 height 29
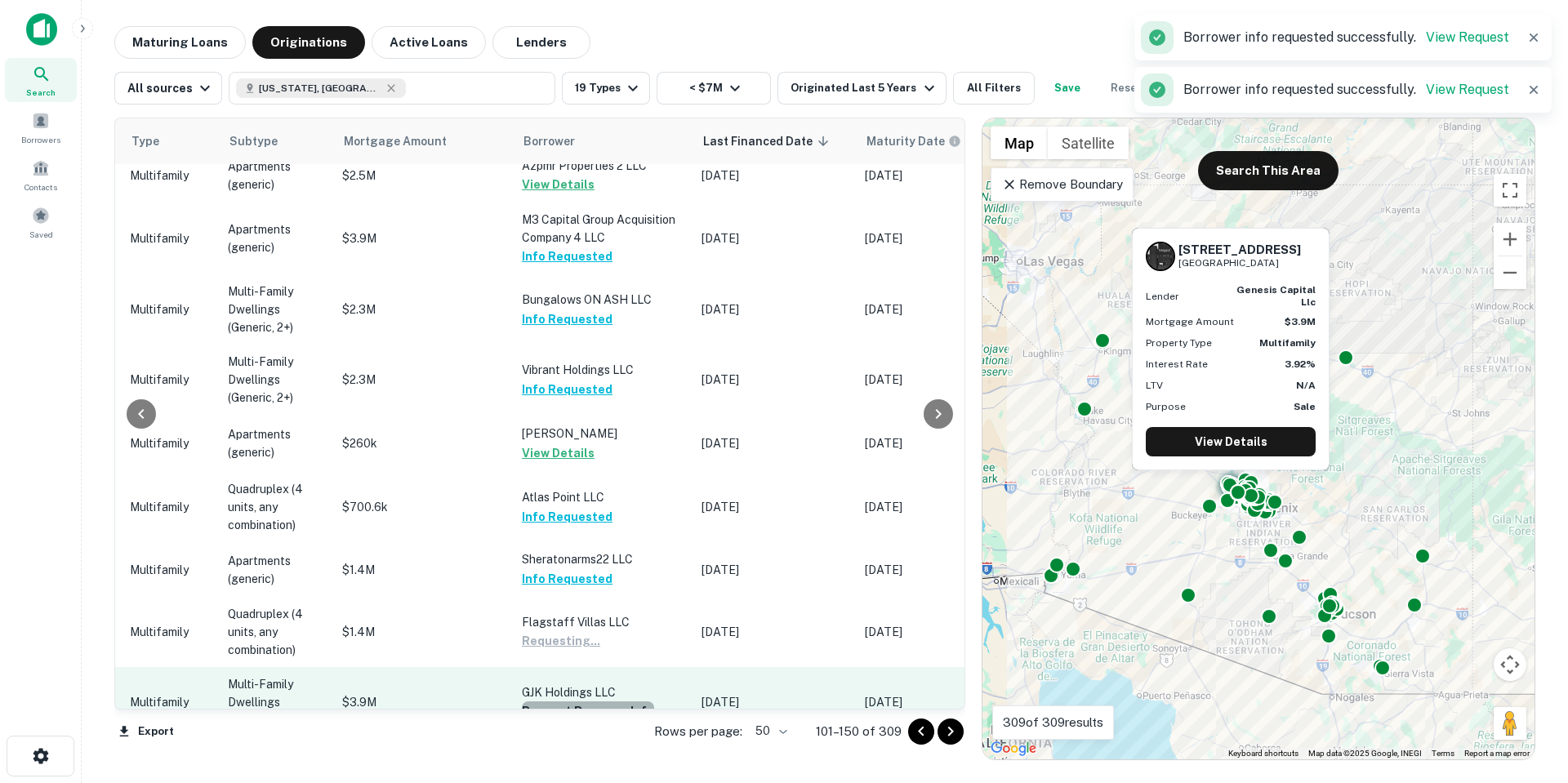
click at [618, 702] on button "Request Borrower Info" at bounding box center [587, 711] width 133 height 20
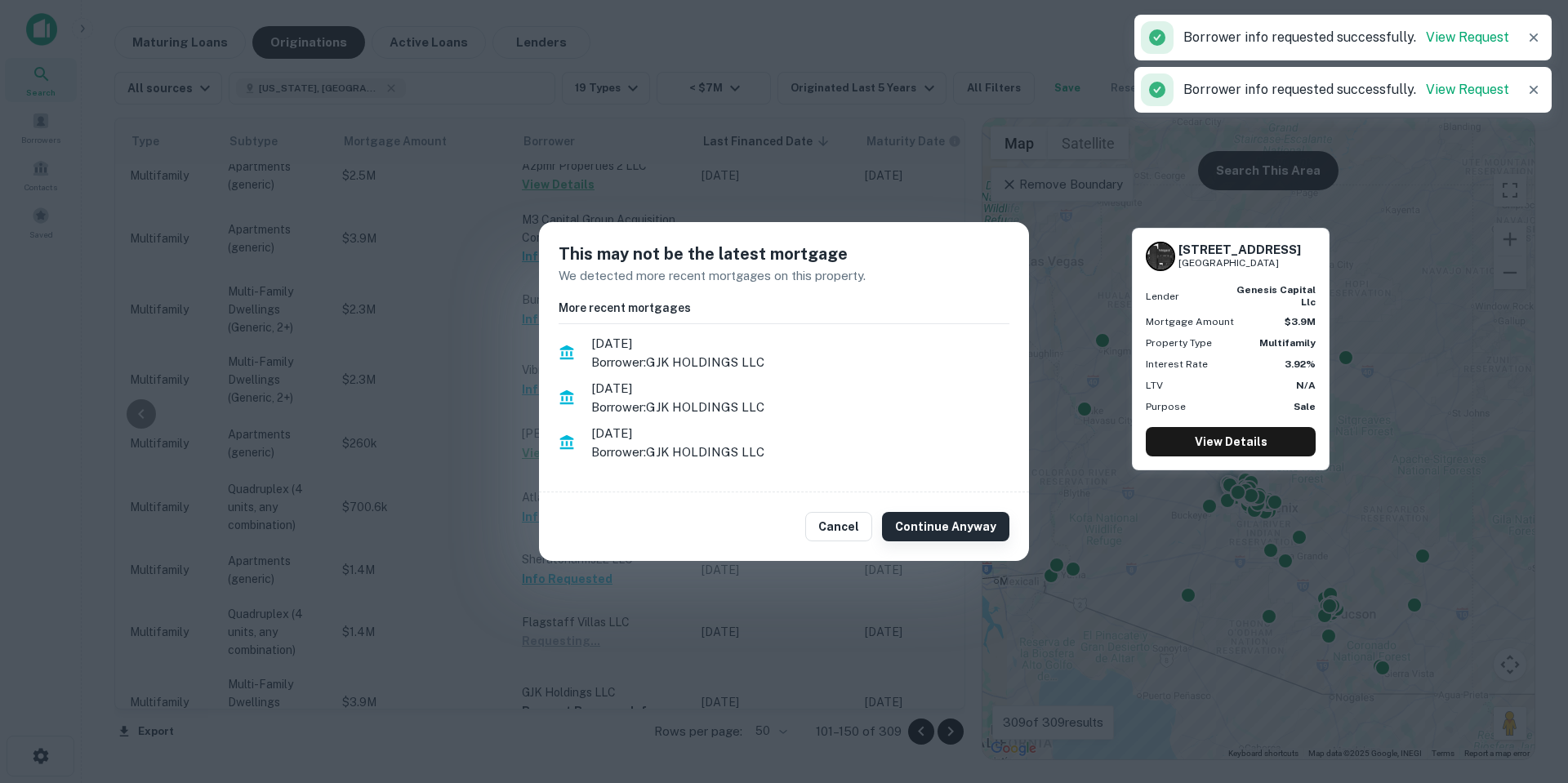
click at [931, 533] on button "Continue Anyway" at bounding box center [946, 527] width 127 height 29
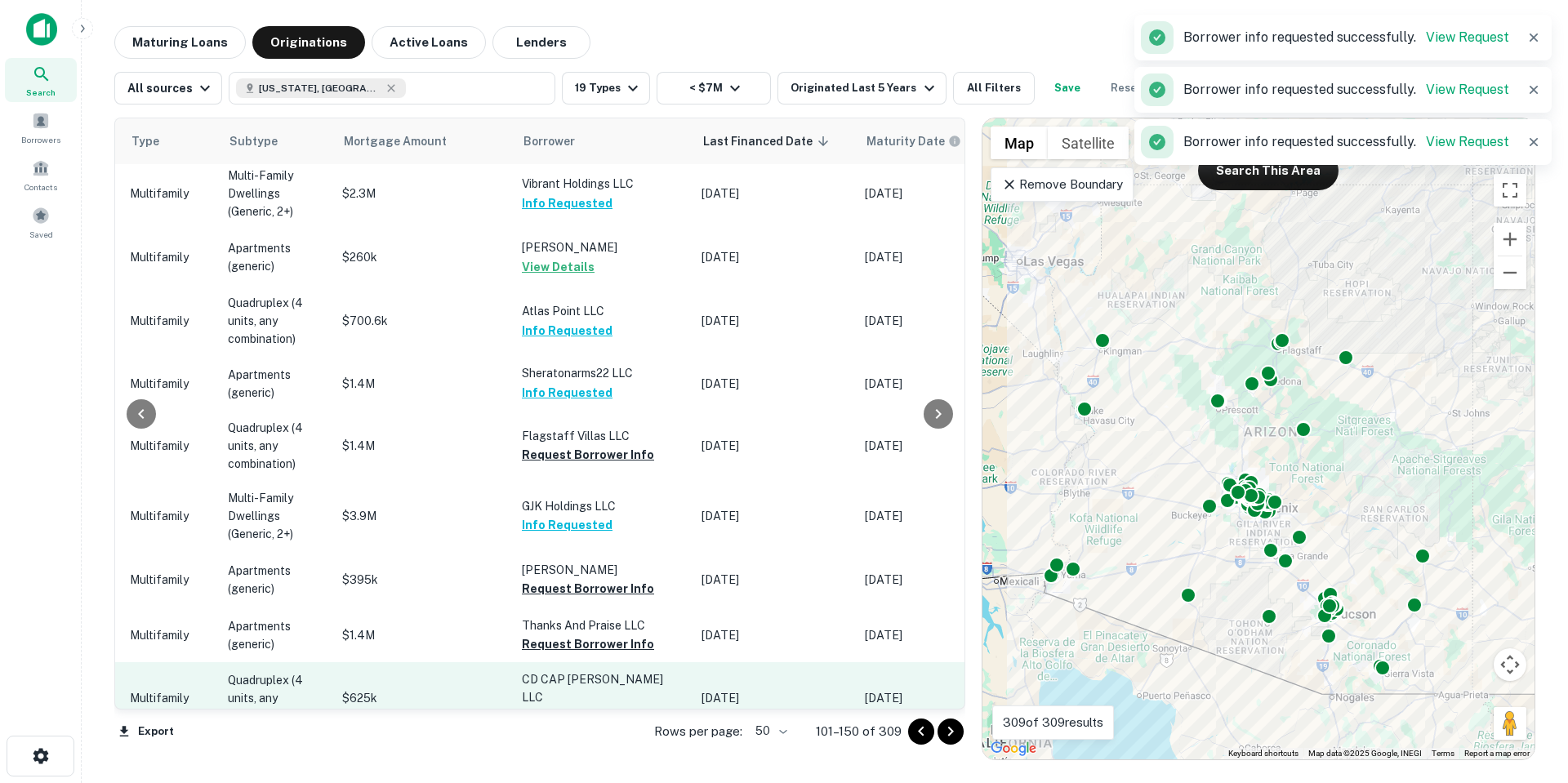
scroll to position [980, 703]
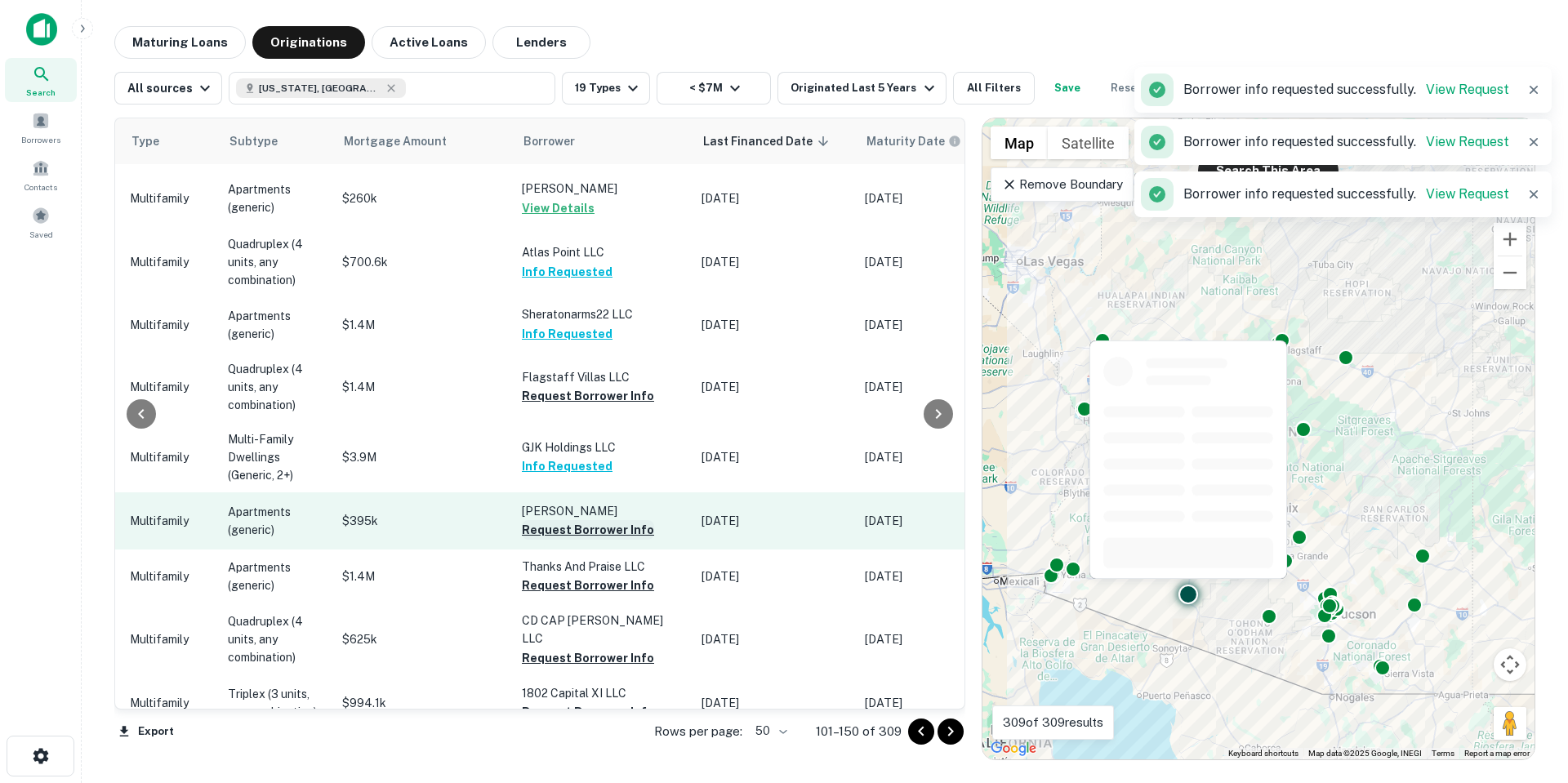
click at [575, 520] on button "Request Borrower Info" at bounding box center [587, 529] width 133 height 20
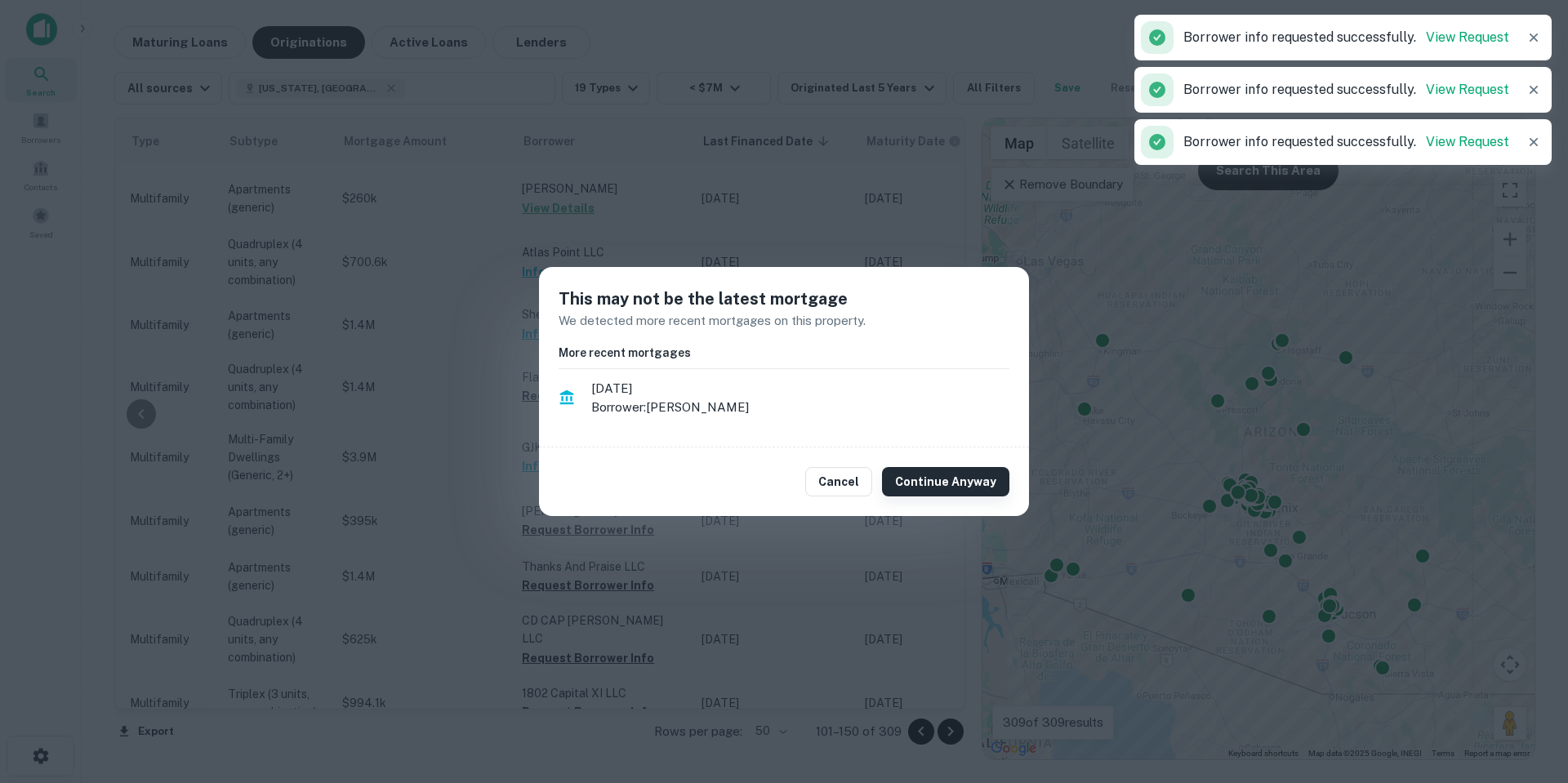
click at [921, 480] on button "Continue Anyway" at bounding box center [946, 481] width 127 height 29
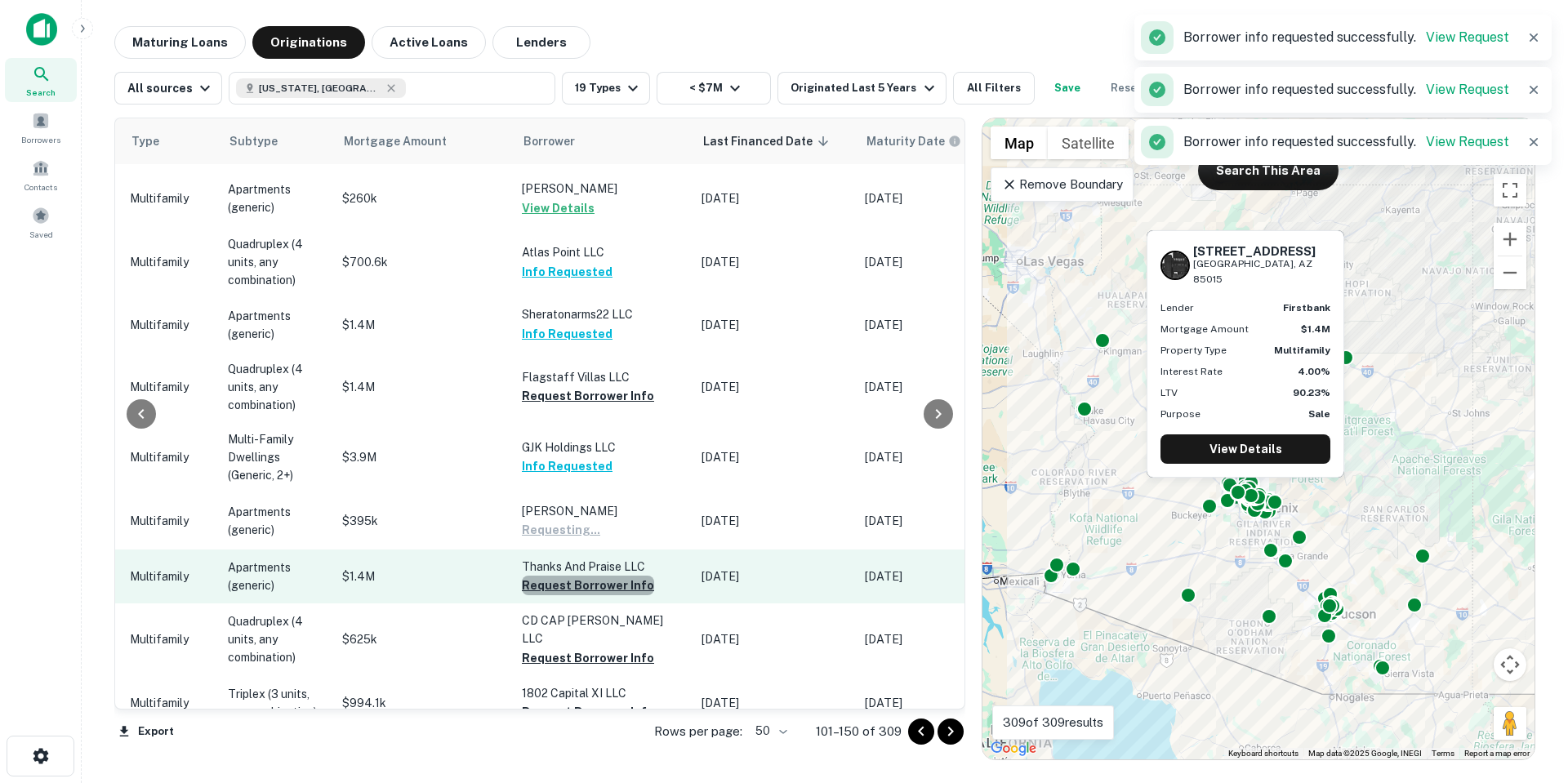
click at [595, 575] on button "Request Borrower Info" at bounding box center [587, 585] width 133 height 20
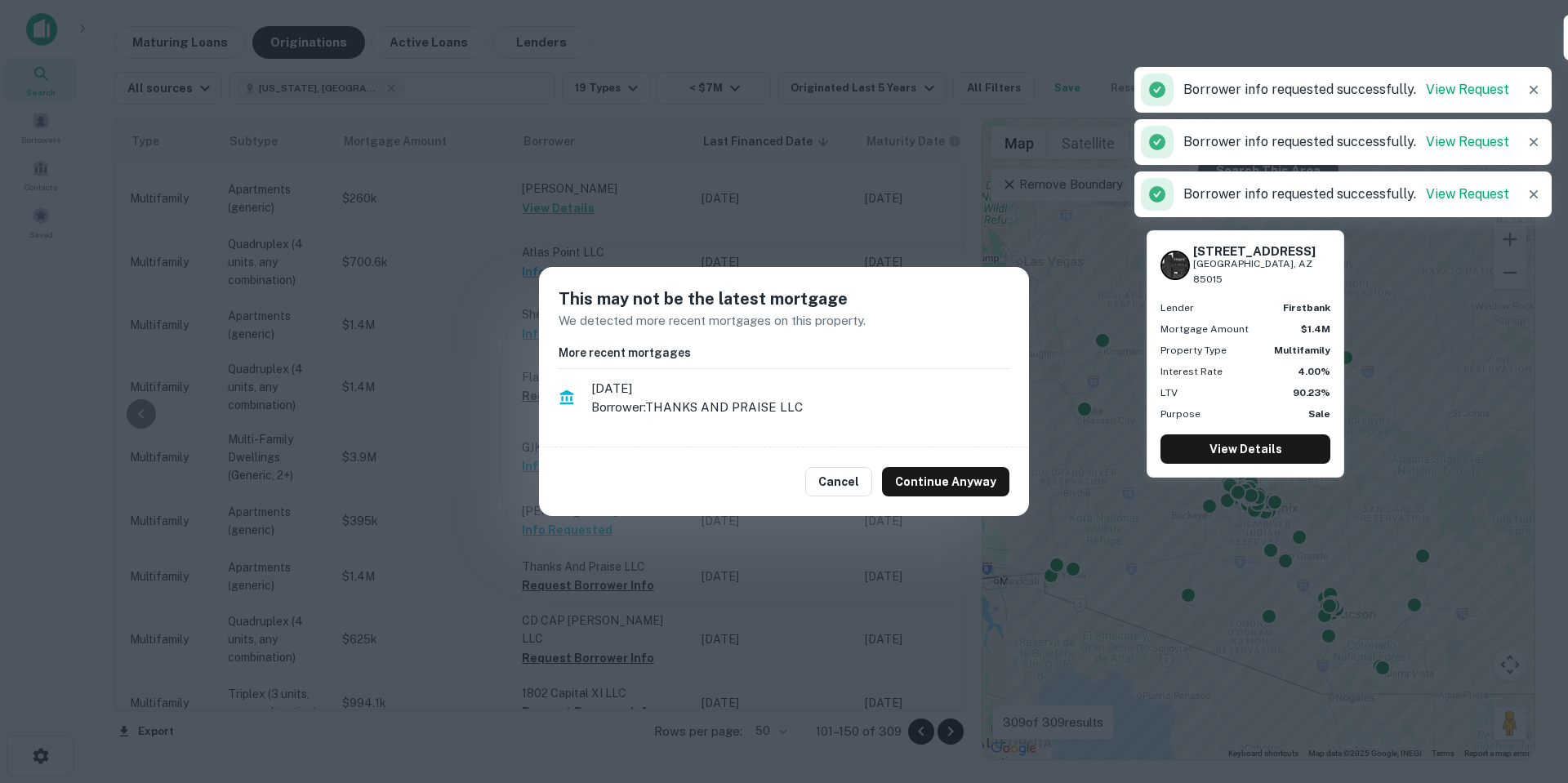
click at [906, 478] on button "Continue Anyway" at bounding box center [946, 481] width 127 height 29
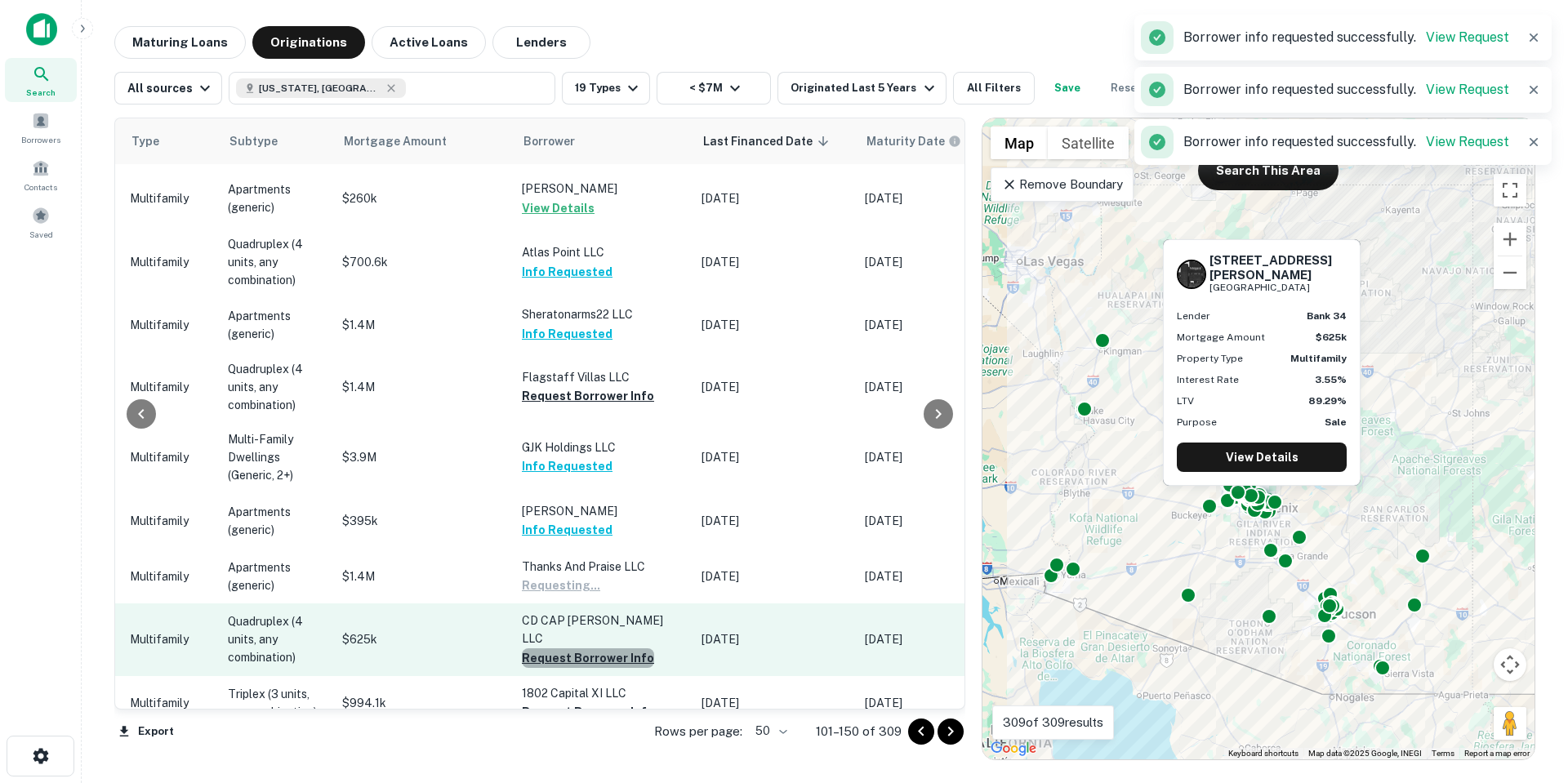
click at [611, 648] on button "Request Borrower Info" at bounding box center [587, 657] width 133 height 20
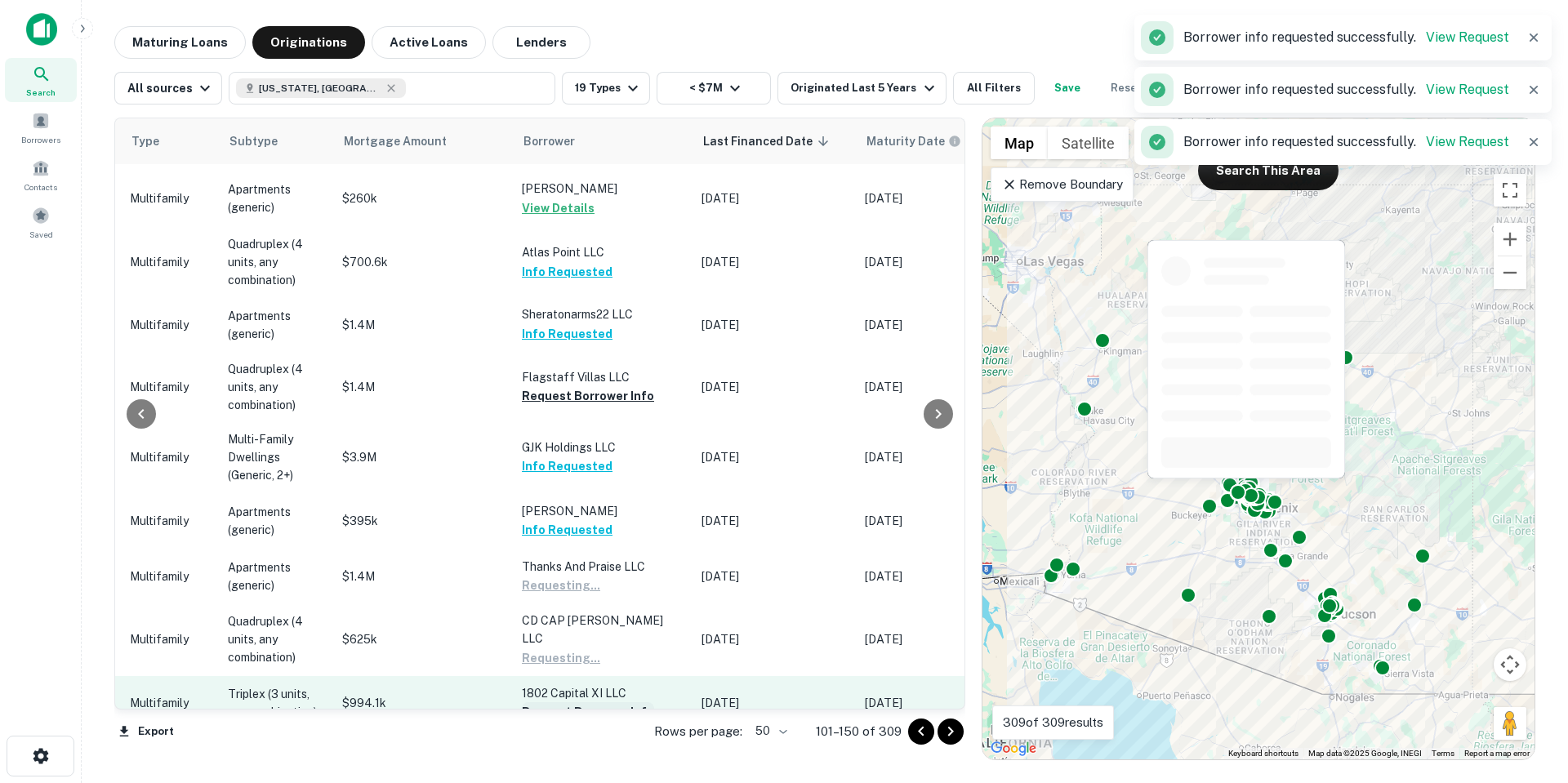
click at [581, 702] on button "Request Borrower Info" at bounding box center [587, 711] width 133 height 20
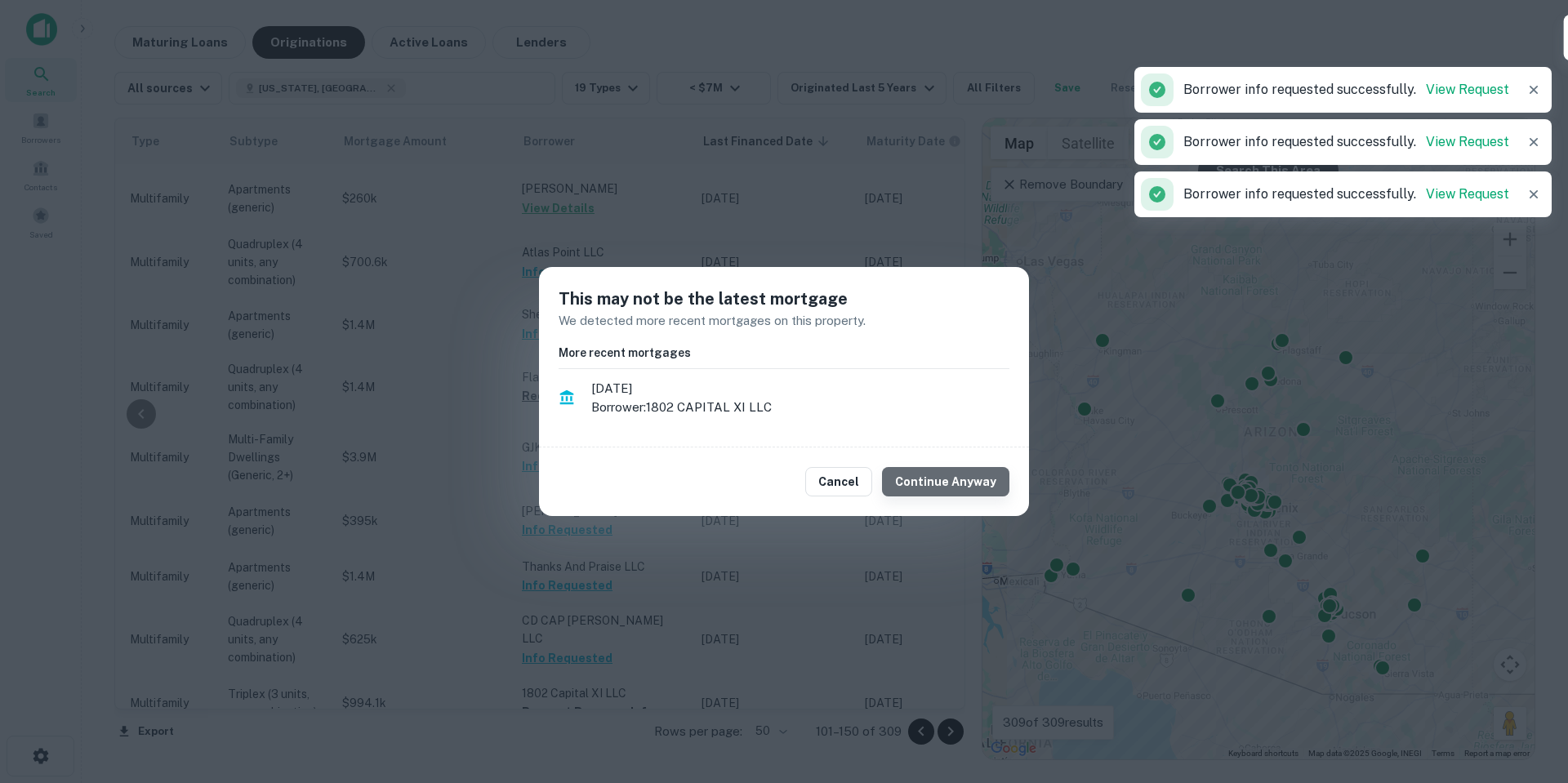
drag, startPoint x: 976, startPoint y: 492, endPoint x: 968, endPoint y: 485, distance: 10.6
click at [968, 485] on button "Continue Anyway" at bounding box center [946, 481] width 127 height 29
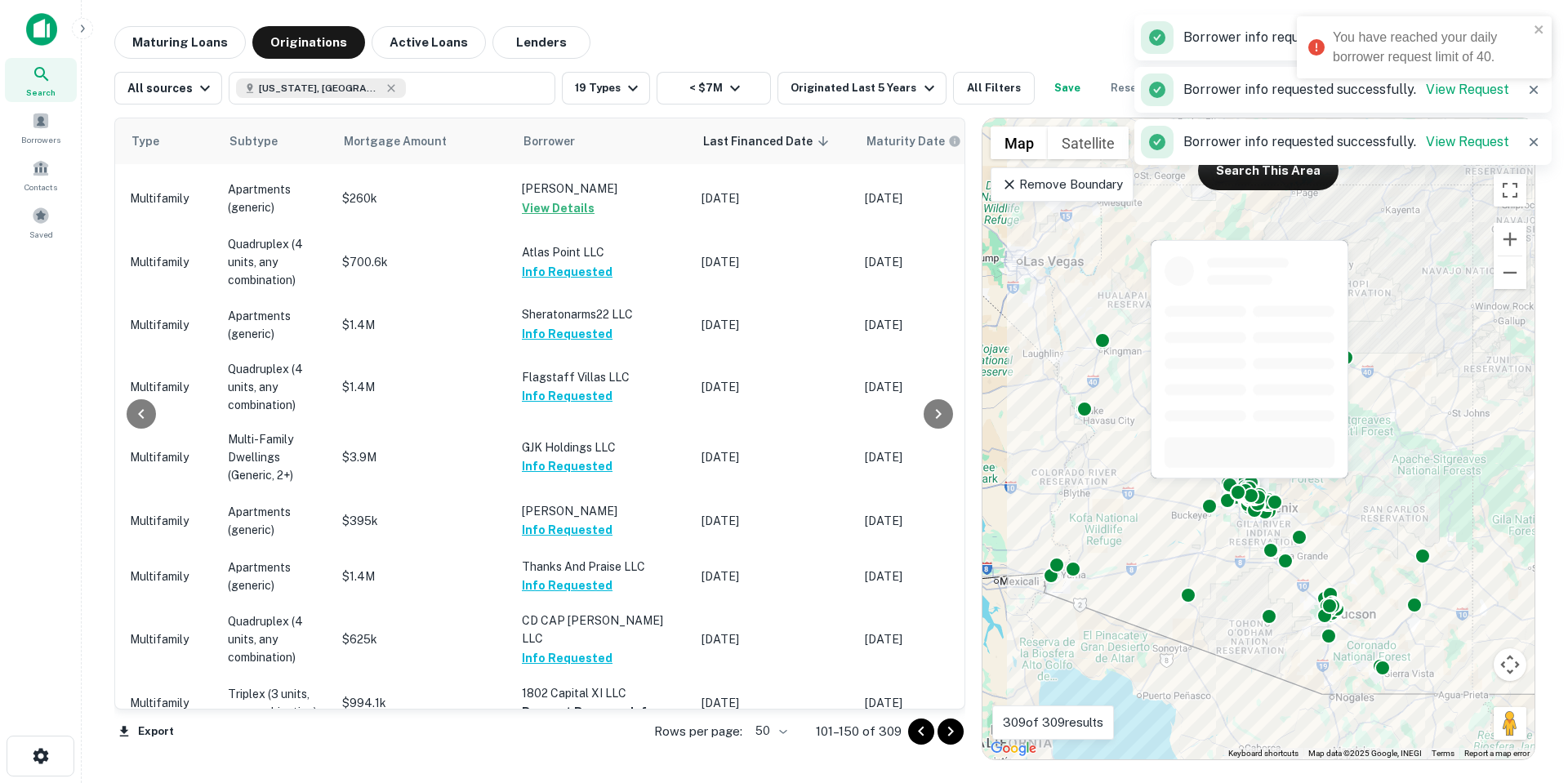
scroll to position [1143, 703]
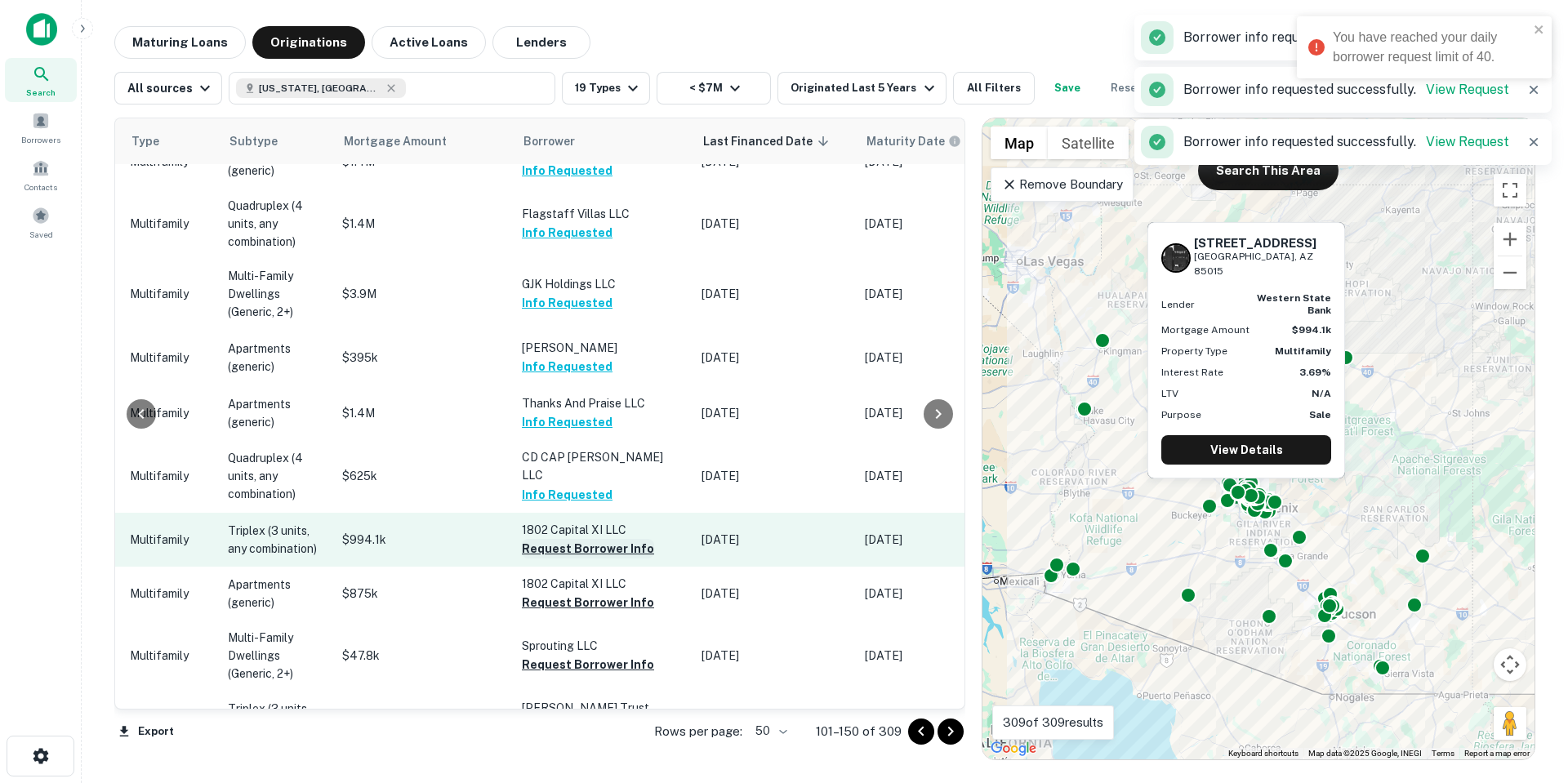
click at [622, 539] on button "Request Borrower Info" at bounding box center [587, 548] width 133 height 20
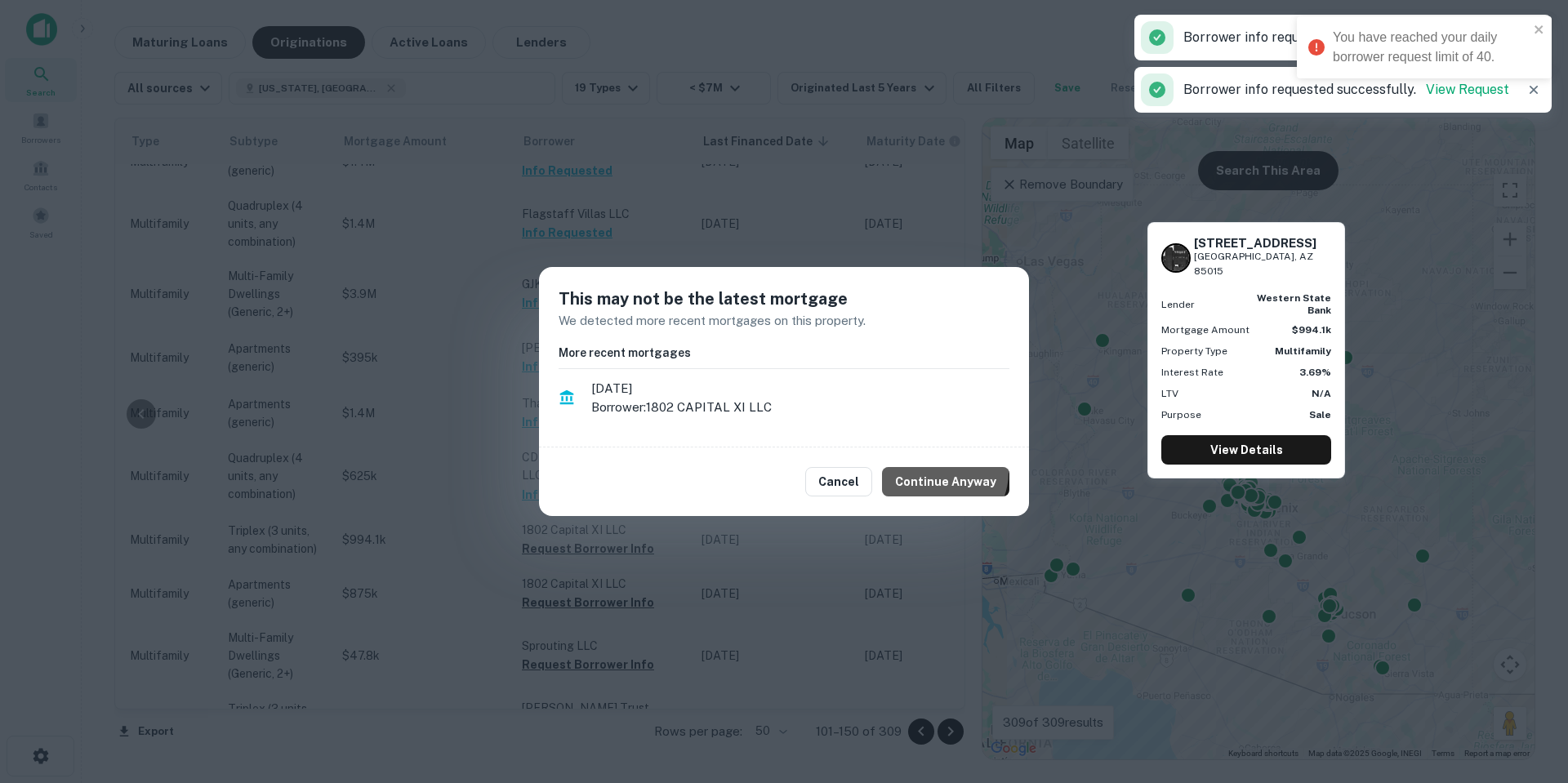
drag, startPoint x: 943, startPoint y: 472, endPoint x: 854, endPoint y: 503, distance: 94.2
click at [940, 472] on button "Continue Anyway" at bounding box center [946, 481] width 127 height 29
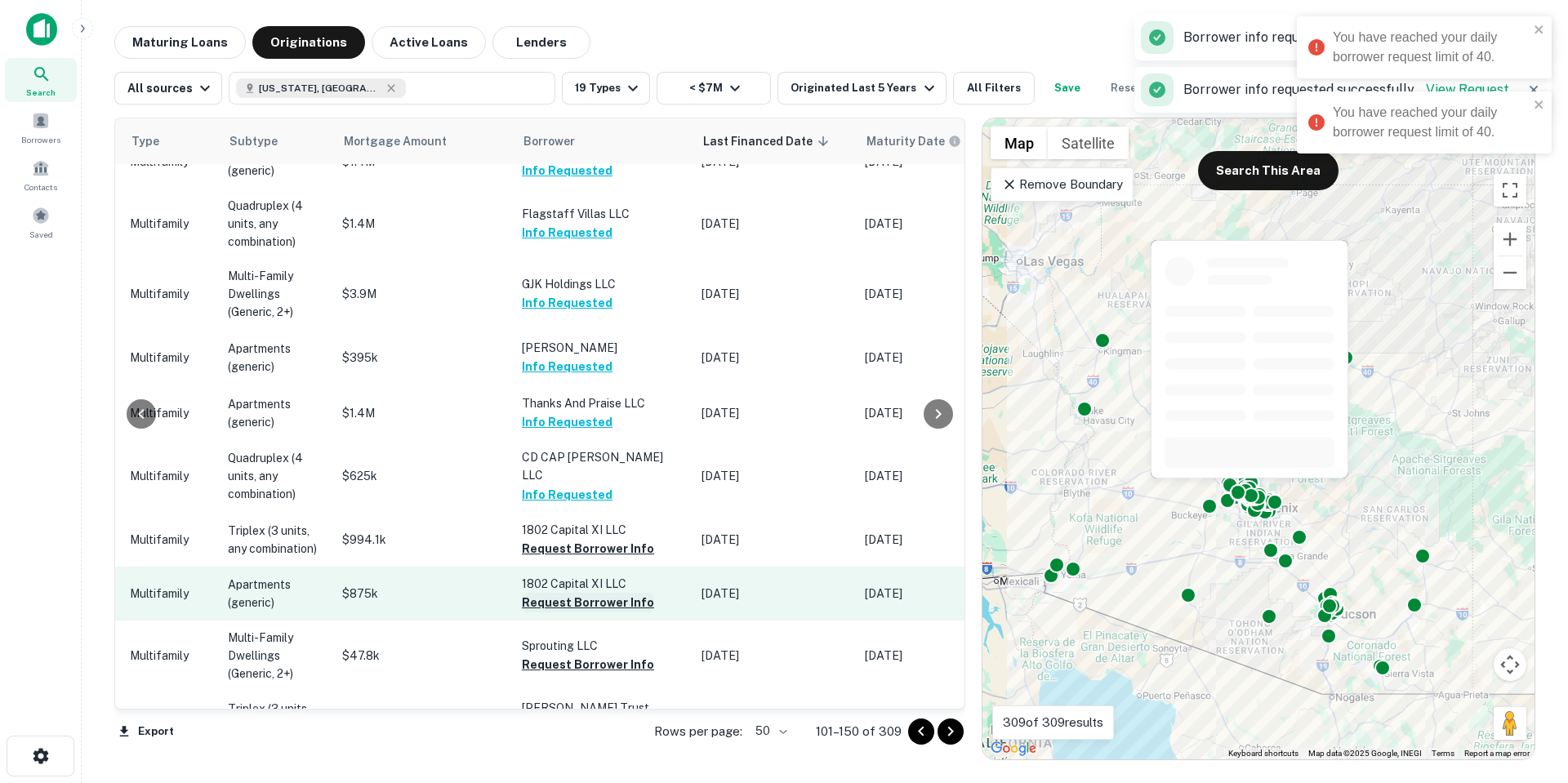
click at [604, 592] on button "Request Borrower Info" at bounding box center [587, 602] width 133 height 20
